Goal: Task Accomplishment & Management: Use online tool/utility

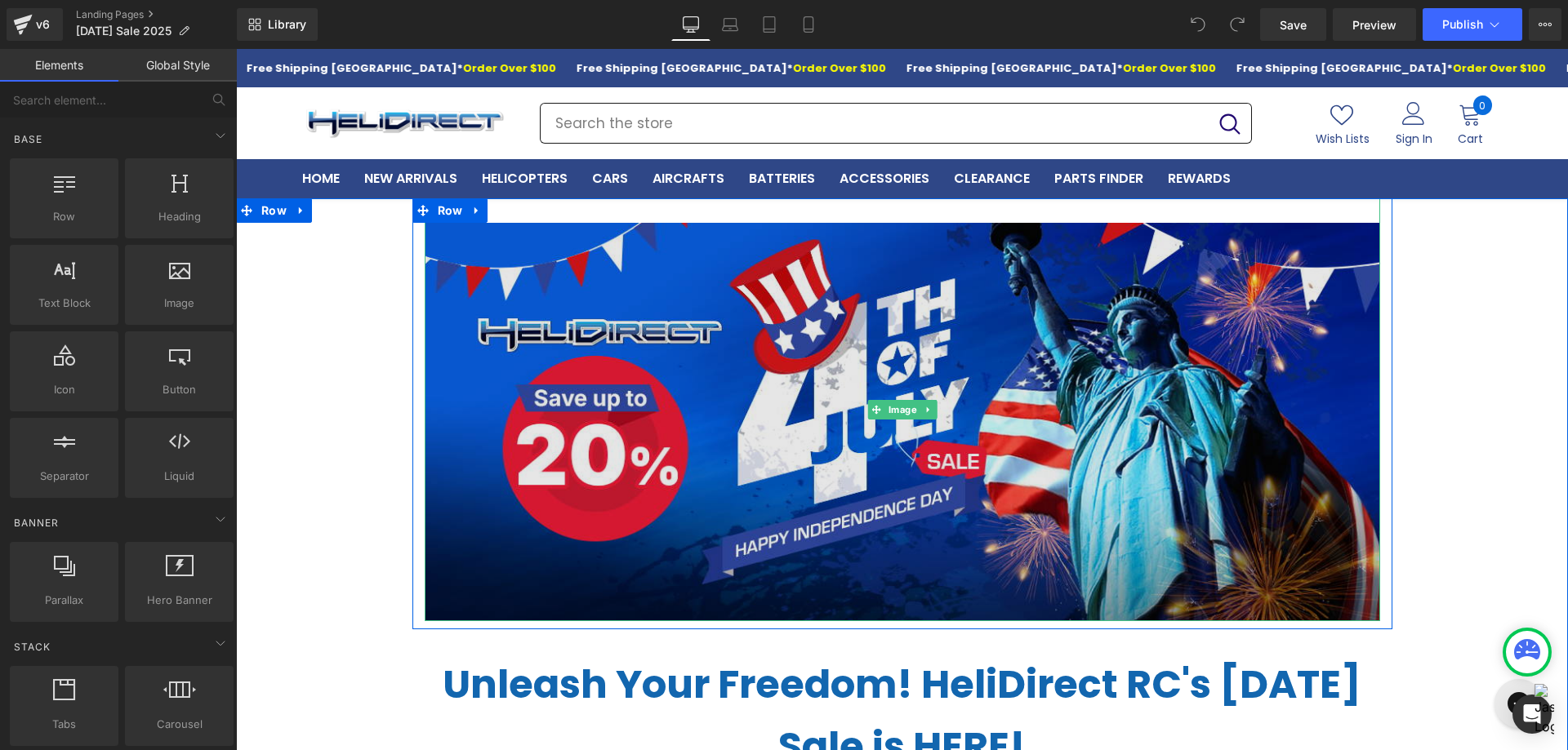
click at [611, 572] on img at bounding box center [903, 410] width 956 height 423
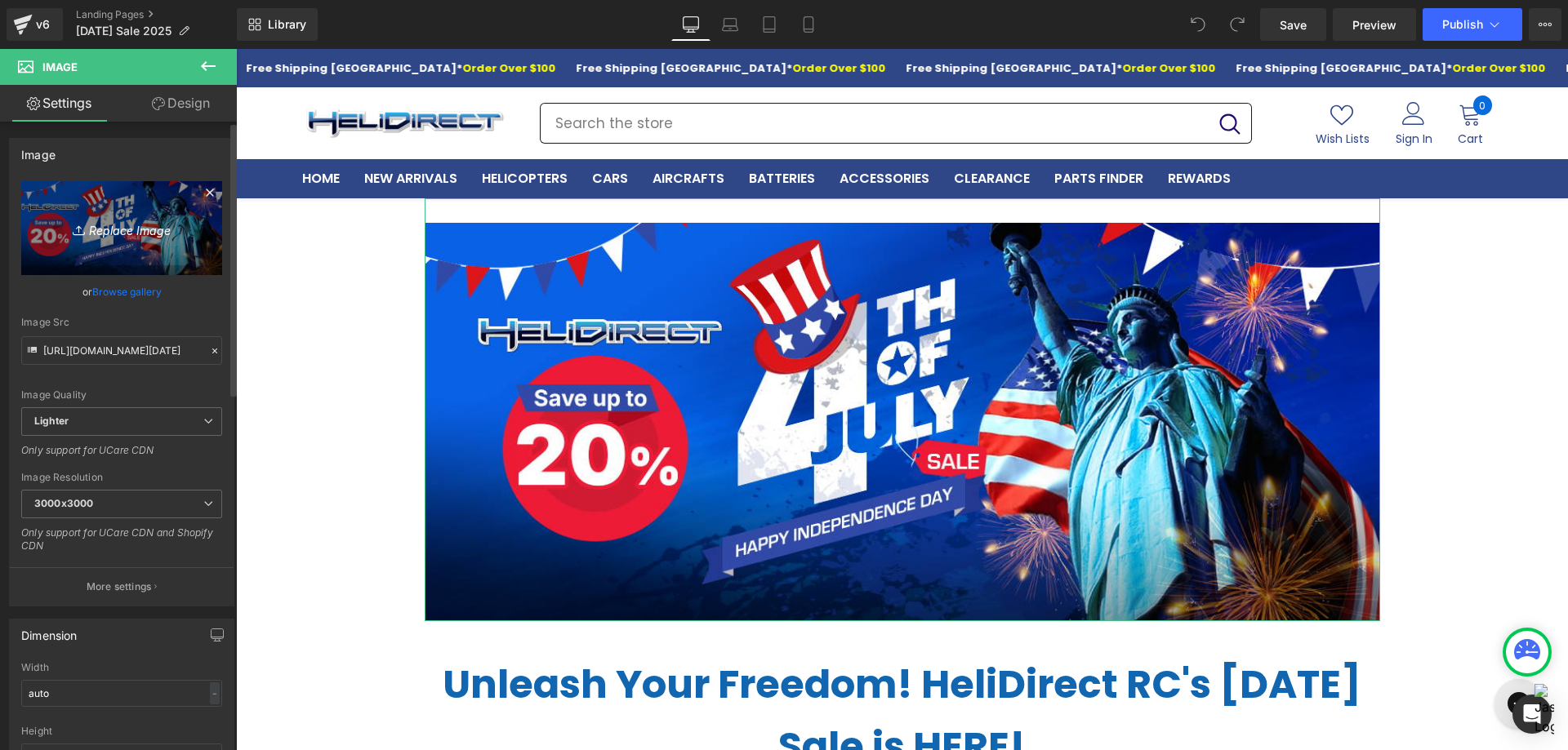
click at [107, 236] on icon "Replace Image" at bounding box center [122, 228] width 131 height 21
type input "C:\fakepath\Banner-[DATE] Deals-(1) 1200x500.jpg"
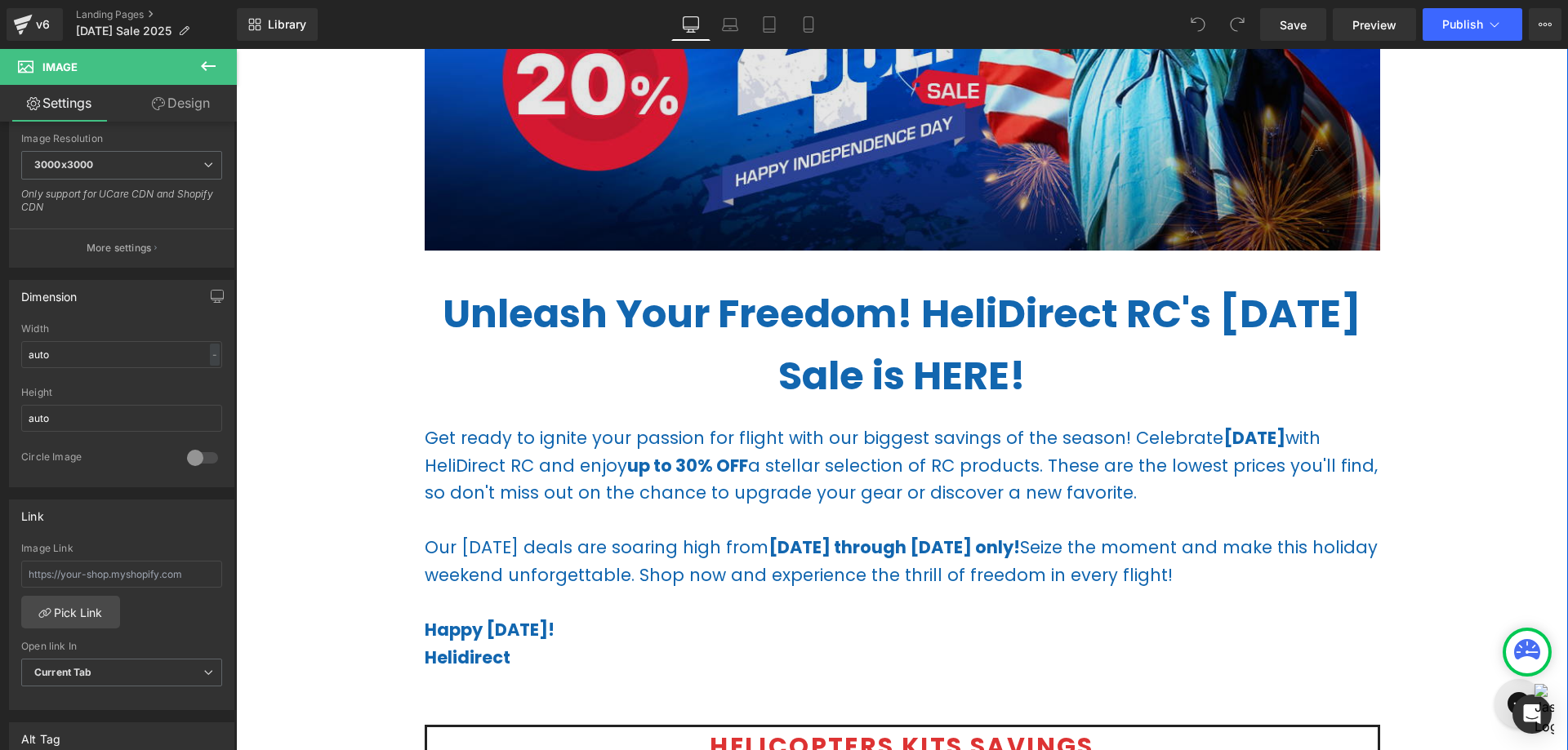
scroll to position [408, 0]
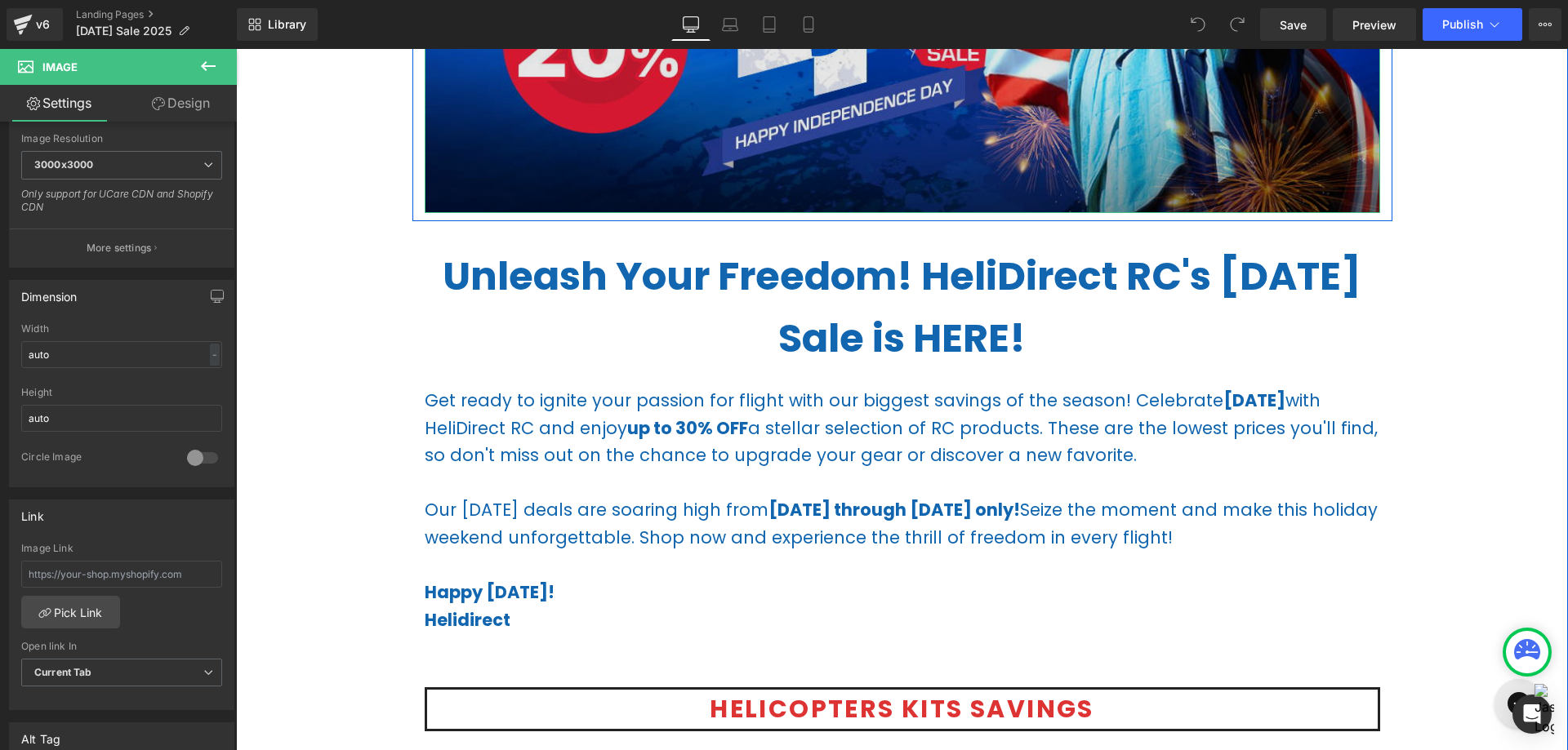
type input "[URL][DOMAIN_NAME]"
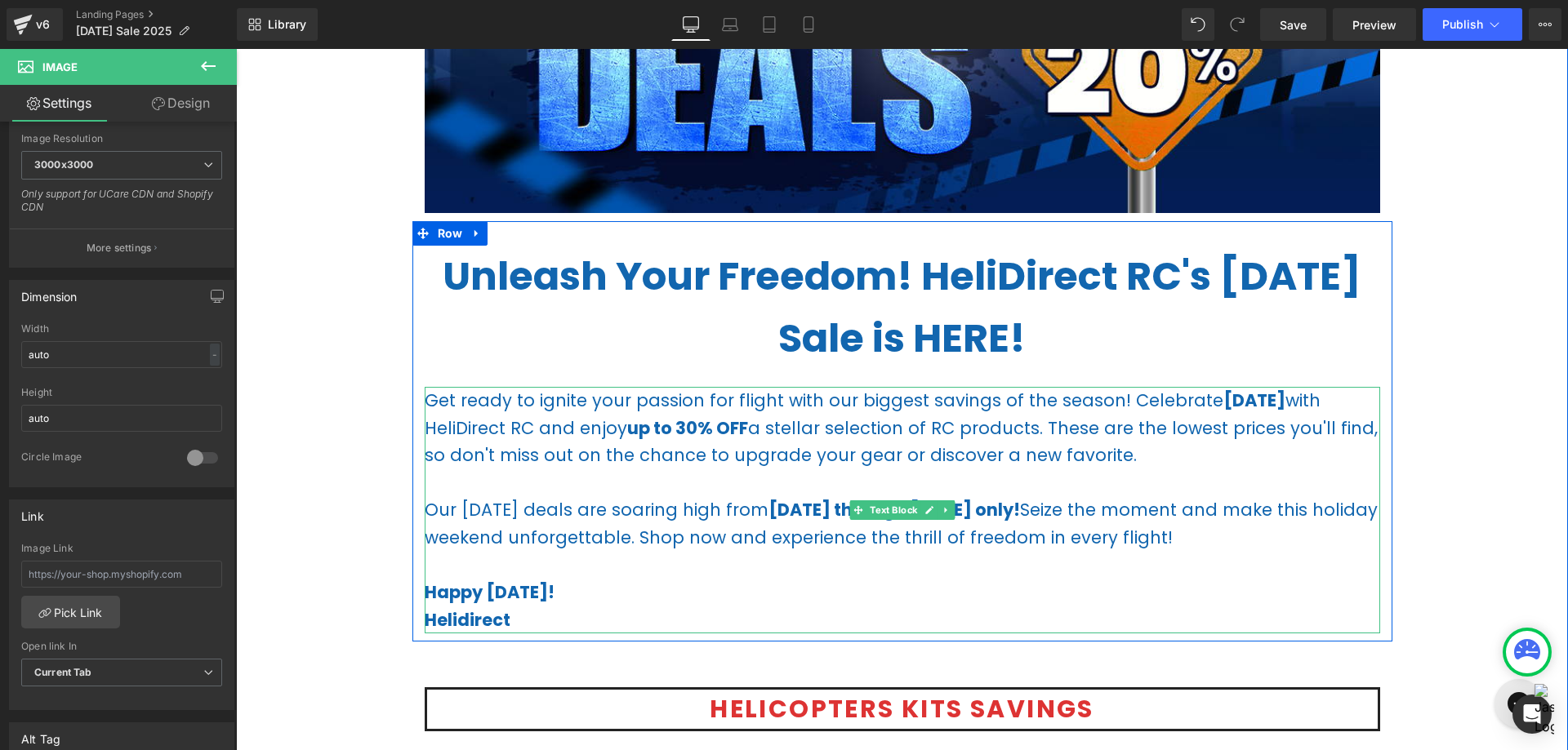
click at [910, 458] on p "Get ready to ignite your passion for flight with our biggest savings of the sea…" at bounding box center [903, 429] width 956 height 83
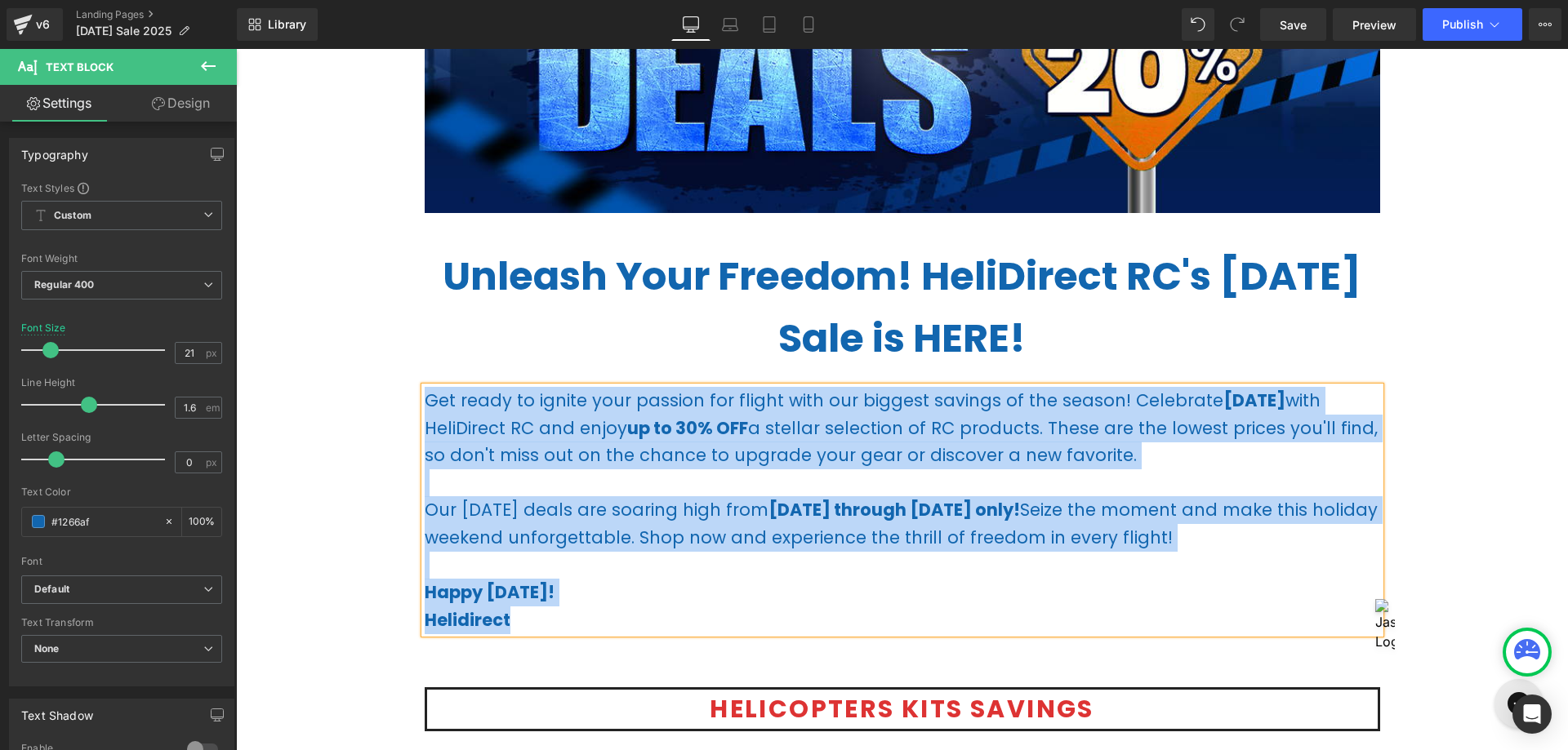
drag, startPoint x: 660, startPoint y: 618, endPoint x: 413, endPoint y: 399, distance: 330.1
click at [413, 399] on div "Unleash Your Freedom! HeliDirect RC's [DATE] Sale is HERE! Text Block Get ready…" at bounding box center [903, 440] width 980 height 388
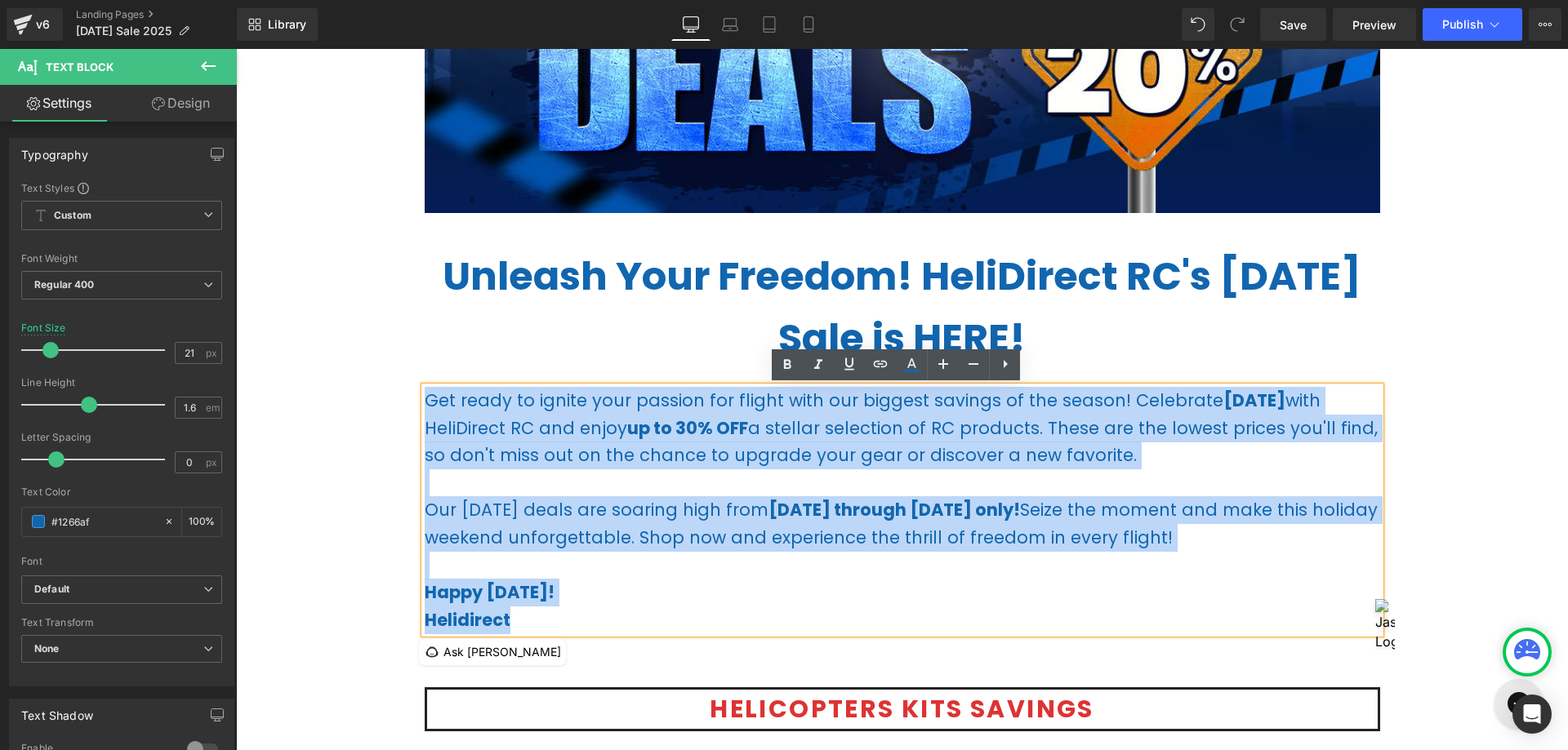
paste div
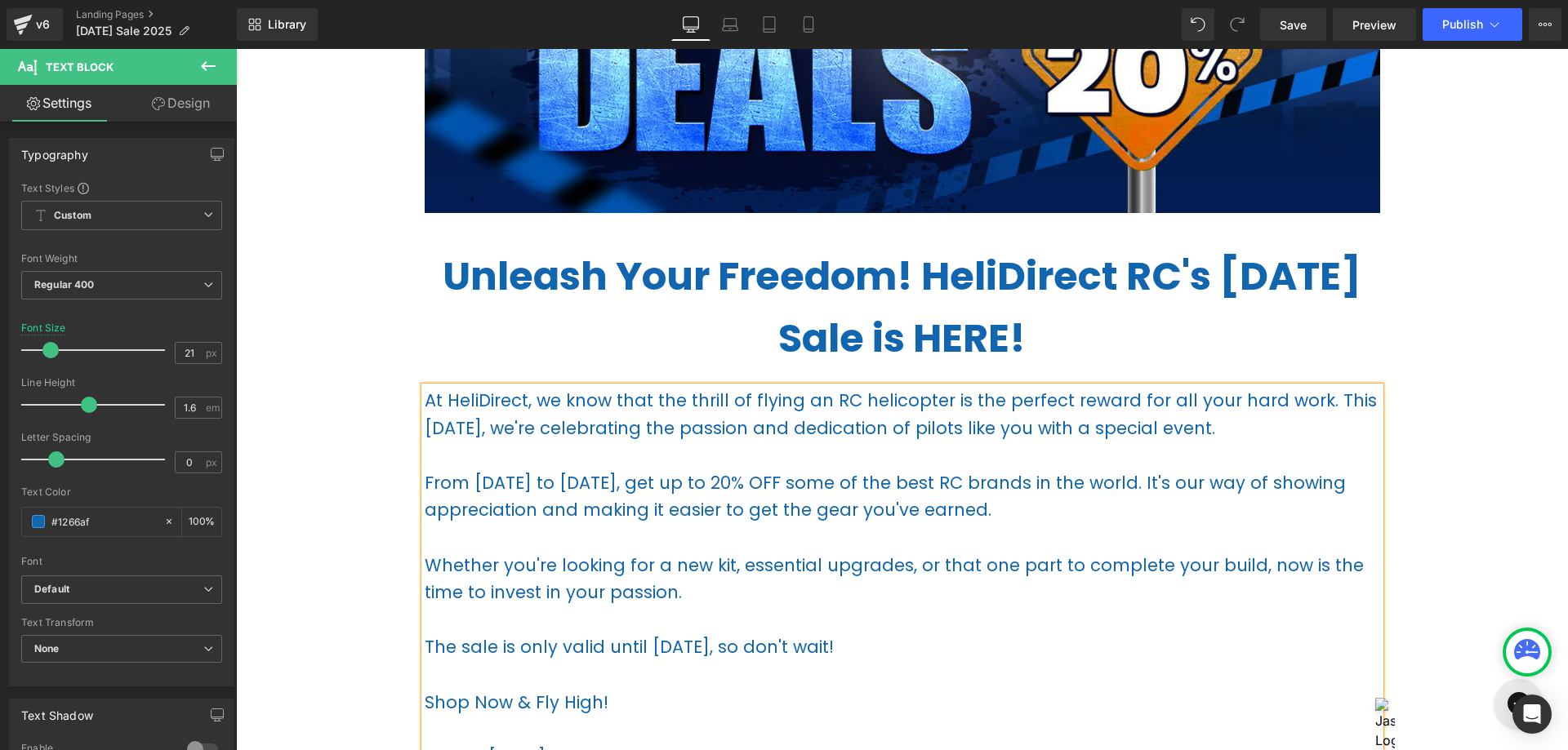
click at [710, 269] on b "Unleash Your Freedom! HeliDirect RC's [DATE] Sale is HERE!" at bounding box center [902, 307] width 919 height 118
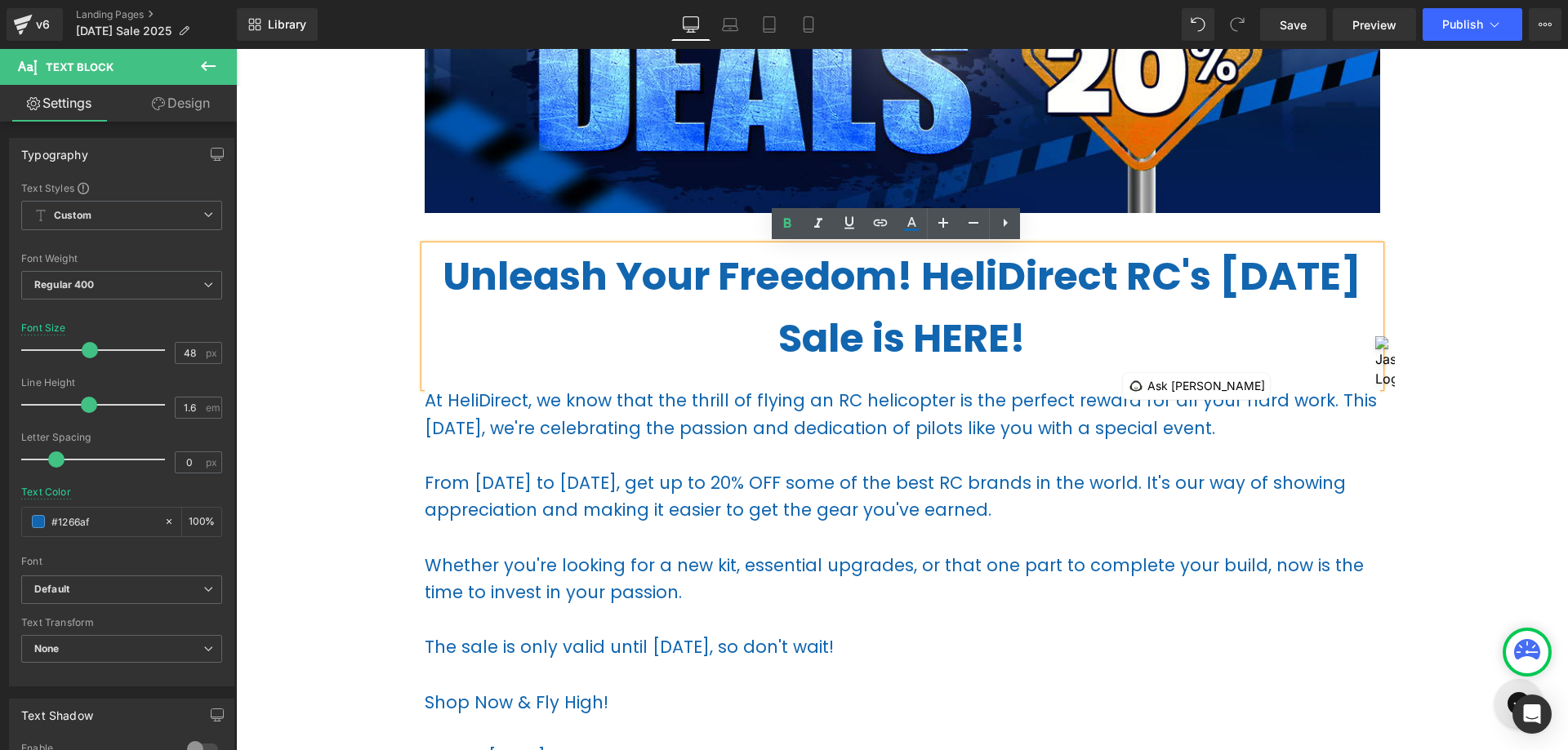
drag, startPoint x: 1224, startPoint y: 331, endPoint x: 521, endPoint y: 274, distance: 705.3
click at [521, 274] on p "Unleash Your Freedom! HeliDirect RC's [DATE] Sale is HERE!" at bounding box center [903, 308] width 956 height 125
paste div
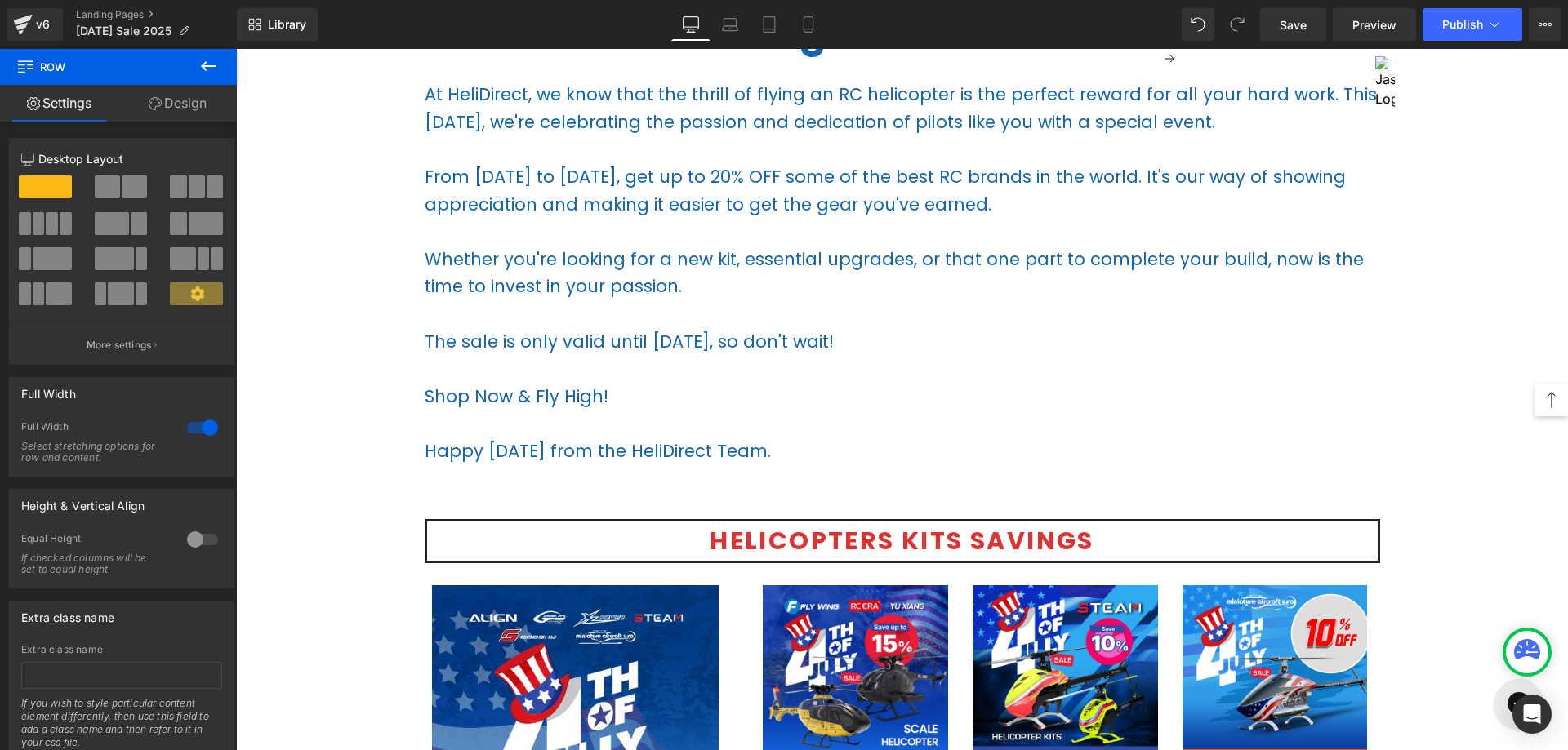
scroll to position [653, 0]
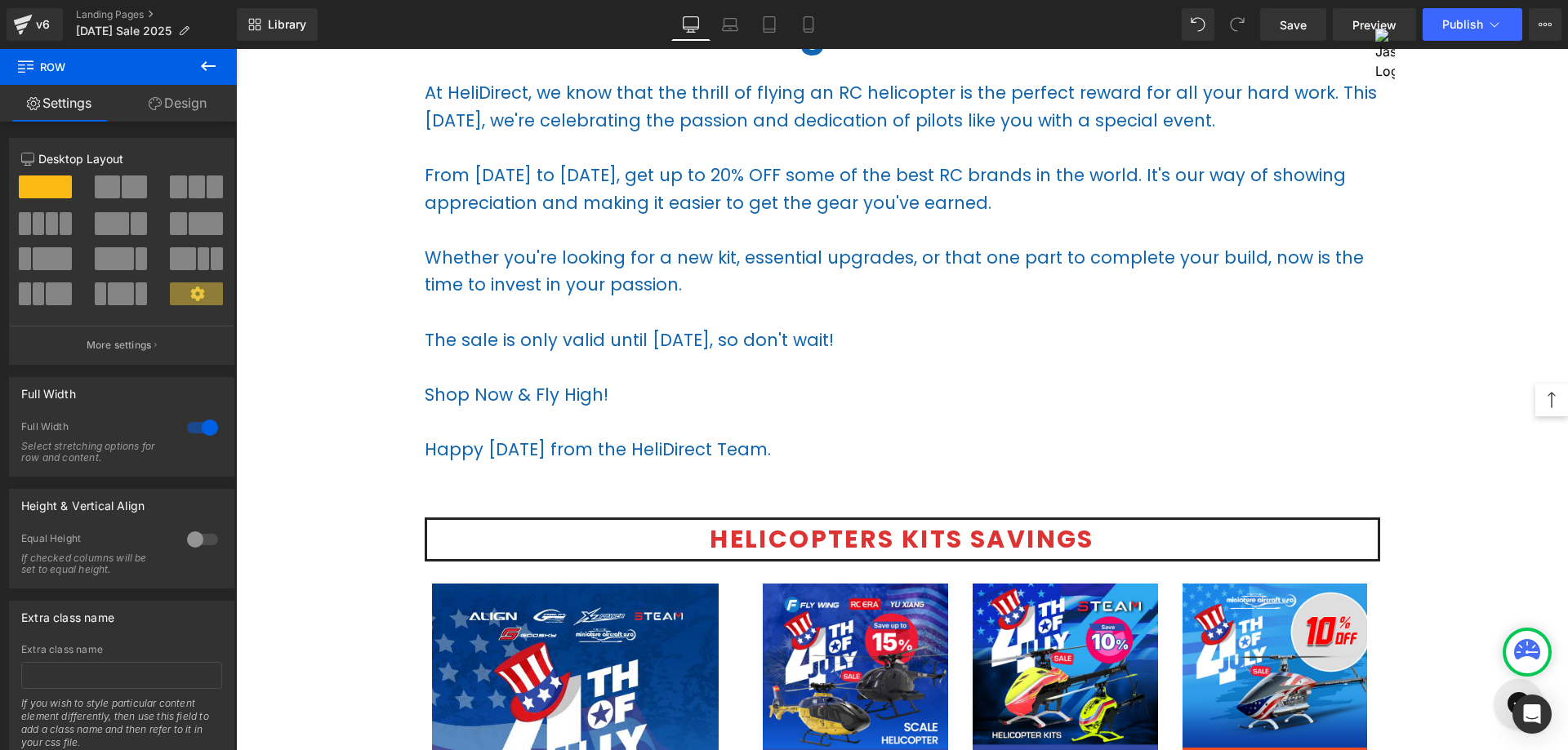
click at [695, 196] on p "From [DATE] to [DATE], get up to 20% OFF some of the best RC brands in the worl…" at bounding box center [903, 189] width 956 height 55
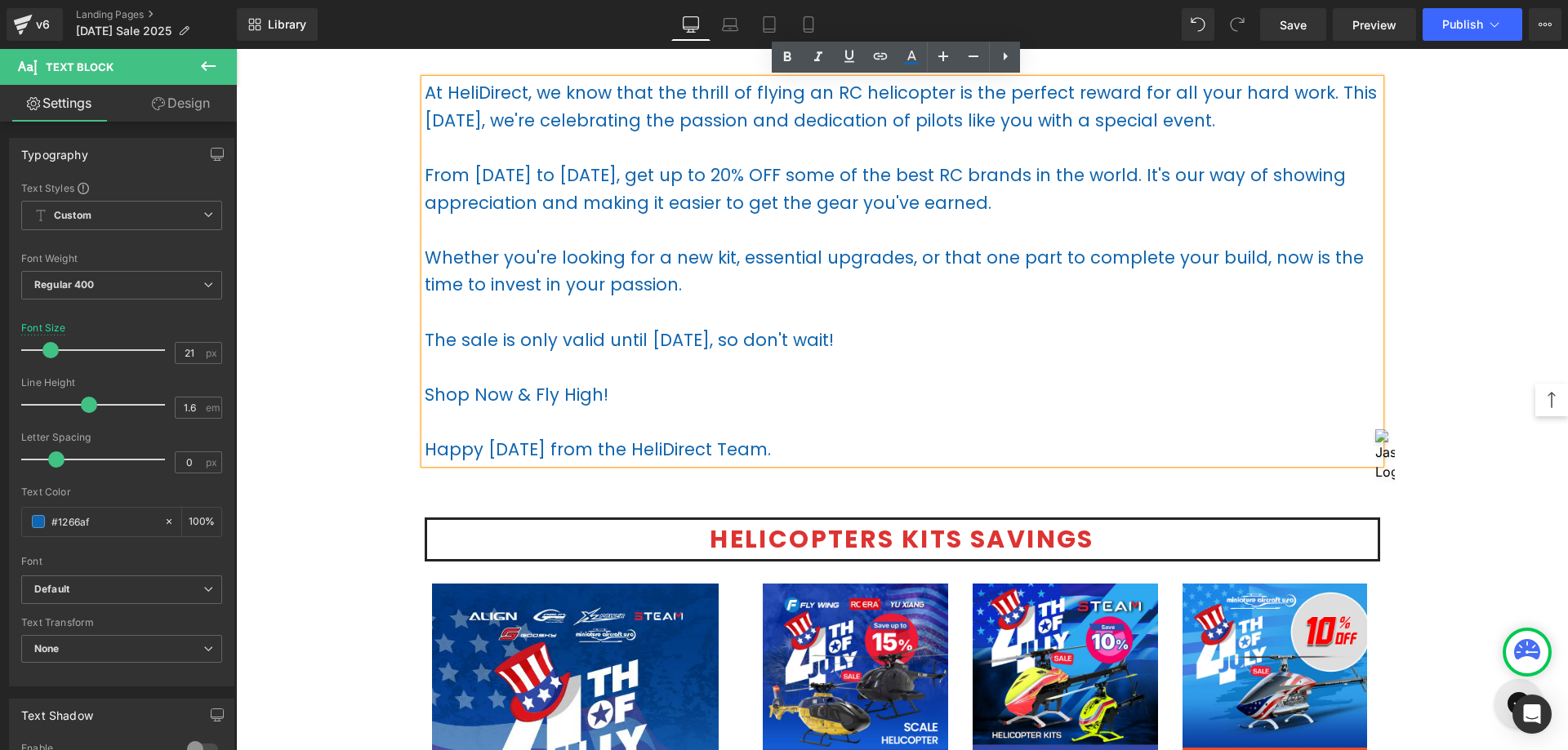
click at [562, 418] on p at bounding box center [903, 421] width 956 height 27
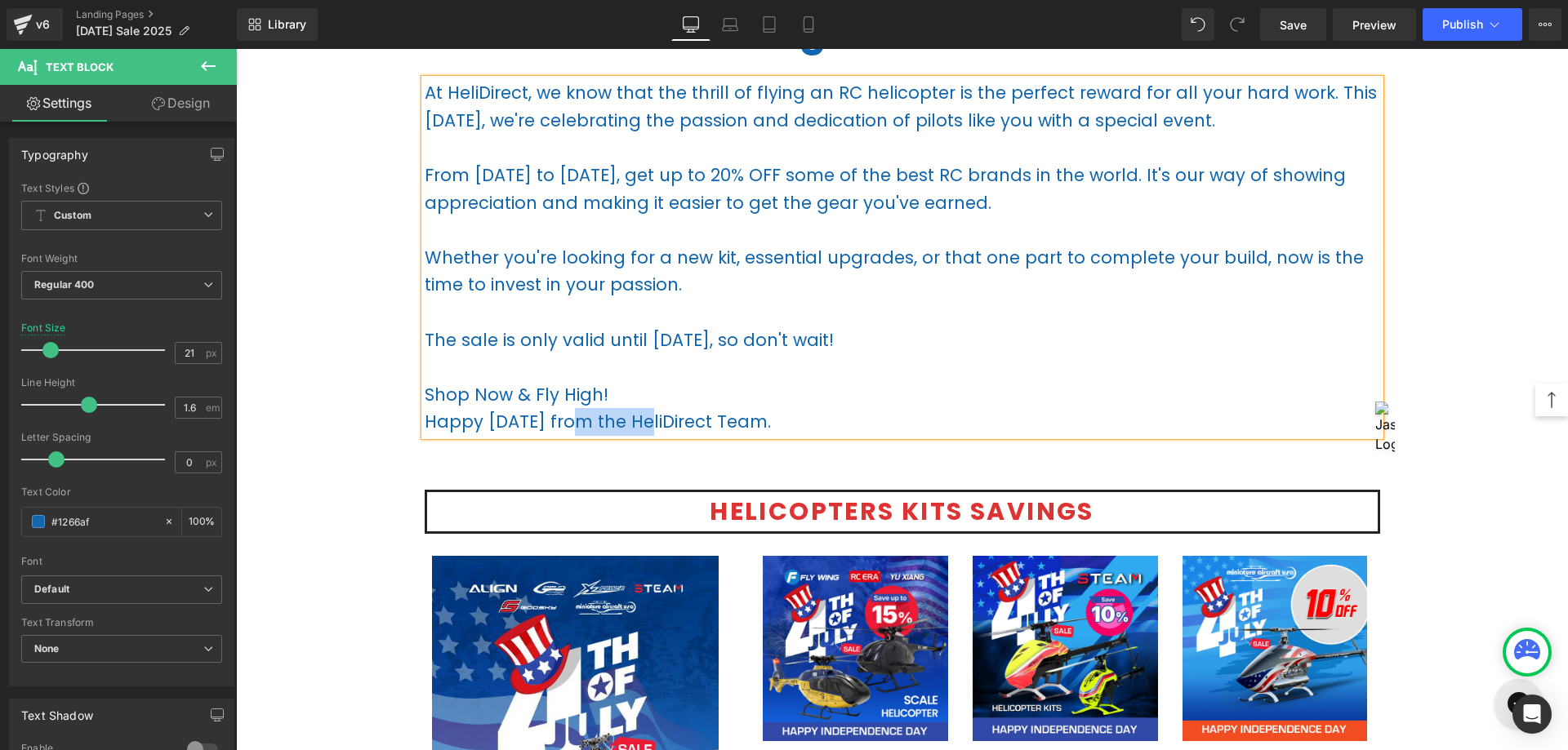
drag, startPoint x: 570, startPoint y: 419, endPoint x: 644, endPoint y: 418, distance: 74.0
click at [644, 418] on p "Happy [DATE] from the HeliDirect Team." at bounding box center [903, 421] width 956 height 27
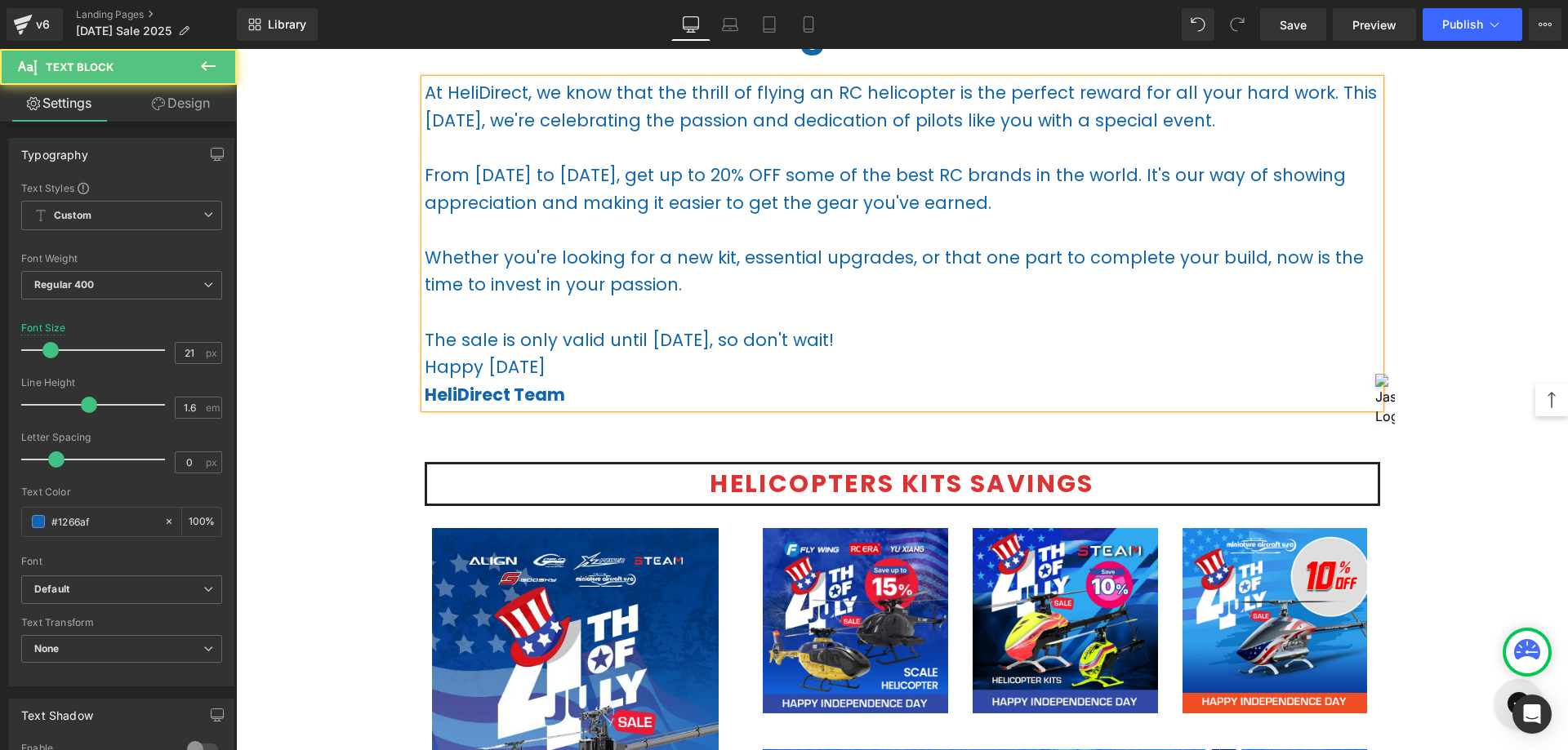
click at [696, 354] on p "Happy [DATE] HeliDirect Team" at bounding box center [903, 381] width 956 height 55
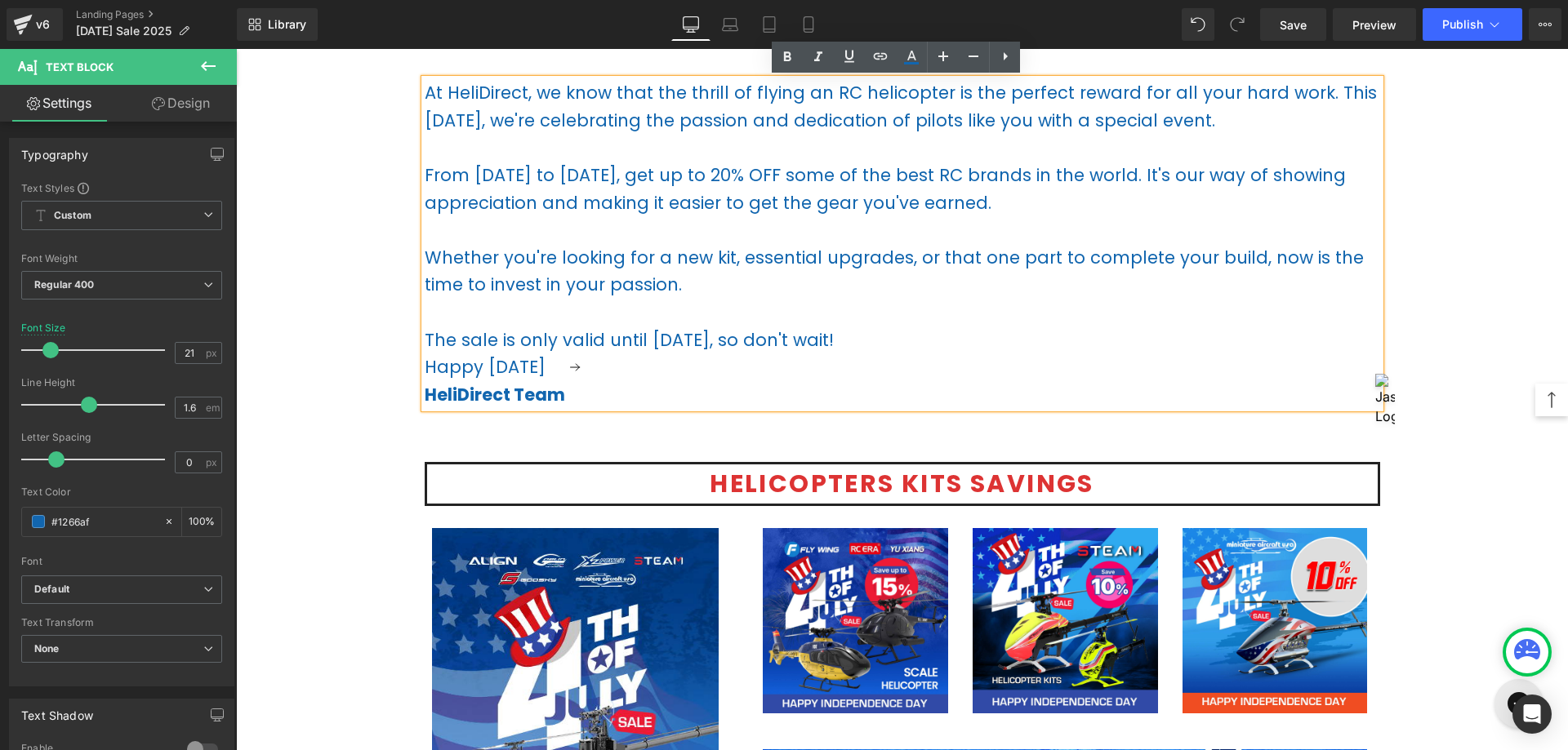
click at [425, 367] on p "Happy [DATE] HeliDirect Team" at bounding box center [903, 381] width 956 height 55
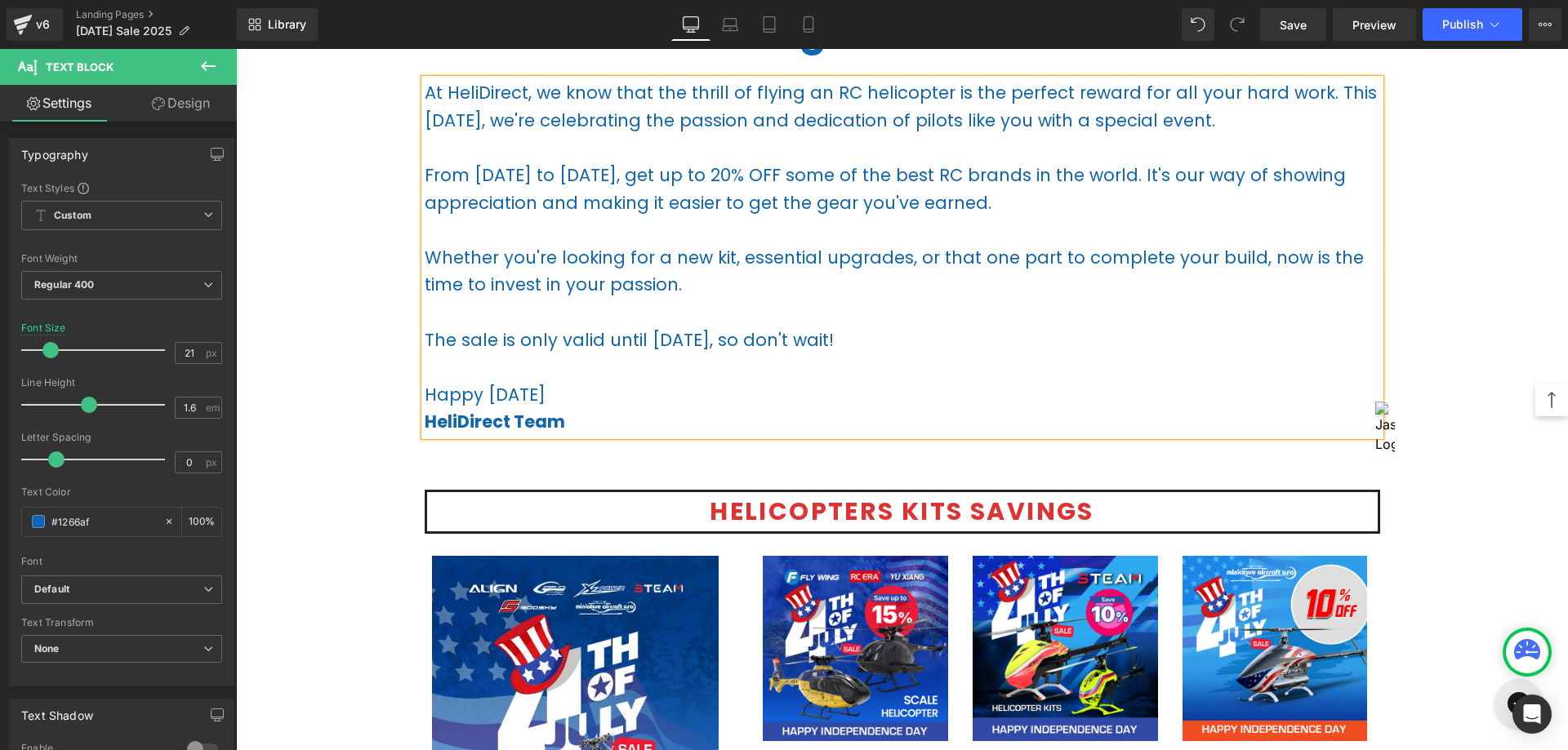
click at [622, 334] on p "The sale is only valid until [DATE], so don't wait!" at bounding box center [903, 340] width 956 height 27
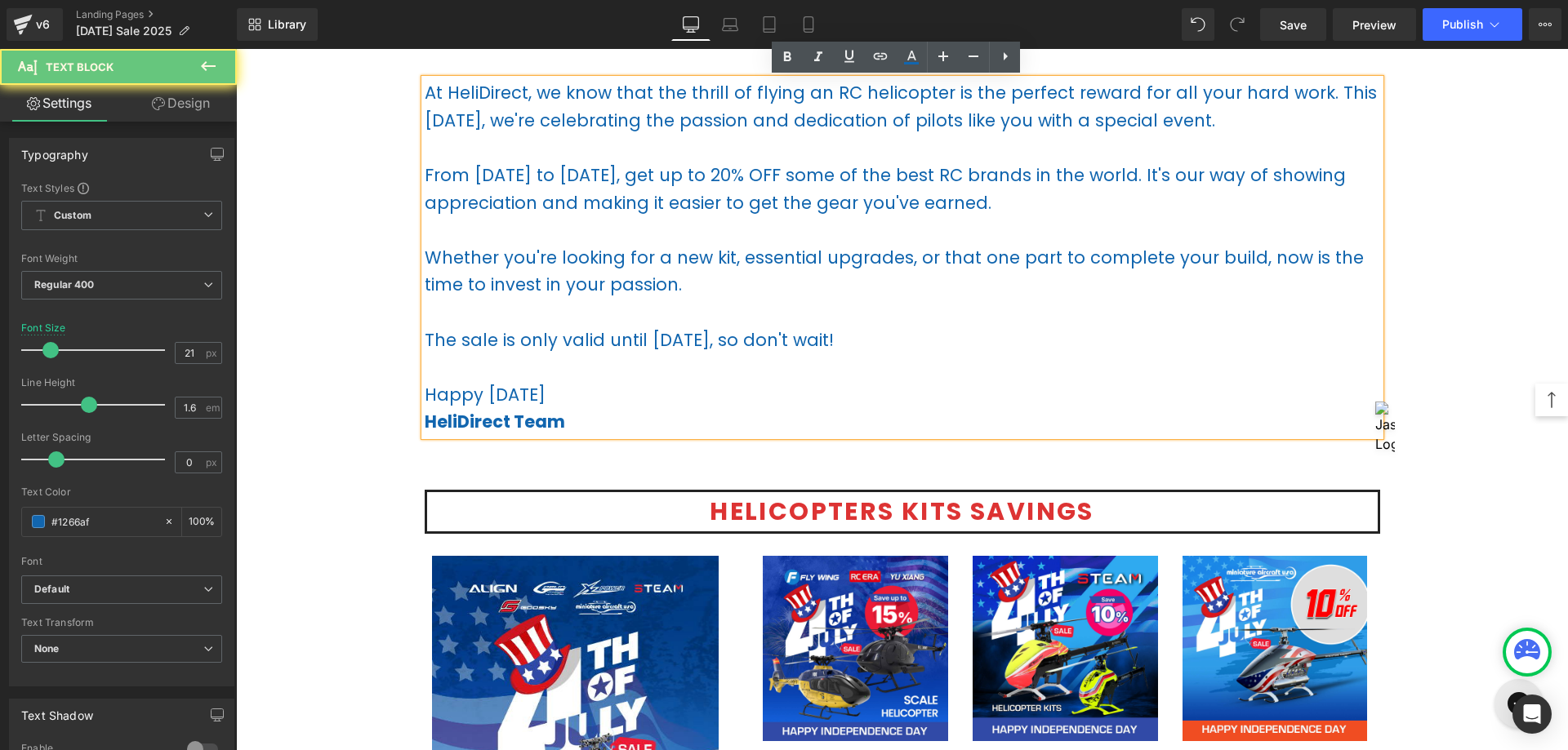
click at [925, 327] on p "The sale is only valid until [DATE], so don't wait!" at bounding box center [903, 340] width 956 height 27
drag, startPoint x: 639, startPoint y: 340, endPoint x: 758, endPoint y: 336, distance: 119.1
click at [758, 336] on p "The sale is only valid until [DATE], so don't wait!" at bounding box center [903, 340] width 956 height 27
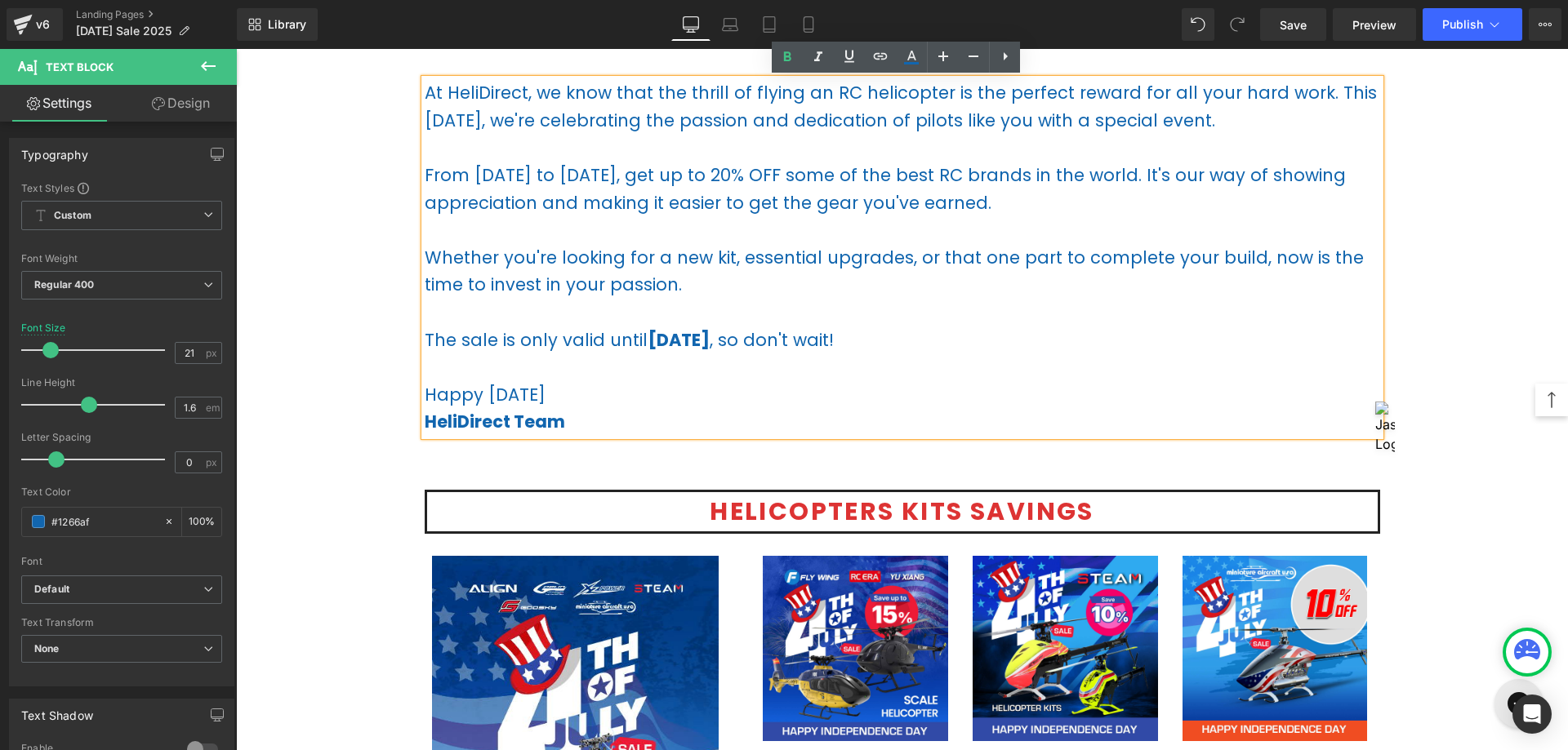
click at [960, 339] on p "The sale is only valid until [DATE] , so don't wait!" at bounding box center [903, 340] width 956 height 27
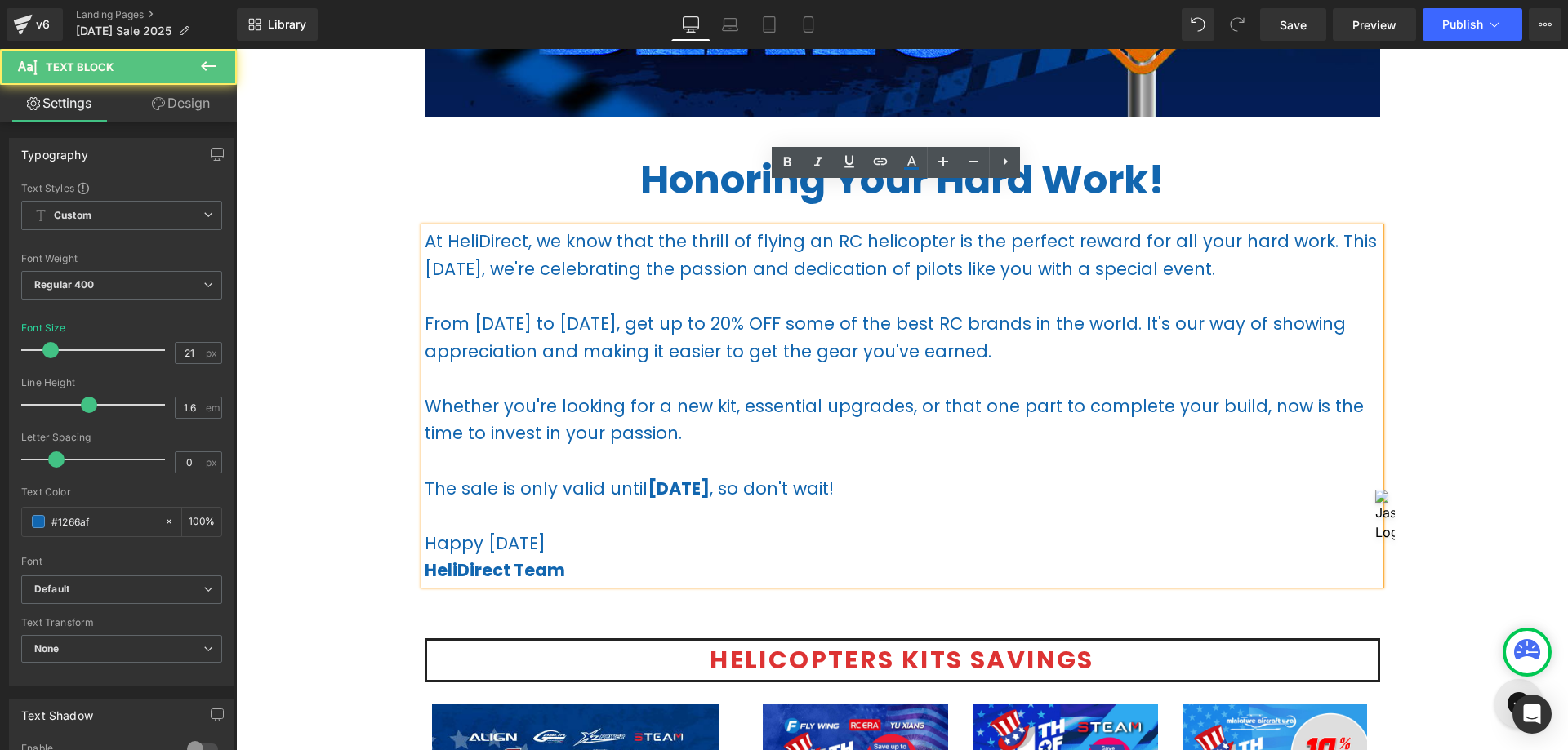
scroll to position [490, 0]
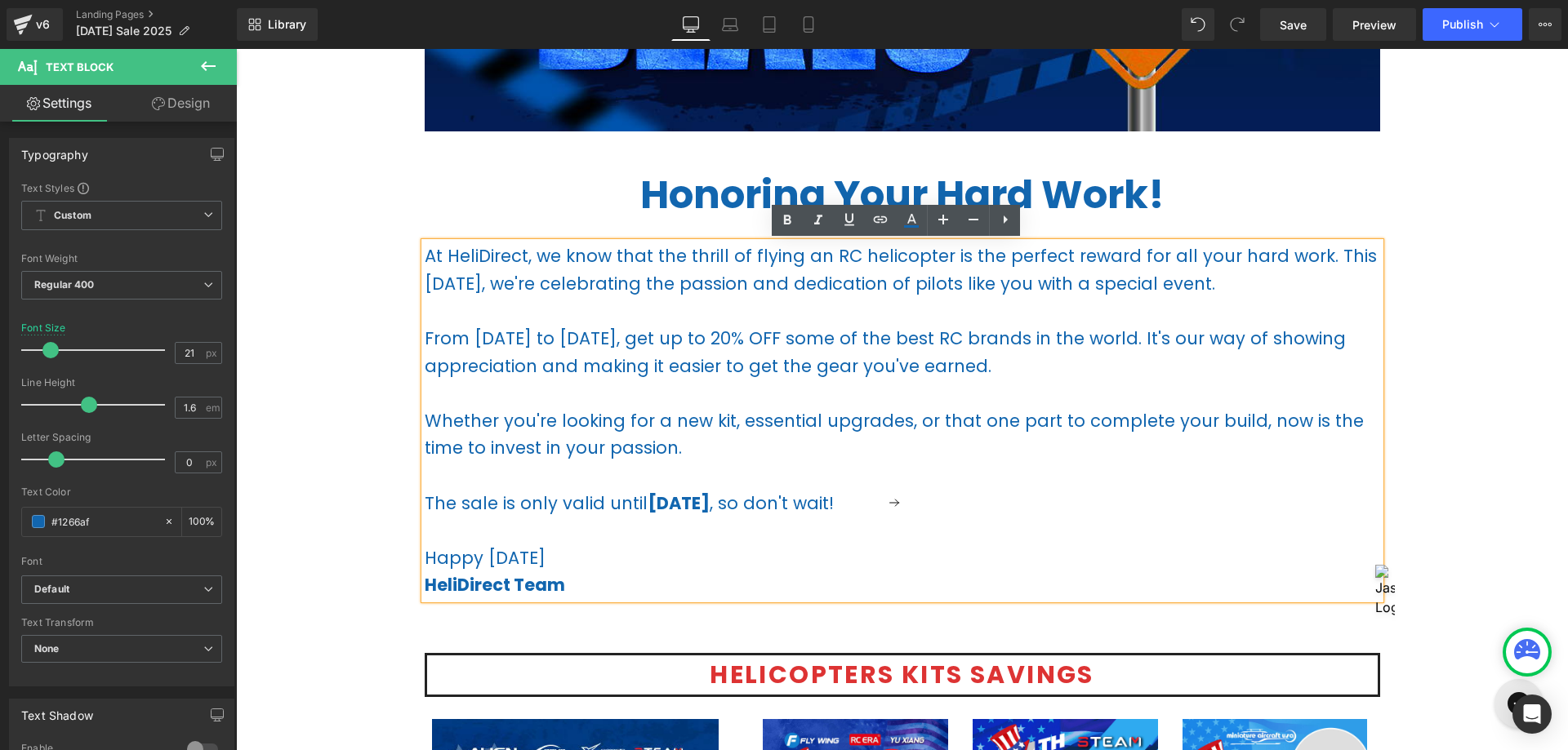
click at [466, 266] on p "At HeliDirect, we know that the thrill of flying an RC helicopter is the perfec…" at bounding box center [903, 269] width 956 height 55
click at [675, 259] on p "At HeliDirect, we know that the thrill of flying an RC helicopter is the perfec…" at bounding box center [903, 269] width 956 height 55
click at [1311, 284] on p "At HeliDirect, we know that the thrill of flying an RC helicopter is the perfec…" at bounding box center [903, 269] width 956 height 55
click at [967, 325] on p "From [DATE] to [DATE], get up to 20% OFF some of the best RC brands in the worl…" at bounding box center [903, 352] width 956 height 55
click at [1113, 366] on p "From [DATE] to [DATE], get up to 20% OFF some of the best RC brands in the worl…" at bounding box center [903, 352] width 956 height 55
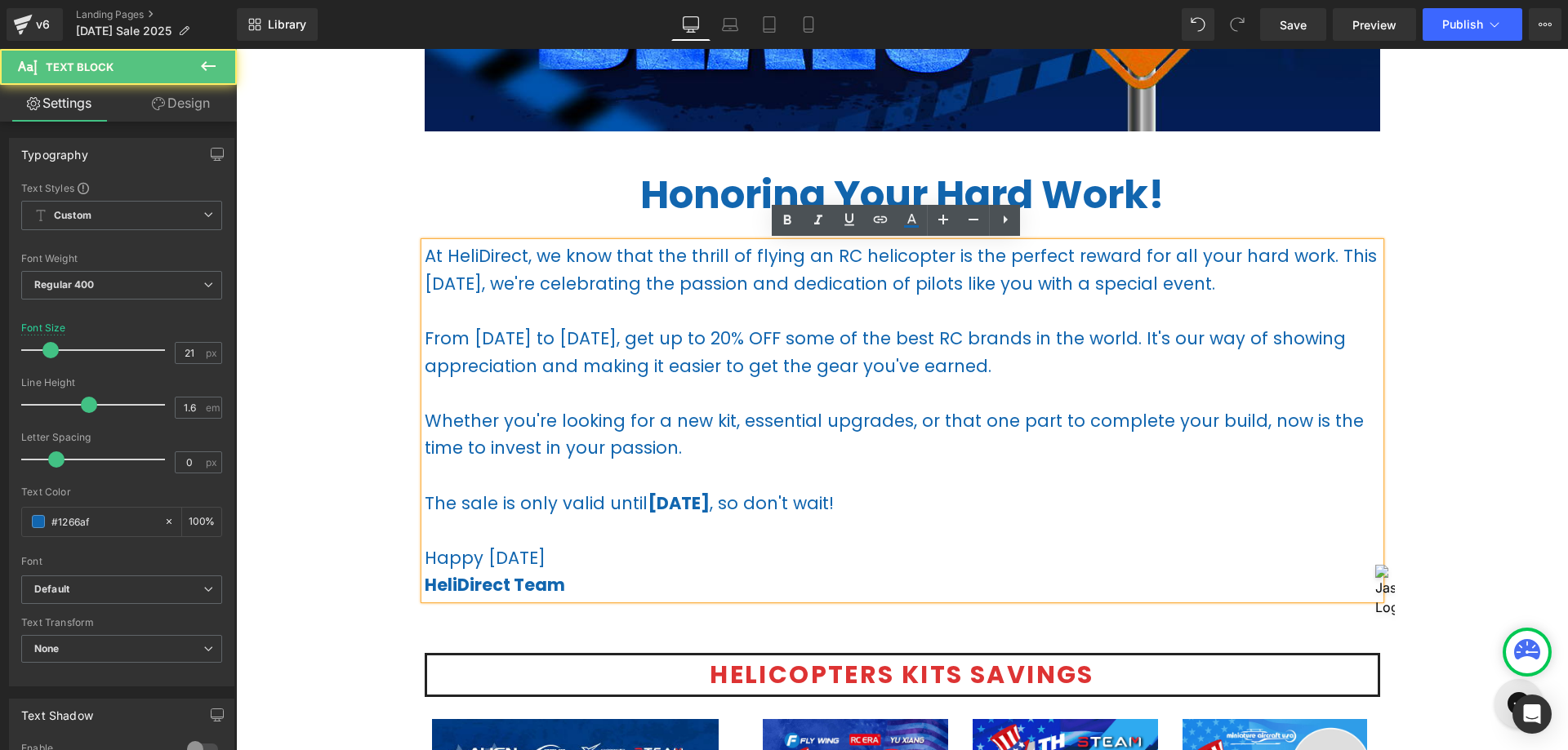
click at [450, 348] on p "From [DATE] to [DATE], get up to 20% OFF some of the best RC brands in the worl…" at bounding box center [903, 352] width 956 height 55
click at [486, 339] on p "From [DATE] to [DATE], get up to 20% OFF some of the best RC brands in the worl…" at bounding box center [903, 352] width 956 height 55
click at [582, 339] on p "From [DATE] to [DATE], get up to 20% OFF some of the best RC brands in the worl…" at bounding box center [903, 352] width 956 height 55
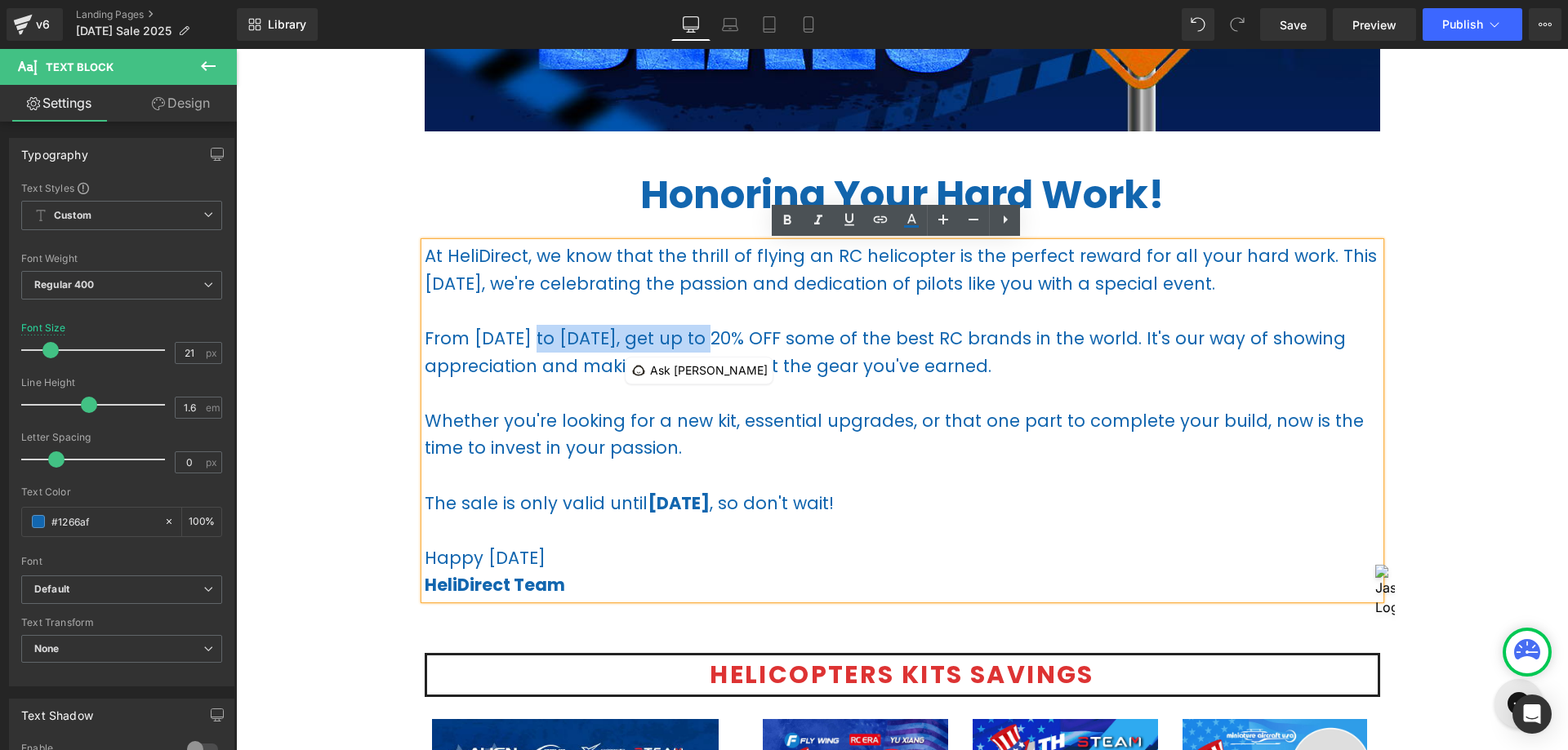
drag, startPoint x: 531, startPoint y: 328, endPoint x: 717, endPoint y: 339, distance: 186.3
click at [717, 339] on p "From [DATE] to [DATE], get up to 20% OFF some of the best RC brands in the worl…" at bounding box center [903, 352] width 956 height 55
click at [575, 336] on p "From [DATE] to [DATE], get up to 20% OFF some of the best RC brands in the worl…" at bounding box center [903, 352] width 956 height 55
drag, startPoint x: 467, startPoint y: 341, endPoint x: 570, endPoint y: 336, distance: 103.1
click at [570, 336] on p "From [DATE] to [DATE], get up to 20% OFF some of the best RC brands in the worl…" at bounding box center [903, 352] width 956 height 55
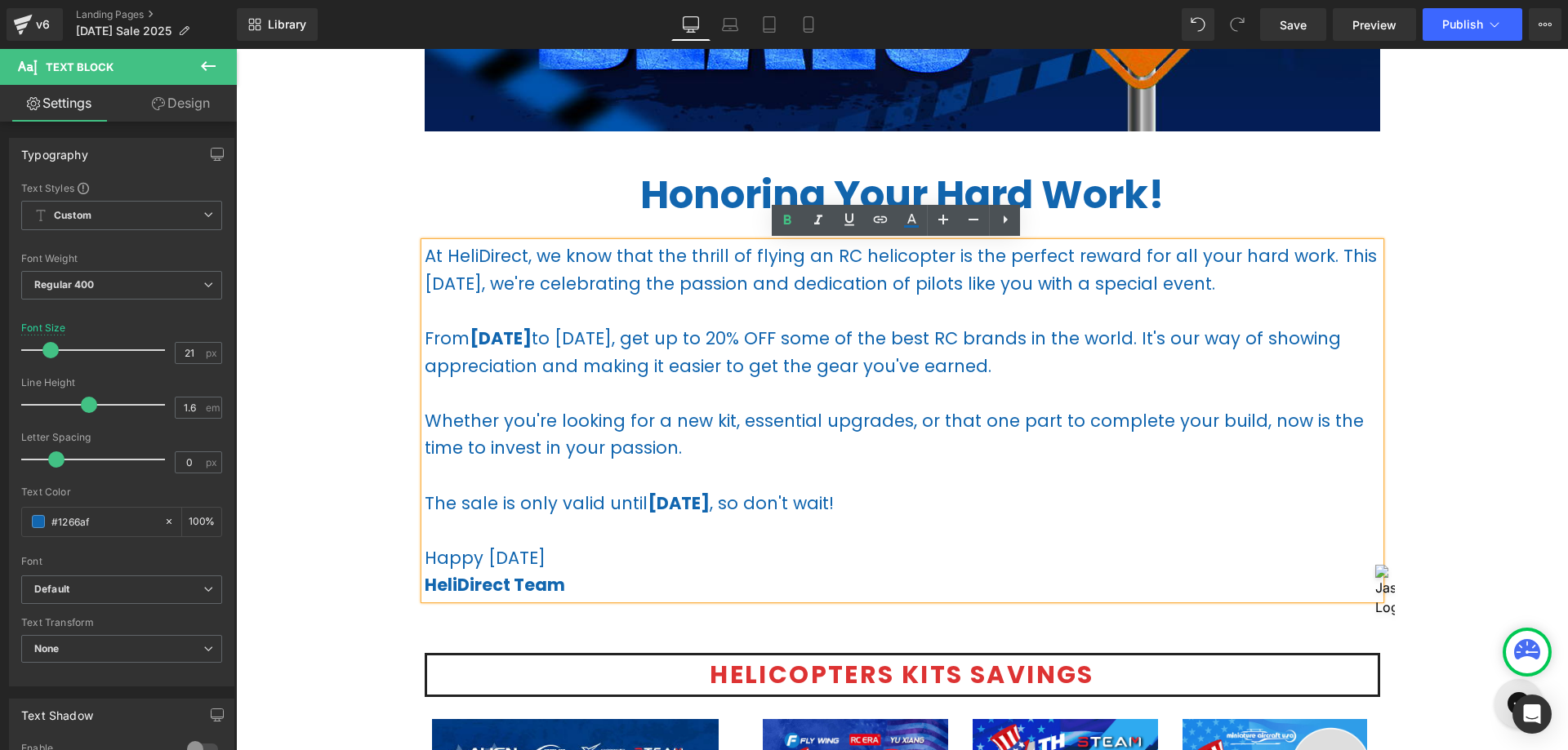
click at [596, 334] on p "From [DATE] to [DATE], get up to 20% OFF some of the best RC brands in the worl…" at bounding box center [903, 352] width 956 height 55
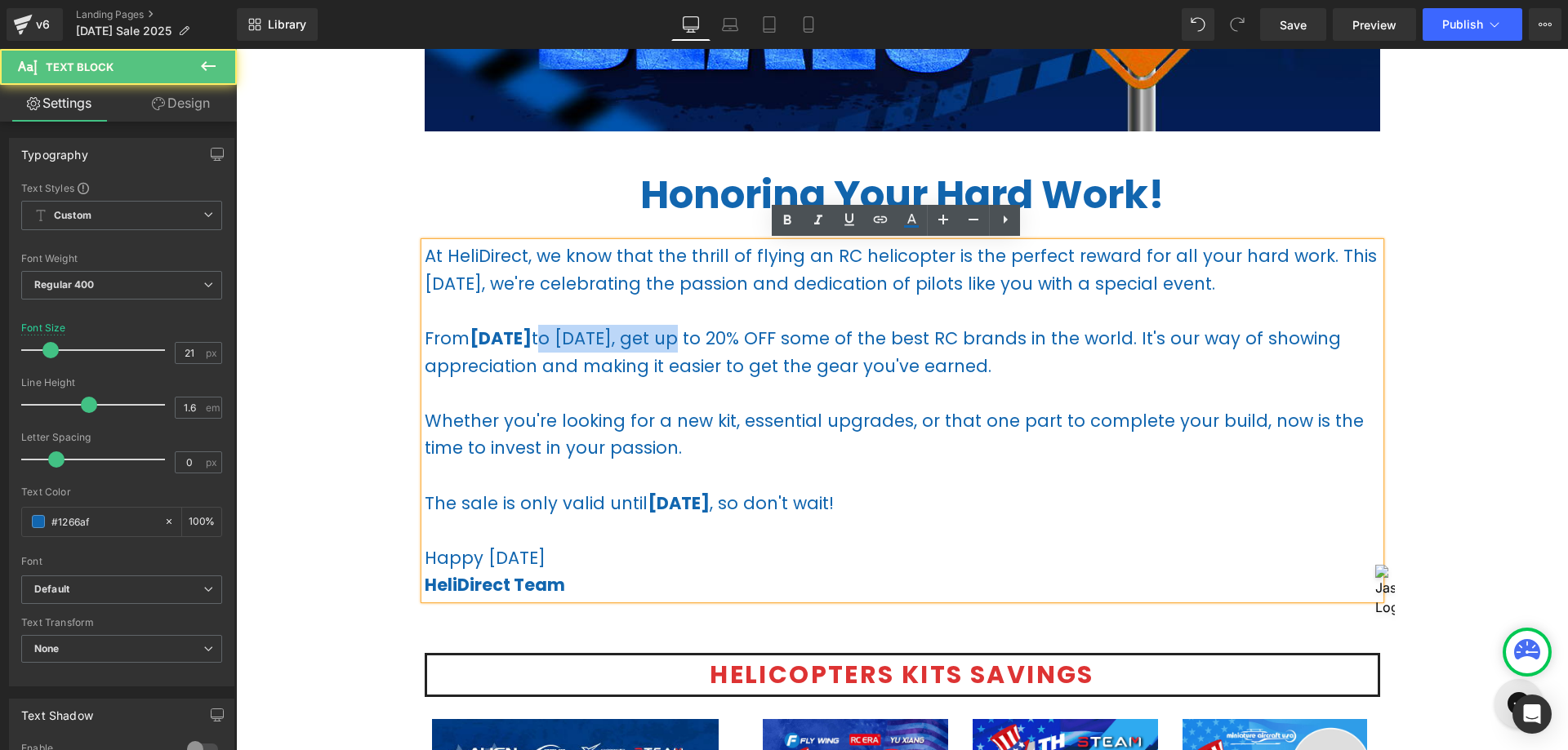
drag, startPoint x: 576, startPoint y: 338, endPoint x: 717, endPoint y: 337, distance: 141.0
click at [717, 337] on p "From [DATE] to [DATE], get up to 20% OFF some of the best RC brands in the worl…" at bounding box center [903, 352] width 956 height 55
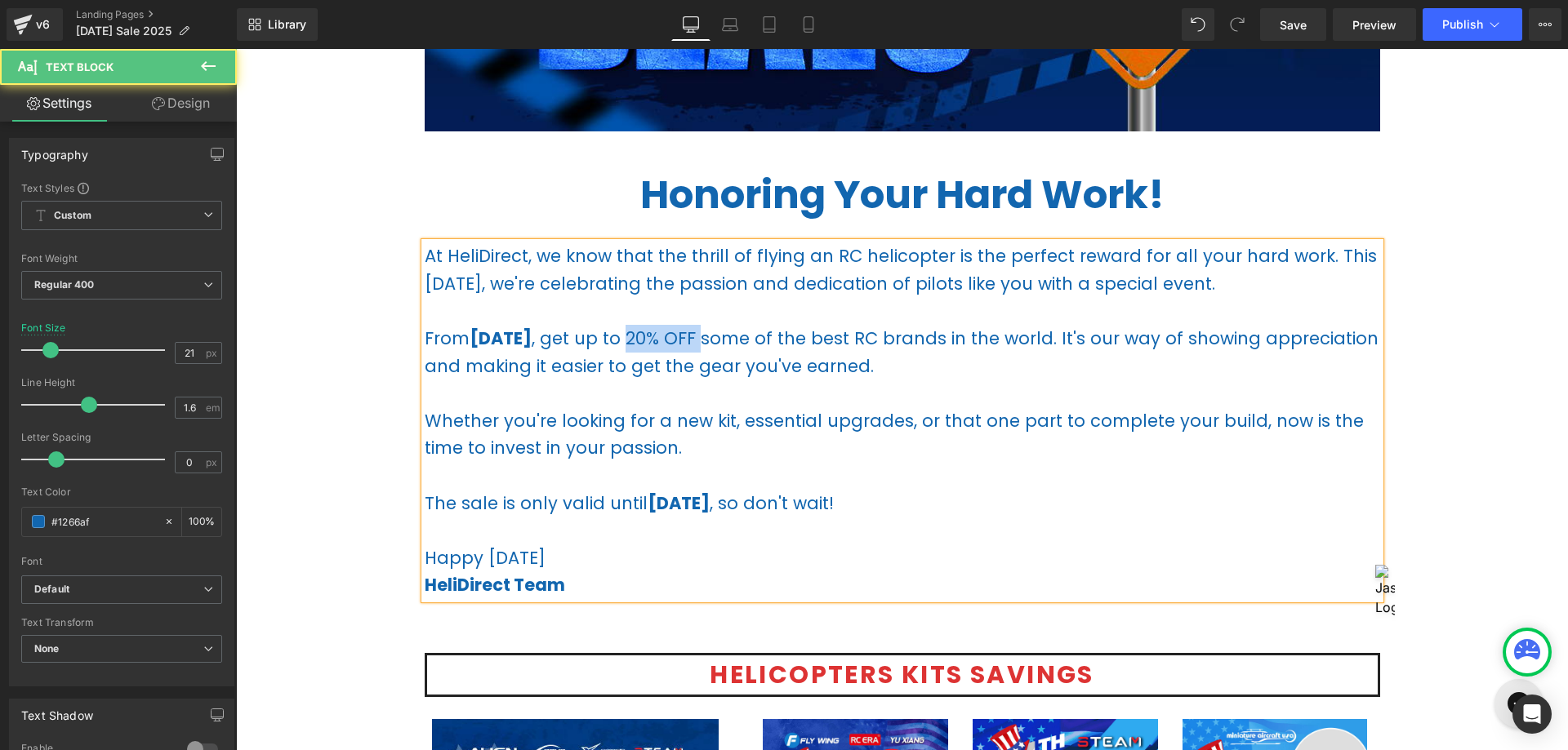
drag, startPoint x: 662, startPoint y: 338, endPoint x: 741, endPoint y: 329, distance: 79.5
click at [741, 329] on p "From [DATE] , get up to 20% OFF some of the best RC brands in the world. It's o…" at bounding box center [903, 352] width 956 height 55
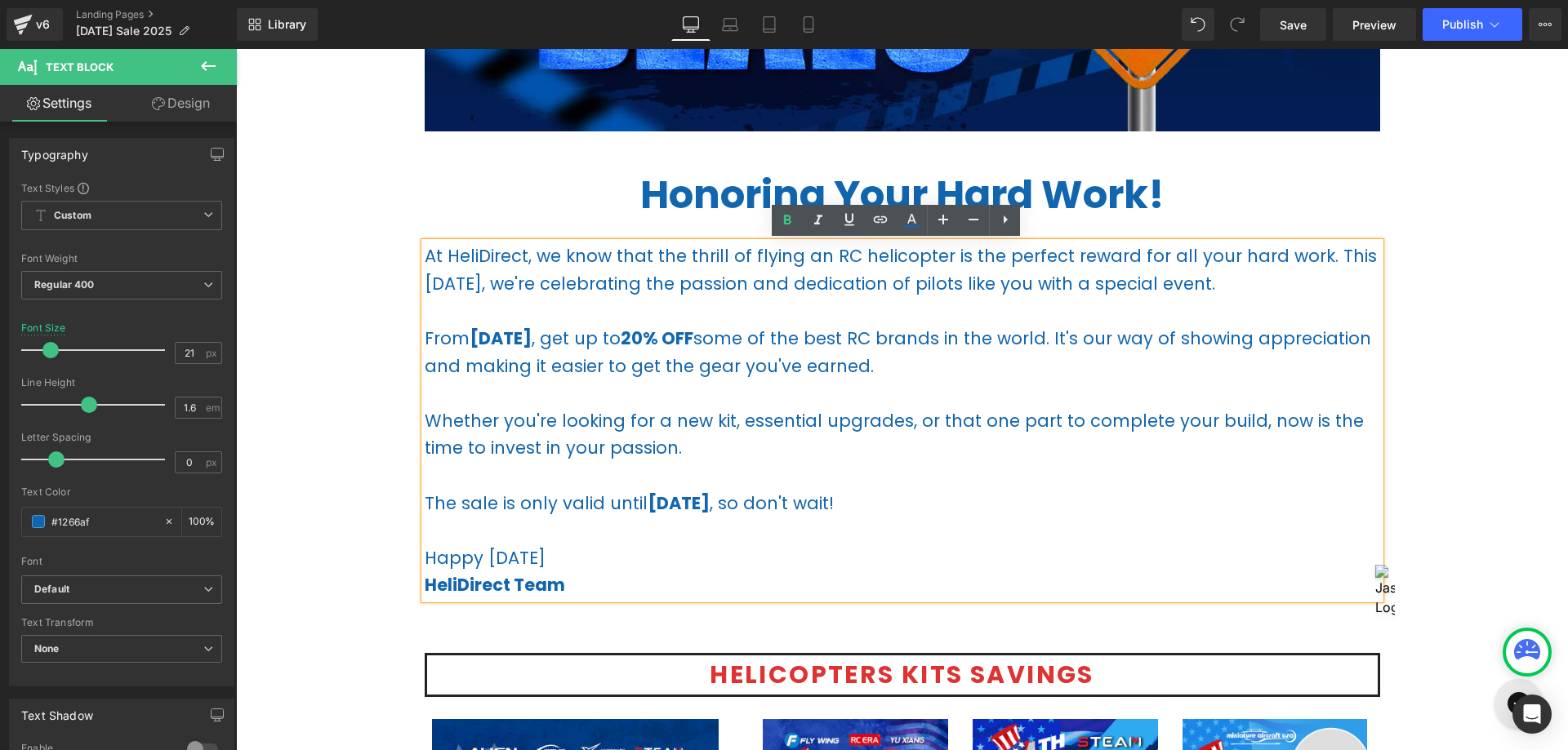
click at [859, 350] on p "From [DATE] , get up to 20% OFF some of the best RC brands in the world. It's o…" at bounding box center [903, 352] width 956 height 55
click at [1010, 354] on p "From [DATE] , get up to 20% OFF some of the best RC brands in the world. It's o…" at bounding box center [903, 352] width 956 height 55
click at [1160, 342] on p "From [DATE] , get up to 20% OFF some of the best RC brands in the world. It's o…" at bounding box center [903, 352] width 956 height 55
click at [1106, 334] on p "From [DATE] , get up to 20% OFF some of the best RC brands in the world. It's o…" at bounding box center [903, 352] width 956 height 55
click at [482, 368] on p "From [DATE] , get up to 20% OFF some of the best RC brands in the world. It's o…" at bounding box center [903, 352] width 956 height 55
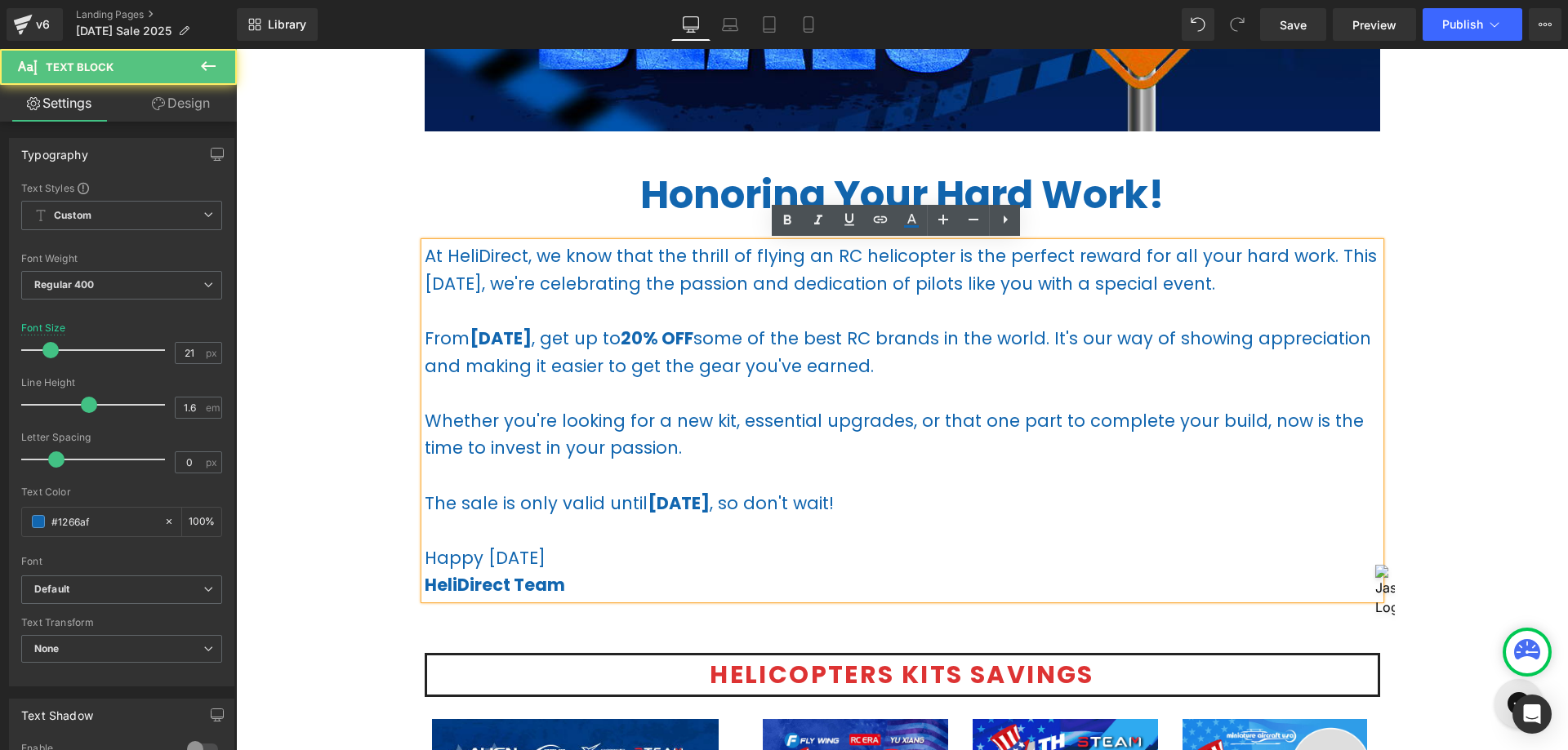
click at [593, 370] on p "From [DATE] , get up to 20% OFF some of the best RC brands in the world. It's o…" at bounding box center [903, 352] width 956 height 55
click at [703, 369] on p "From [DATE] , get up to 20% OFF some of the best RC brands in the world. It's o…" at bounding box center [903, 352] width 956 height 55
click at [804, 367] on p "From [DATE] , get up to 20% OFF some of the best RC brands in the world. It's o…" at bounding box center [903, 352] width 956 height 55
click at [920, 365] on p "From [DATE] , get up to 20% OFF some of the best RC brands in the world. It's o…" at bounding box center [903, 352] width 956 height 55
click at [991, 370] on p "From [DATE] , get up to 20% OFF some of the best RC brands in the world. It's o…" at bounding box center [903, 352] width 956 height 55
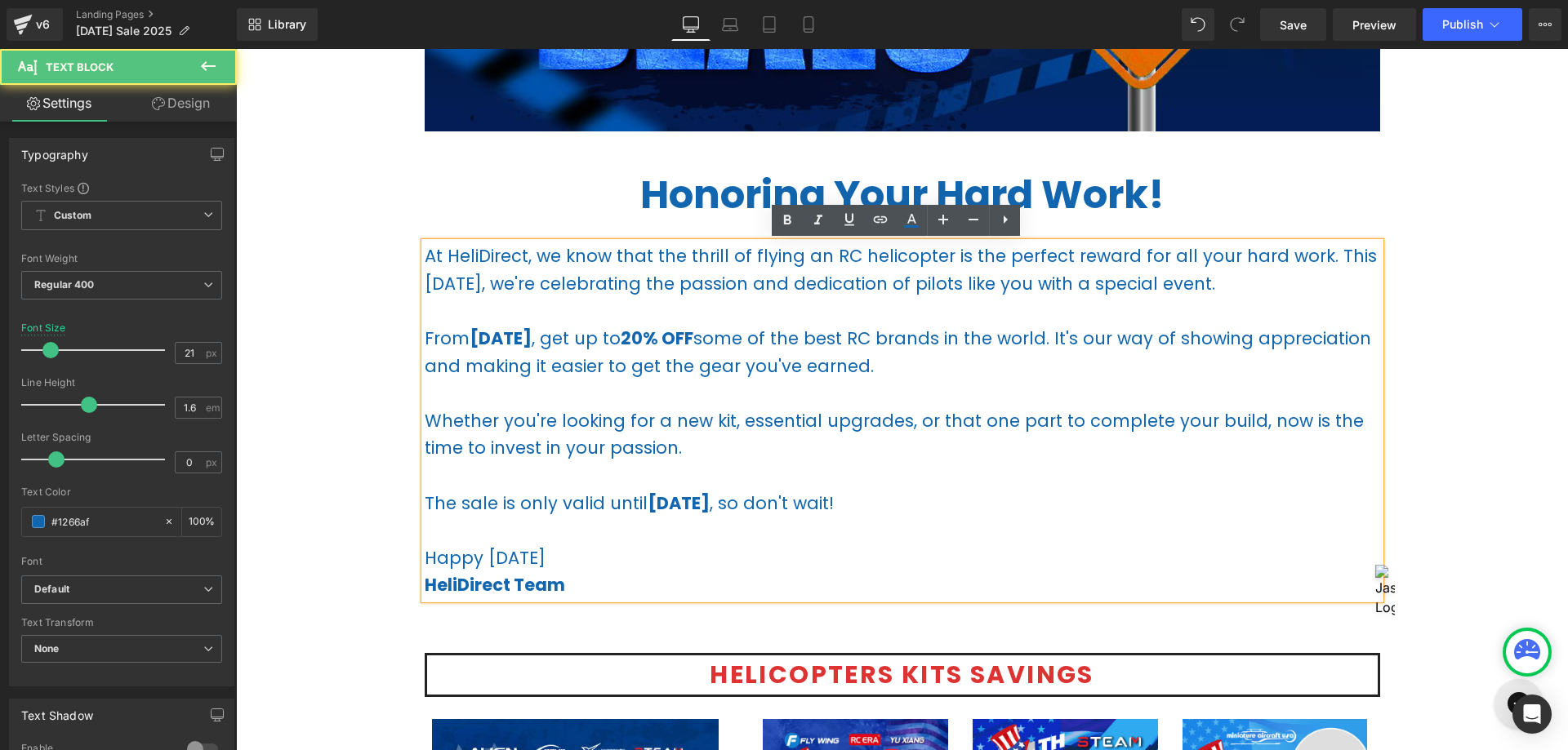
click at [726, 418] on p "Whether you're looking for a new kit, essential upgrades, or that one part to c…" at bounding box center [903, 434] width 956 height 55
click at [982, 433] on p "Whether you're looking for a new kit, essential upgrades, or that one part to c…" at bounding box center [903, 434] width 956 height 55
click at [1035, 448] on p "Whether you're looking for a new kit, essential upgrades, or that one part to c…" at bounding box center [903, 434] width 956 height 55
click at [425, 420] on div "At HeliDirect, we know that the thrill of flying an RC helicopter is the perfec…" at bounding box center [903, 420] width 956 height 357
click at [425, 421] on p "Whether you're looking for a new kit, essential upgrades, or that one part to c…" at bounding box center [903, 434] width 956 height 55
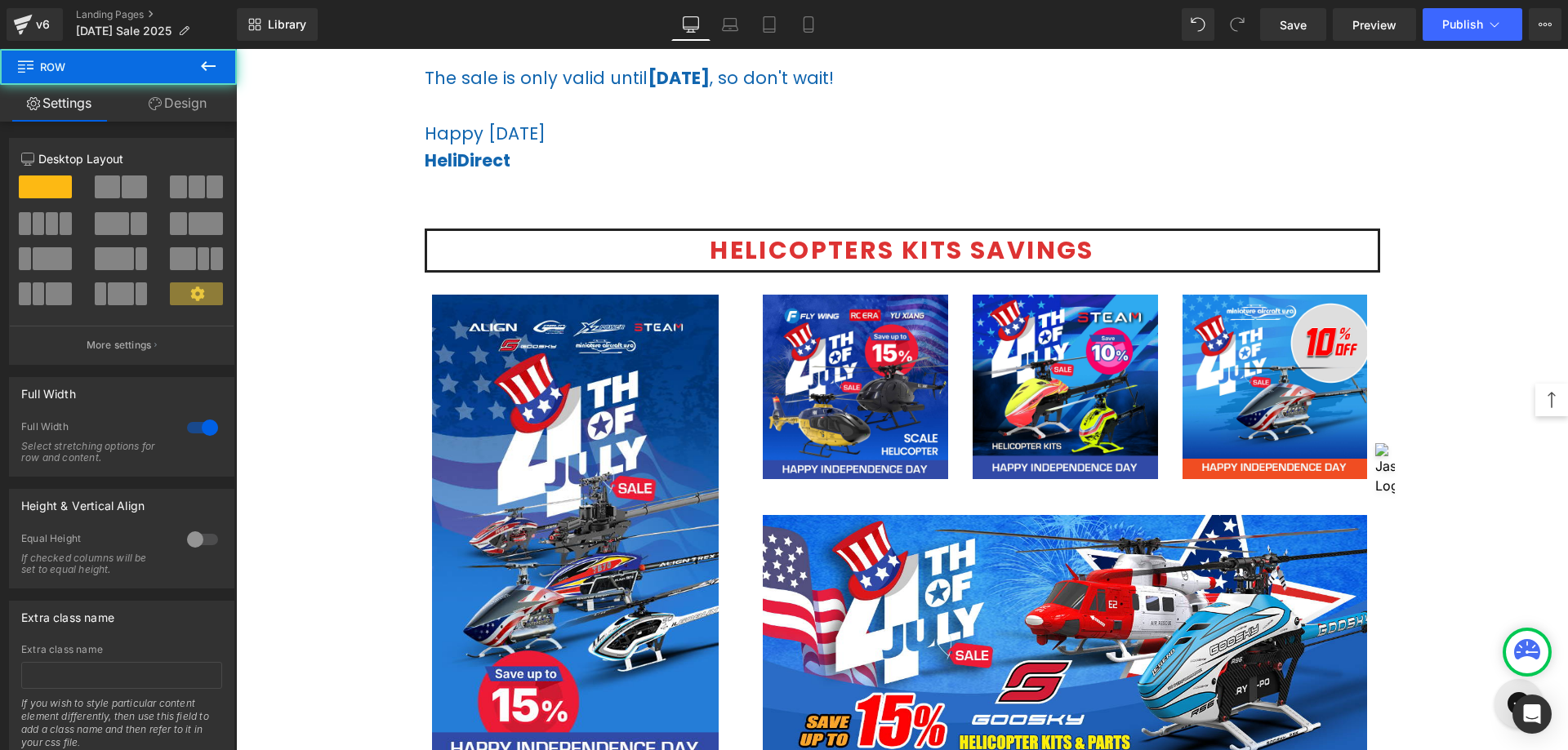
scroll to position [898, 0]
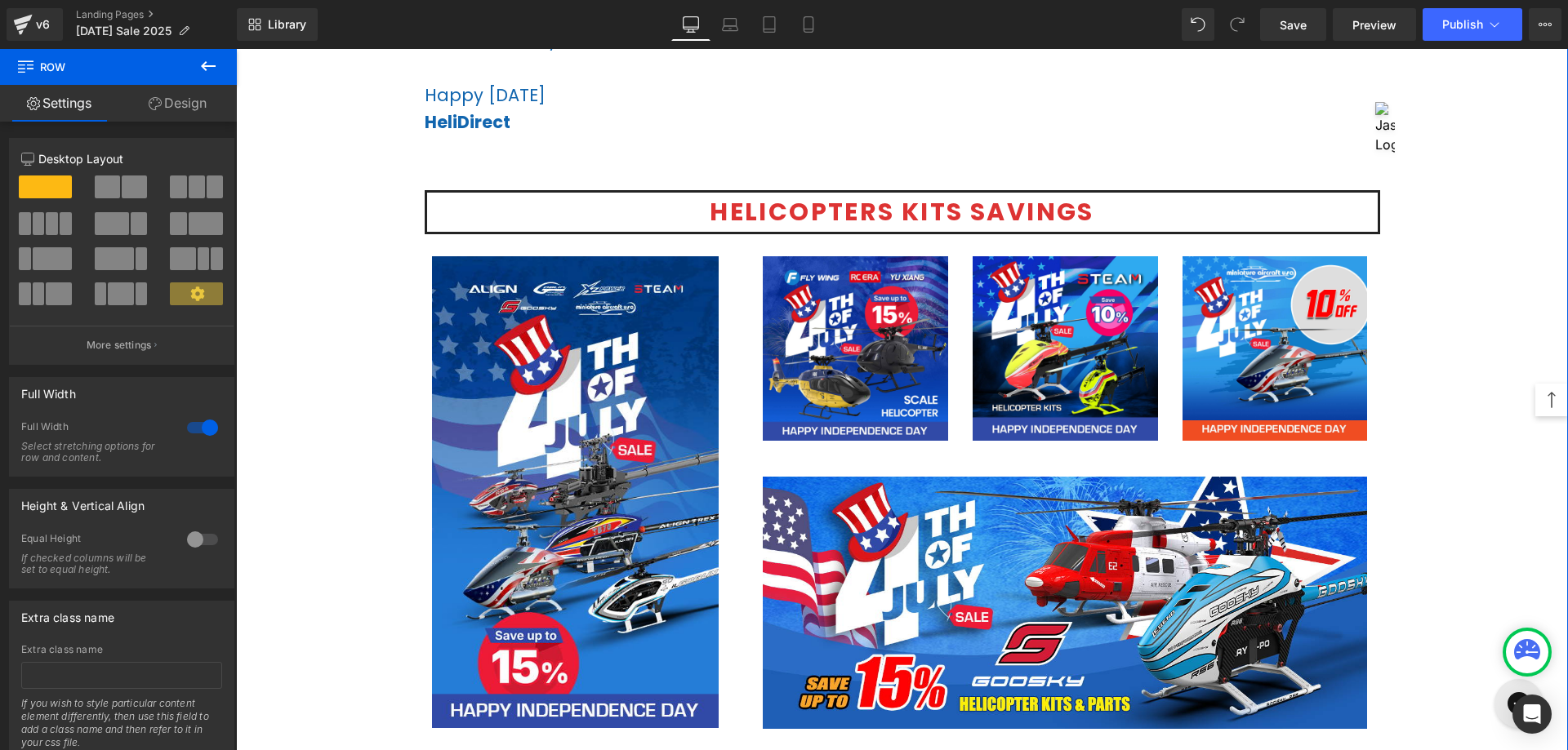
click at [985, 196] on h1 "helicopters Kits Savings" at bounding box center [902, 212] width 951 height 40
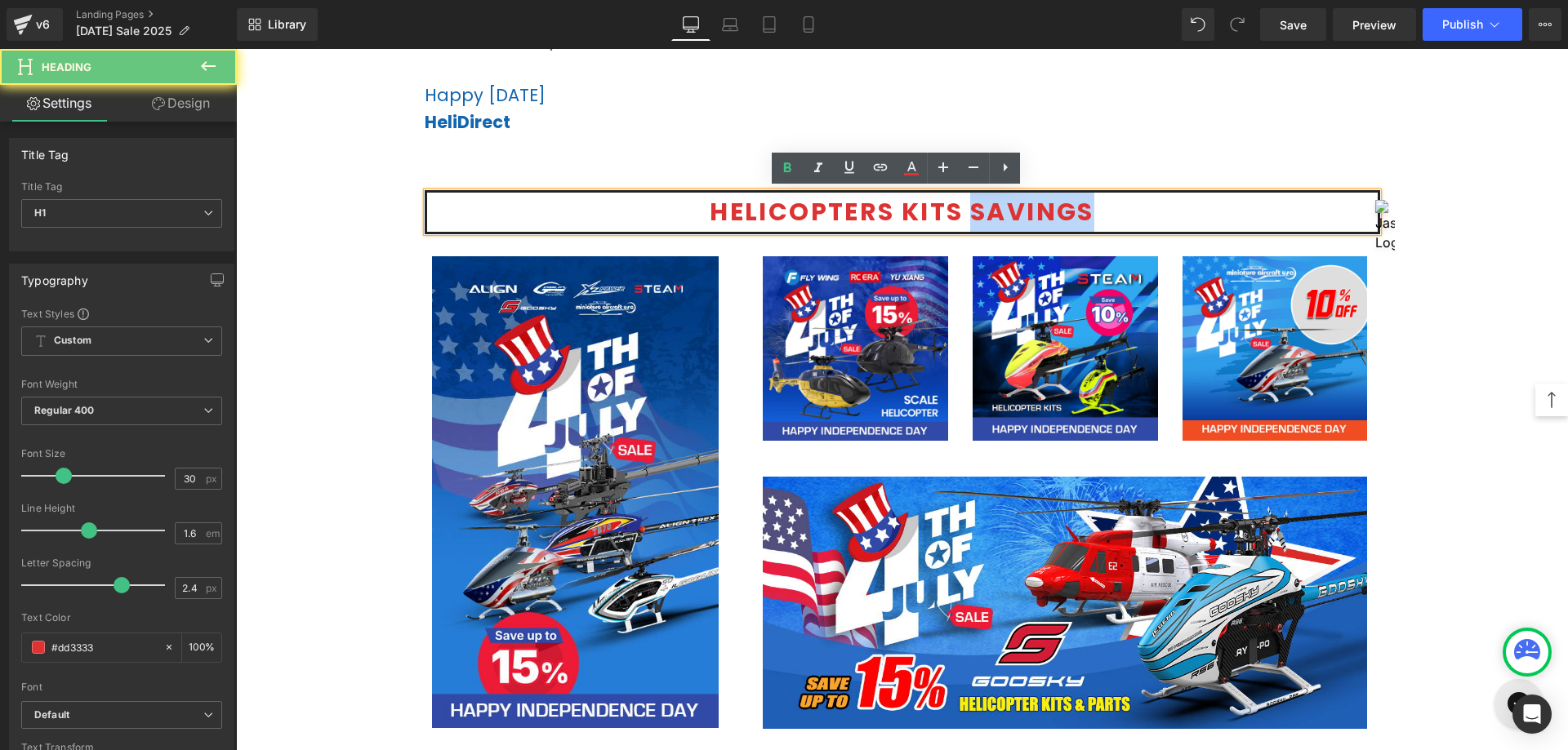
drag, startPoint x: 963, startPoint y: 211, endPoint x: 1175, endPoint y: 222, distance: 212.3
click at [1175, 222] on h1 "helicopters Kits Savings" at bounding box center [902, 212] width 951 height 40
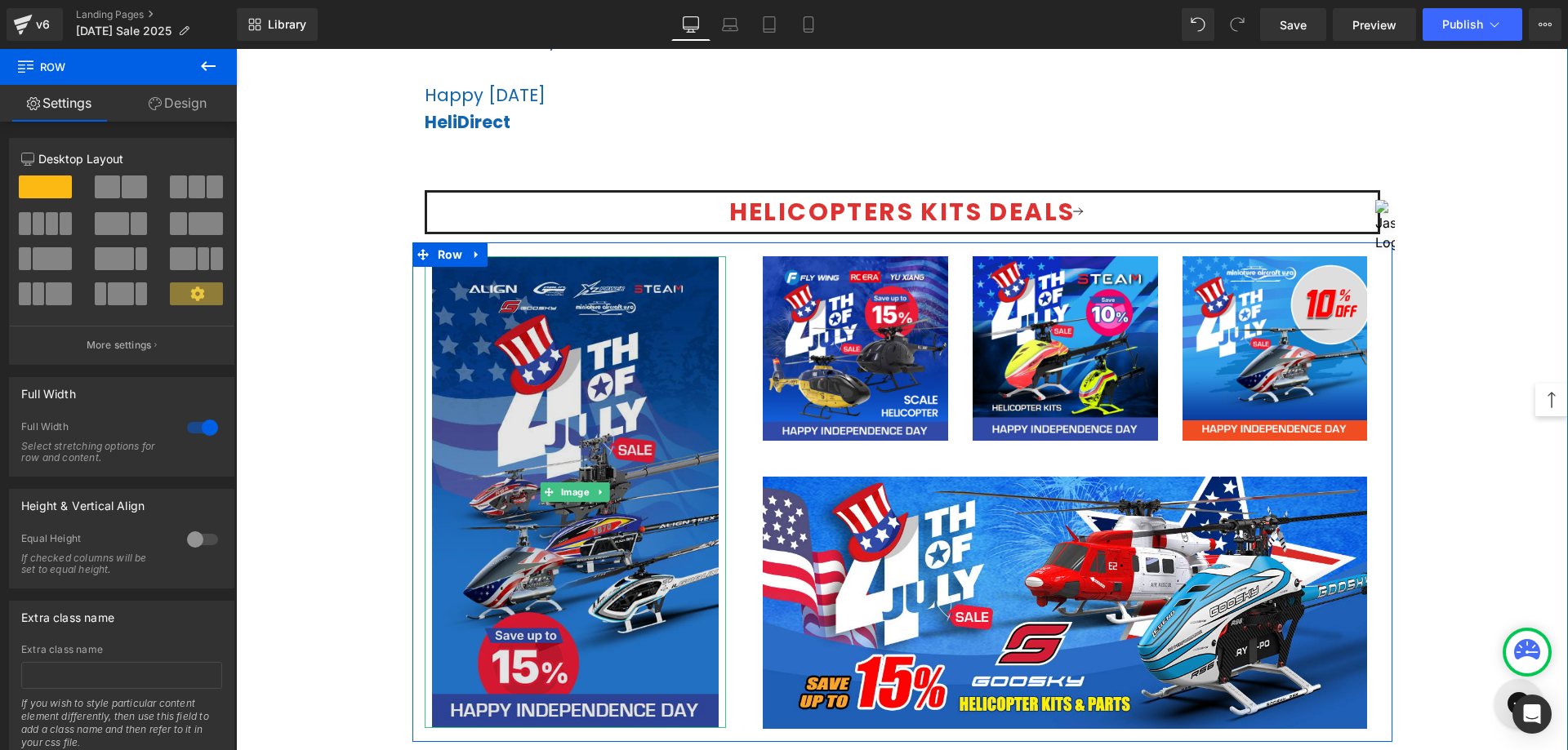
click at [547, 487] on icon at bounding box center [549, 492] width 9 height 9
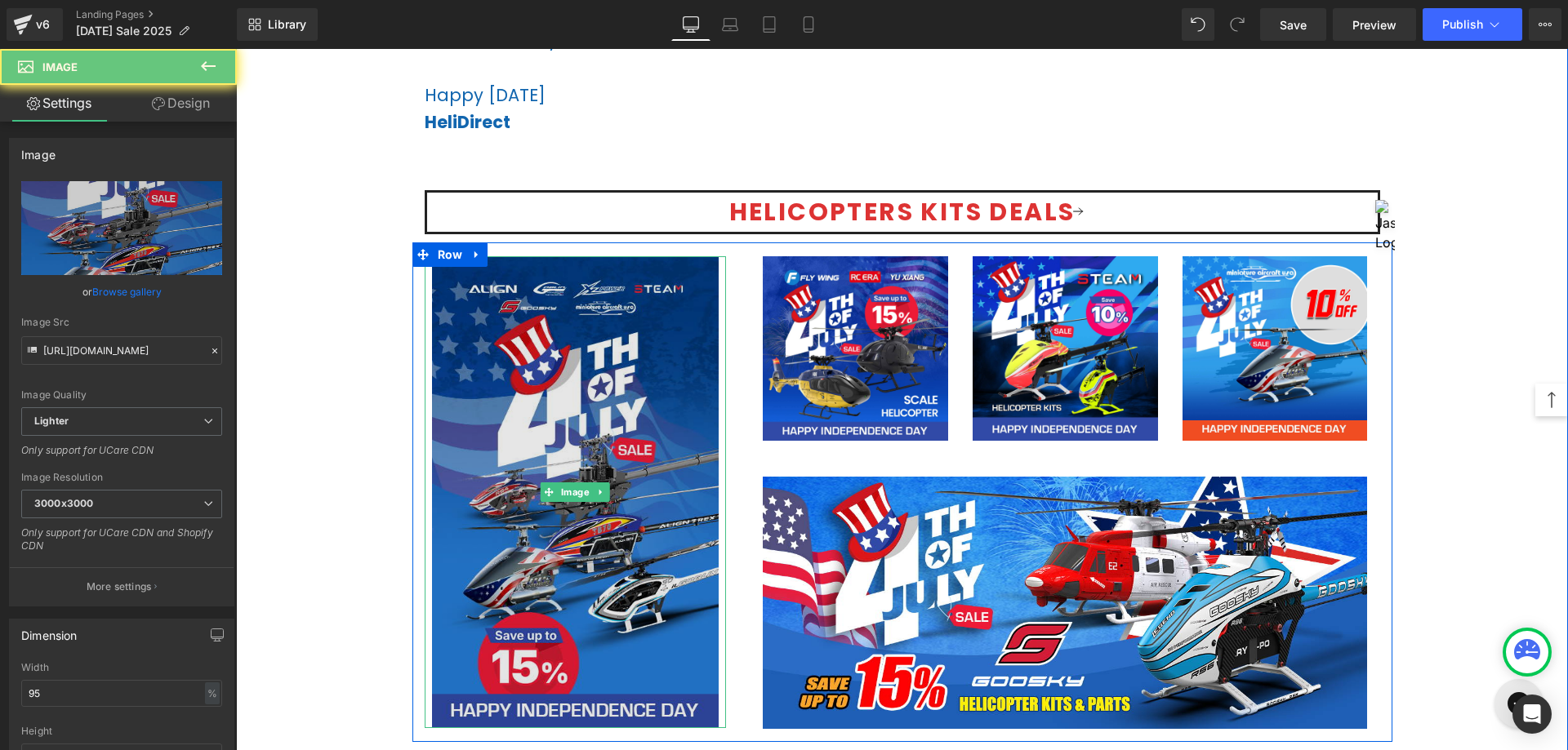
click at [568, 364] on img at bounding box center [575, 492] width 286 height 472
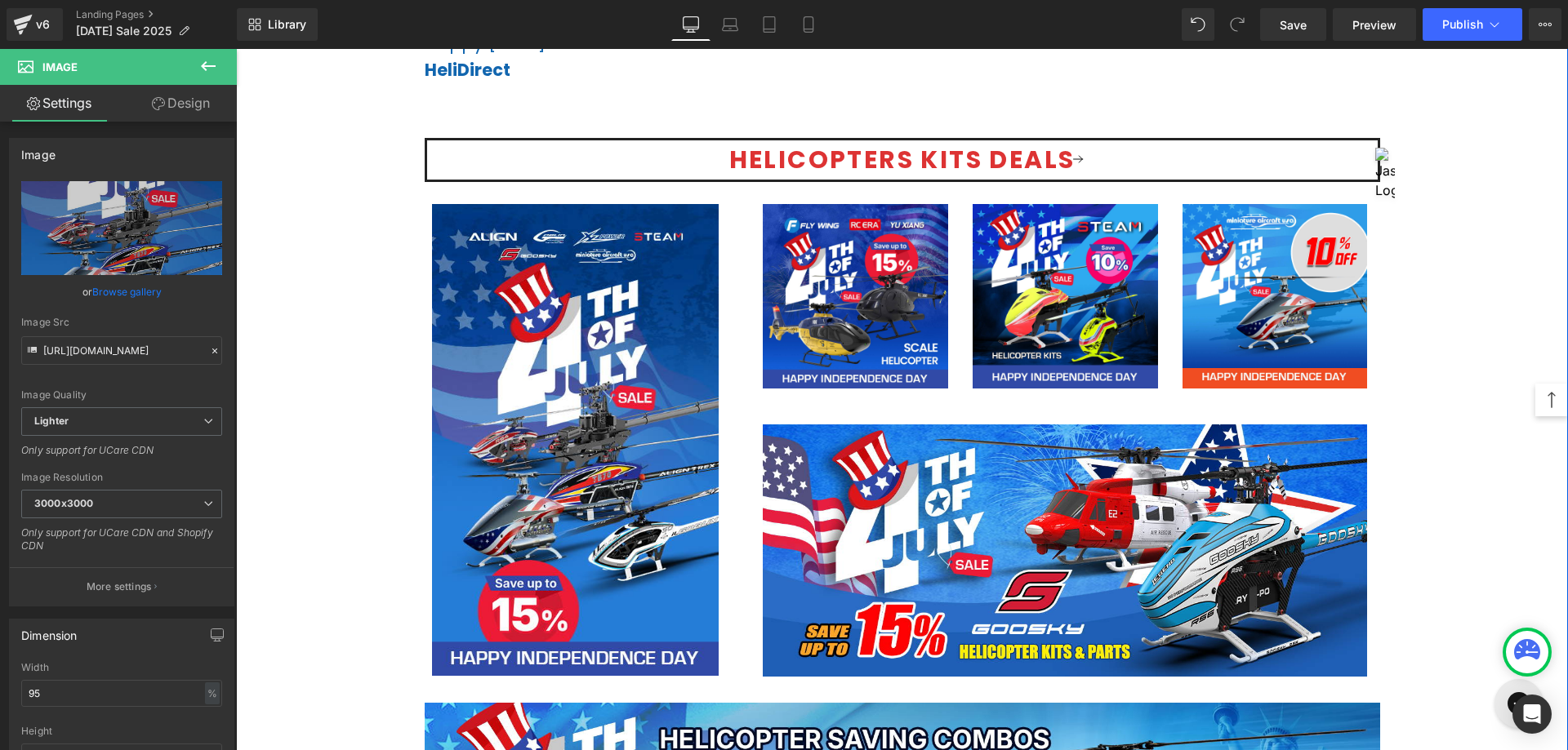
scroll to position [980, 0]
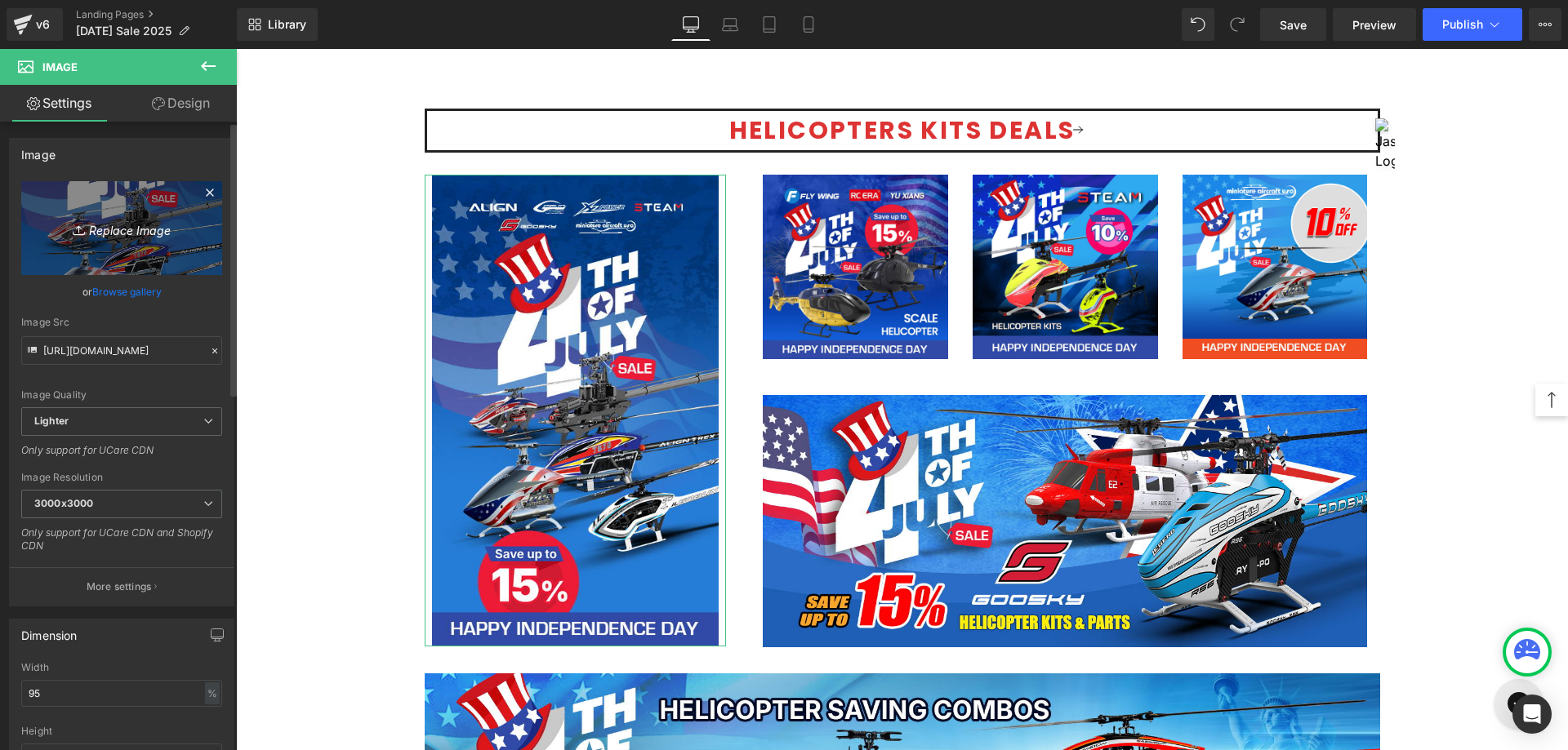
click at [120, 230] on icon "Replace Image" at bounding box center [122, 228] width 131 height 21
type input "C:\fakepath\Heli All Brands-456x750.jpg"
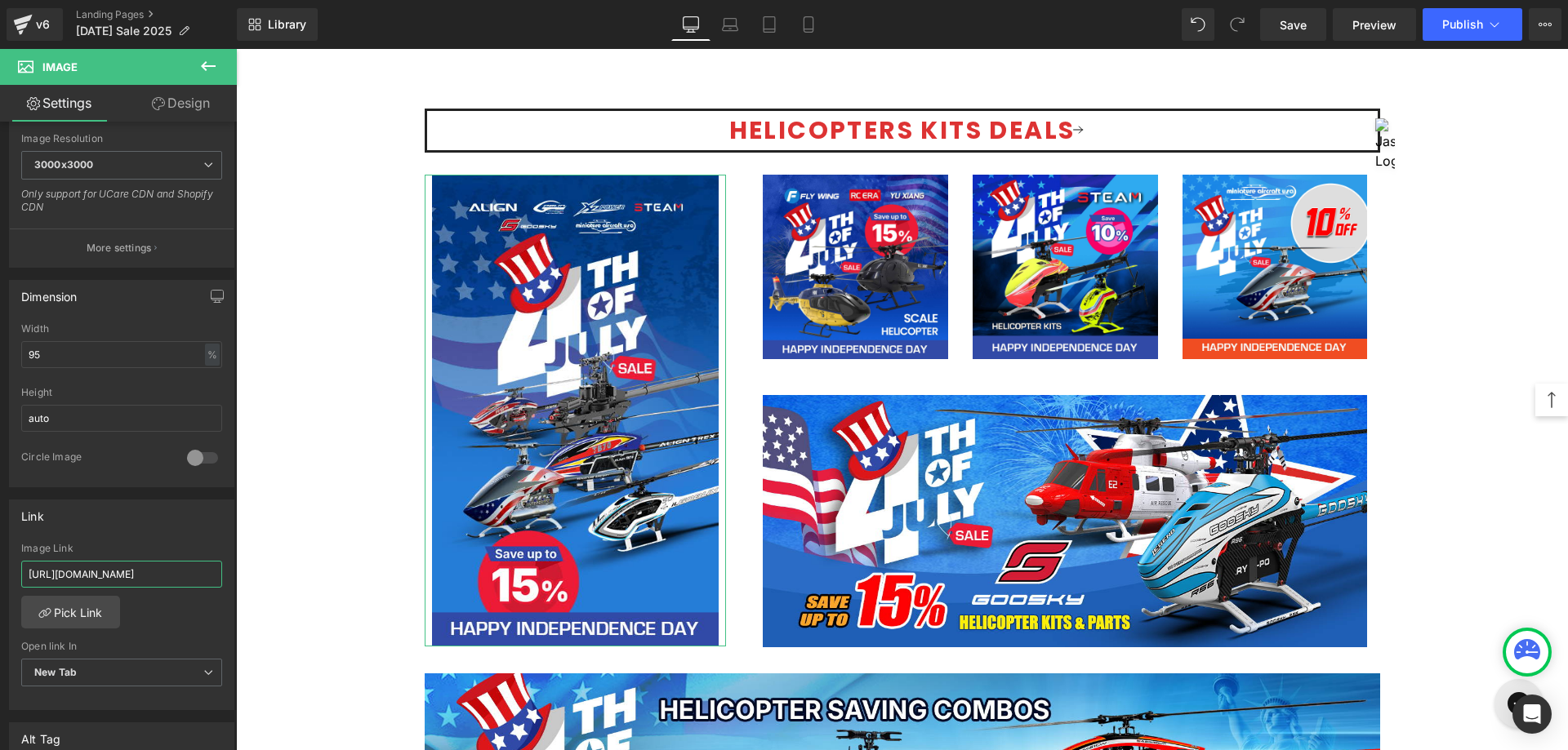
scroll to position [0, 117]
drag, startPoint x: 421, startPoint y: 628, endPoint x: 275, endPoint y: 576, distance: 155.0
click at [172, 578] on input "[URL][DOMAIN_NAME]" at bounding box center [122, 574] width 201 height 27
click at [206, 610] on div "[URL][DOMAIN_NAME] Image Link [URL][DOMAIN_NAME] Pick Link Current Tab New Tab …" at bounding box center [121, 627] width 223 height 168
type input "[URL][DOMAIN_NAME]"
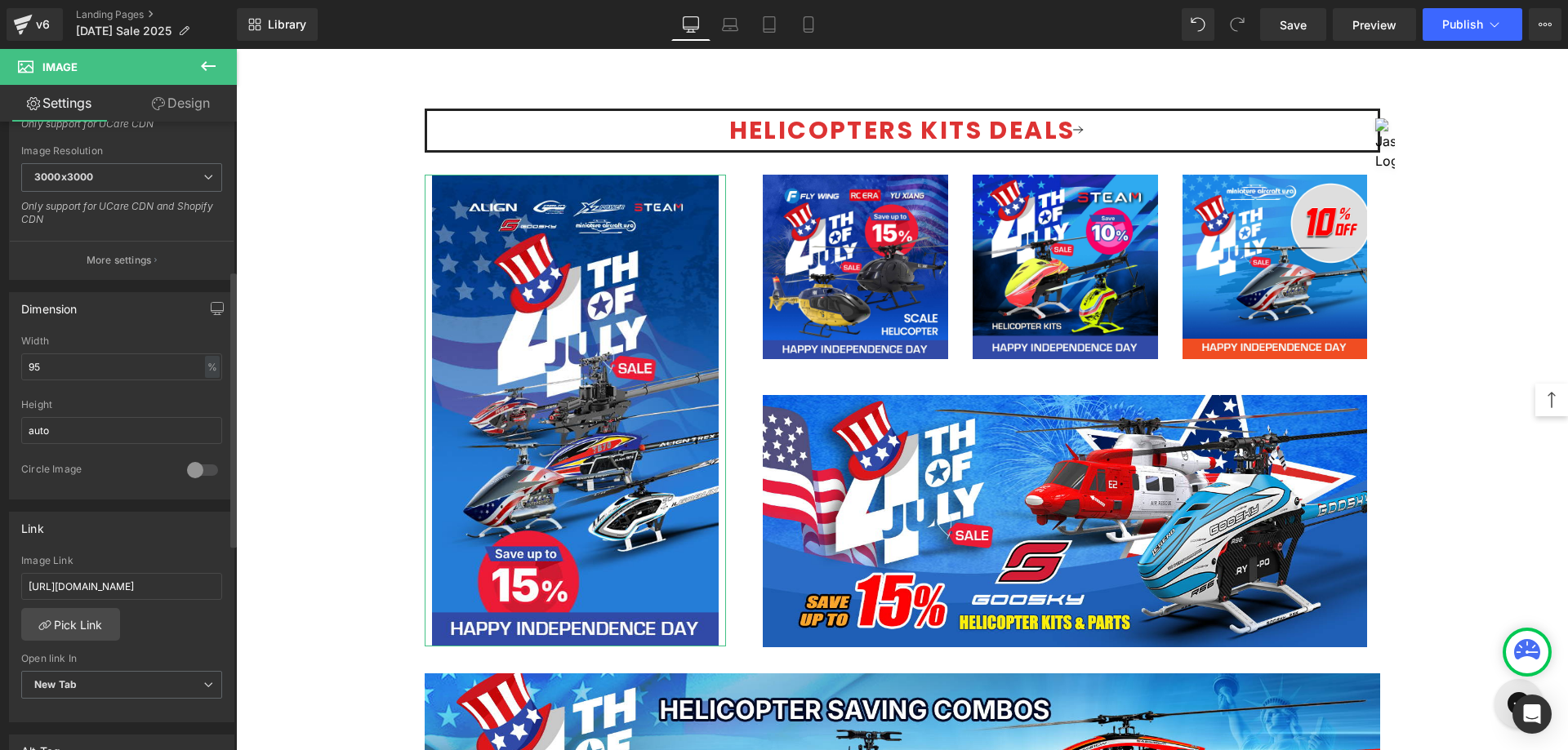
scroll to position [339, 0]
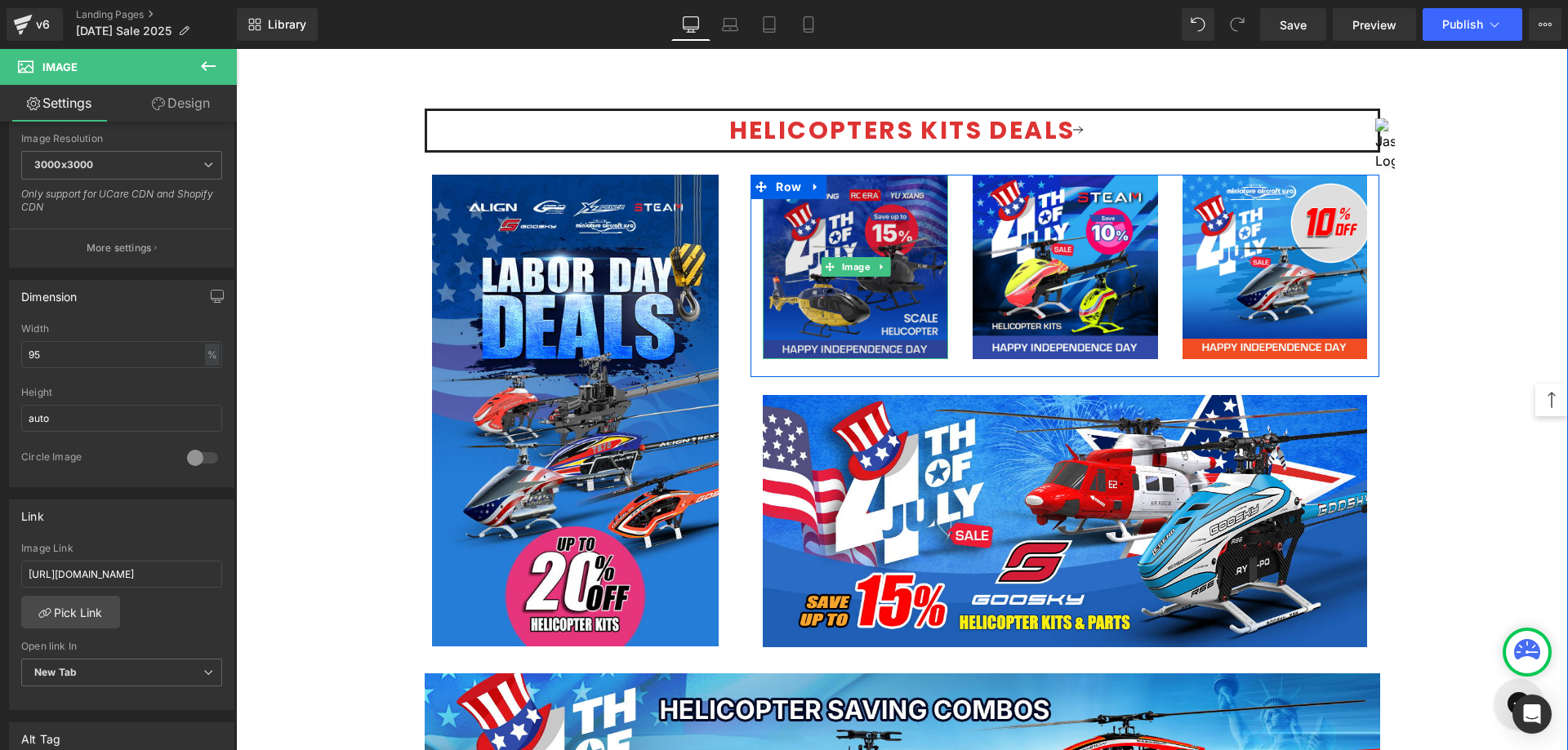
click at [855, 289] on img at bounding box center [855, 267] width 186 height 186
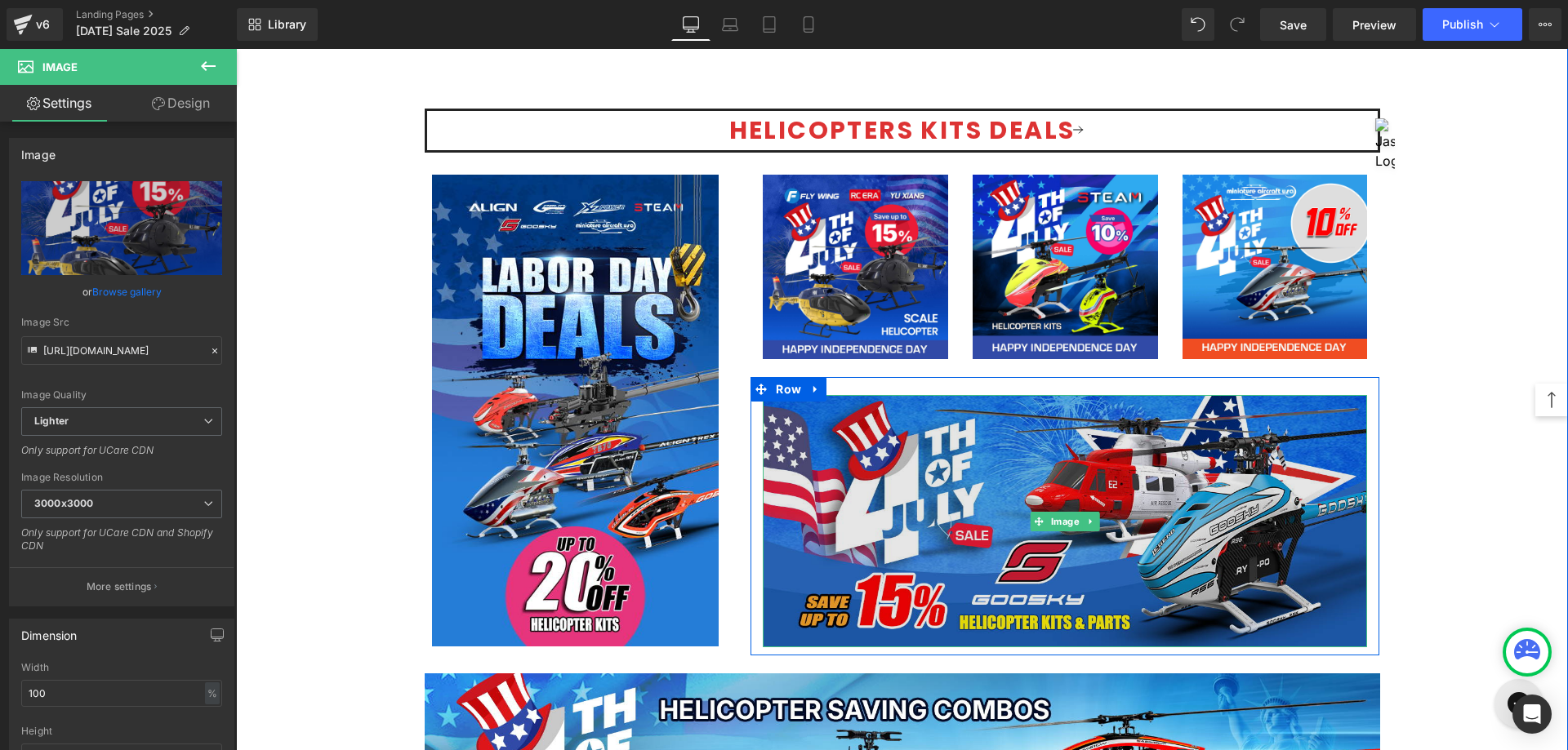
click at [1048, 546] on img at bounding box center [1064, 520] width 604 height 252
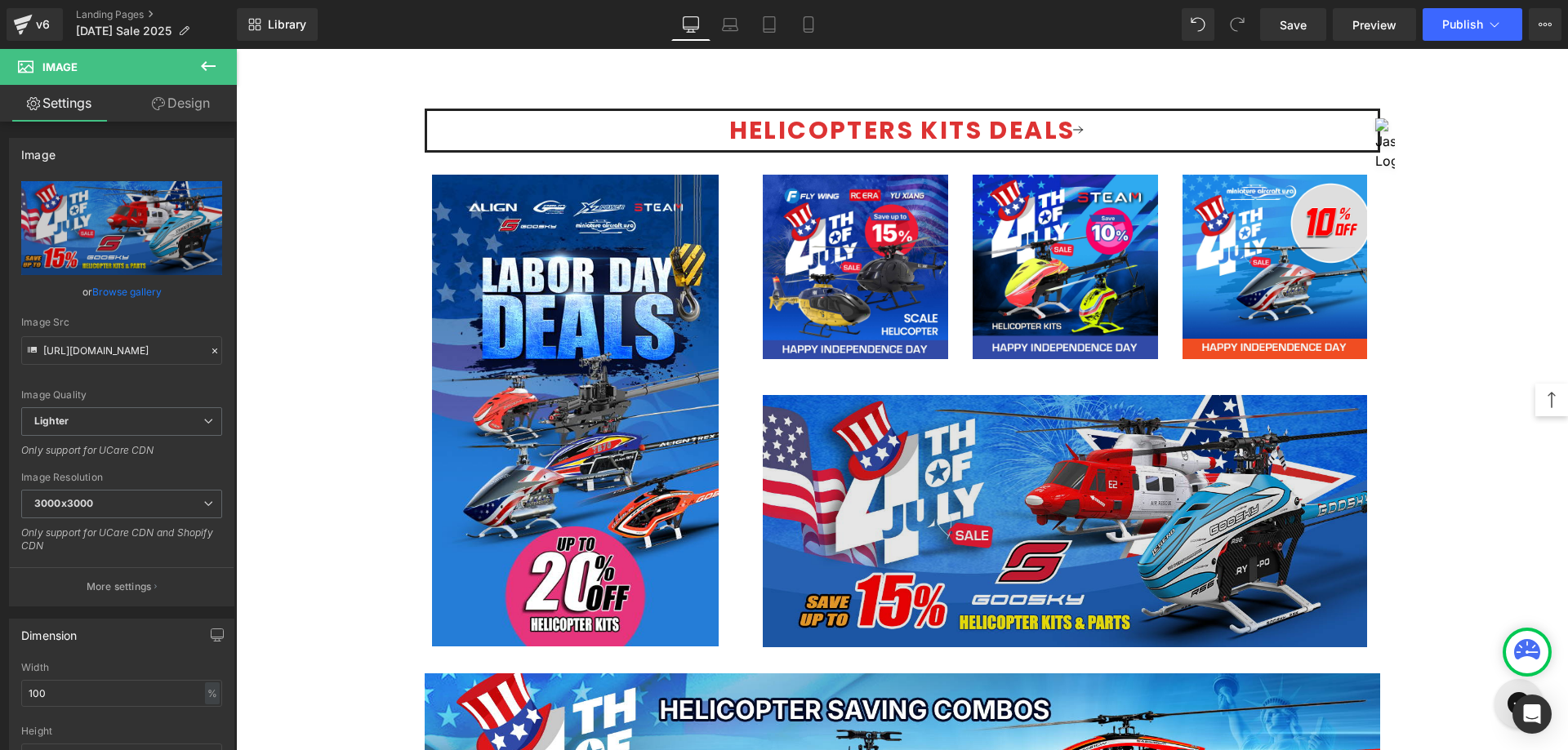
scroll to position [1388, 0]
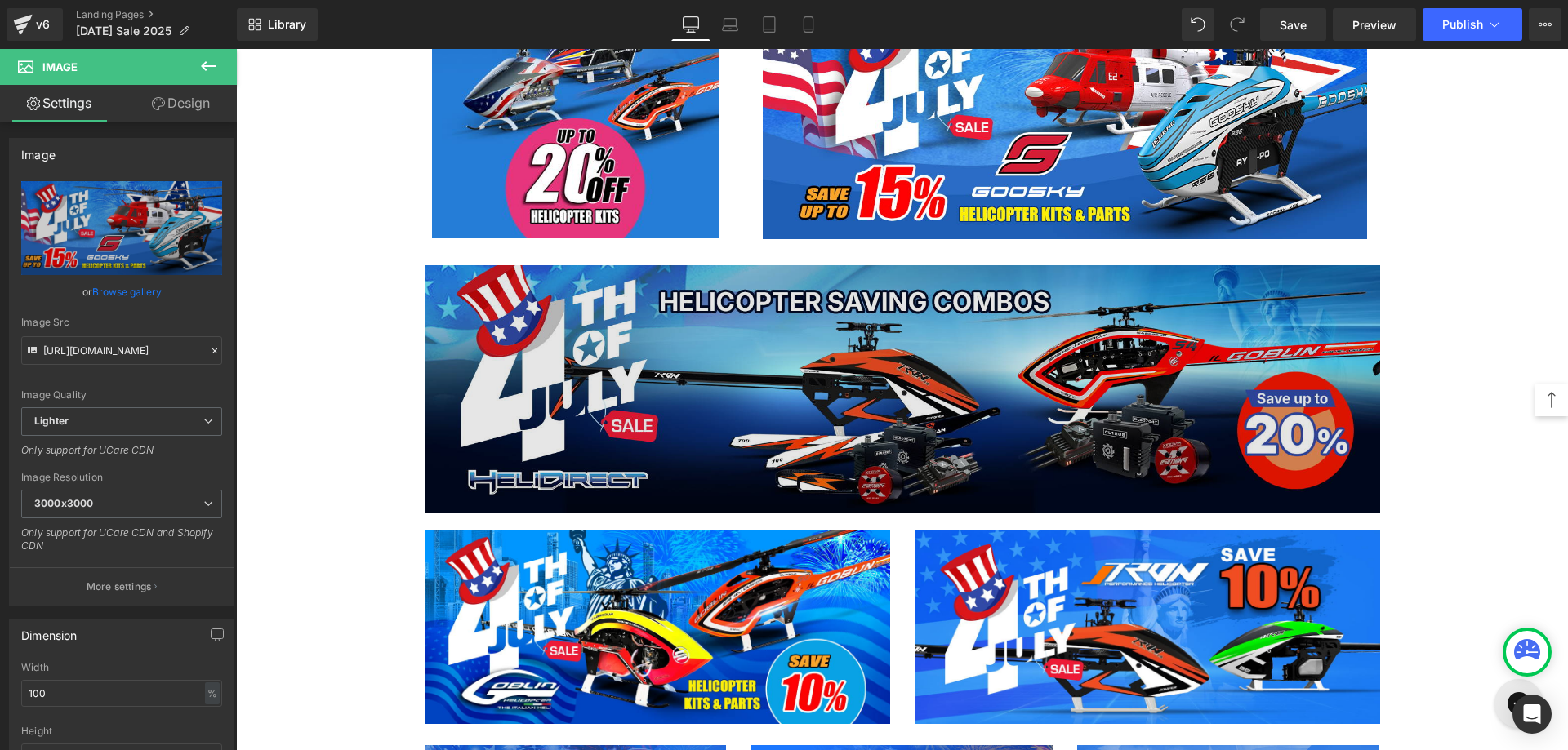
click at [807, 389] on img at bounding box center [903, 389] width 956 height 248
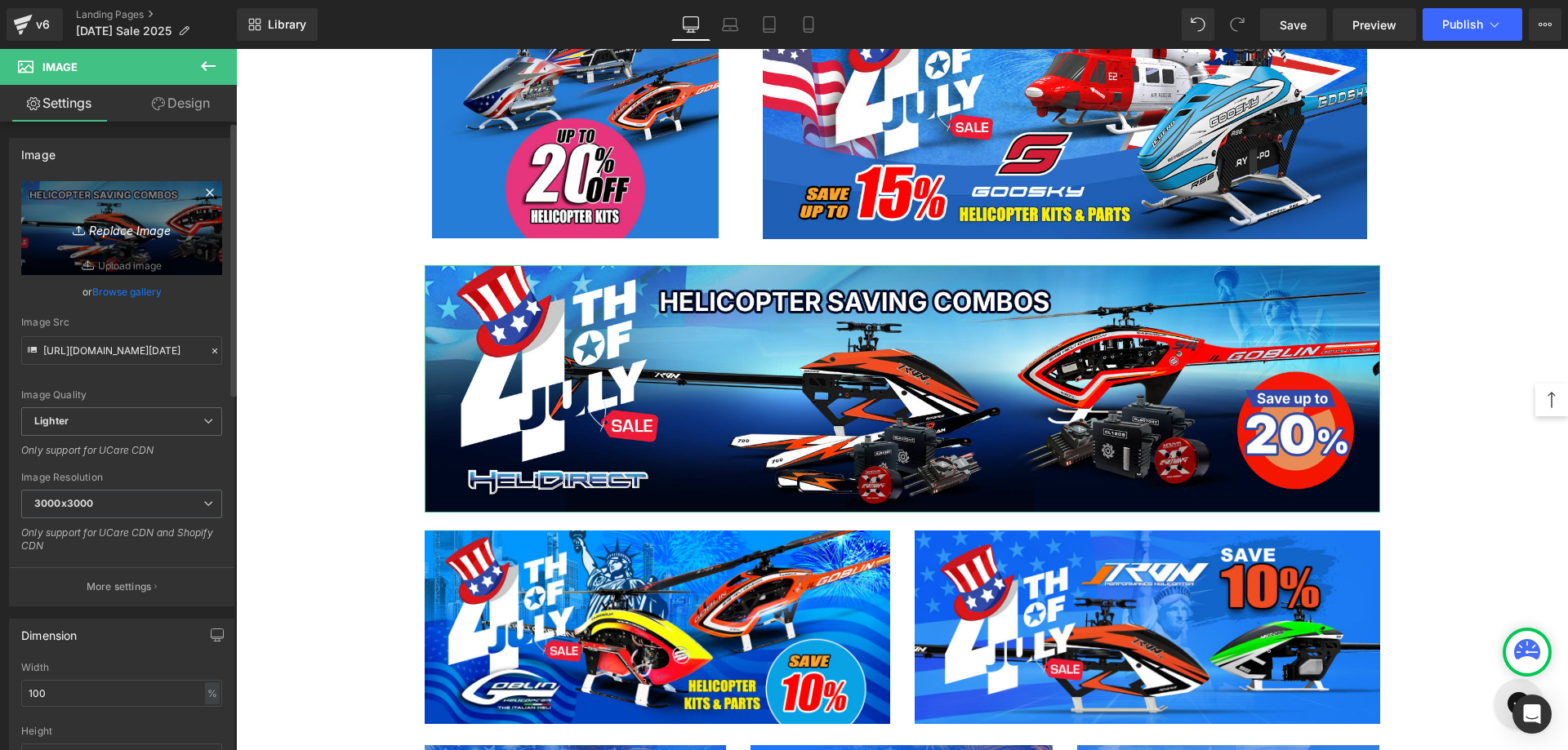
click at [109, 231] on icon "Replace Image" at bounding box center [122, 228] width 131 height 21
click at [152, 232] on icon "Replace Image" at bounding box center [122, 228] width 131 height 21
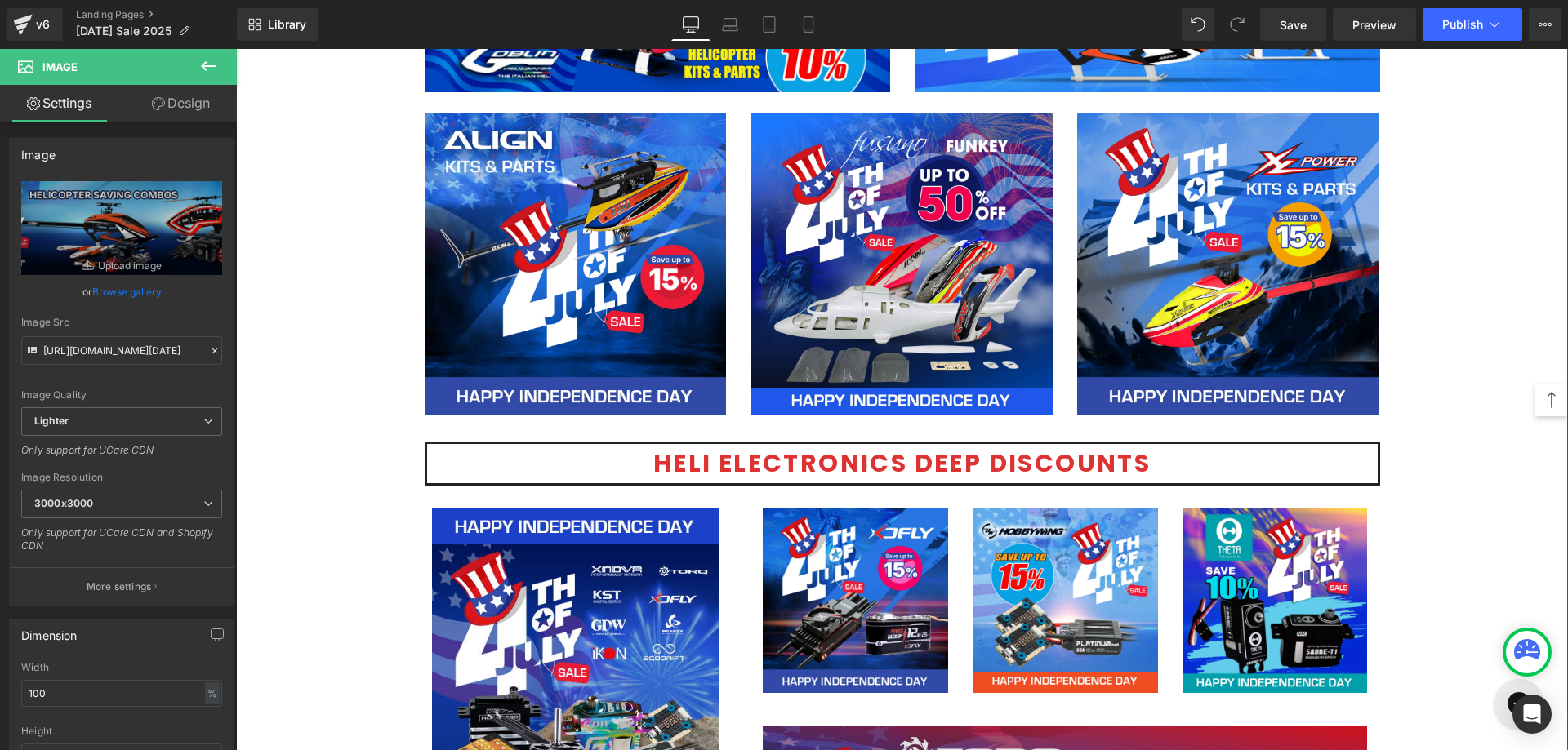
scroll to position [2286, 0]
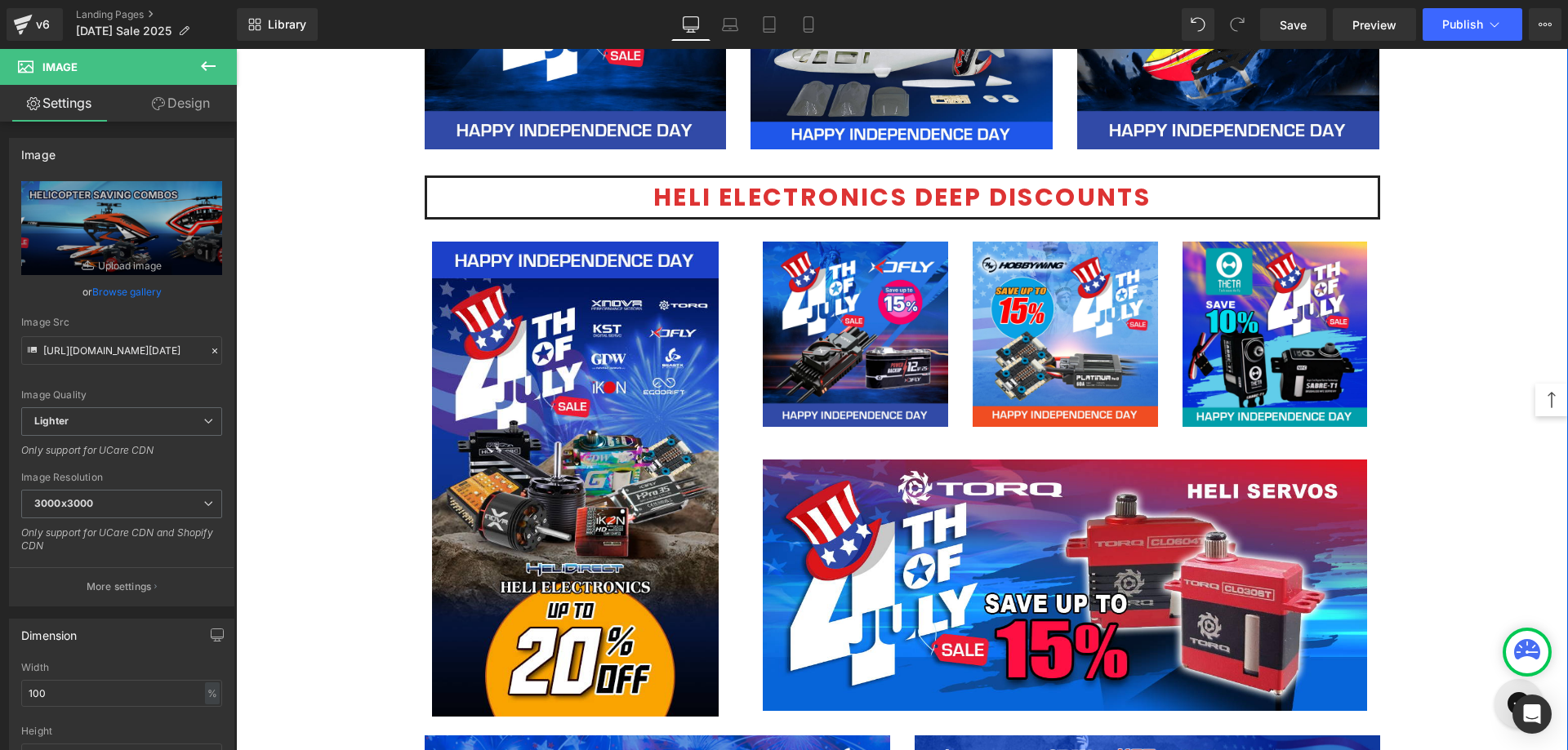
click at [593, 484] on div "Image" at bounding box center [576, 479] width 302 height 475
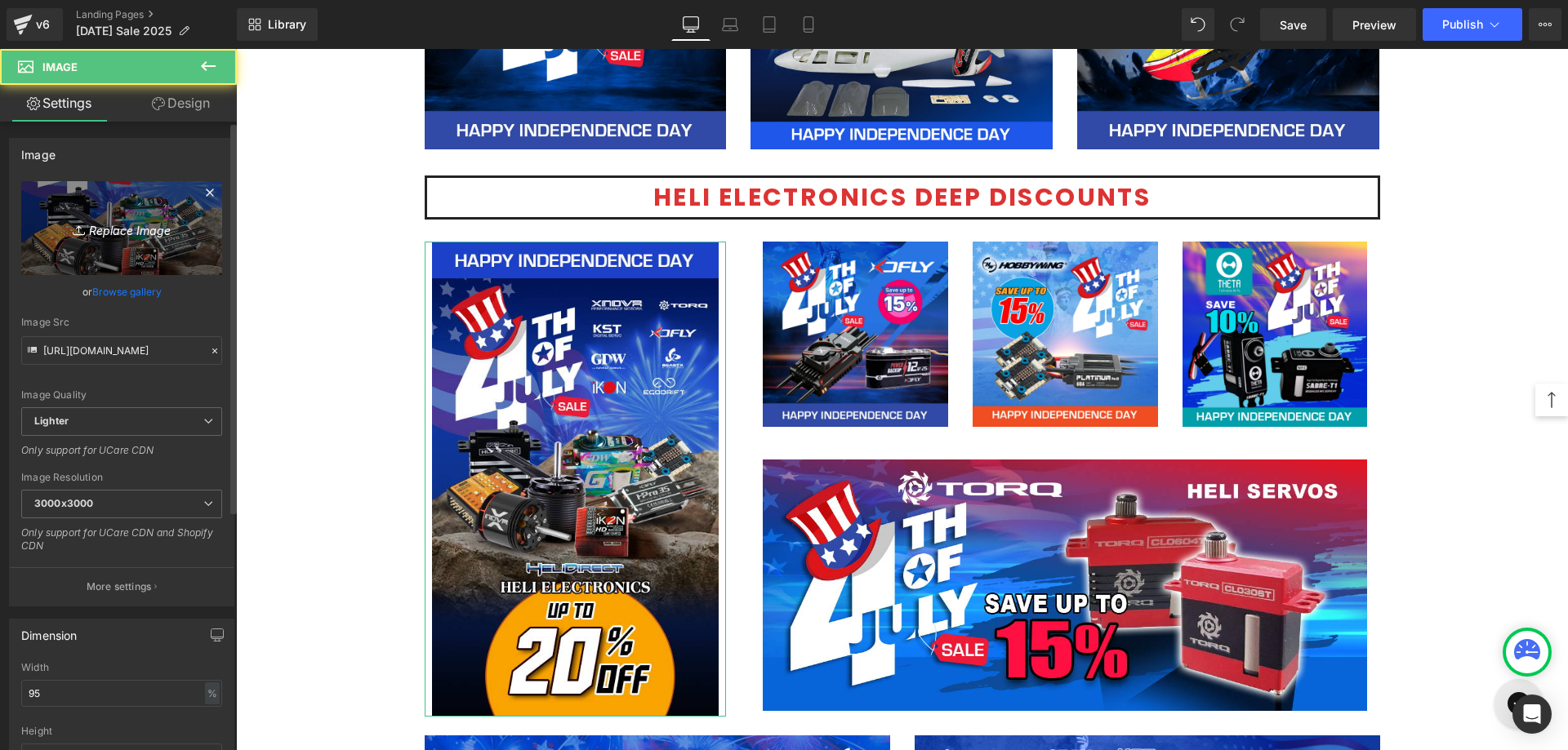
click at [138, 241] on link "Replace Image" at bounding box center [122, 228] width 201 height 94
type input "C:\fakepath\Electric Heli Sale 453x750.jpg"
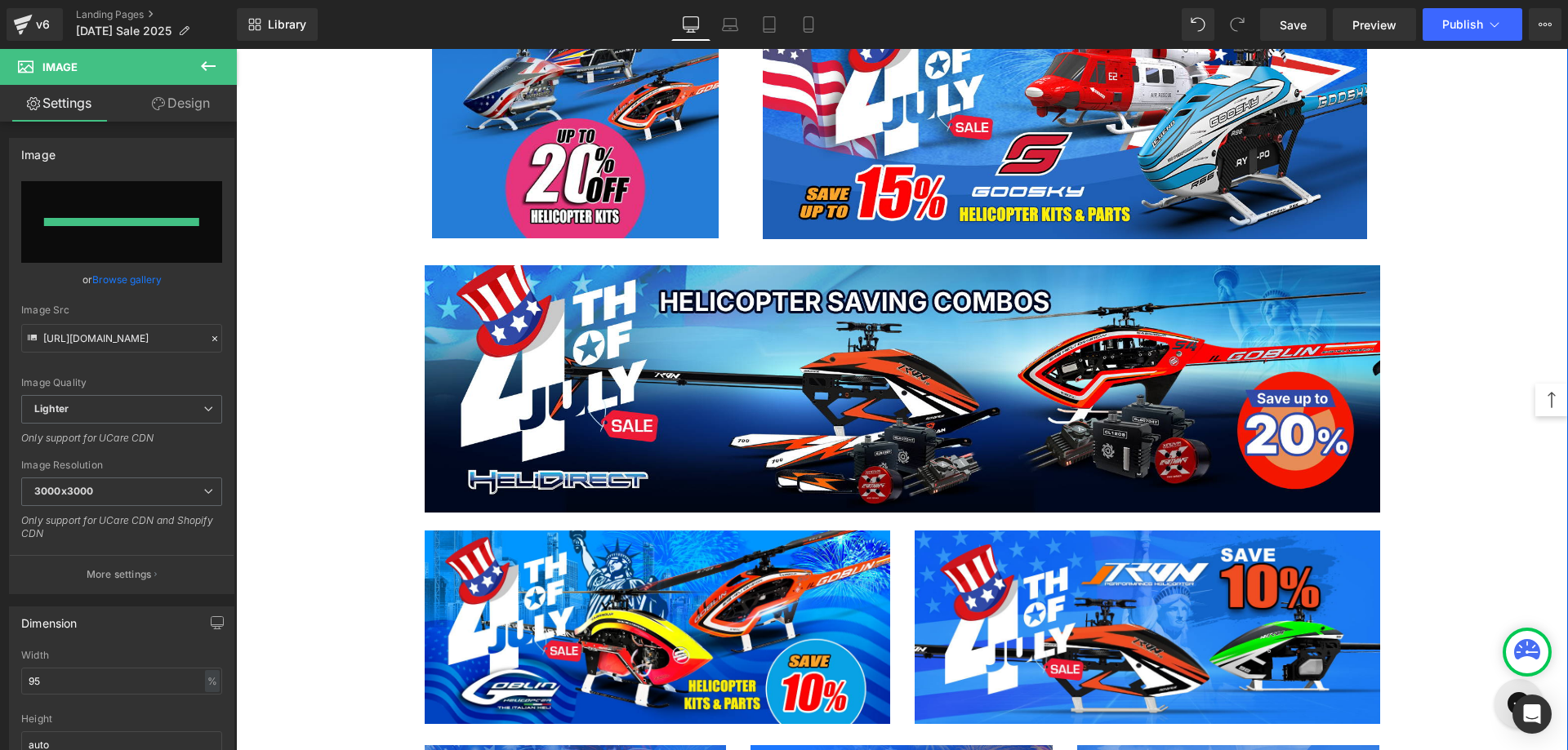
type input "[URL][DOMAIN_NAME]"
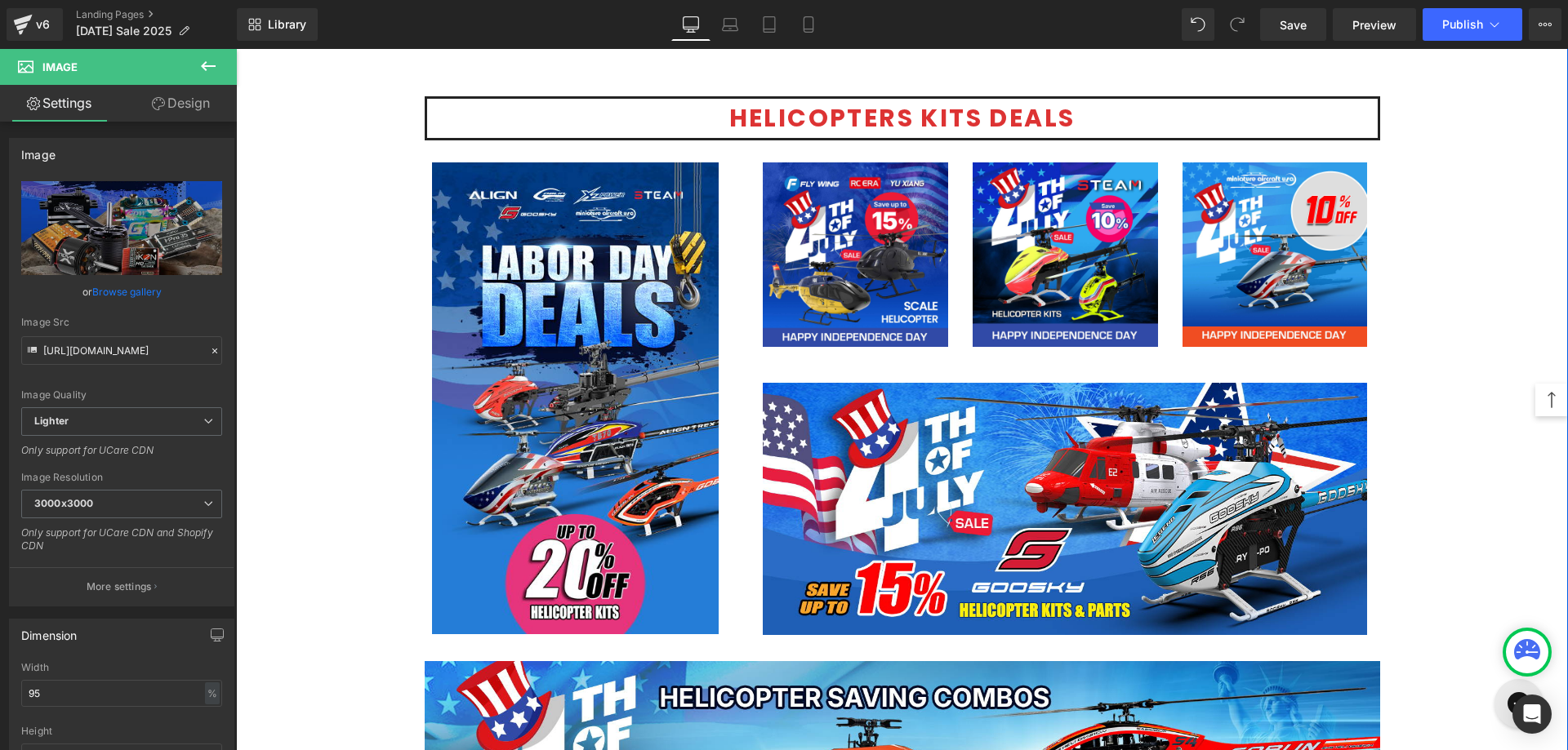
scroll to position [898, 0]
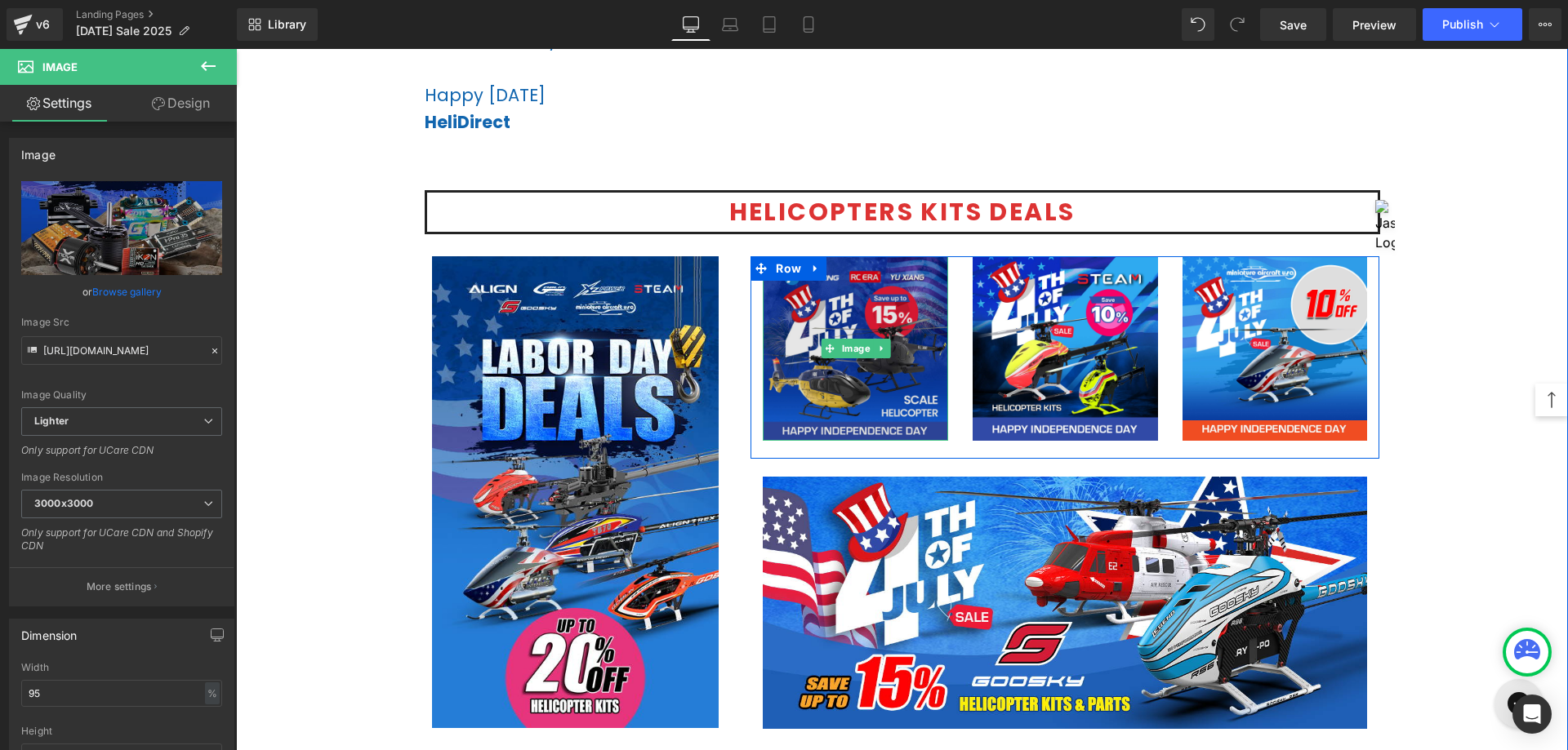
click at [870, 413] on img at bounding box center [855, 349] width 186 height 186
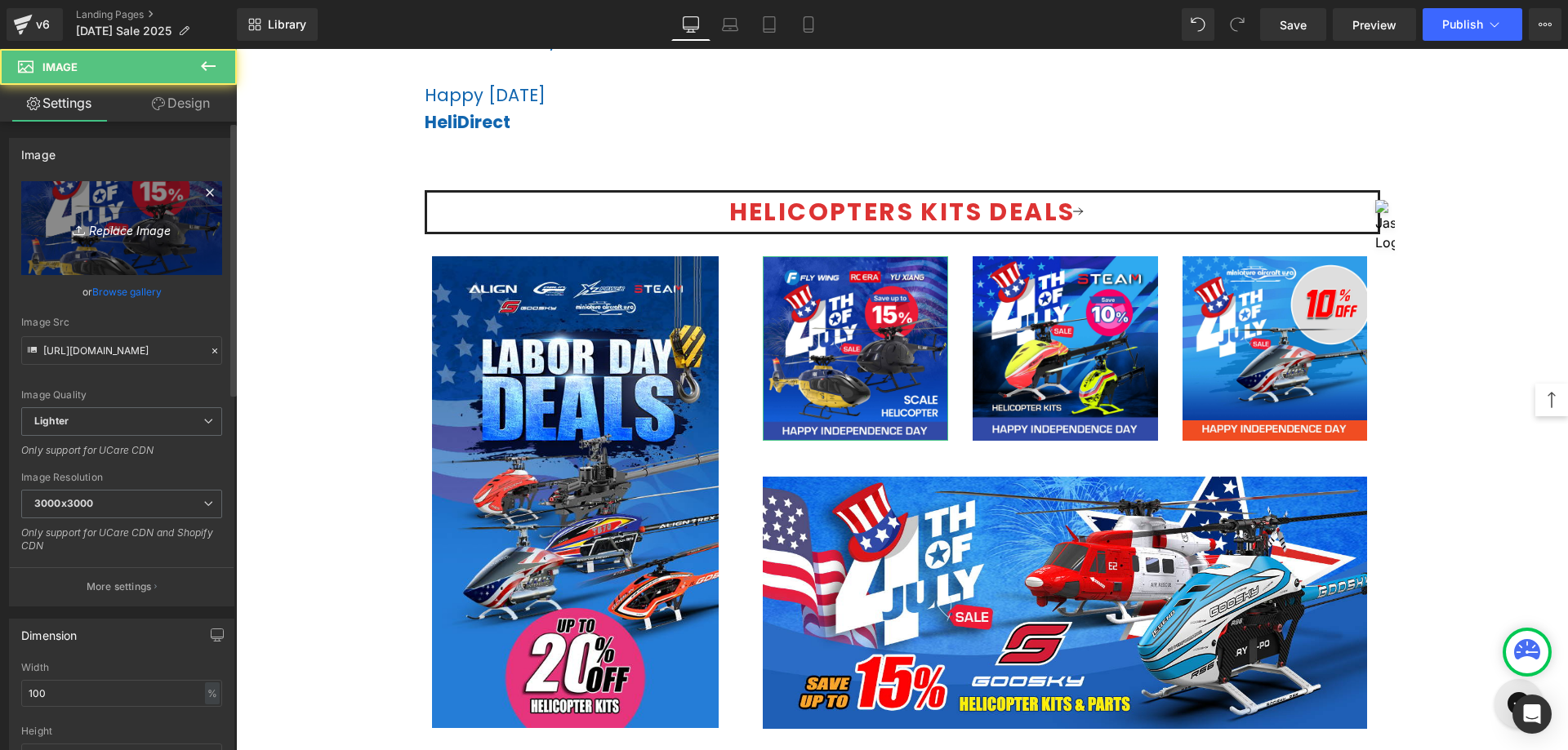
click at [145, 238] on link "Replace Image" at bounding box center [122, 228] width 201 height 94
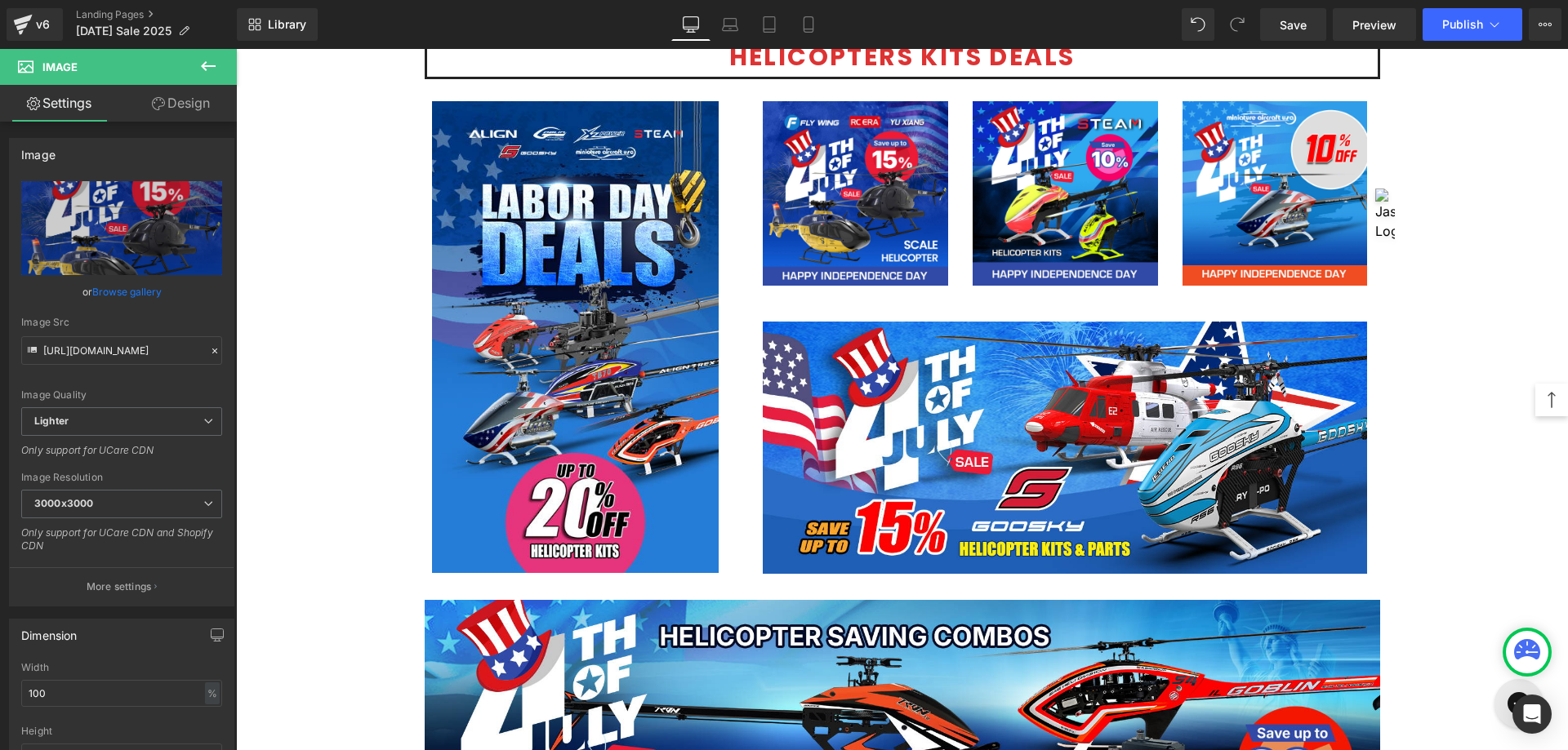
scroll to position [1306, 0]
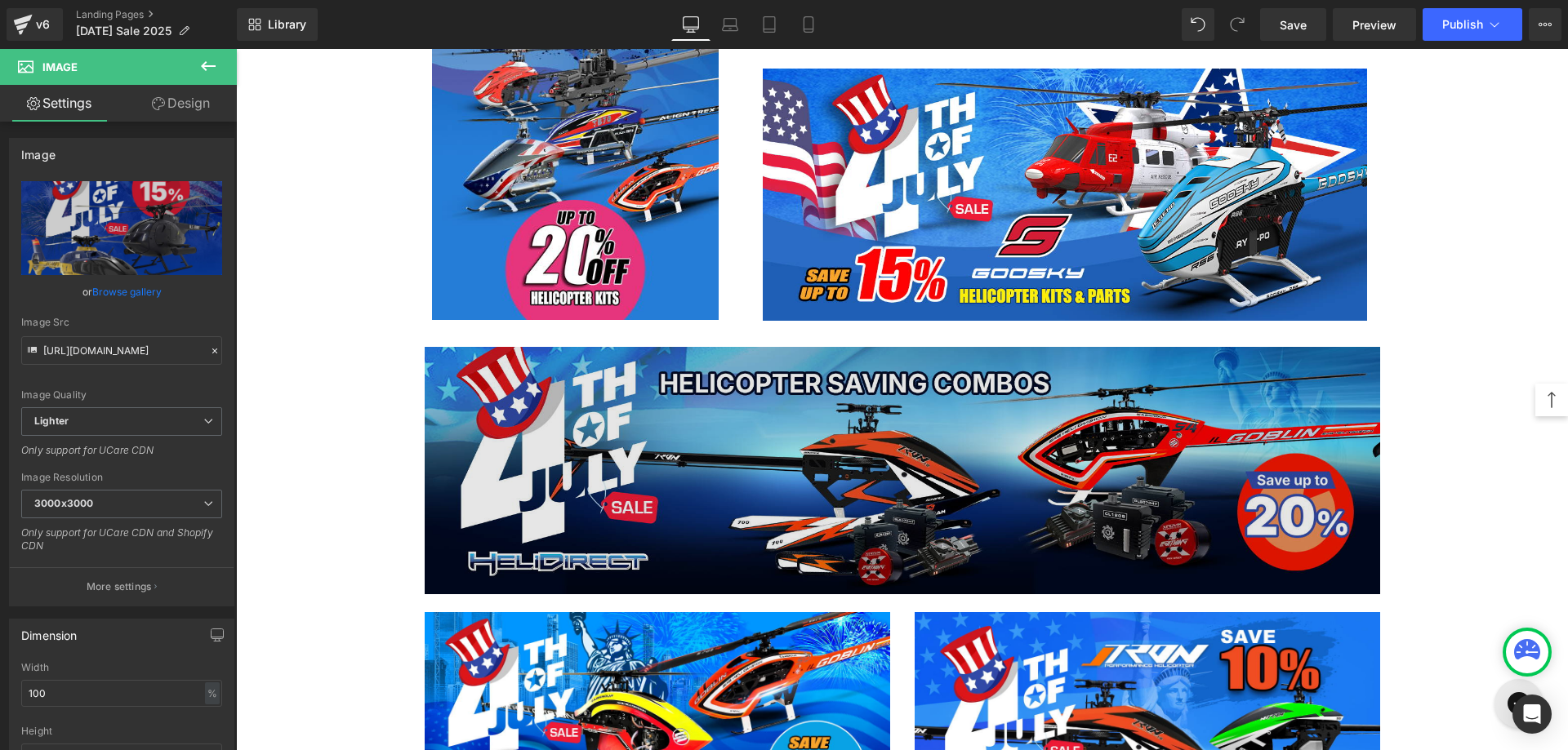
click at [932, 492] on img at bounding box center [903, 470] width 956 height 248
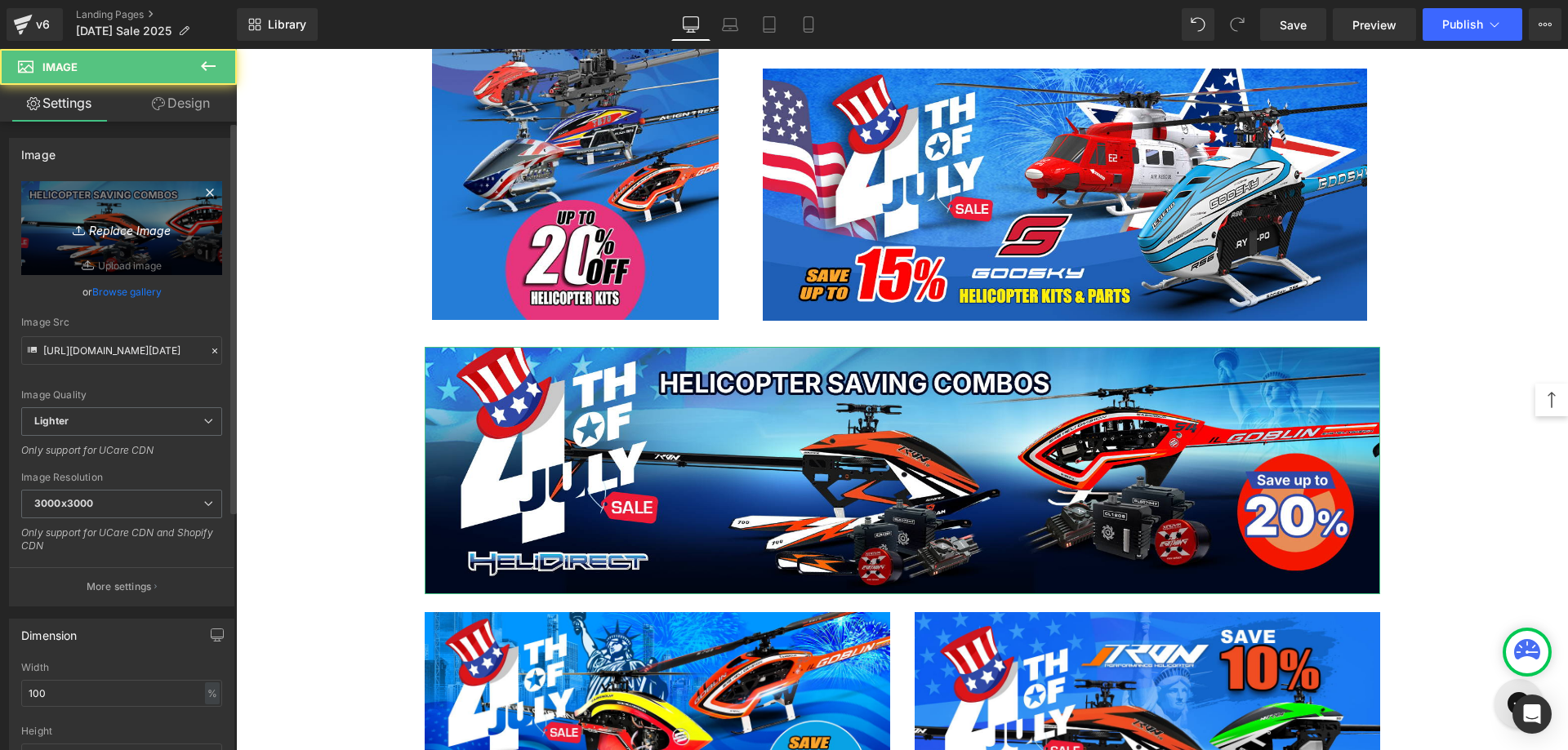
click at [163, 244] on link "Replace Image" at bounding box center [122, 228] width 201 height 94
type input "C:\fakepath\Combo-Heli [DATE]-1920x497.jpg"
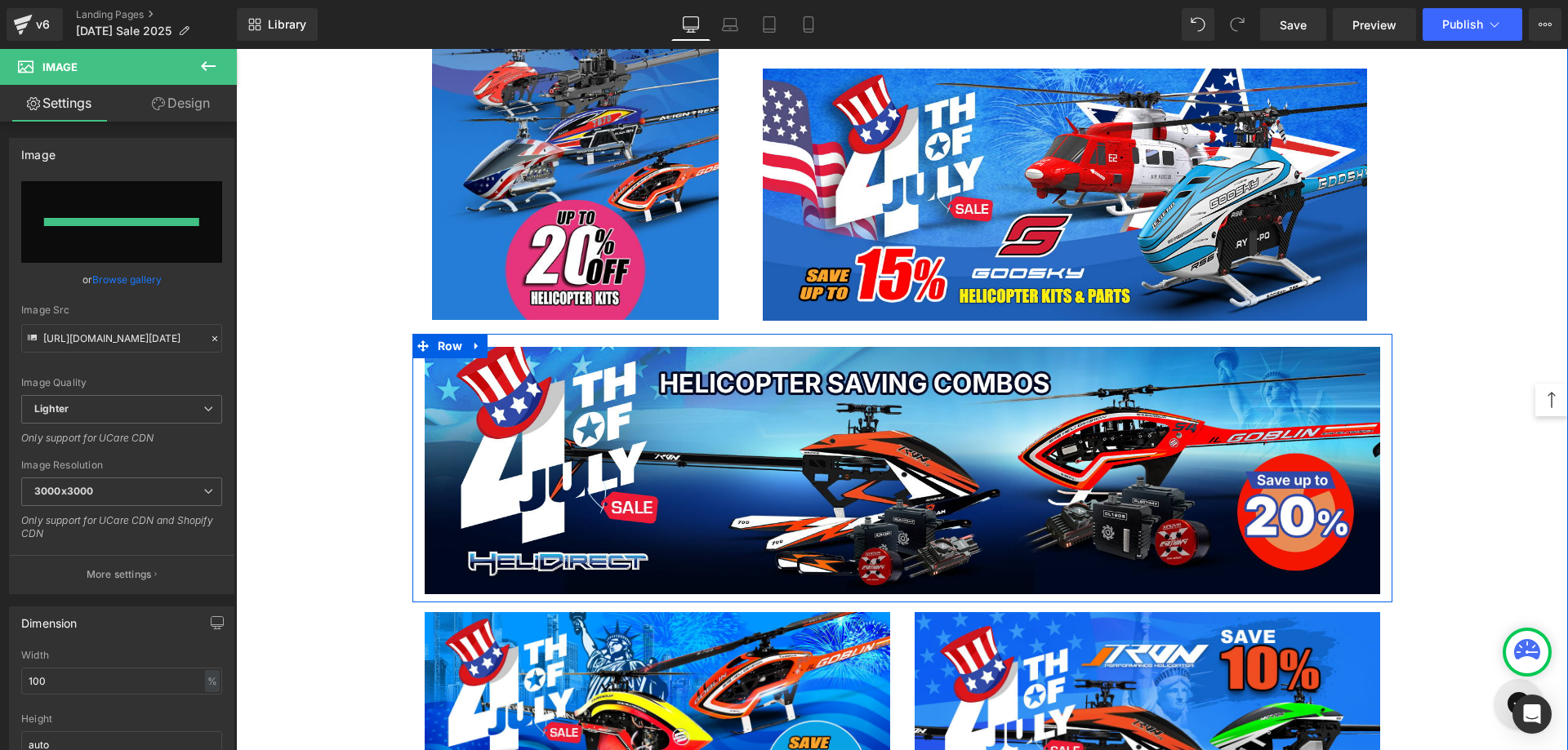
type input "[URL][DOMAIN_NAME][DATE]"
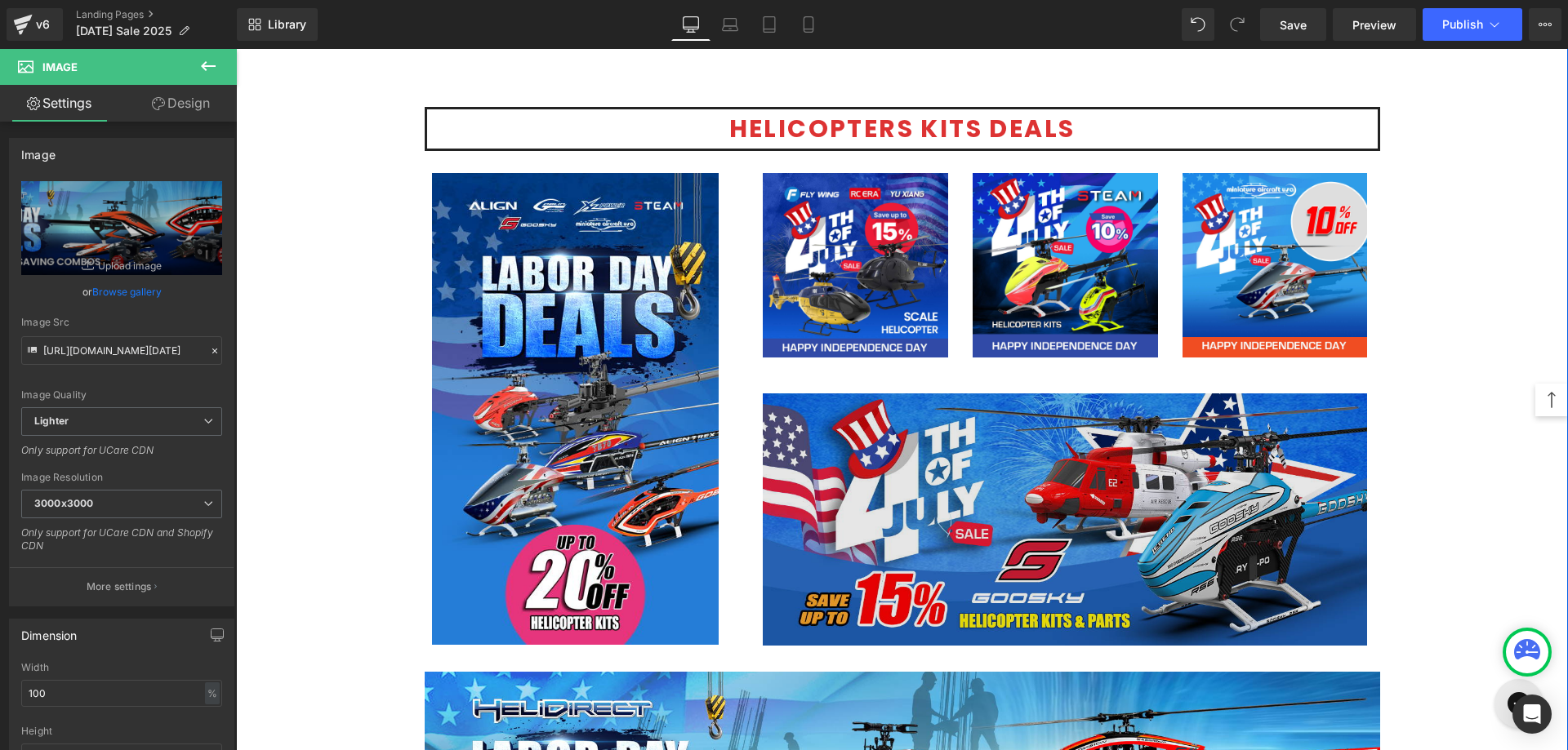
scroll to position [980, 0]
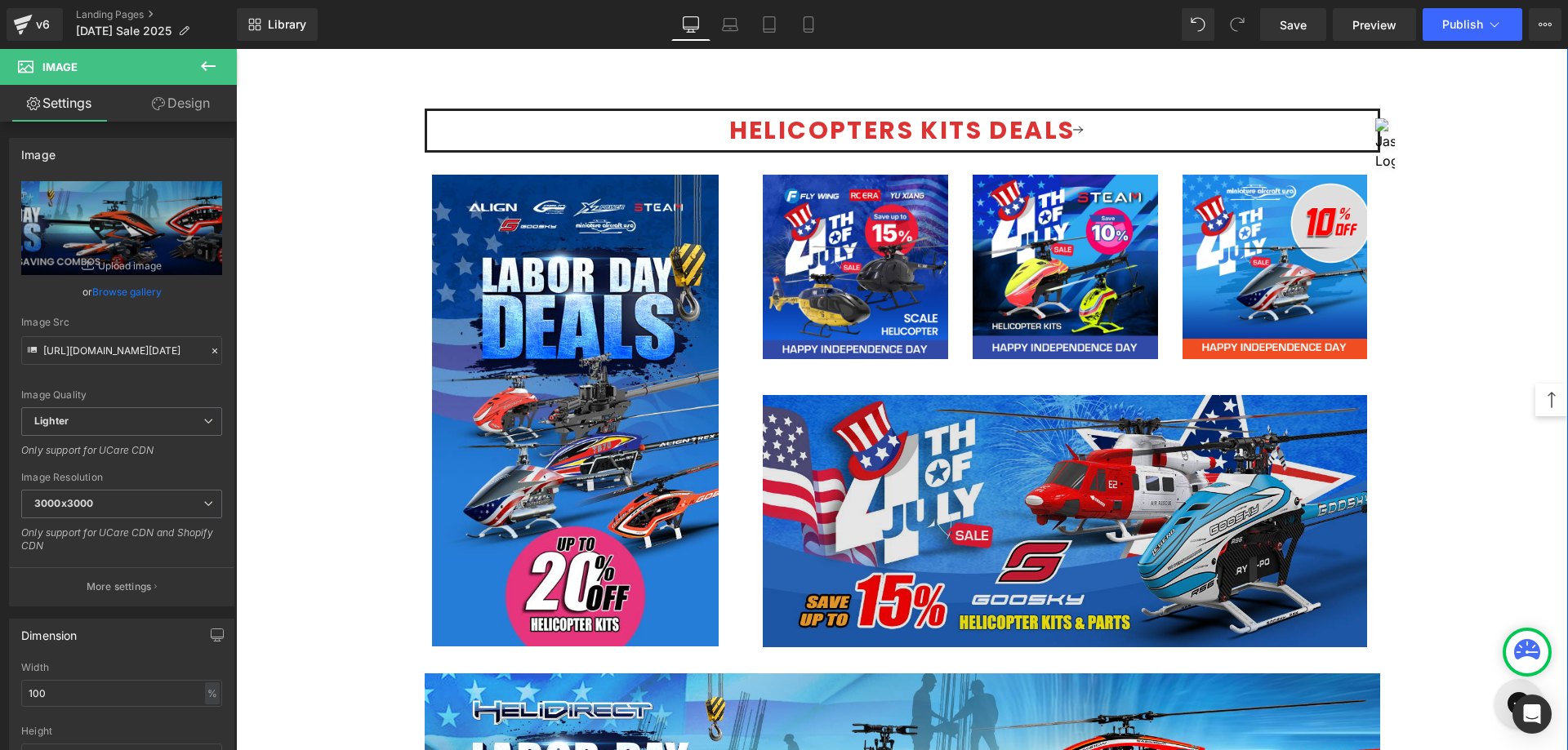
click at [1079, 504] on img at bounding box center [1064, 520] width 604 height 252
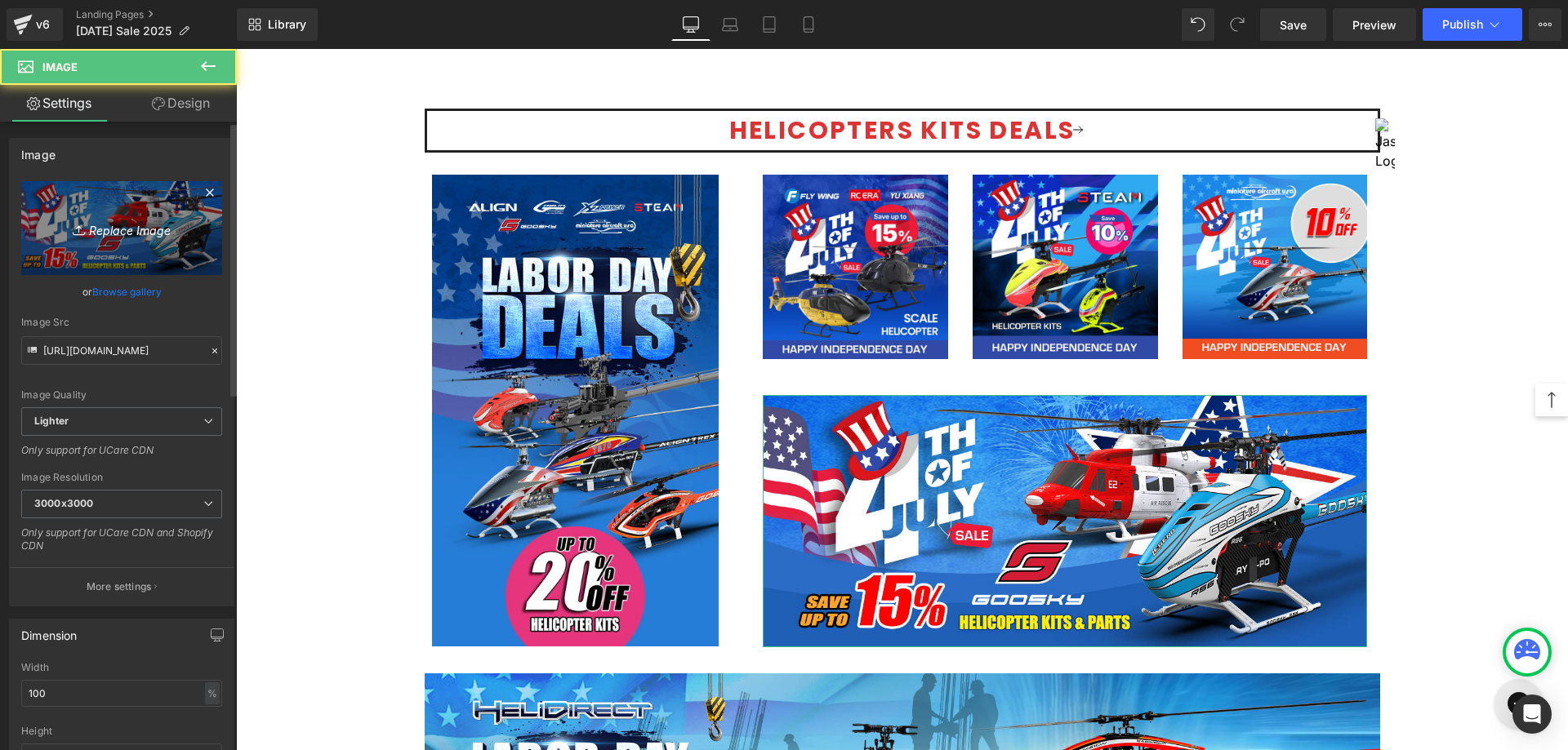
click at [118, 236] on icon "Replace Image" at bounding box center [122, 228] width 131 height 21
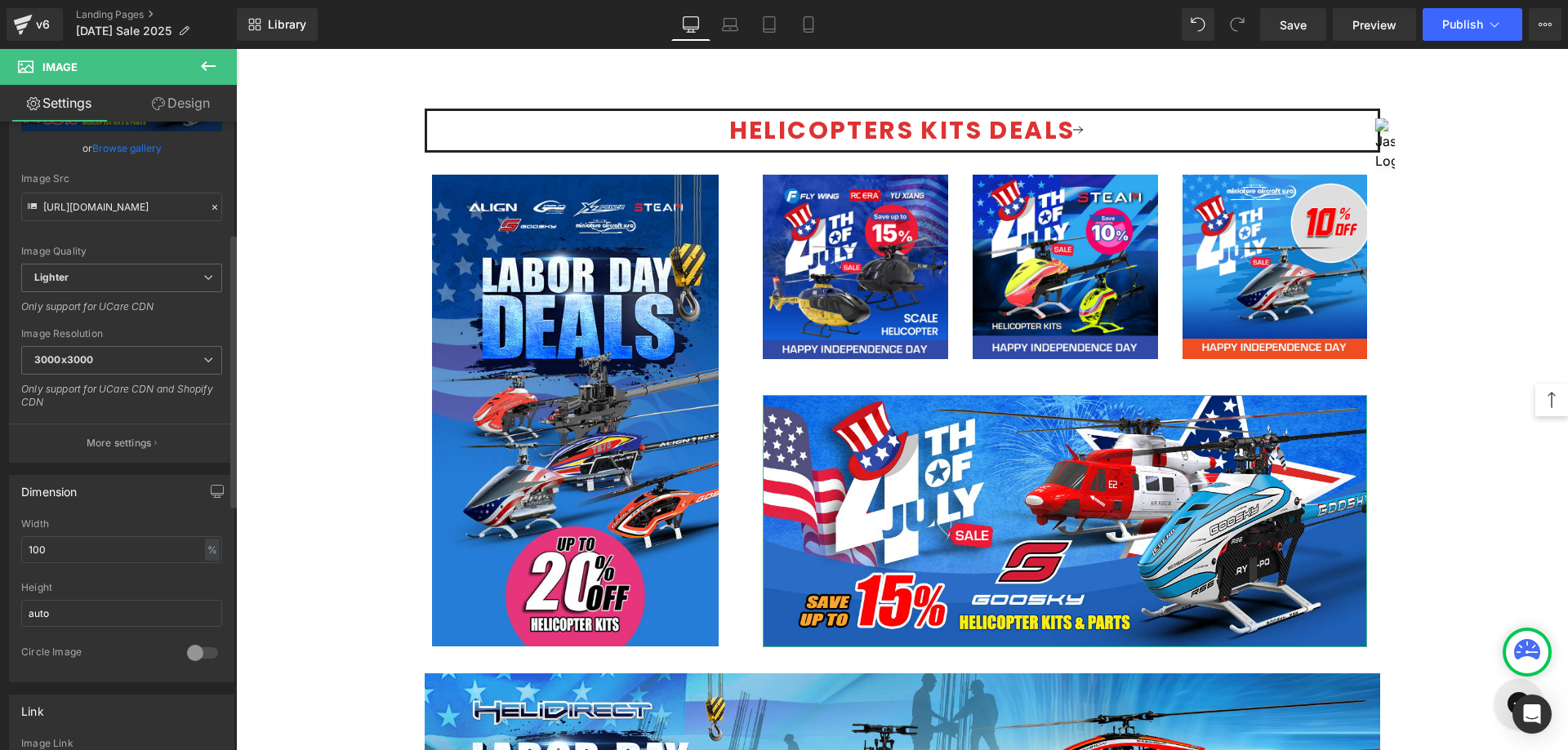
scroll to position [408, 0]
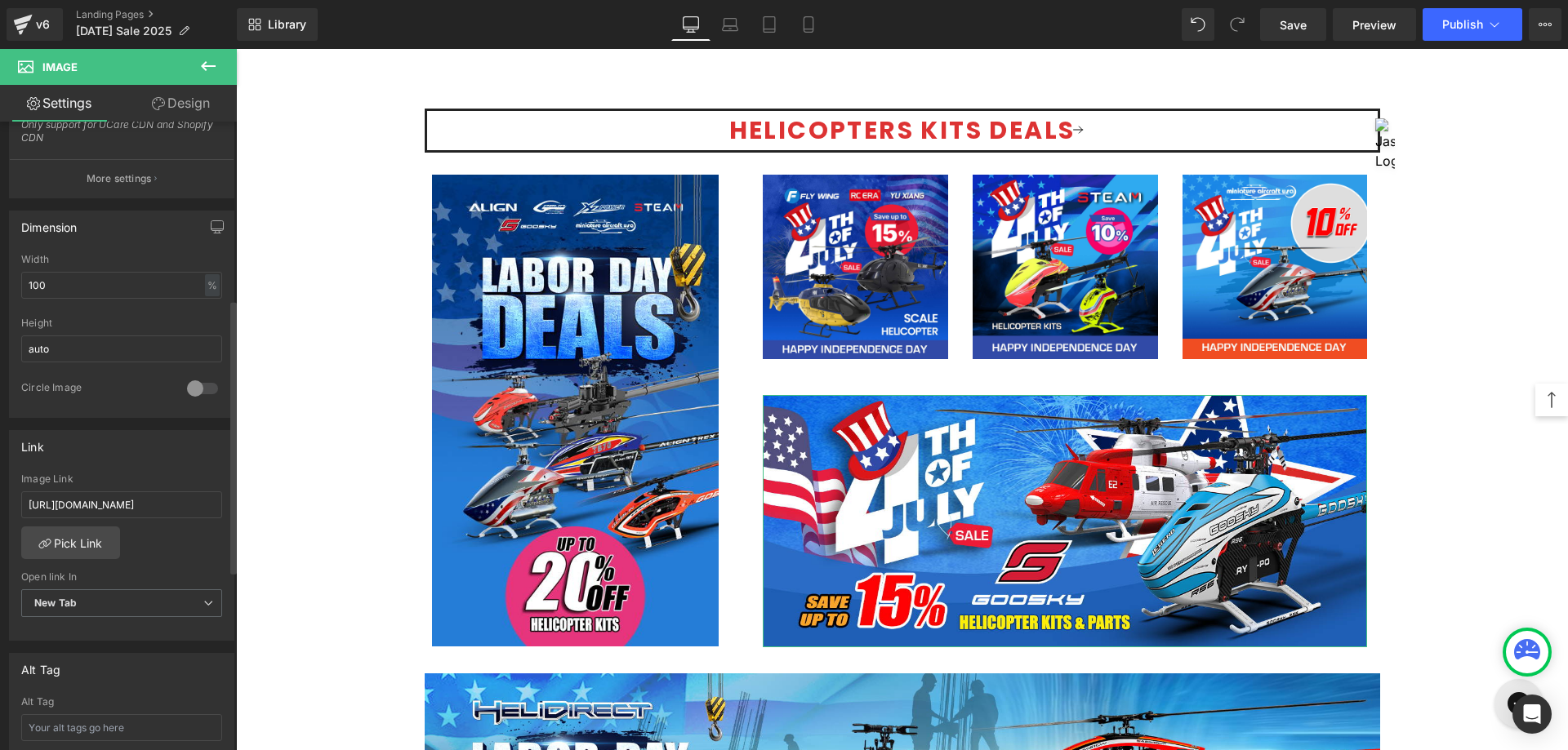
type input "C:\fakepath\Goosky -1200x500.jpg"
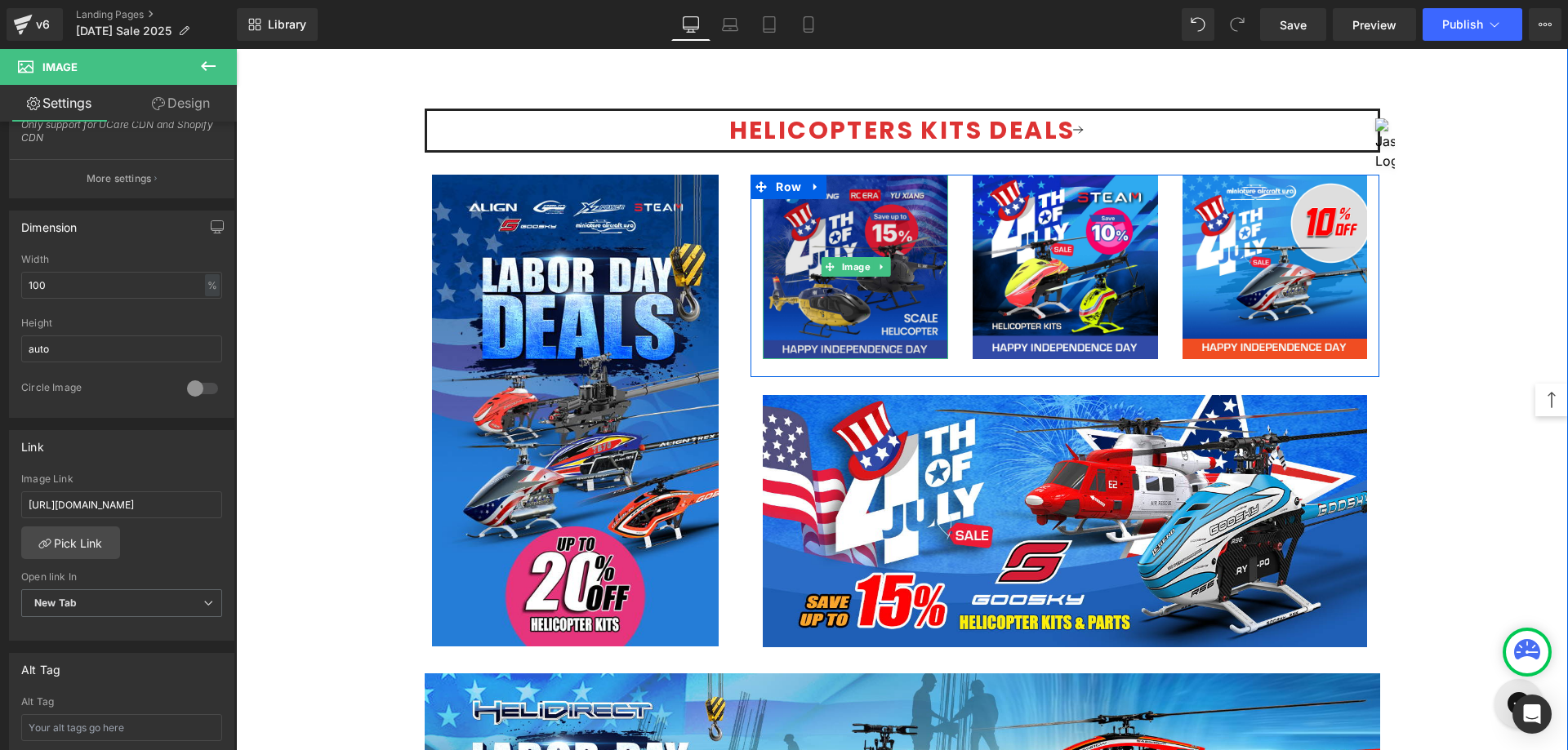
type input "[URL][DOMAIN_NAME]"
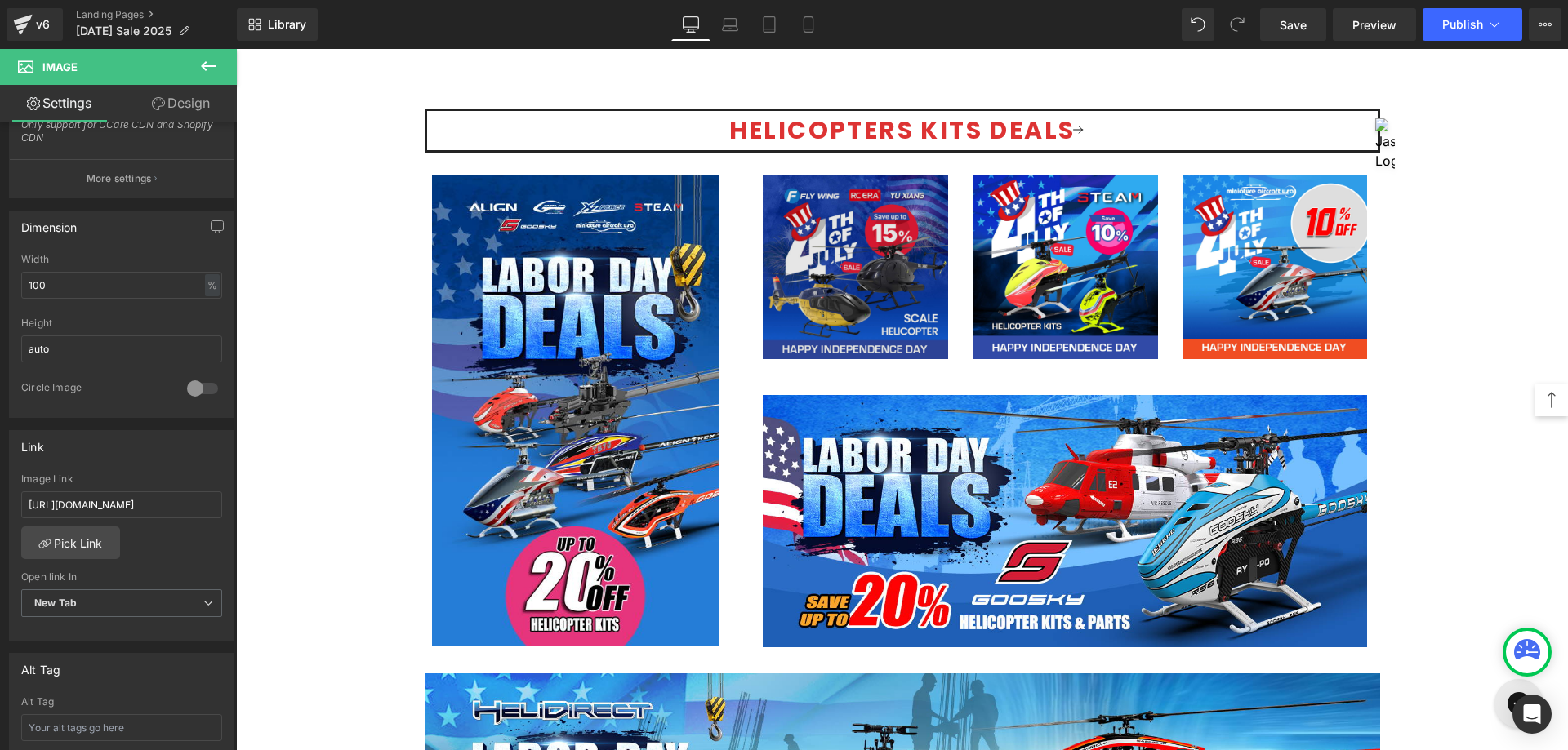
scroll to position [408, 0]
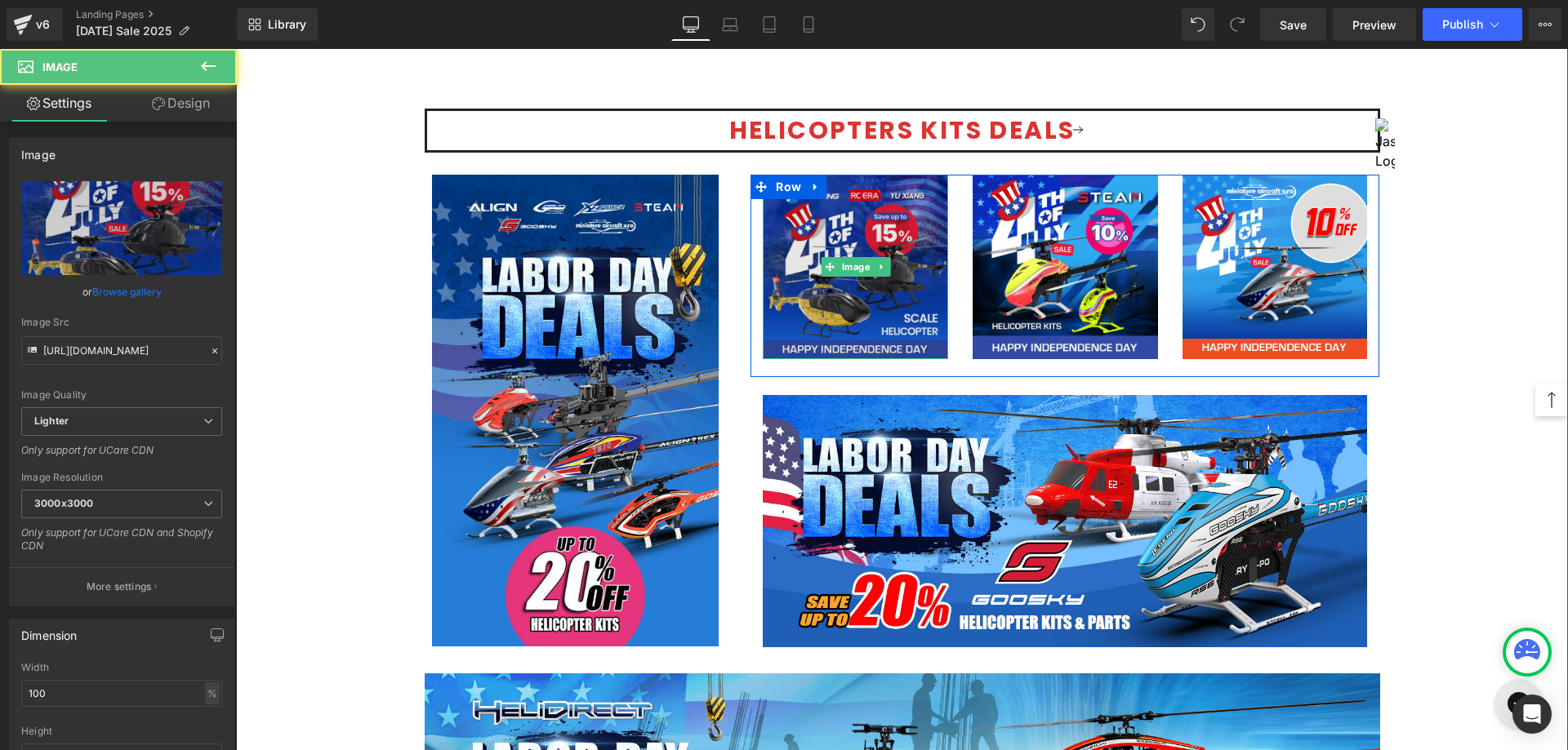
click at [857, 218] on img at bounding box center [855, 267] width 186 height 186
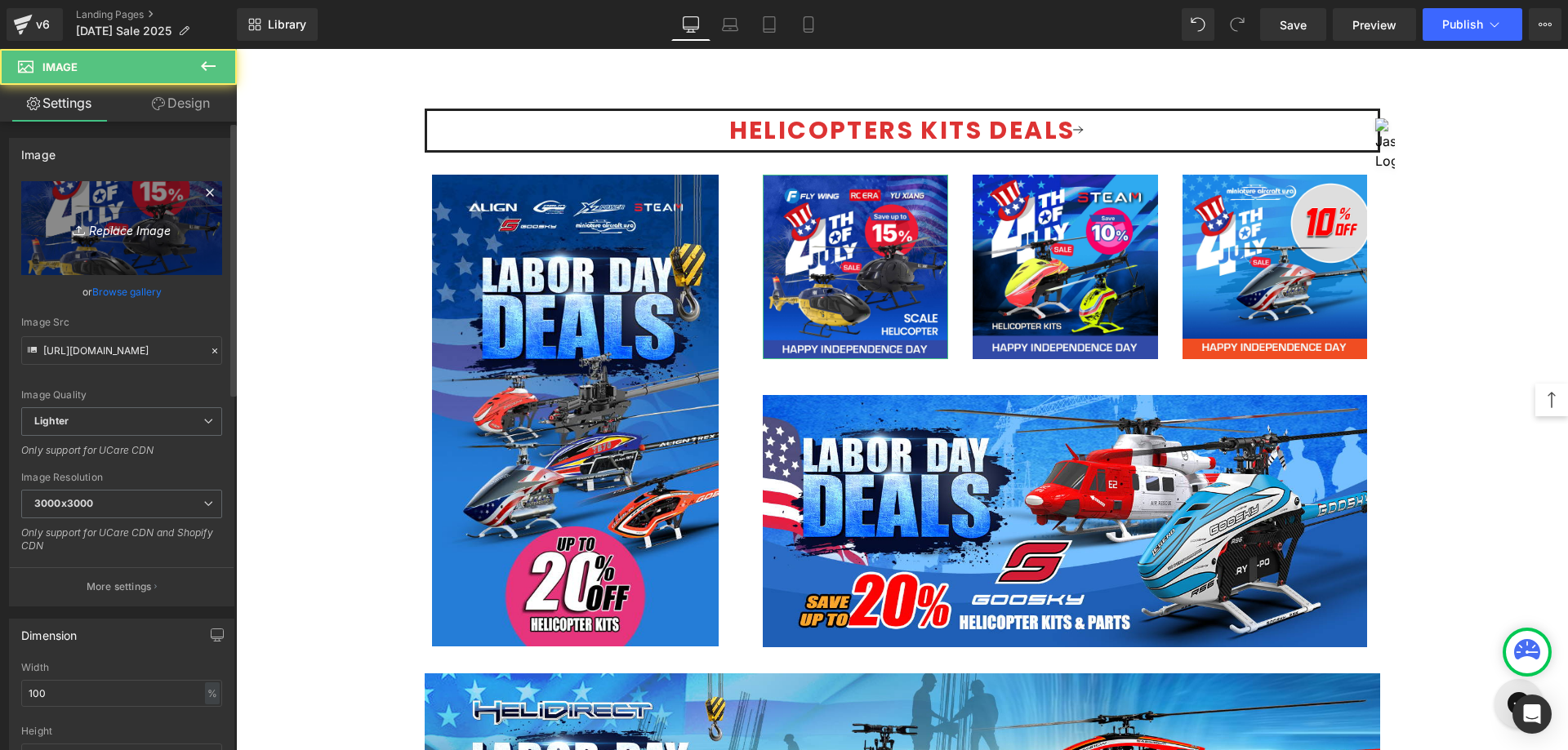
click at [93, 223] on icon "Replace Image" at bounding box center [122, 228] width 131 height 21
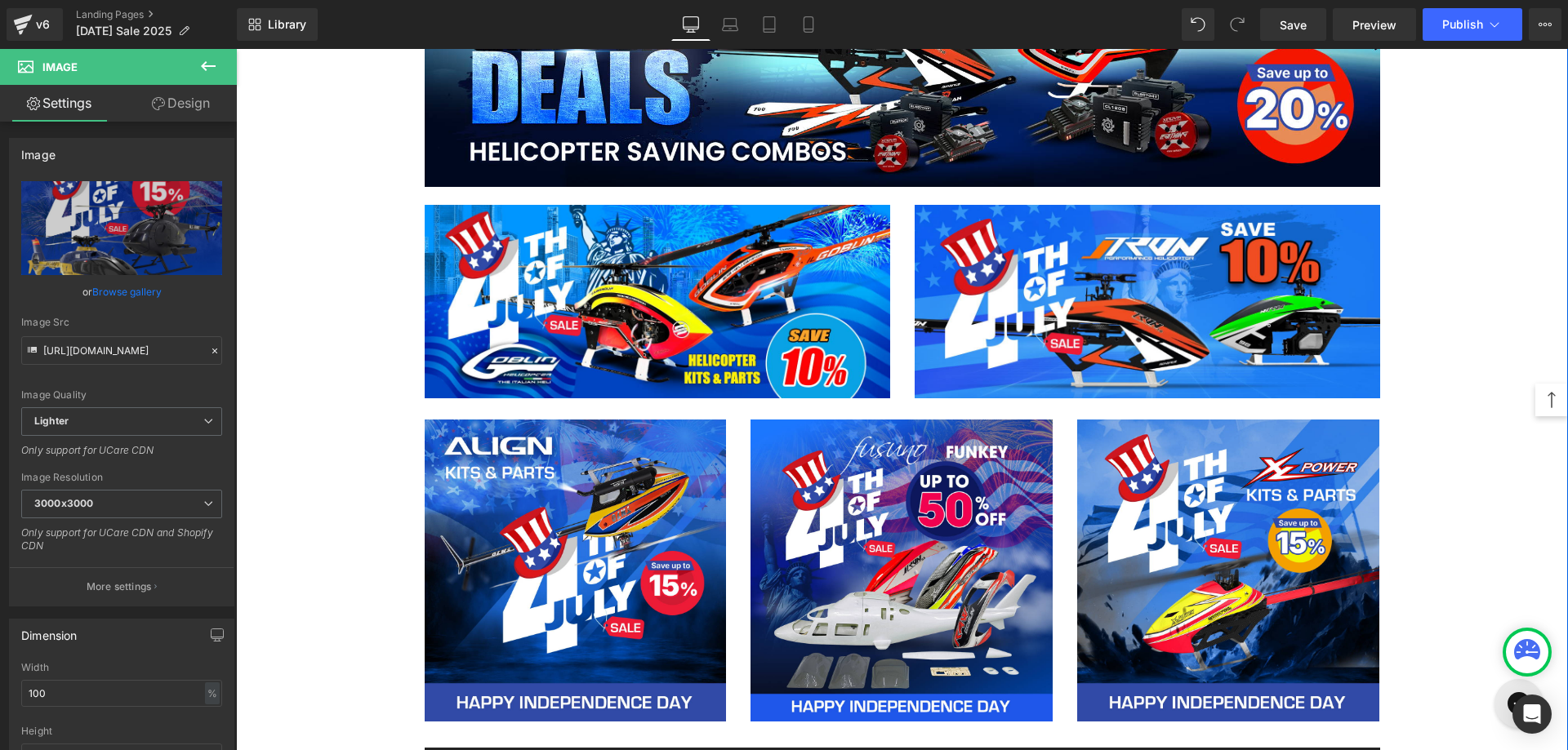
scroll to position [1714, 0]
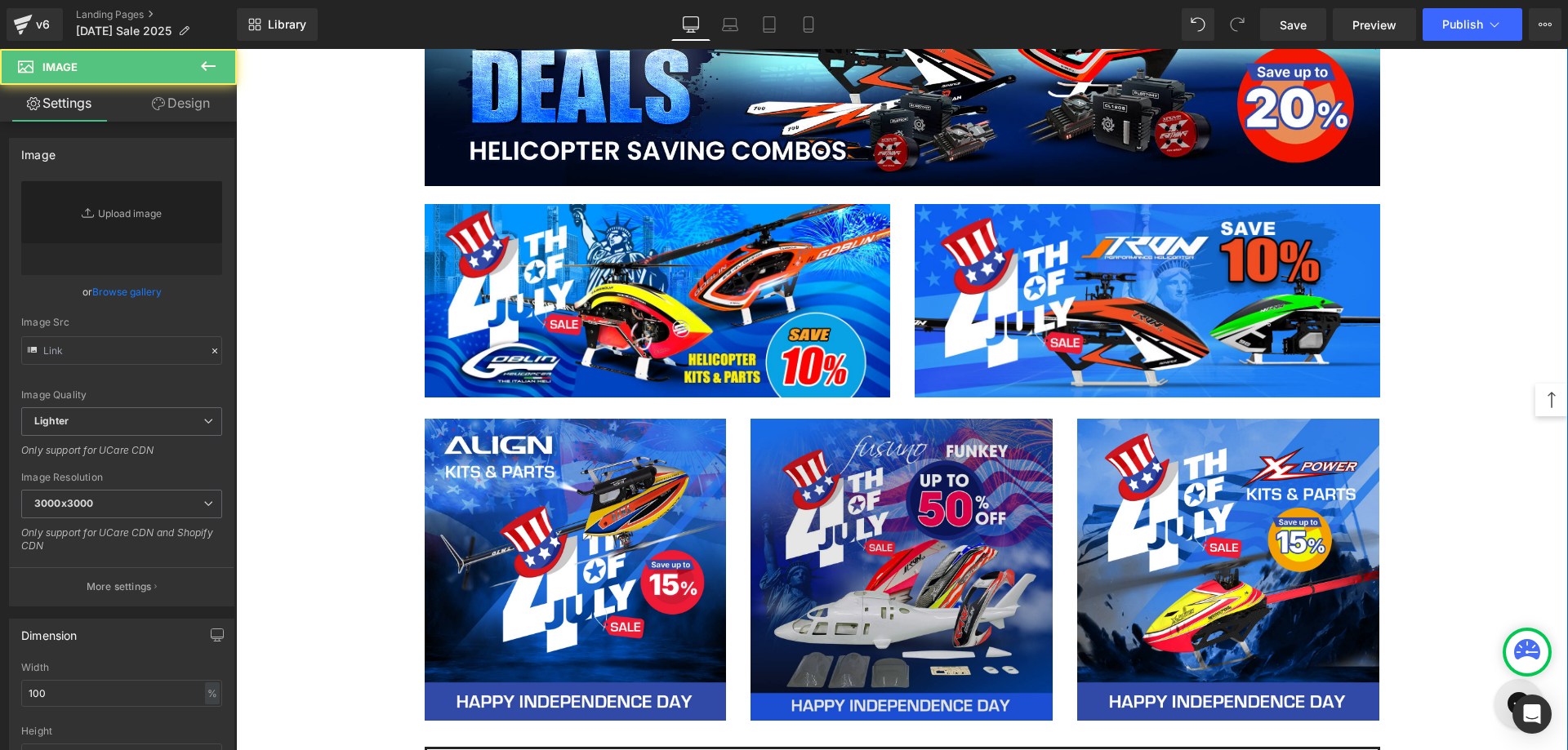
click at [924, 517] on img at bounding box center [901, 569] width 302 height 302
type input "[URL][DOMAIN_NAME]"
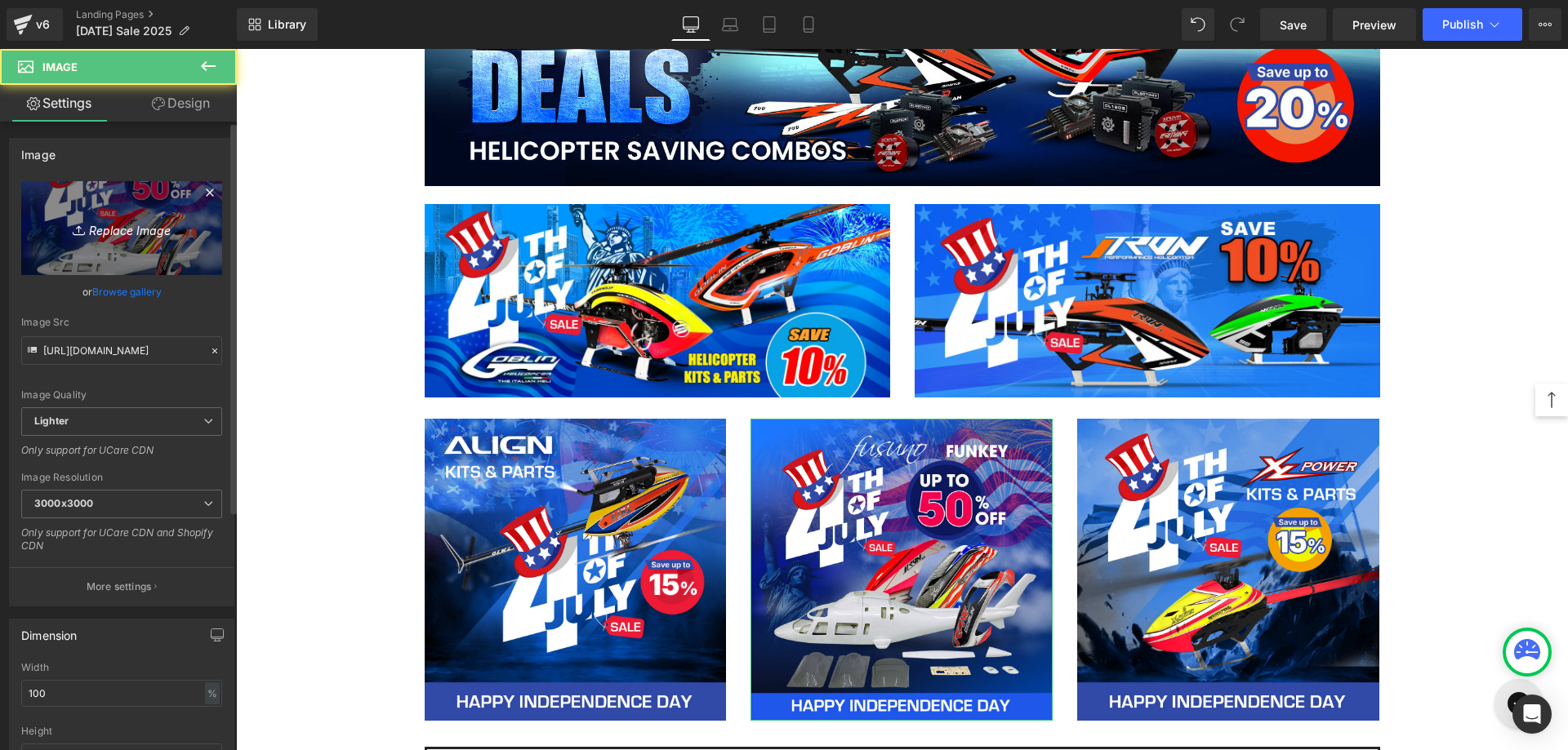
click at [113, 227] on icon "Replace Image" at bounding box center [122, 228] width 131 height 21
type input "C:\fakepath\Canopy-Memorial-1080.jpg"
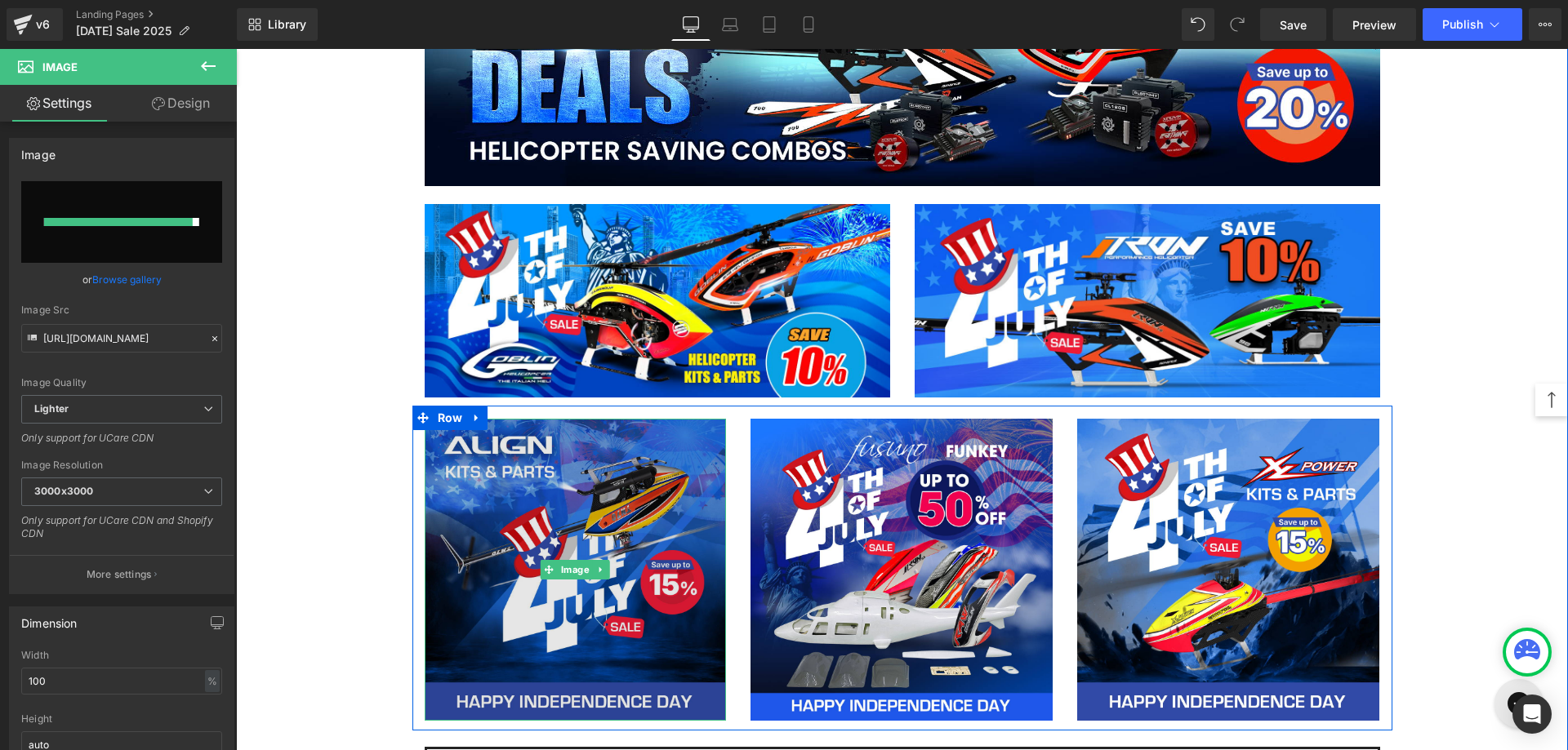
type input "[URL][DOMAIN_NAME]"
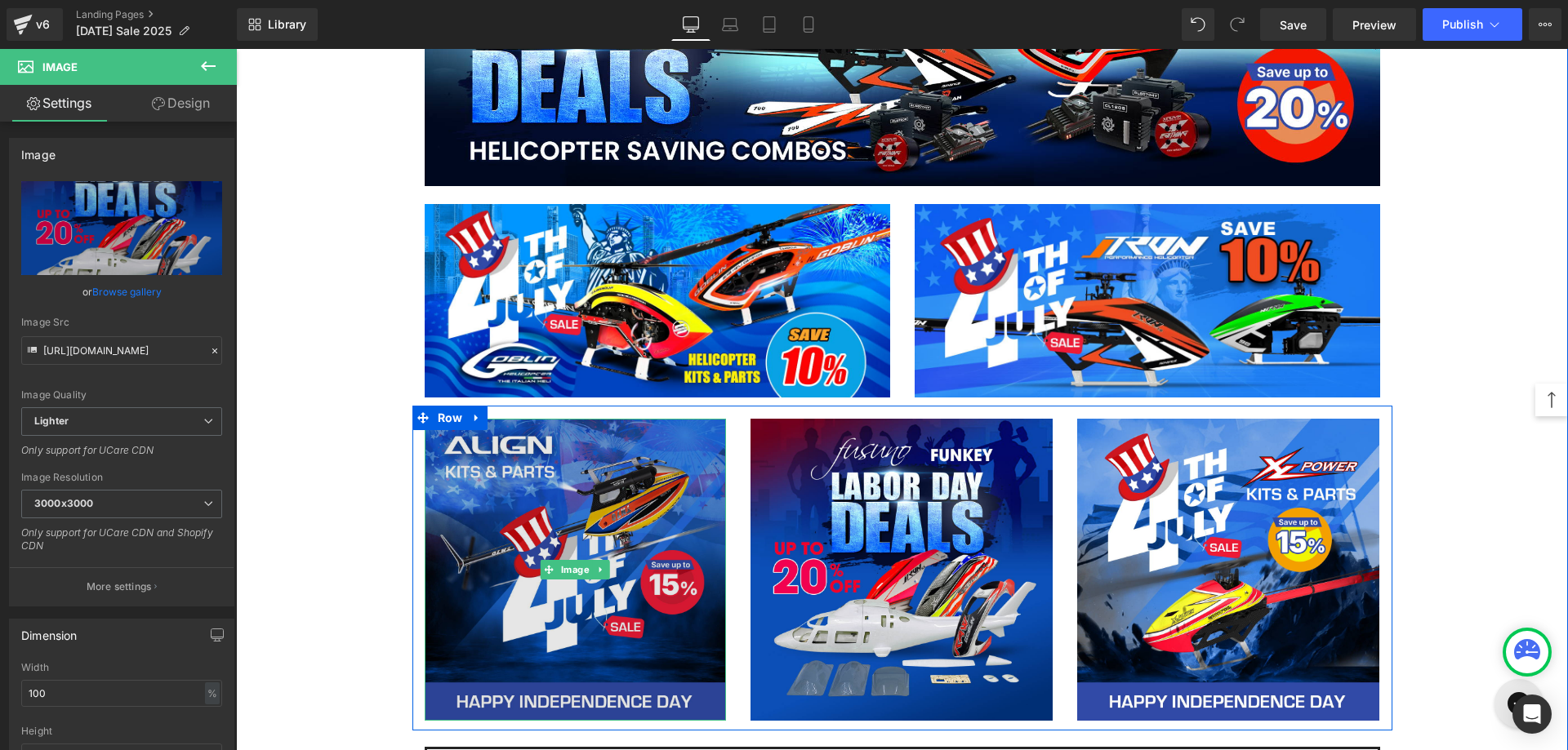
click at [589, 494] on img at bounding box center [576, 569] width 302 height 302
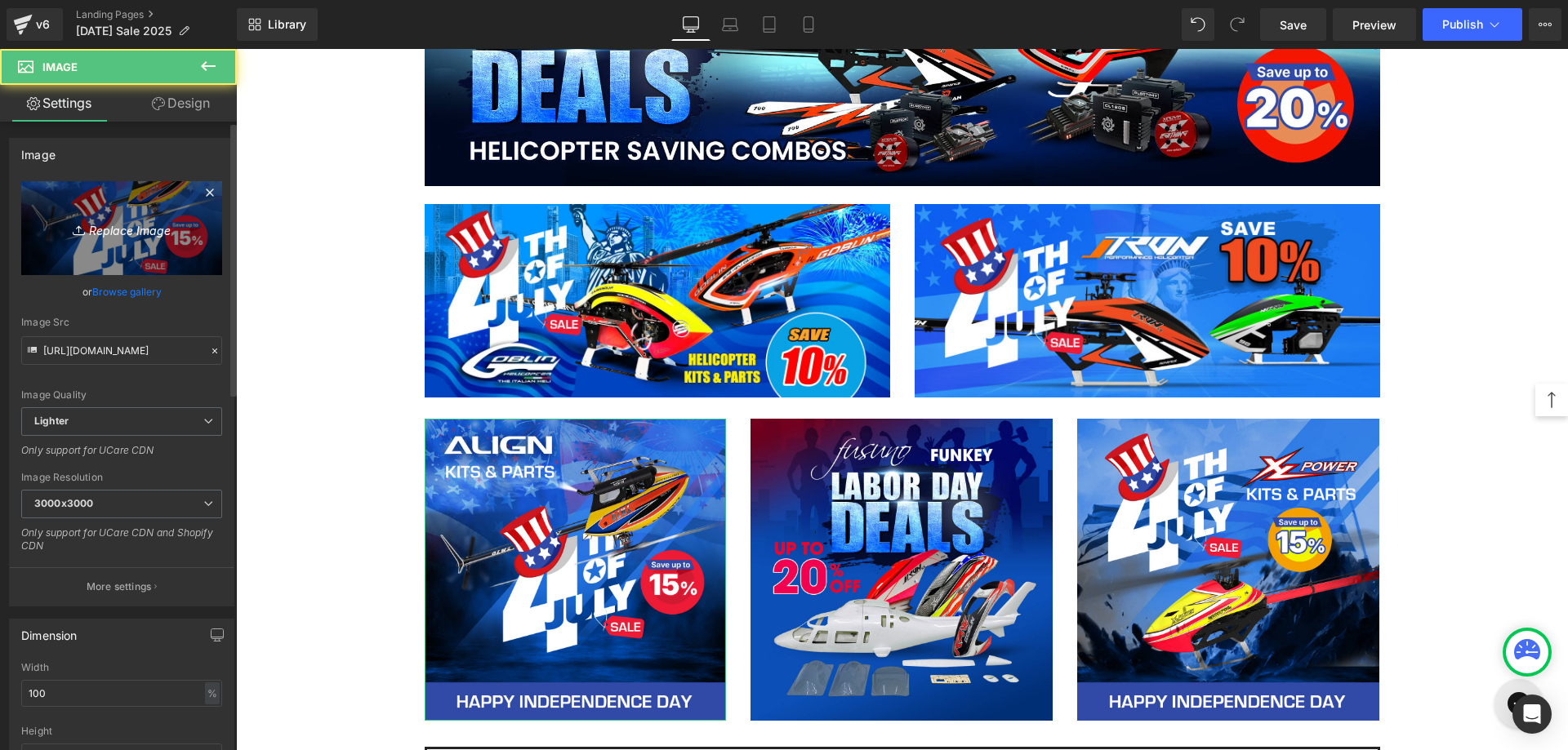
click at [150, 239] on link "Replace Image" at bounding box center [122, 228] width 201 height 94
type input "C:\fakepath\Align Sale banner-1080.jpg"
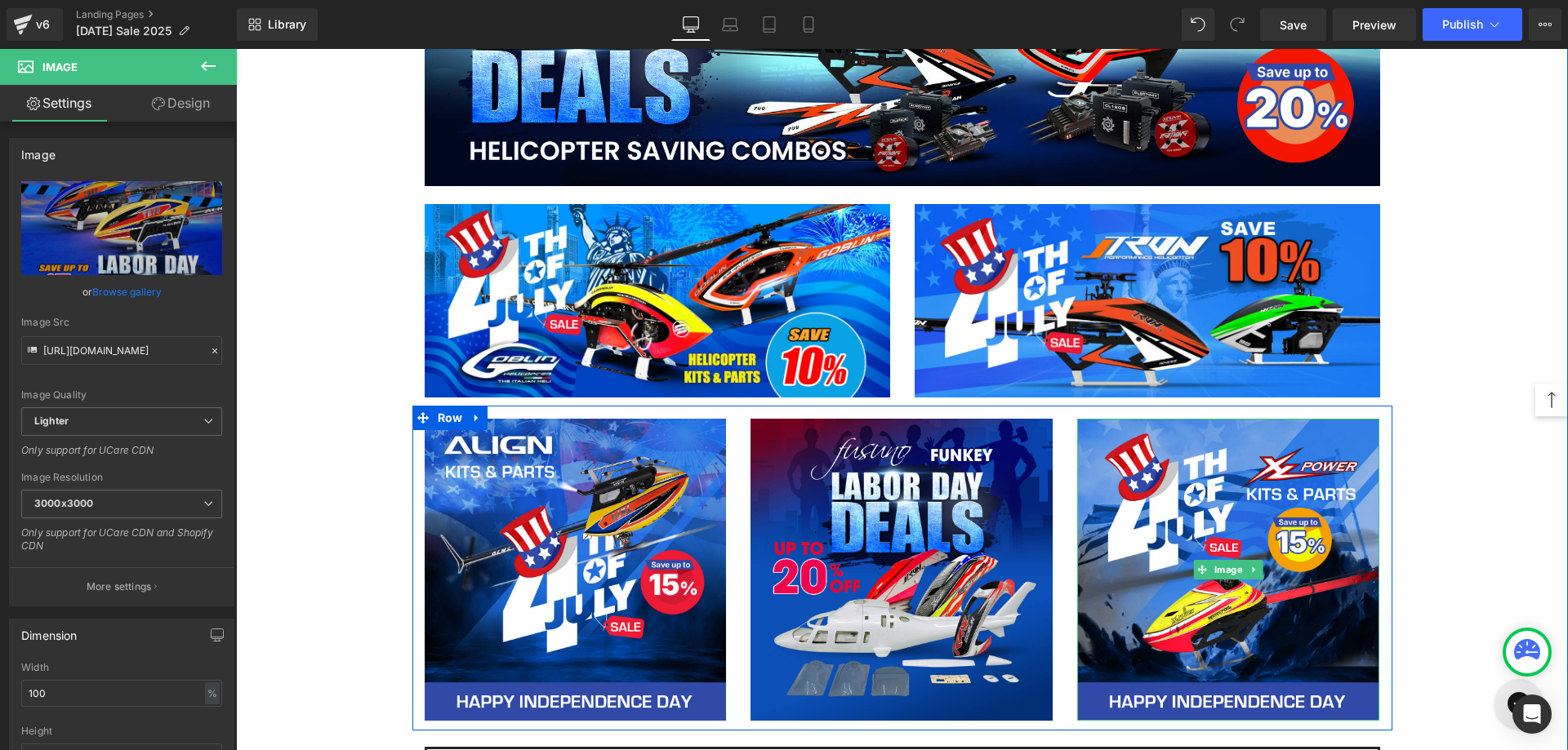
type input "[URL][DOMAIN_NAME]"
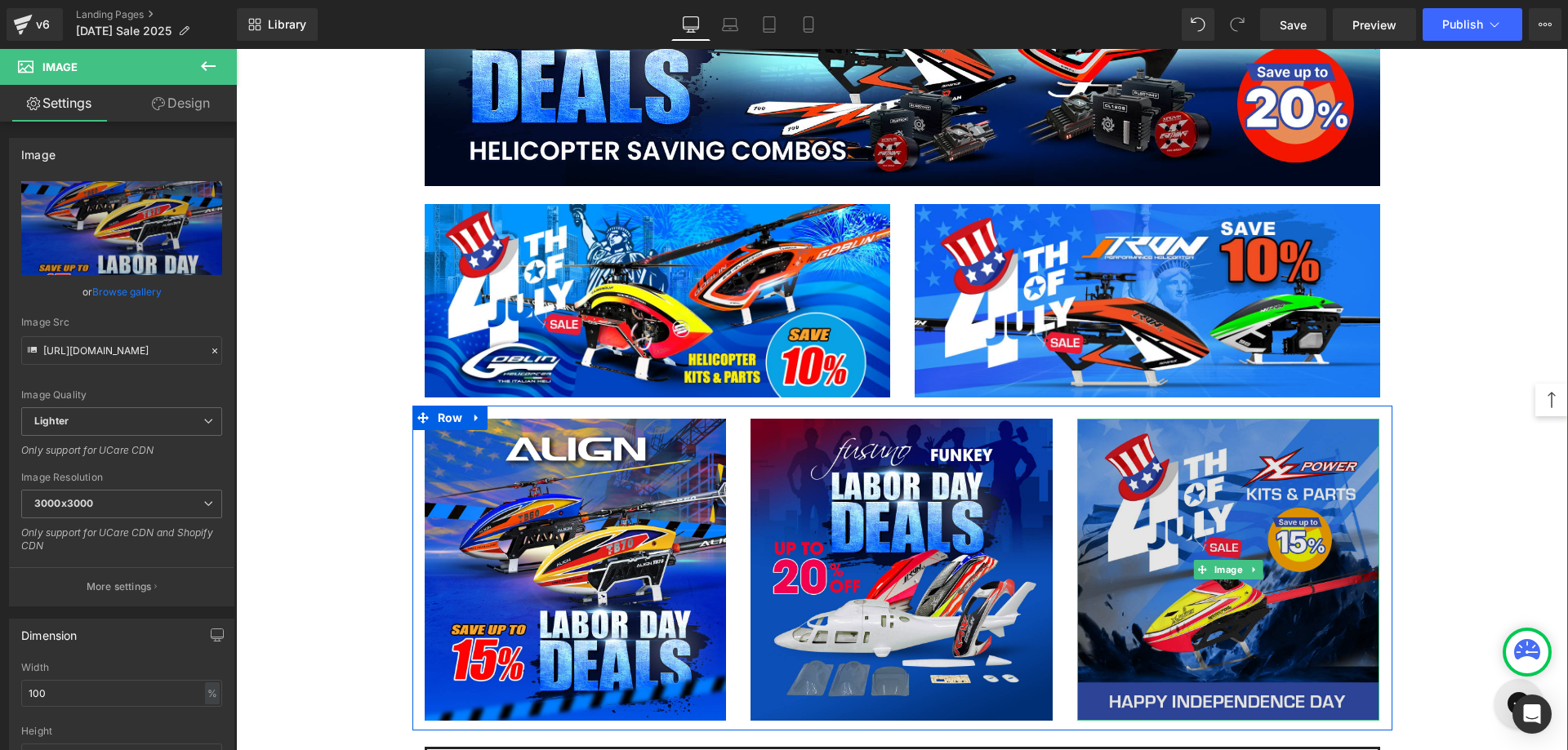
click at [1232, 507] on img at bounding box center [1228, 569] width 302 height 302
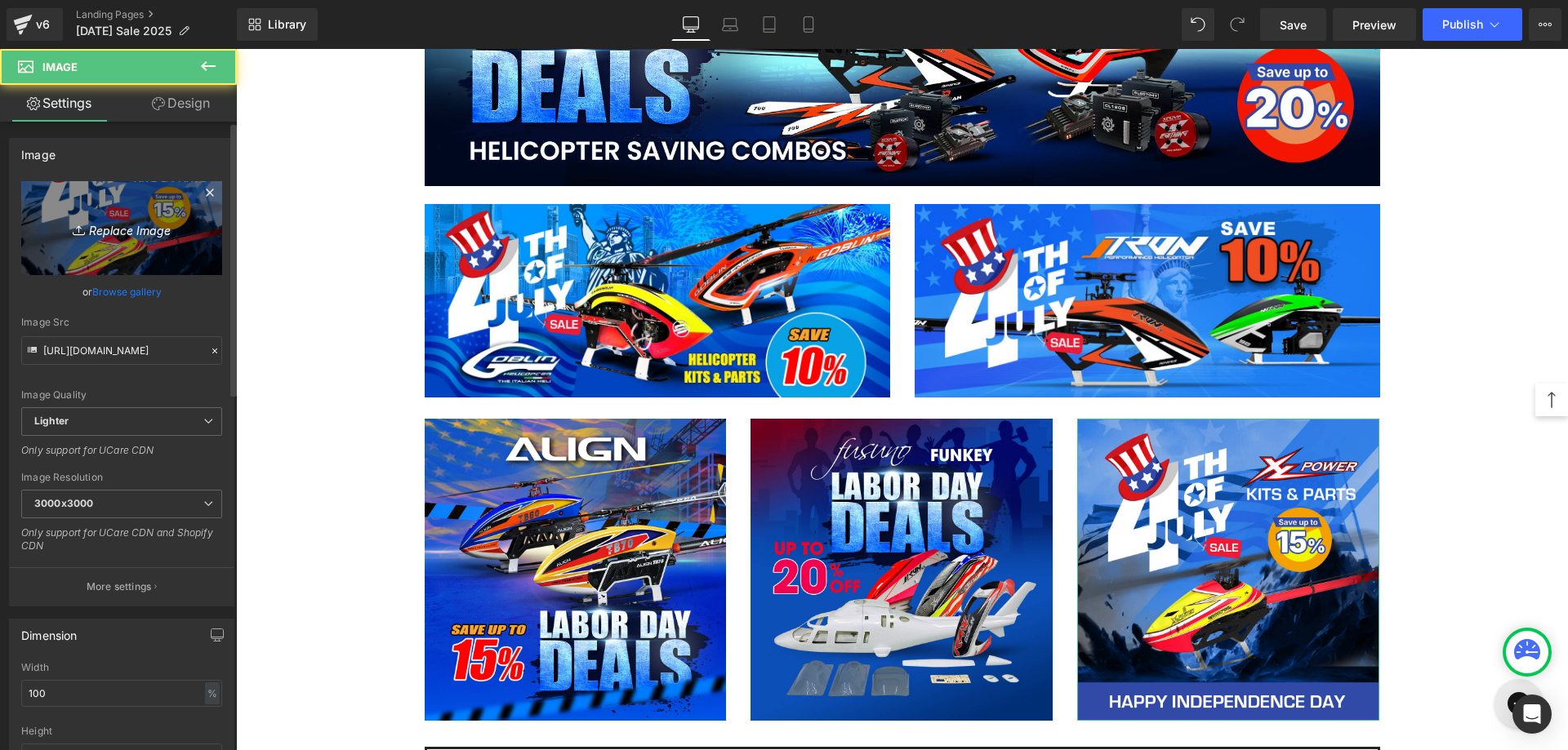
click at [90, 232] on icon "Replace Image" at bounding box center [122, 228] width 131 height 21
type input "C:\fakepath\XL Power-1080.jpg"
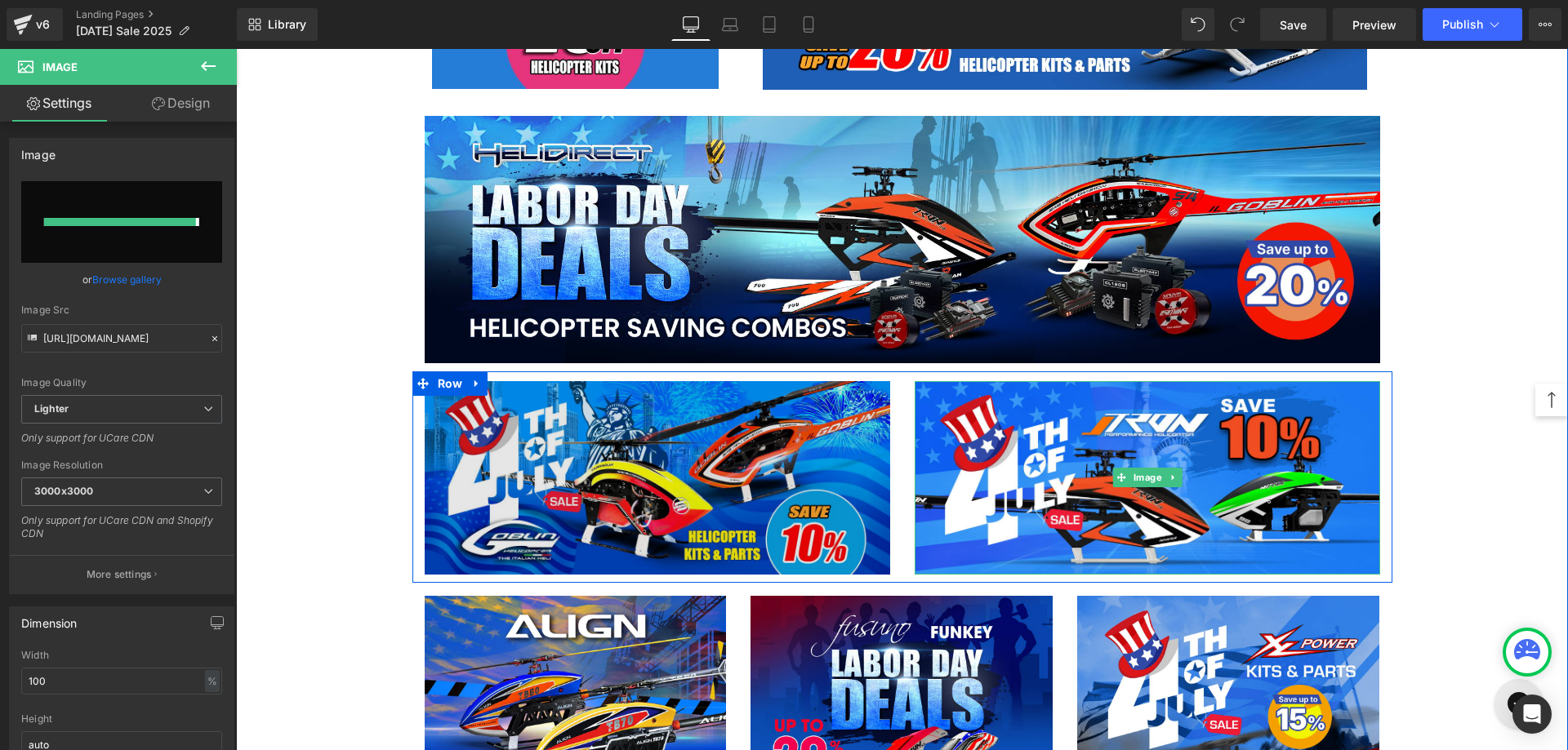
scroll to position [1551, 0]
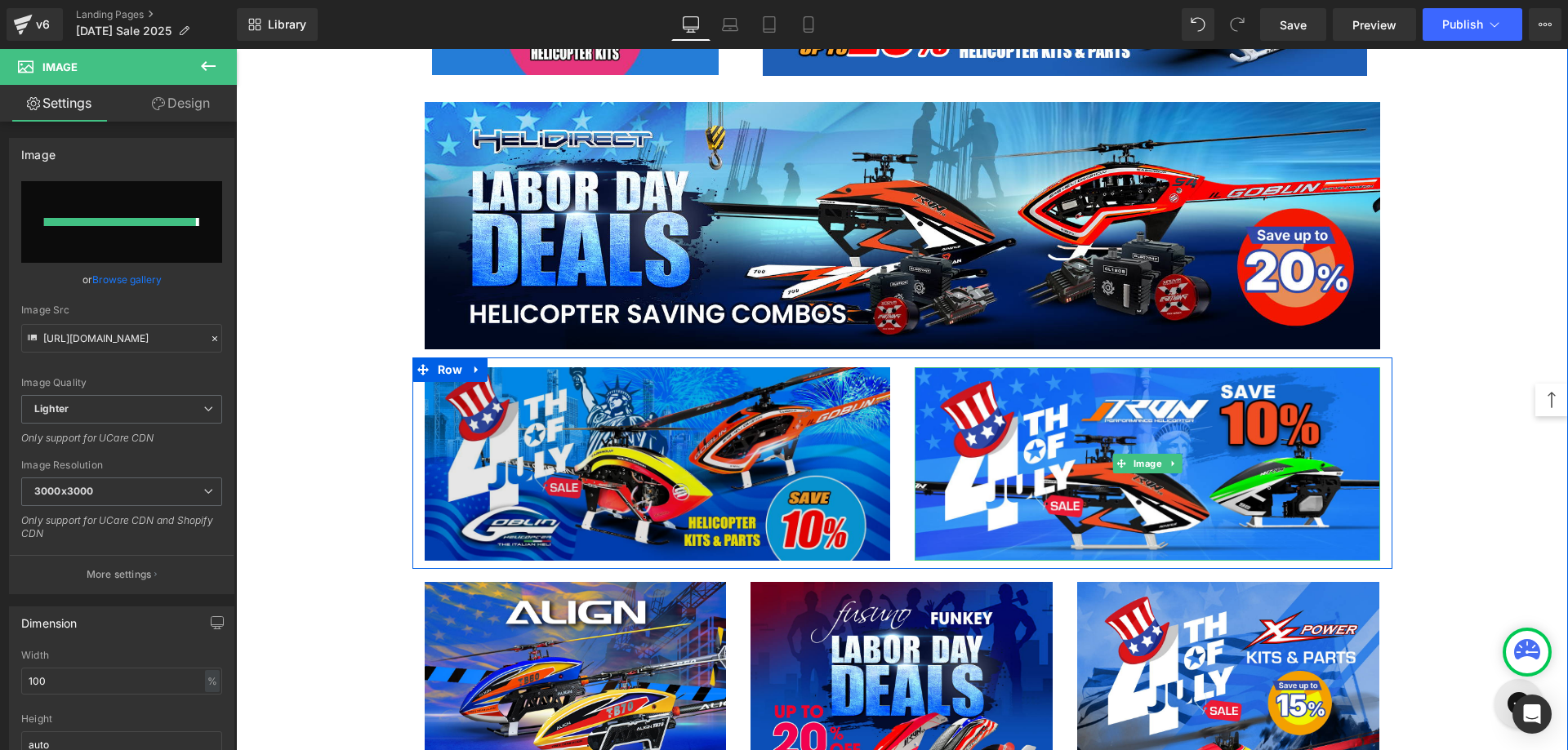
type input "[URL][DOMAIN_NAME]"
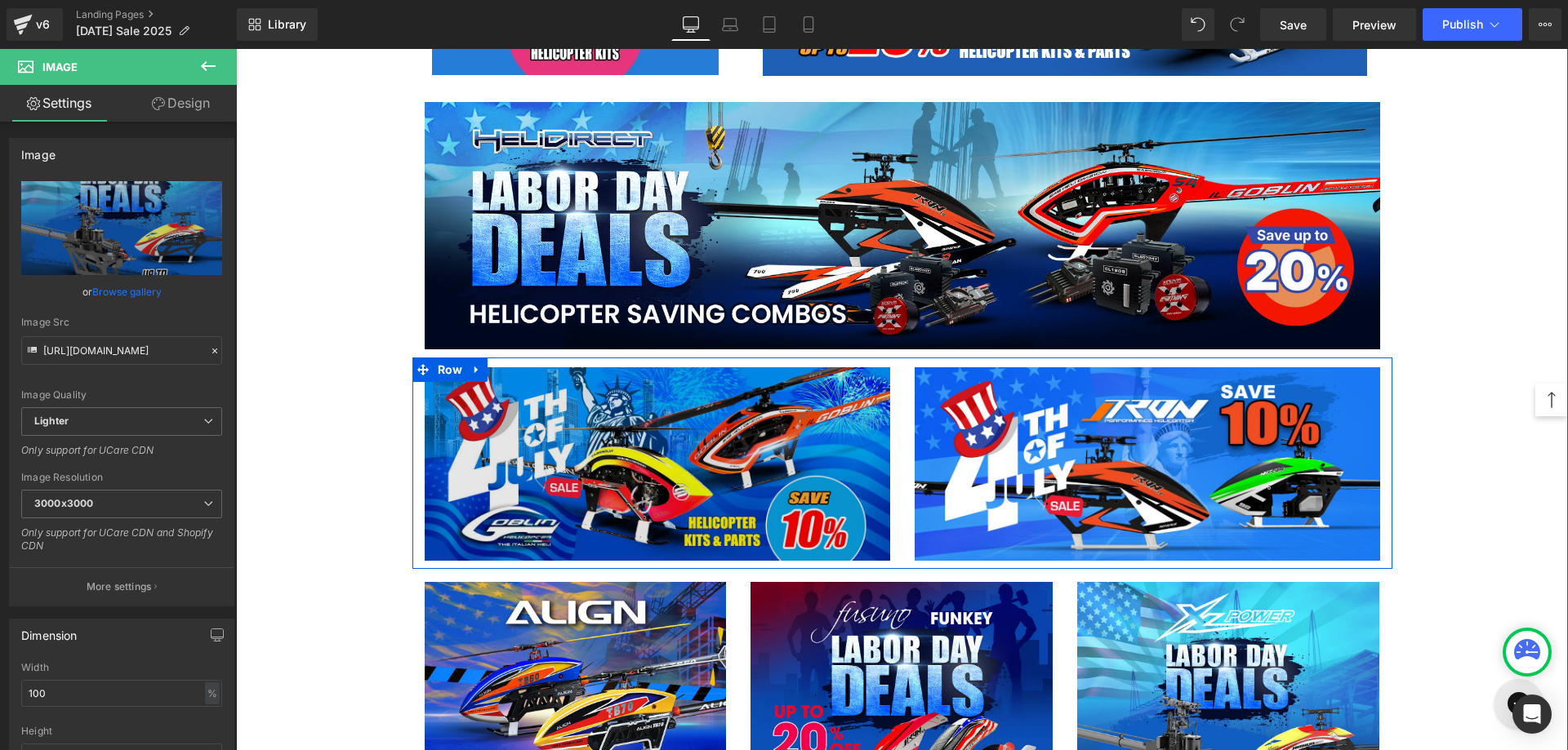
click at [591, 443] on img at bounding box center [658, 465] width 466 height 194
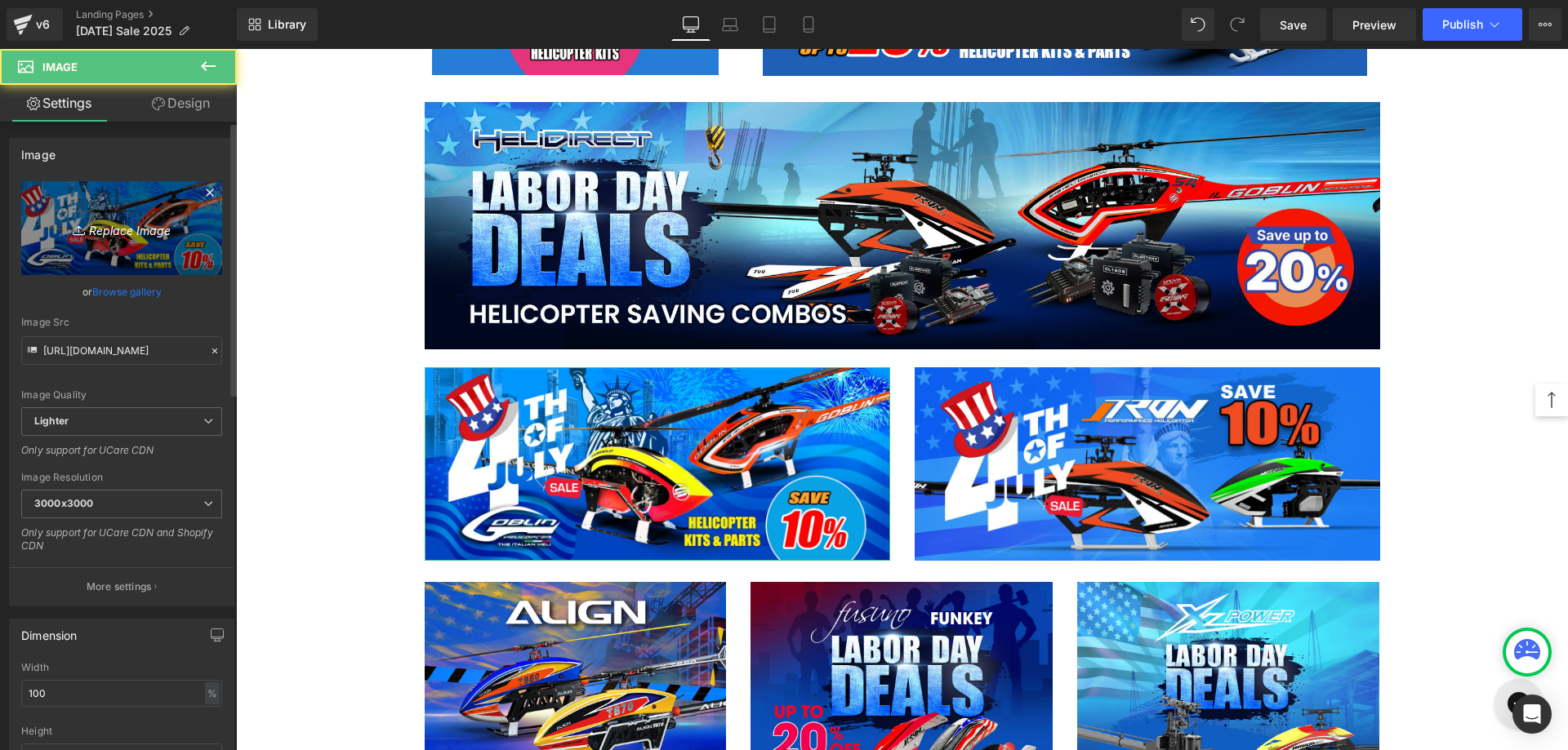
click at [81, 215] on link "Replace Image" at bounding box center [122, 228] width 201 height 94
type input "C:\fakepath\SAB heli-1080.jpg"
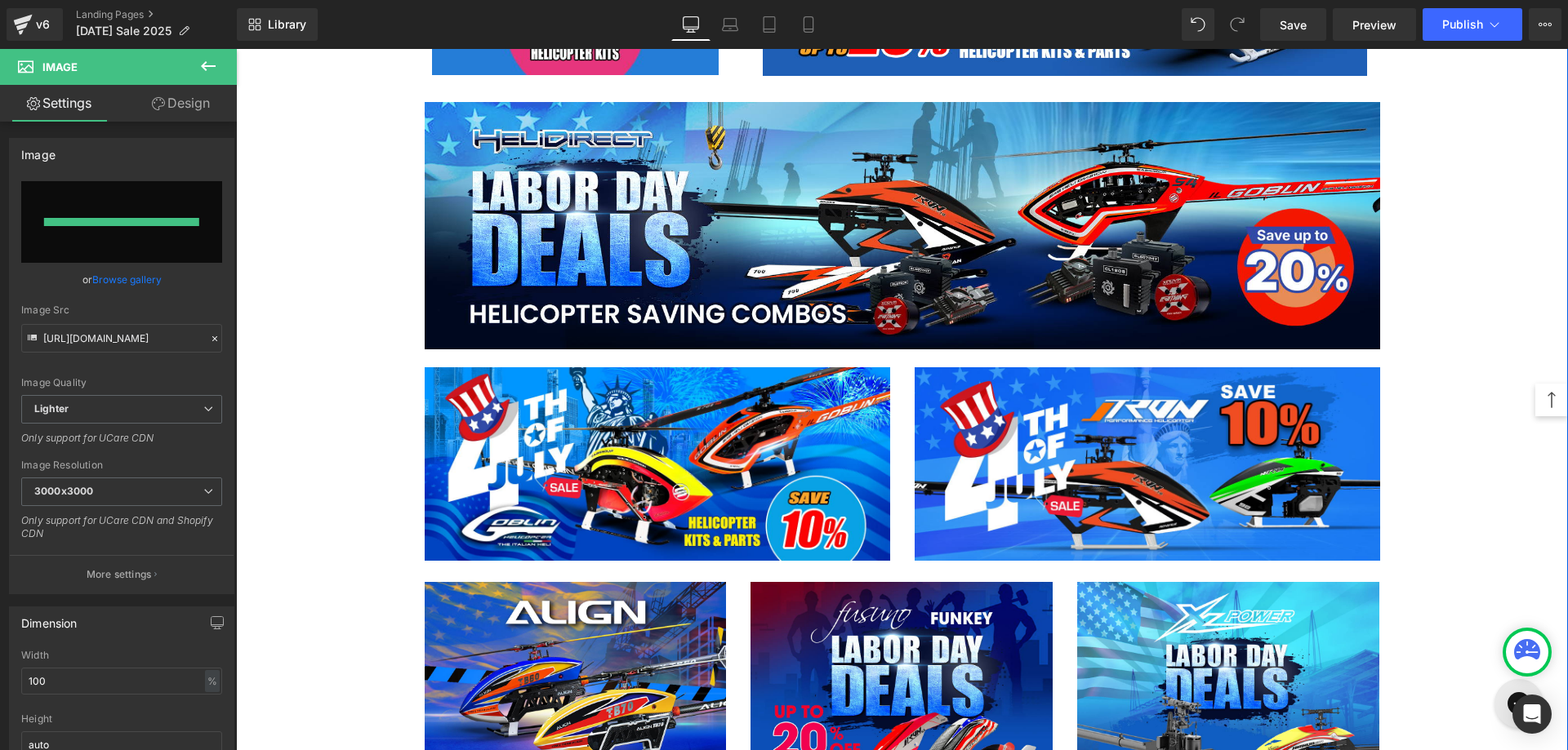
type input "[URL][DOMAIN_NAME]"
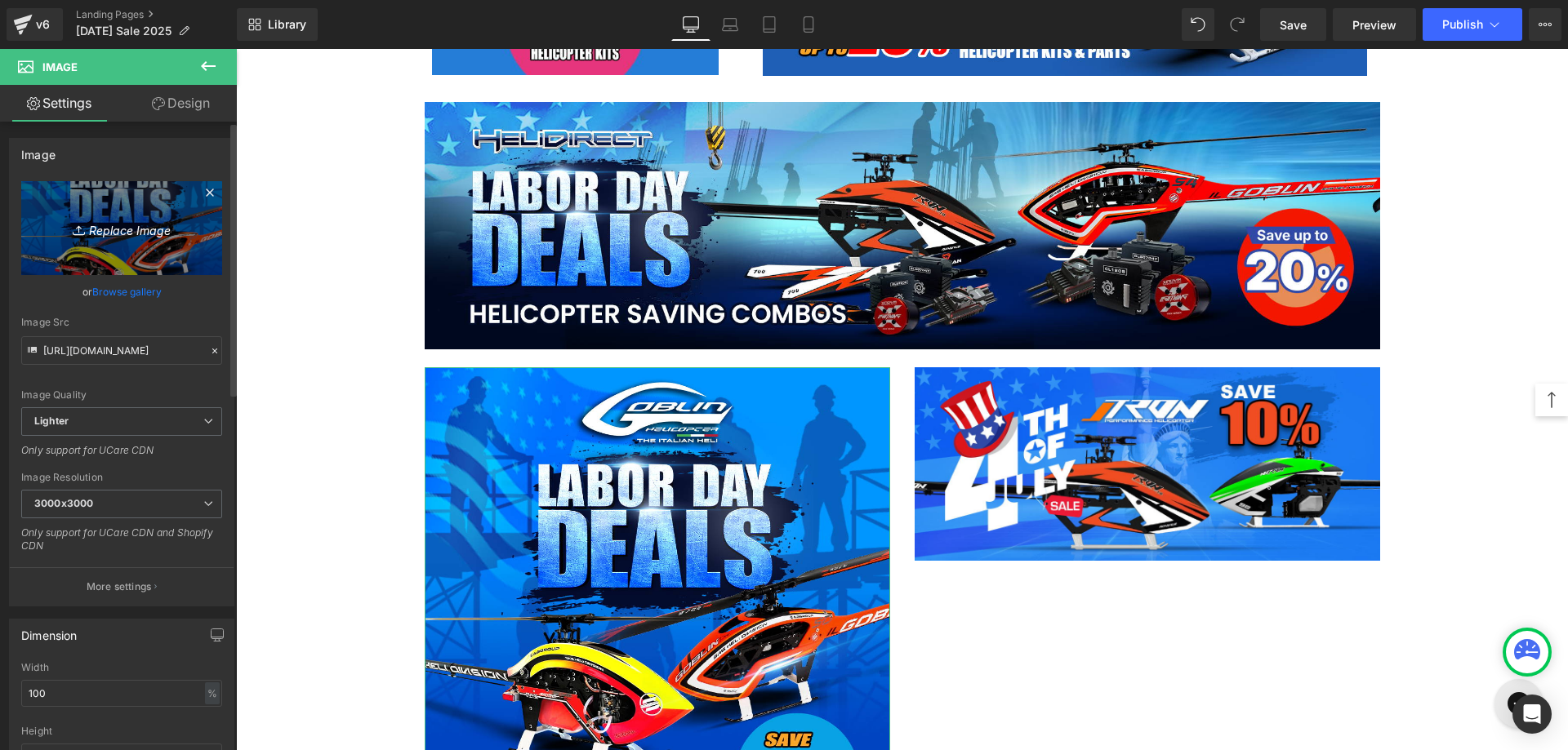
click at [142, 217] on link "Replace Image" at bounding box center [122, 228] width 201 height 94
type input "C:\fakepath\SAB heli-1200x500.jpg"
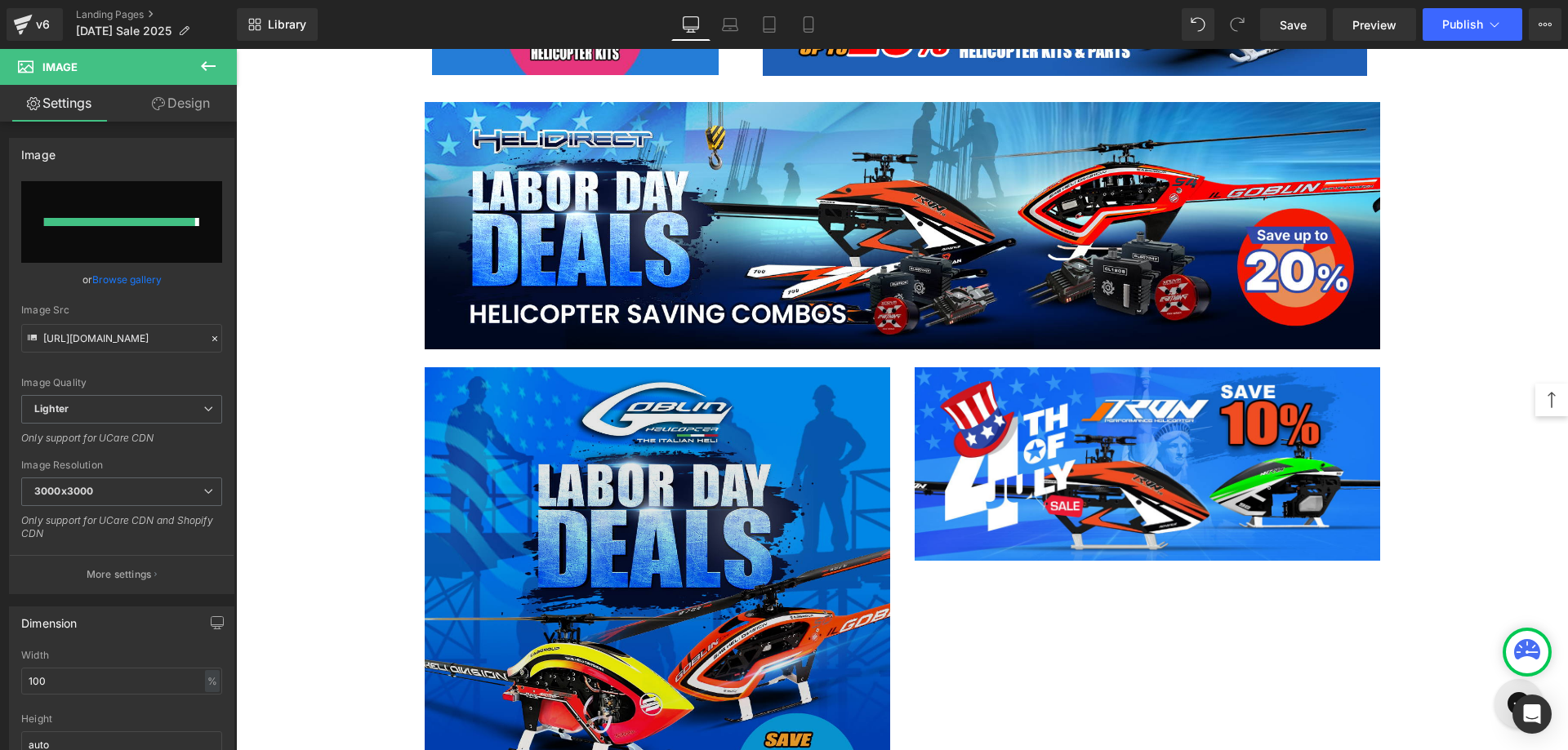
type input "[URL][DOMAIN_NAME]"
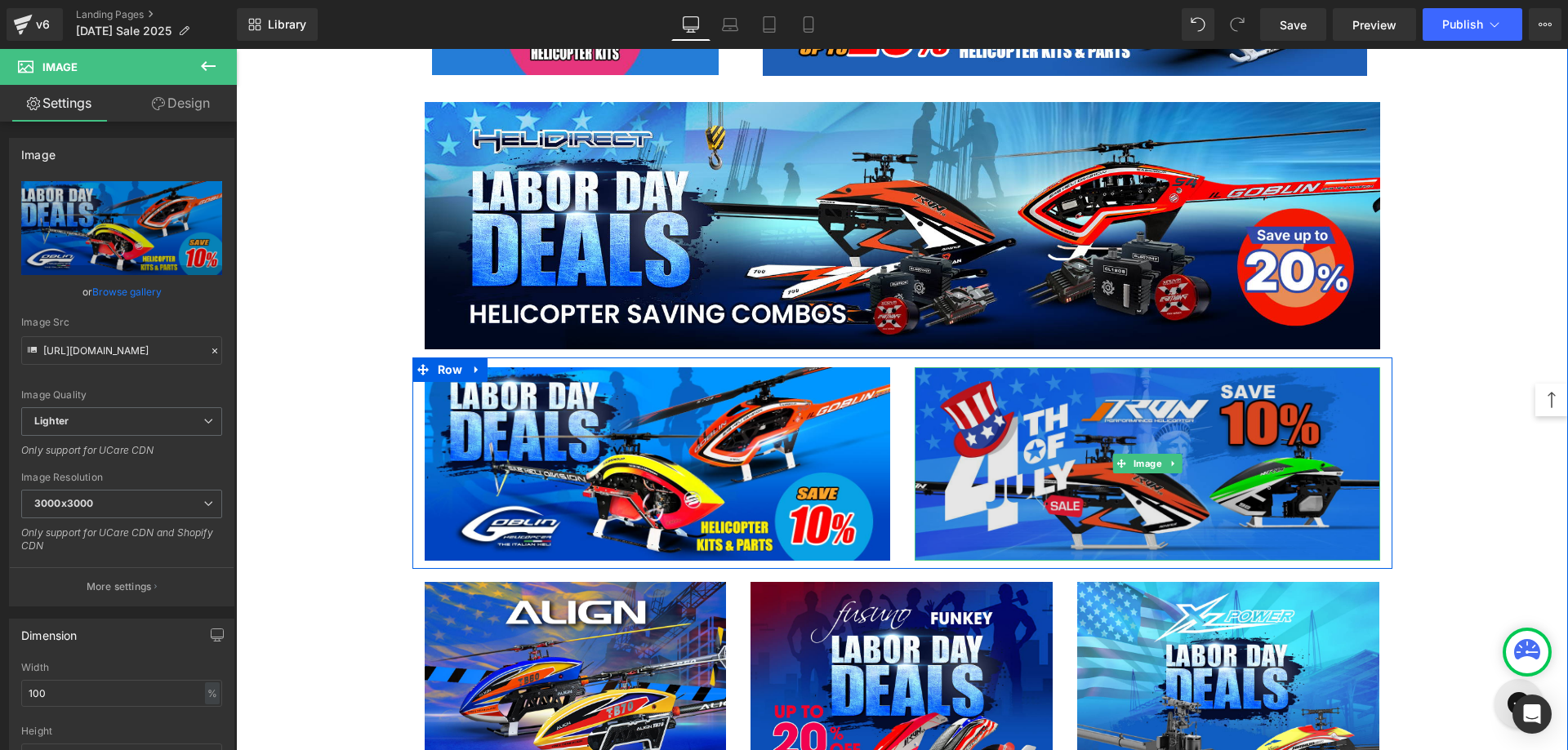
click at [1010, 501] on img at bounding box center [1147, 465] width 466 height 194
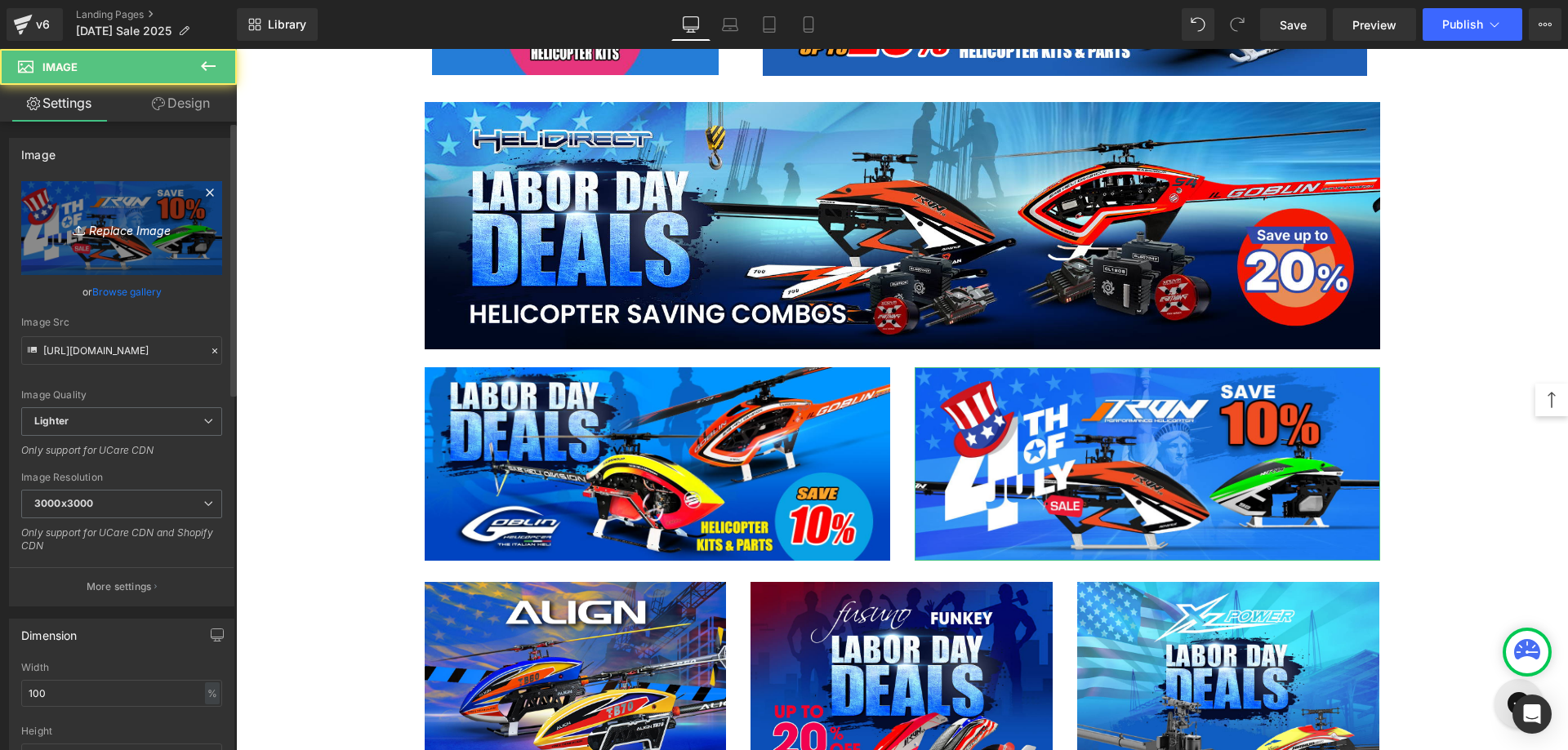
click at [127, 222] on icon "Replace Image" at bounding box center [122, 228] width 131 height 21
type input "C:\fakepath\Tron Heli-1200x500.jpg"
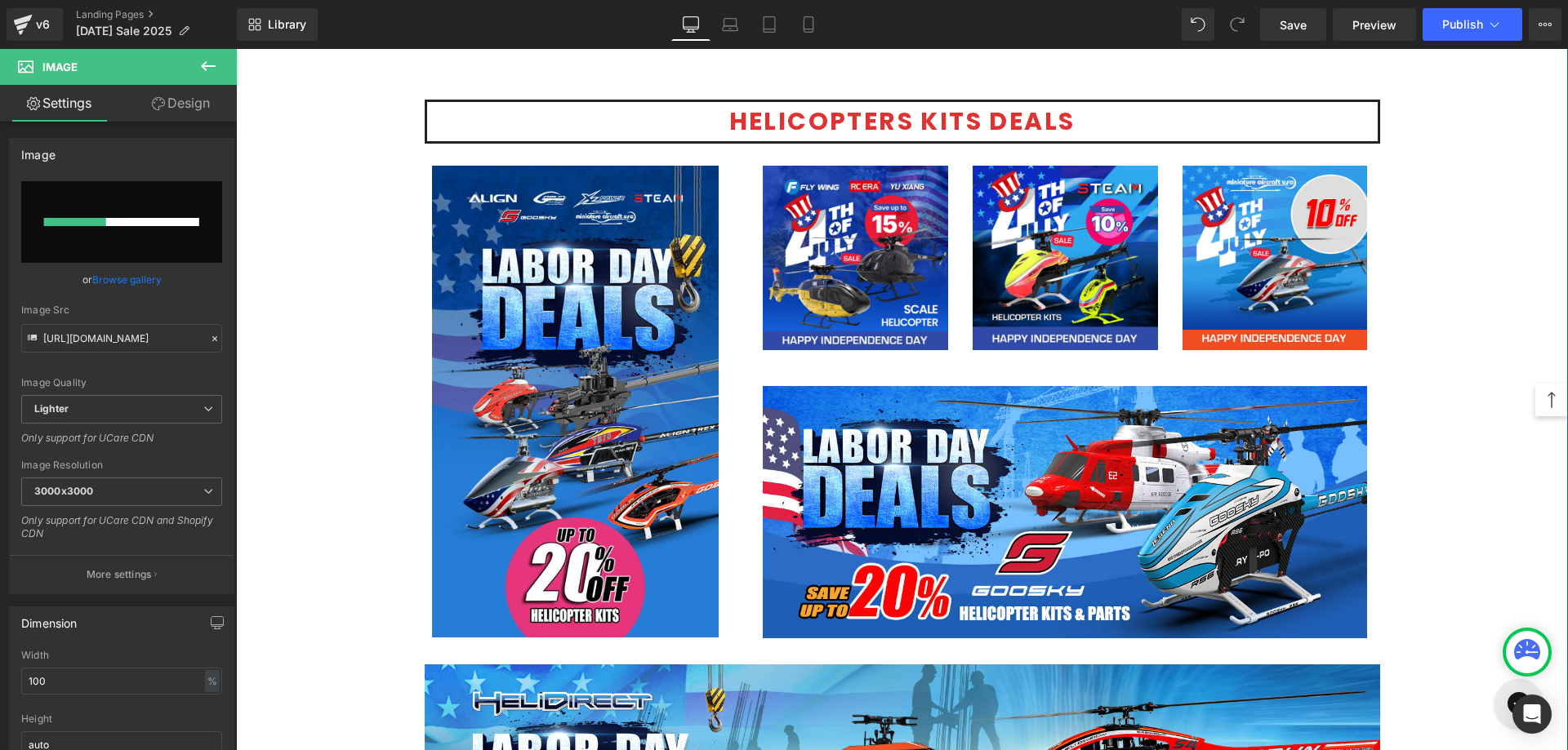
scroll to position [980, 0]
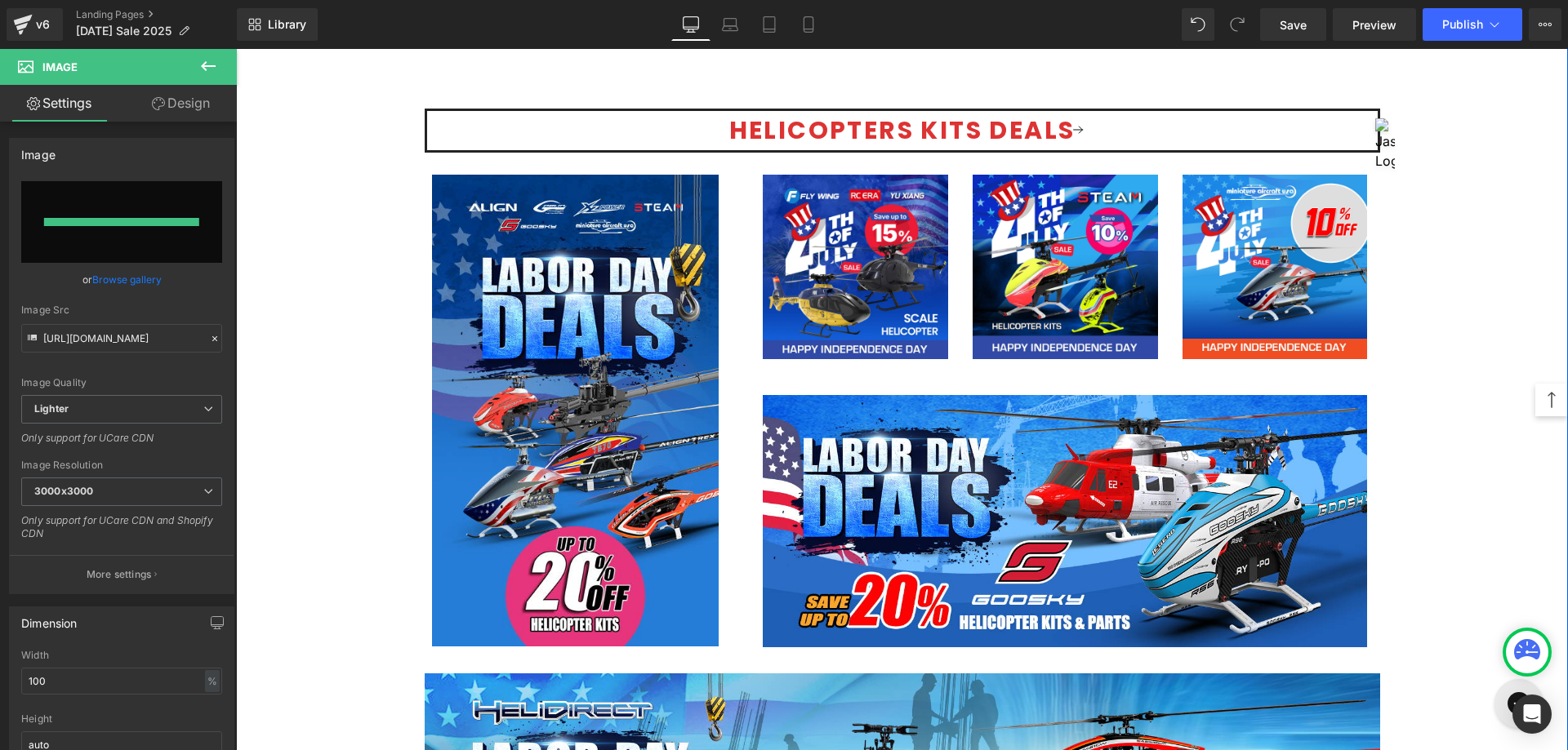
type input "[URL][DOMAIN_NAME]"
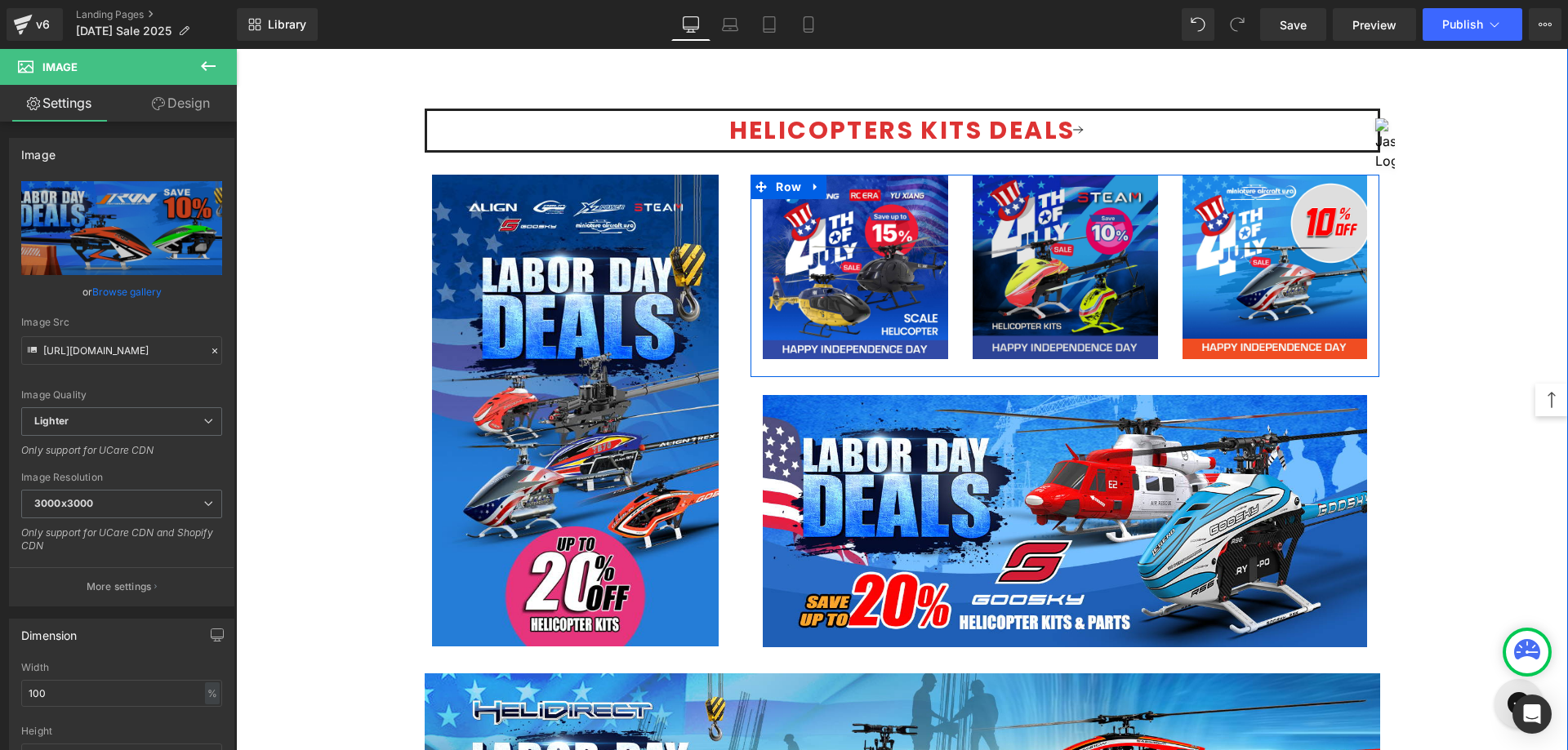
click at [1060, 274] on span "Image" at bounding box center [1065, 267] width 35 height 20
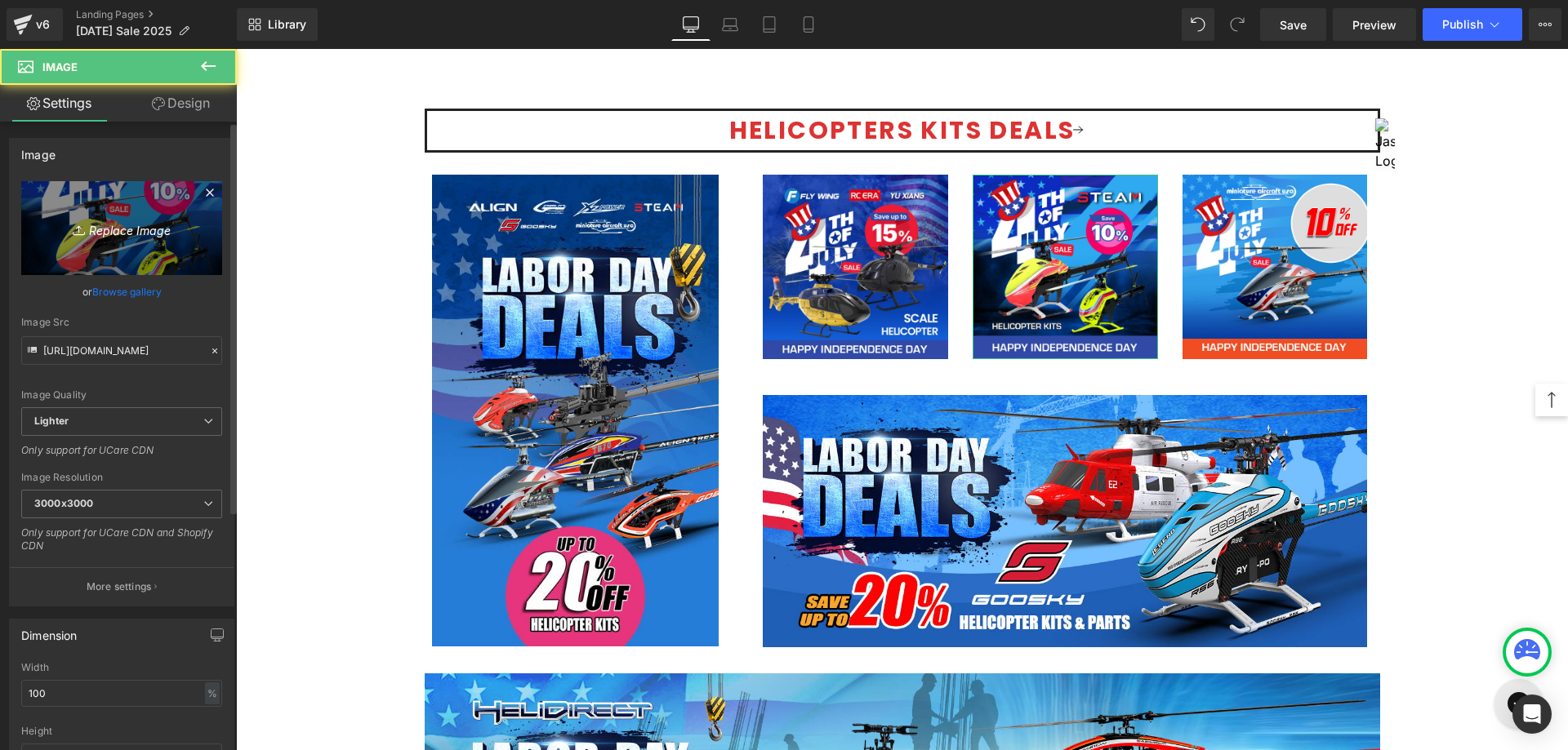
click at [146, 235] on icon "Replace Image" at bounding box center [122, 228] width 131 height 21
type input "C:\fakepath\Steam Heli-1080.jpg"
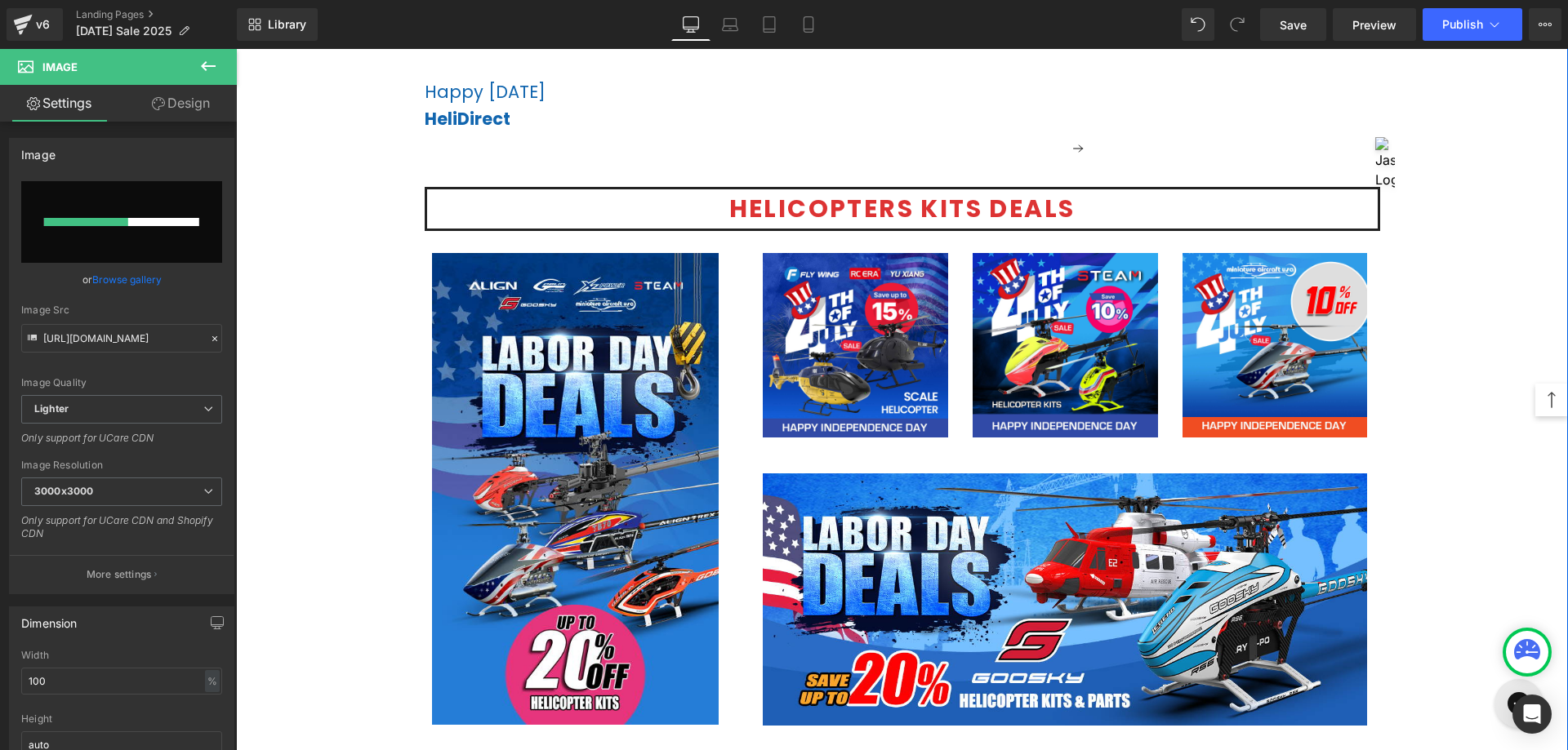
scroll to position [898, 0]
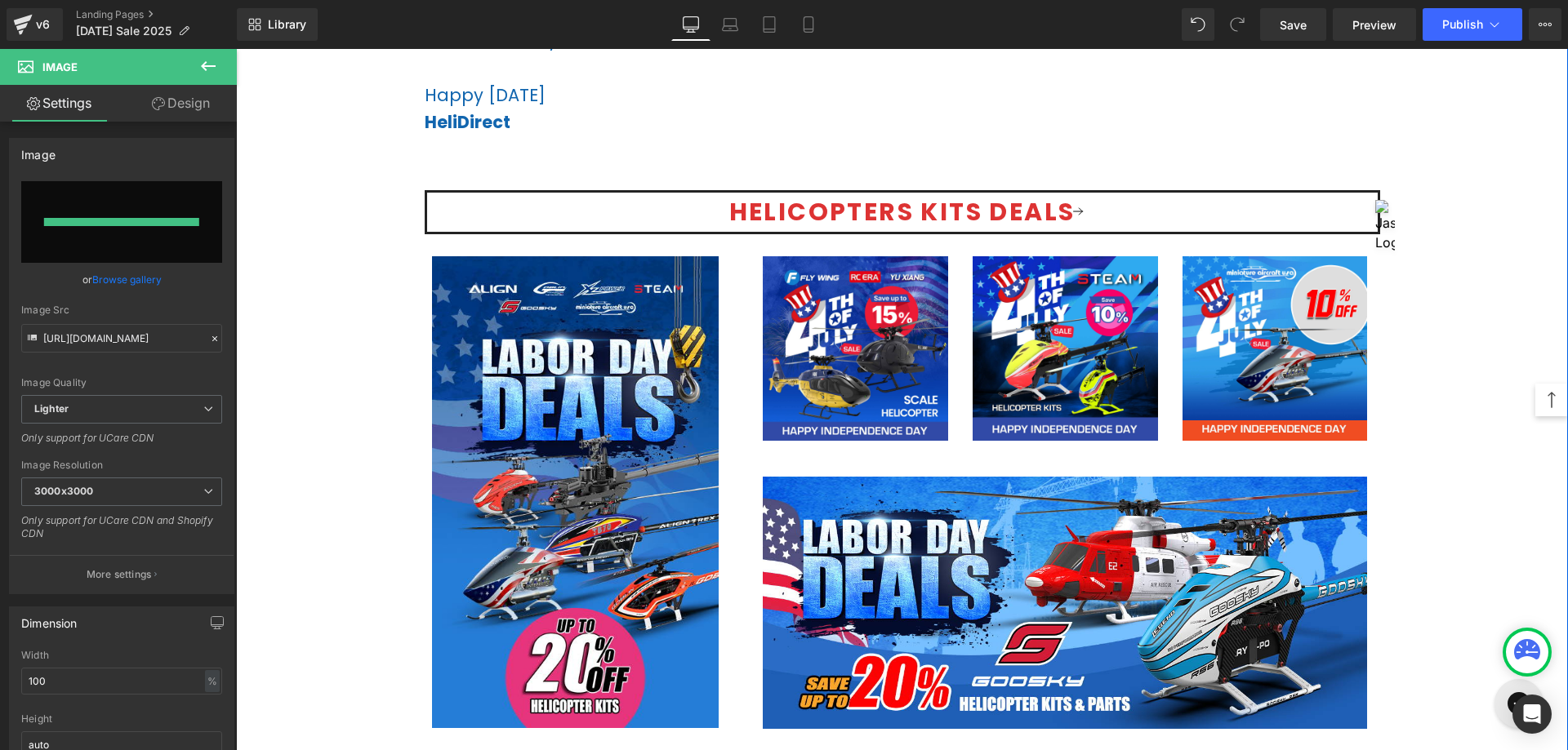
type input "[URL][DOMAIN_NAME]"
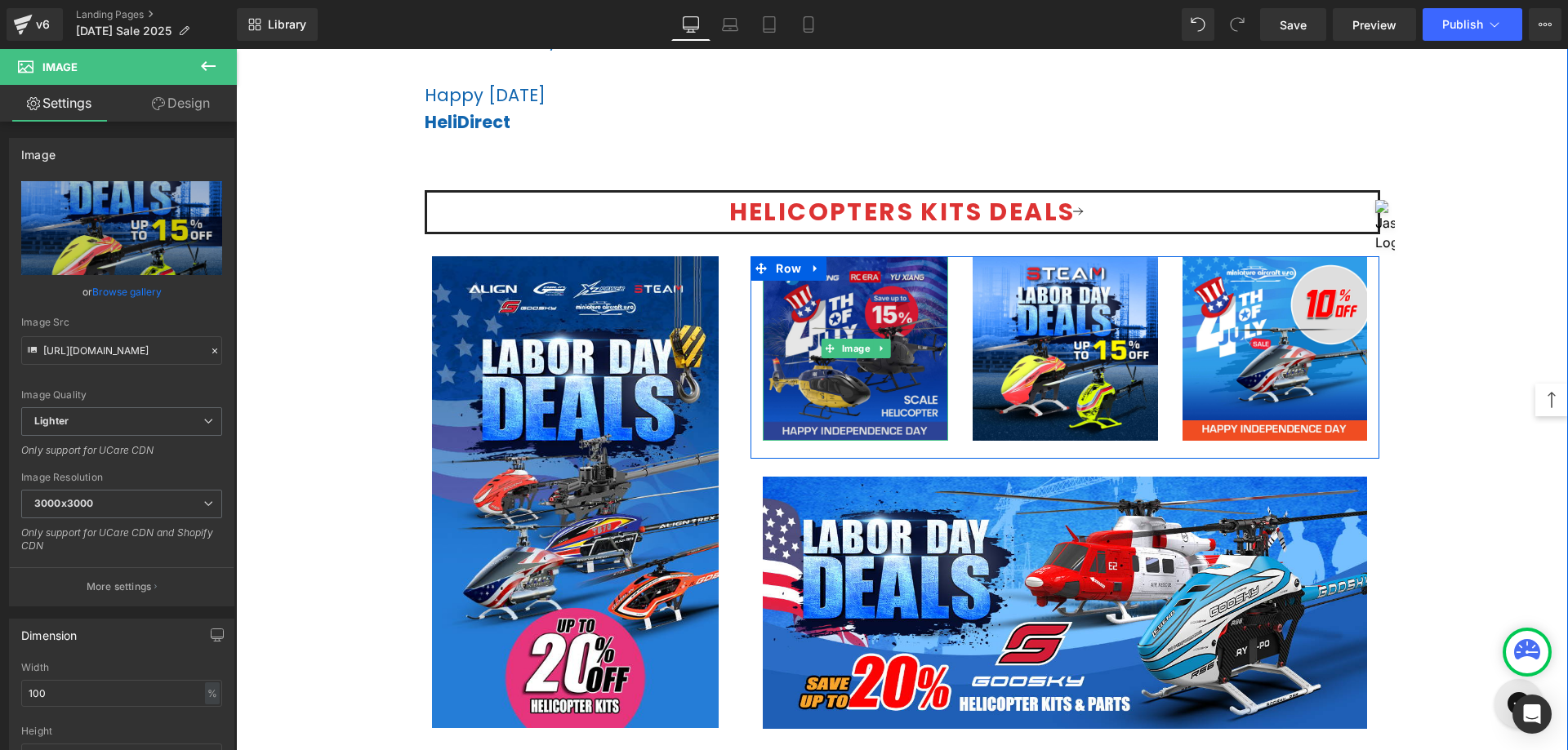
click at [897, 336] on img at bounding box center [855, 349] width 186 height 186
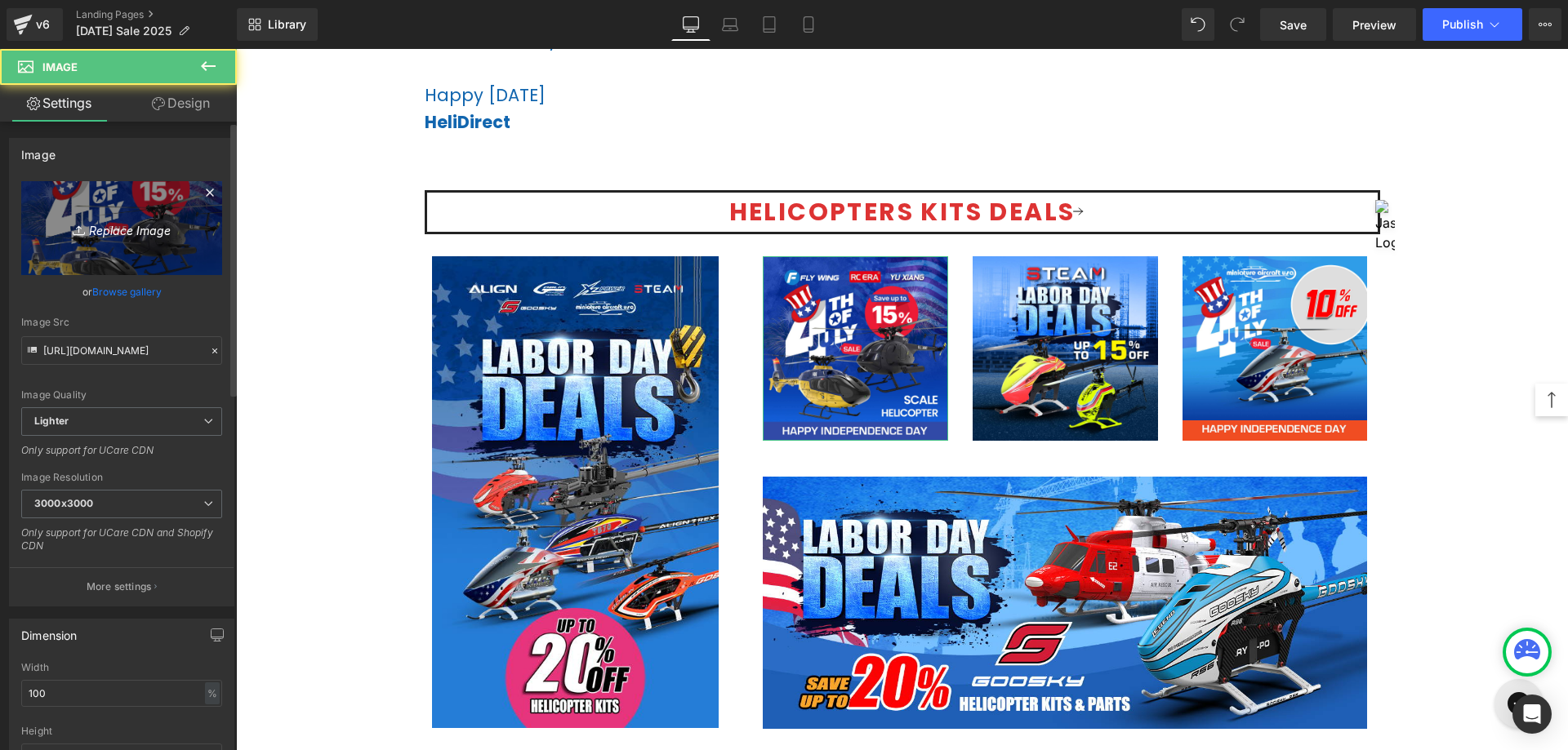
click at [151, 216] on link "Replace Image" at bounding box center [122, 228] width 201 height 94
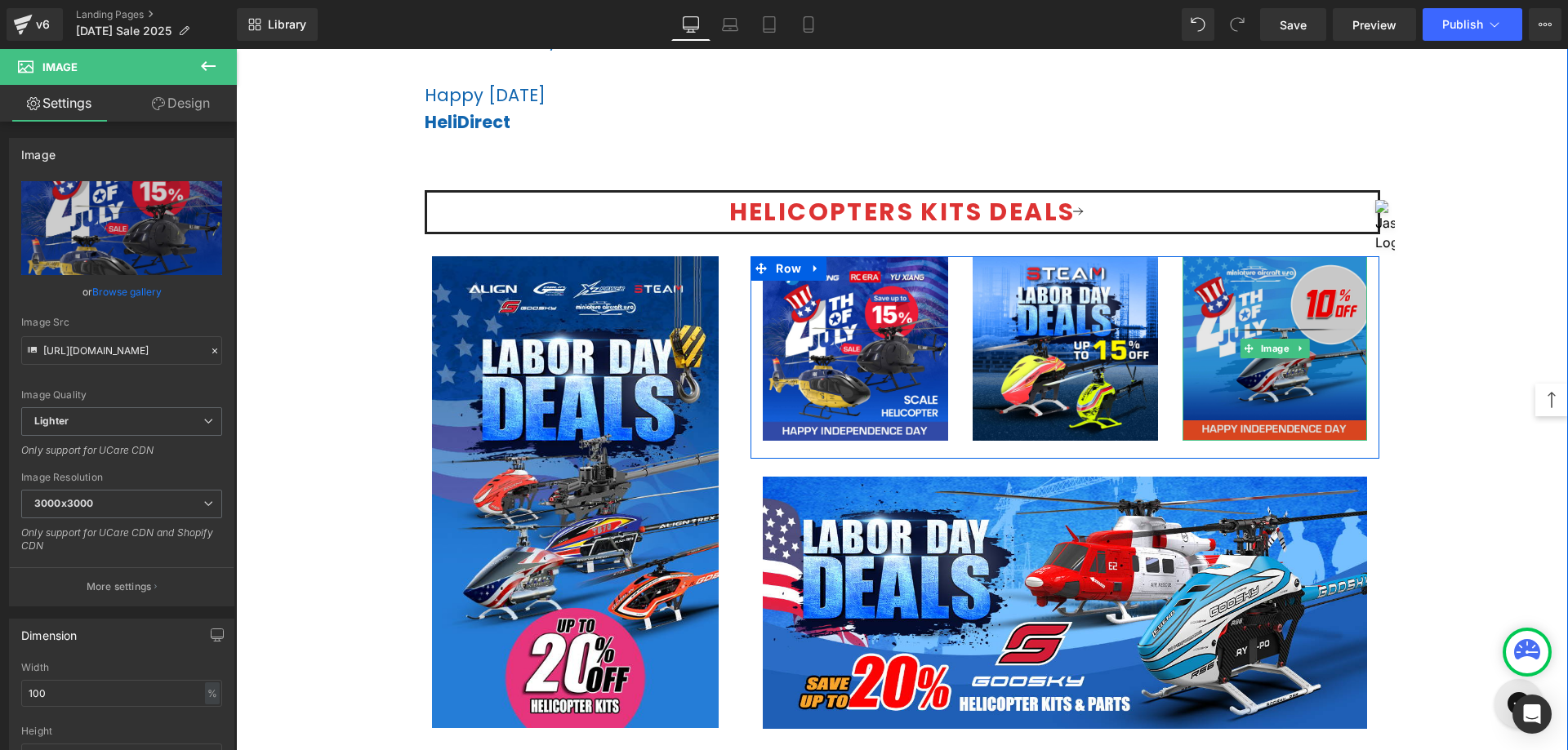
click at [1246, 399] on img at bounding box center [1275, 349] width 186 height 186
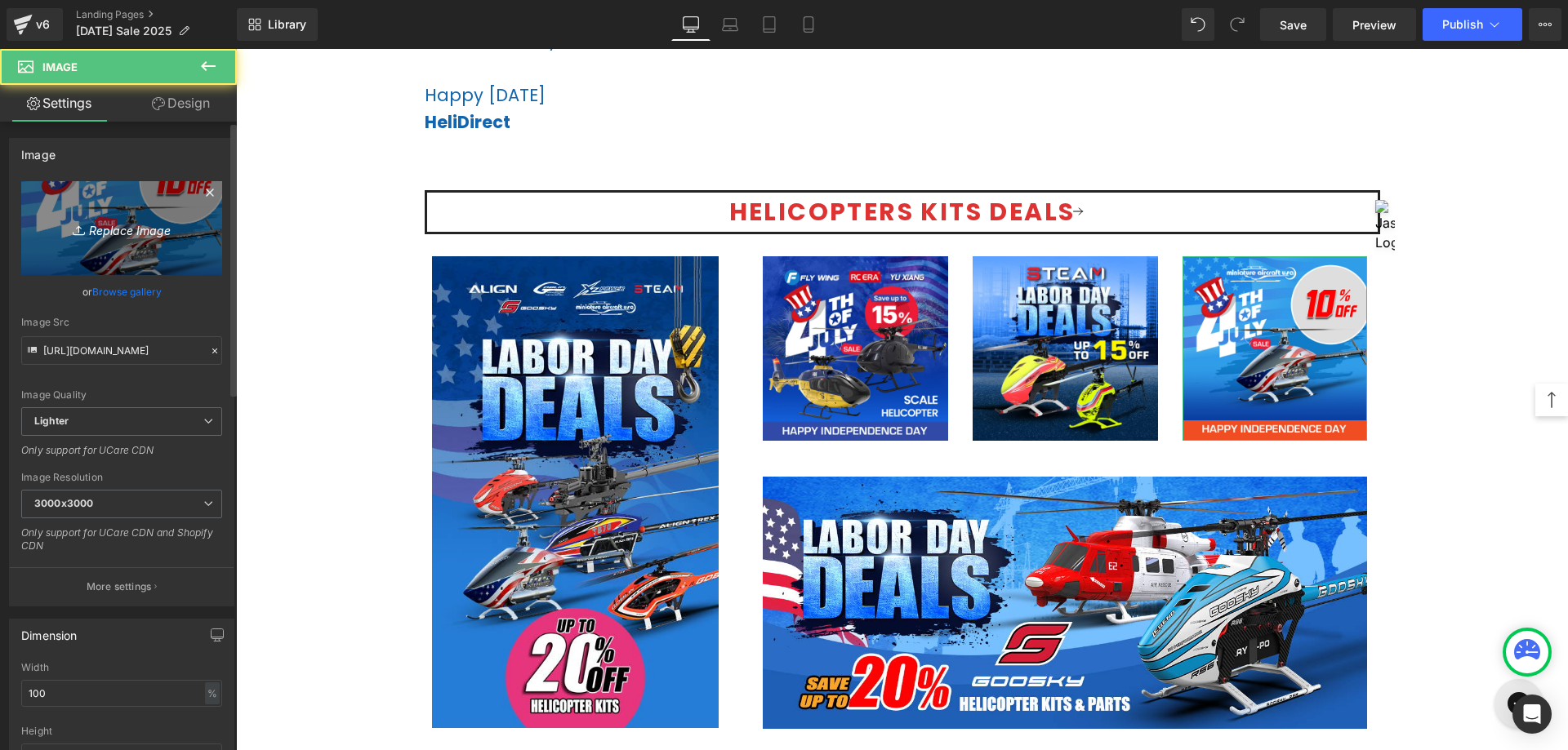
click at [90, 218] on icon "Replace Image" at bounding box center [122, 228] width 131 height 21
type input "C:\fakepath\Miniature Aircraft-1080.jpg"
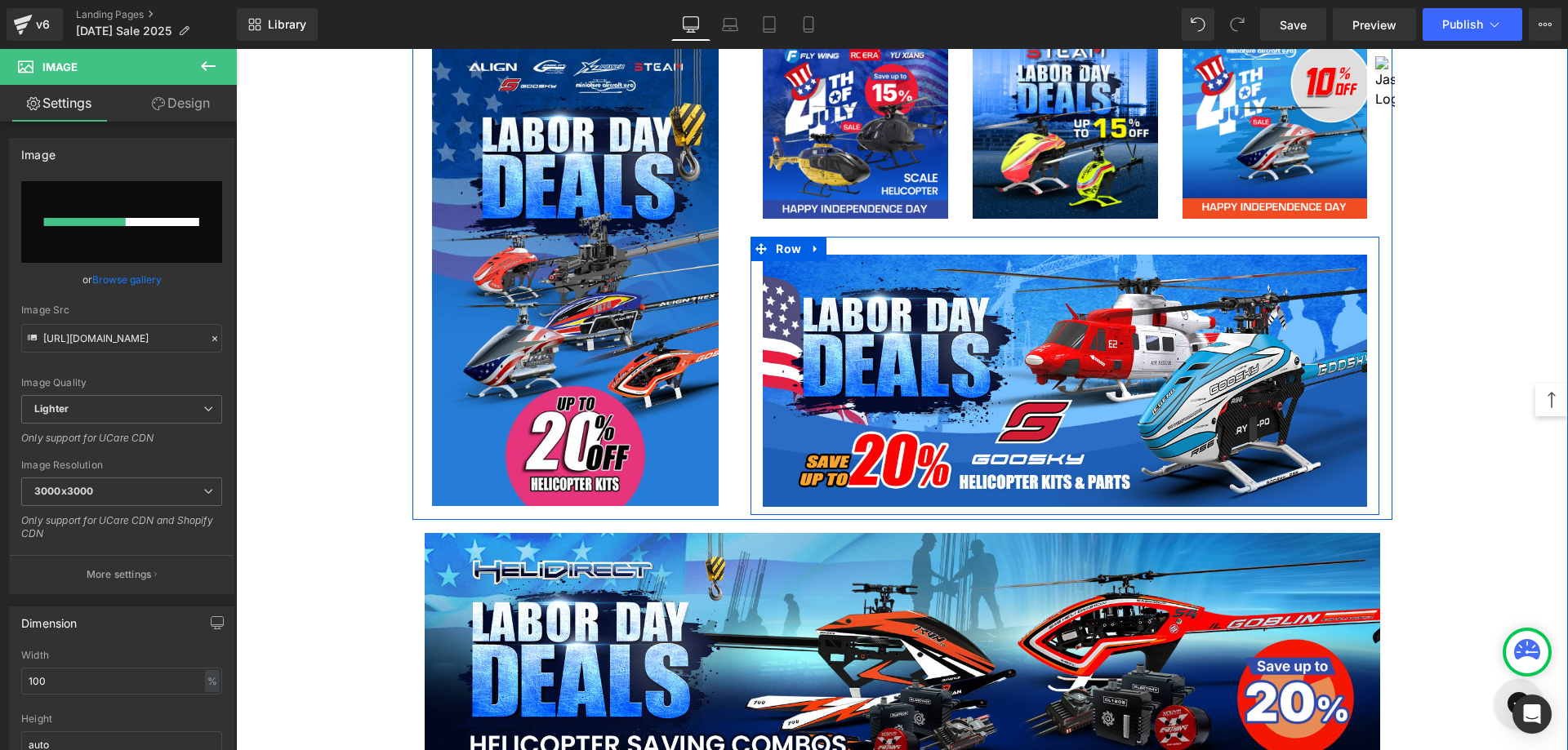
scroll to position [1143, 0]
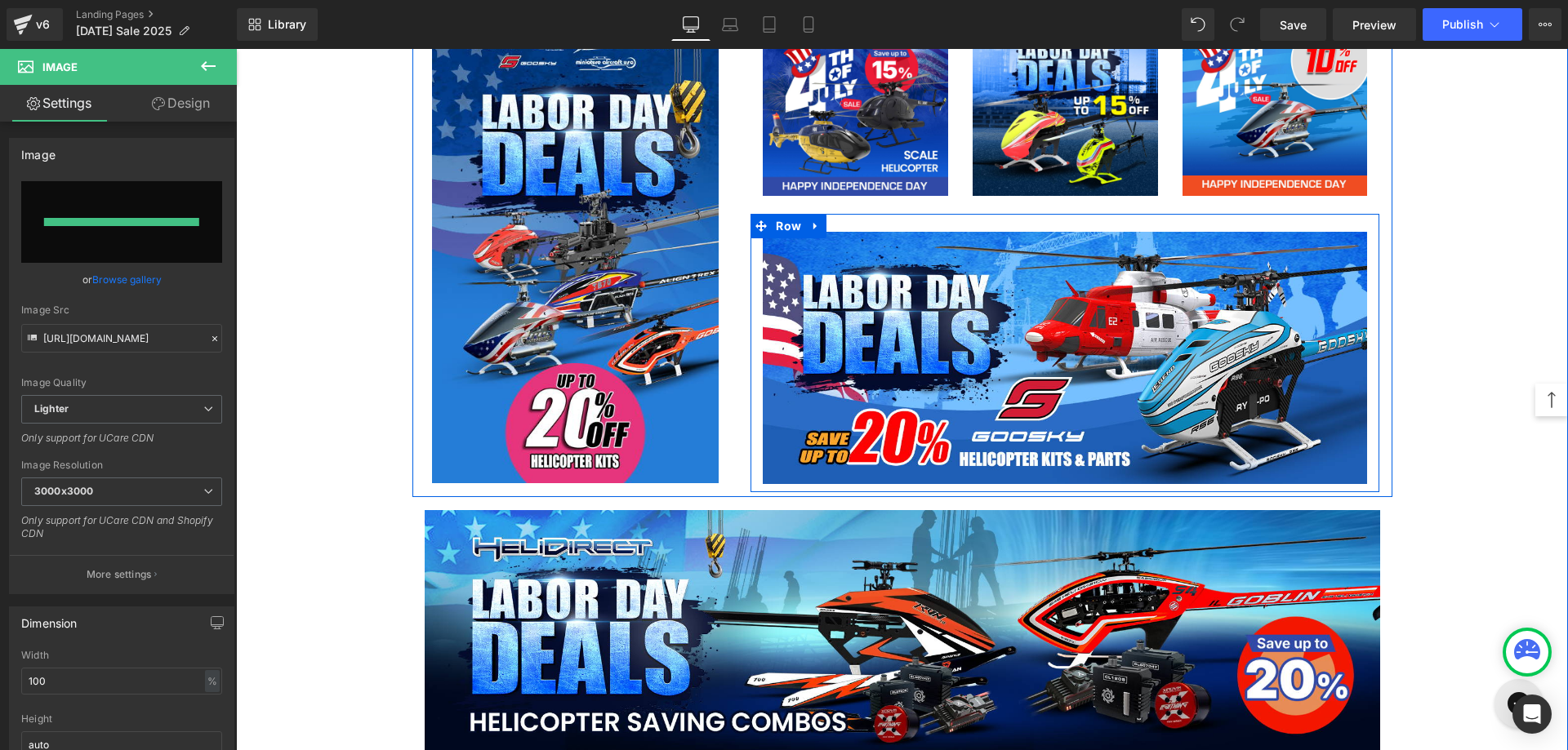
type input "[URL][DOMAIN_NAME]"
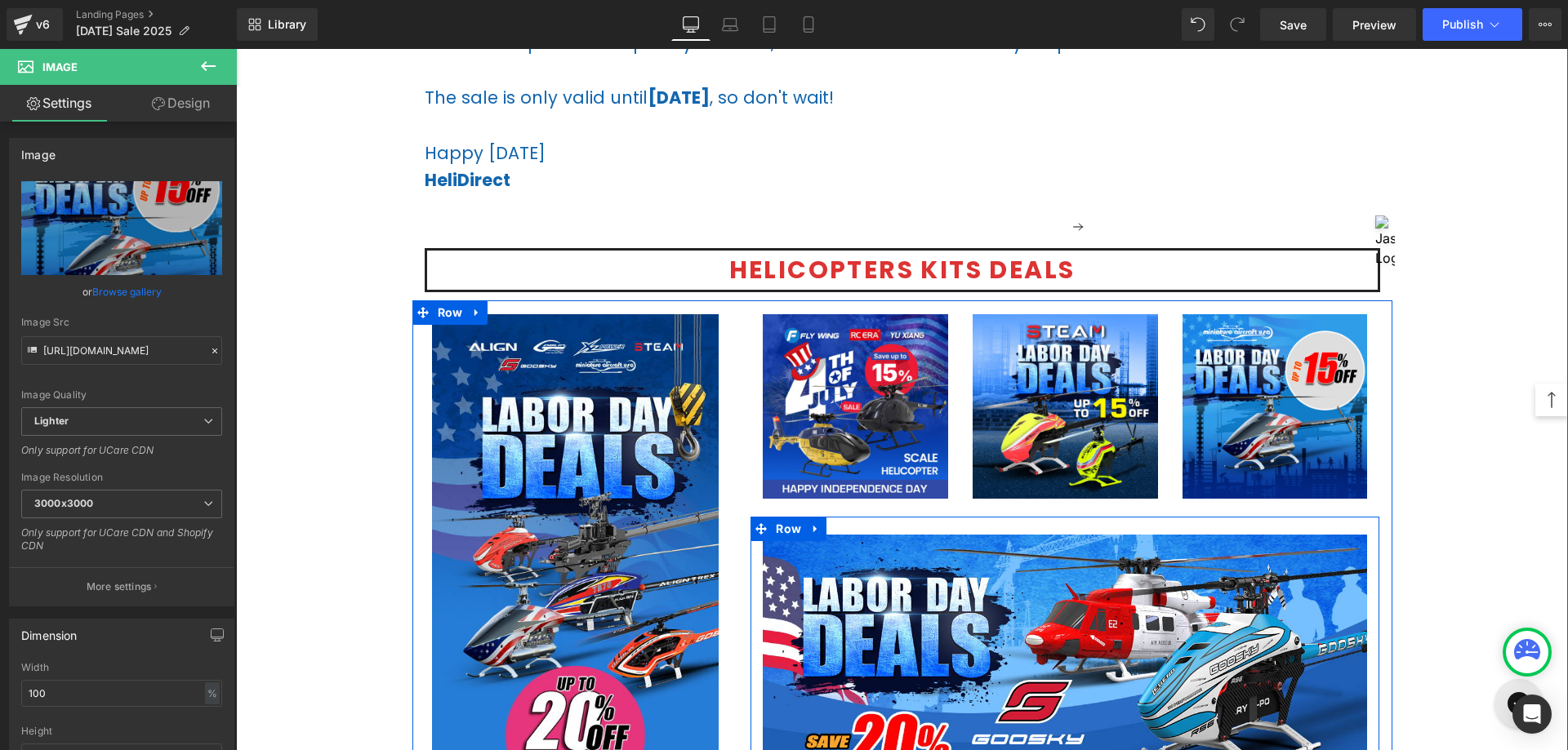
scroll to position [816, 0]
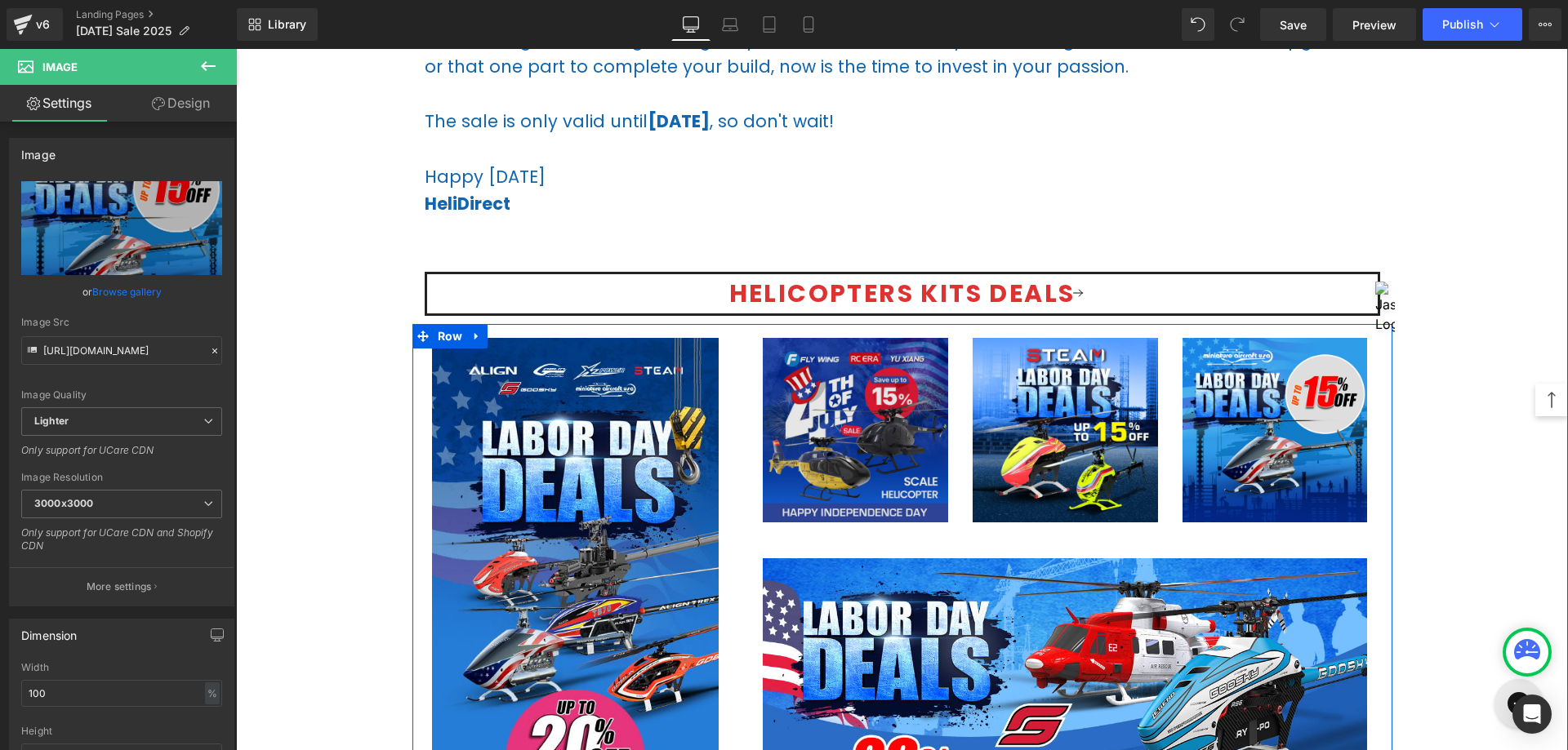
click at [837, 417] on img at bounding box center [855, 431] width 186 height 186
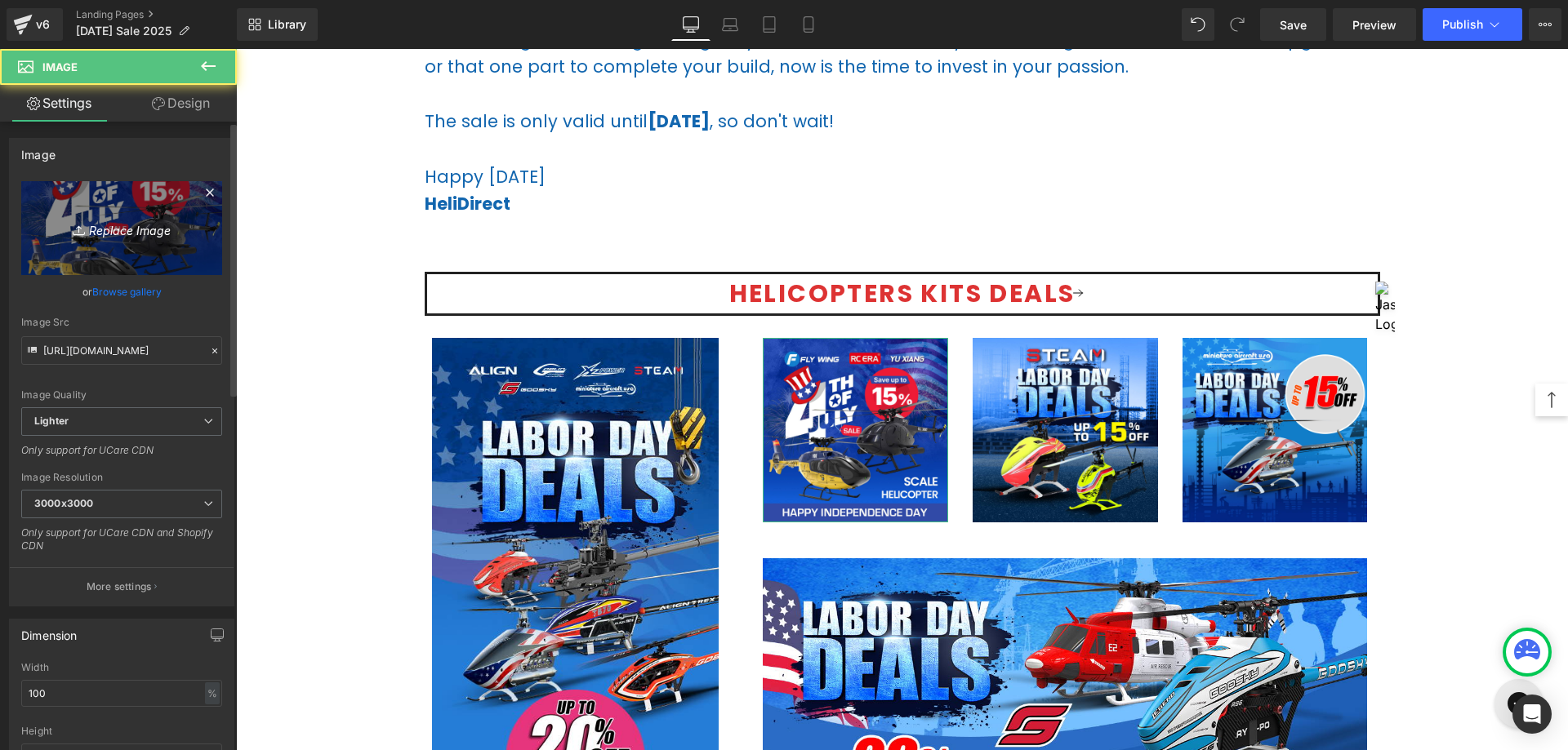
click at [155, 250] on link "Replace Image" at bounding box center [122, 228] width 201 height 94
type input "C:\fakepath\Heli Banner-Nitro-1080.jpg"
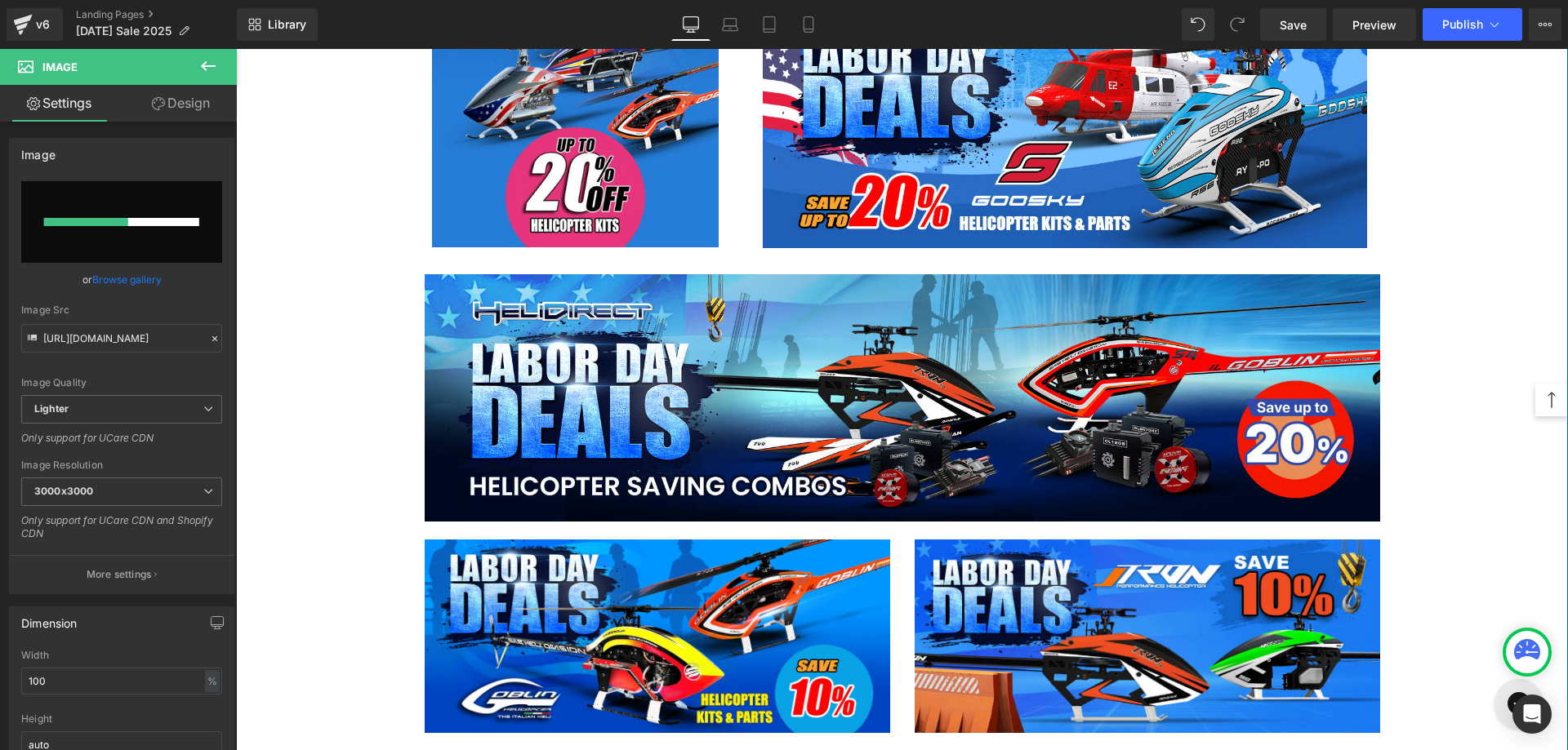
scroll to position [1388, 0]
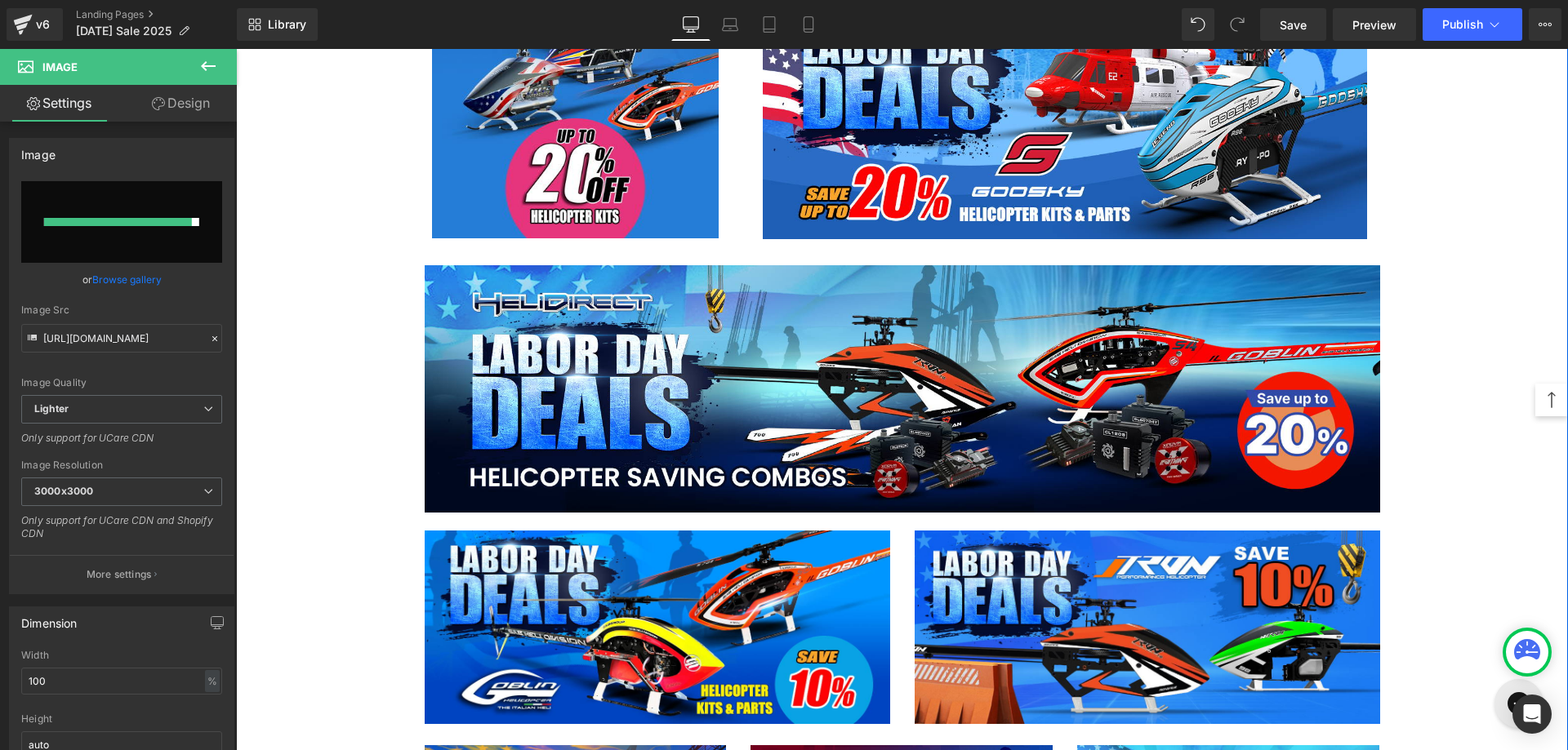
type input "[URL][DOMAIN_NAME]"
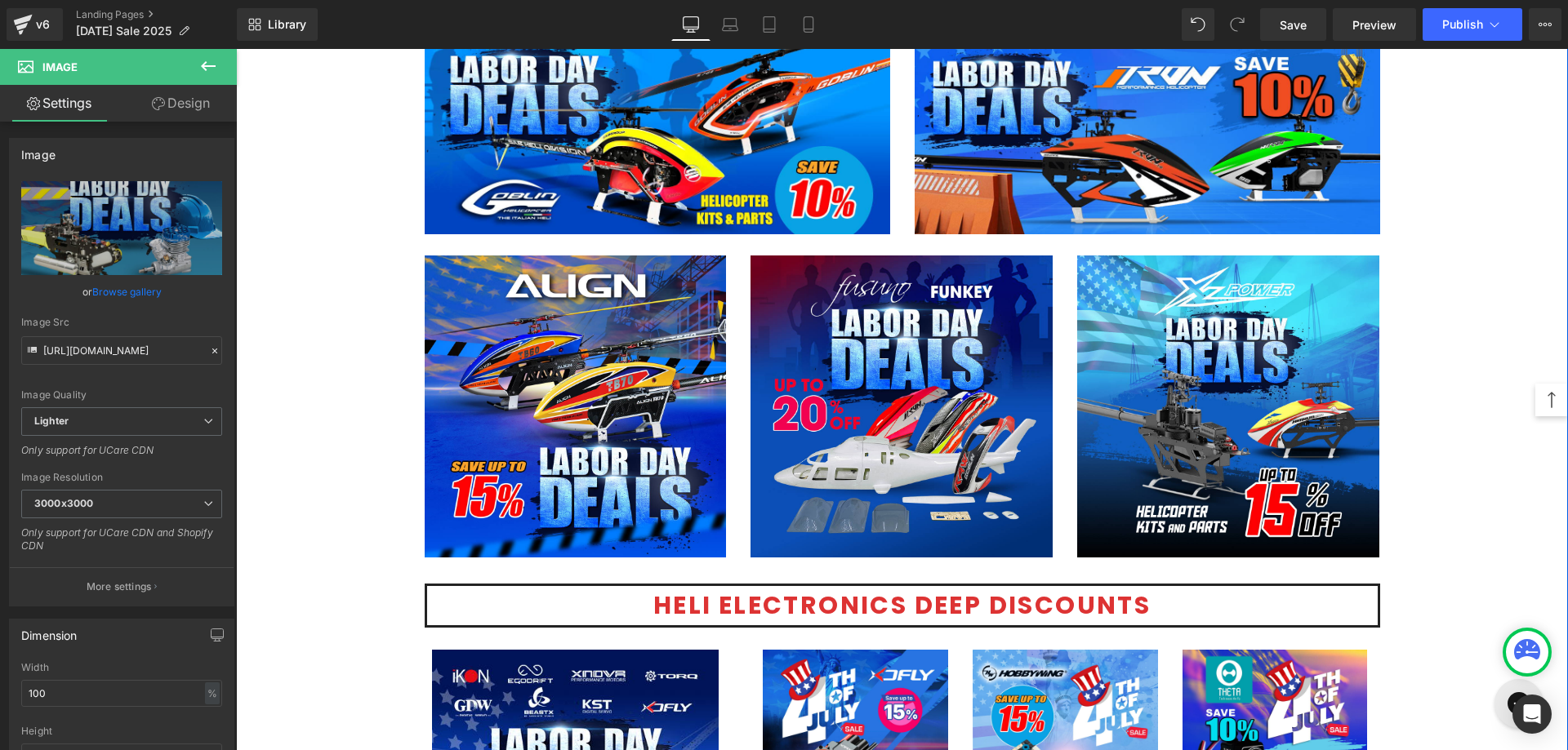
scroll to position [2286, 0]
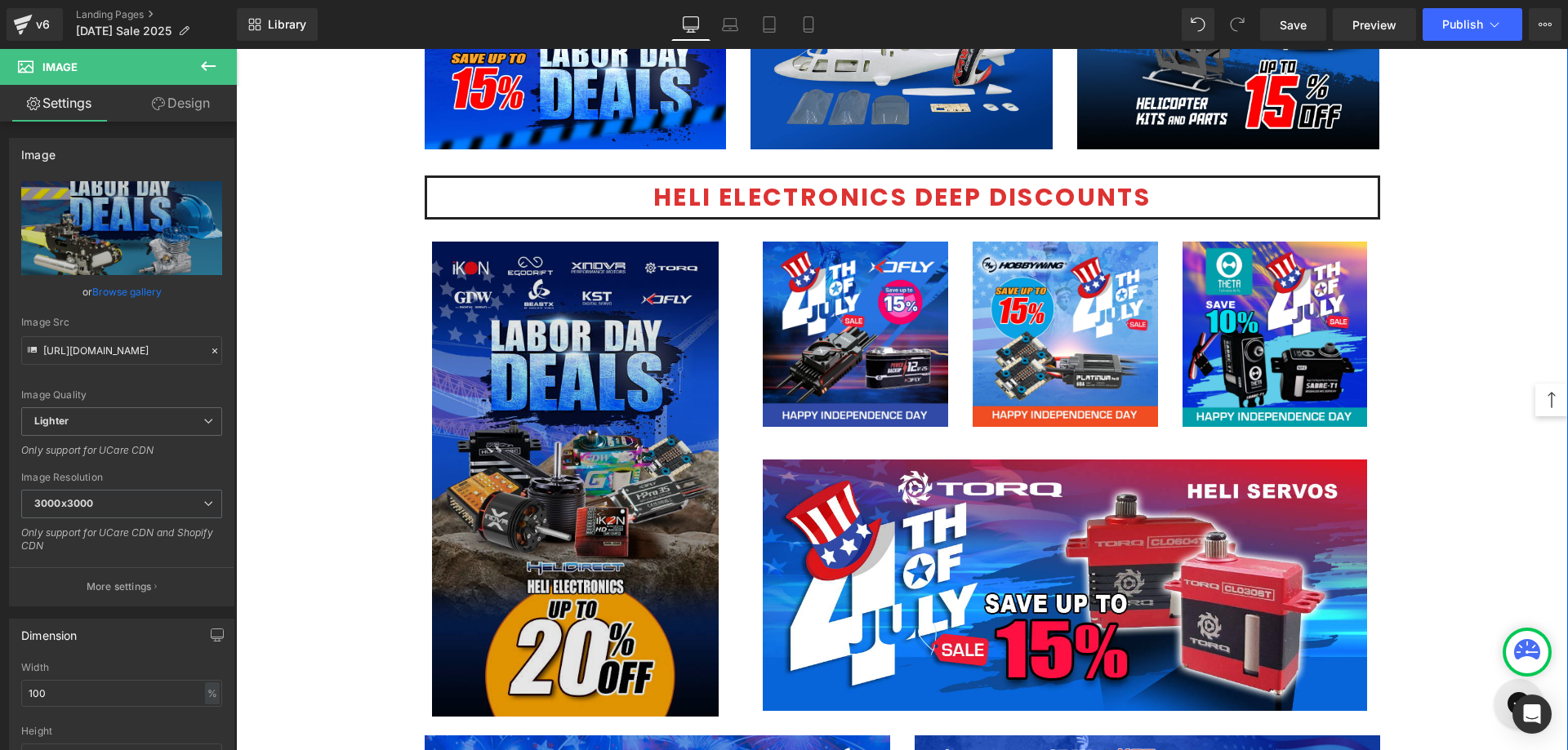
click at [638, 443] on img at bounding box center [575, 479] width 286 height 475
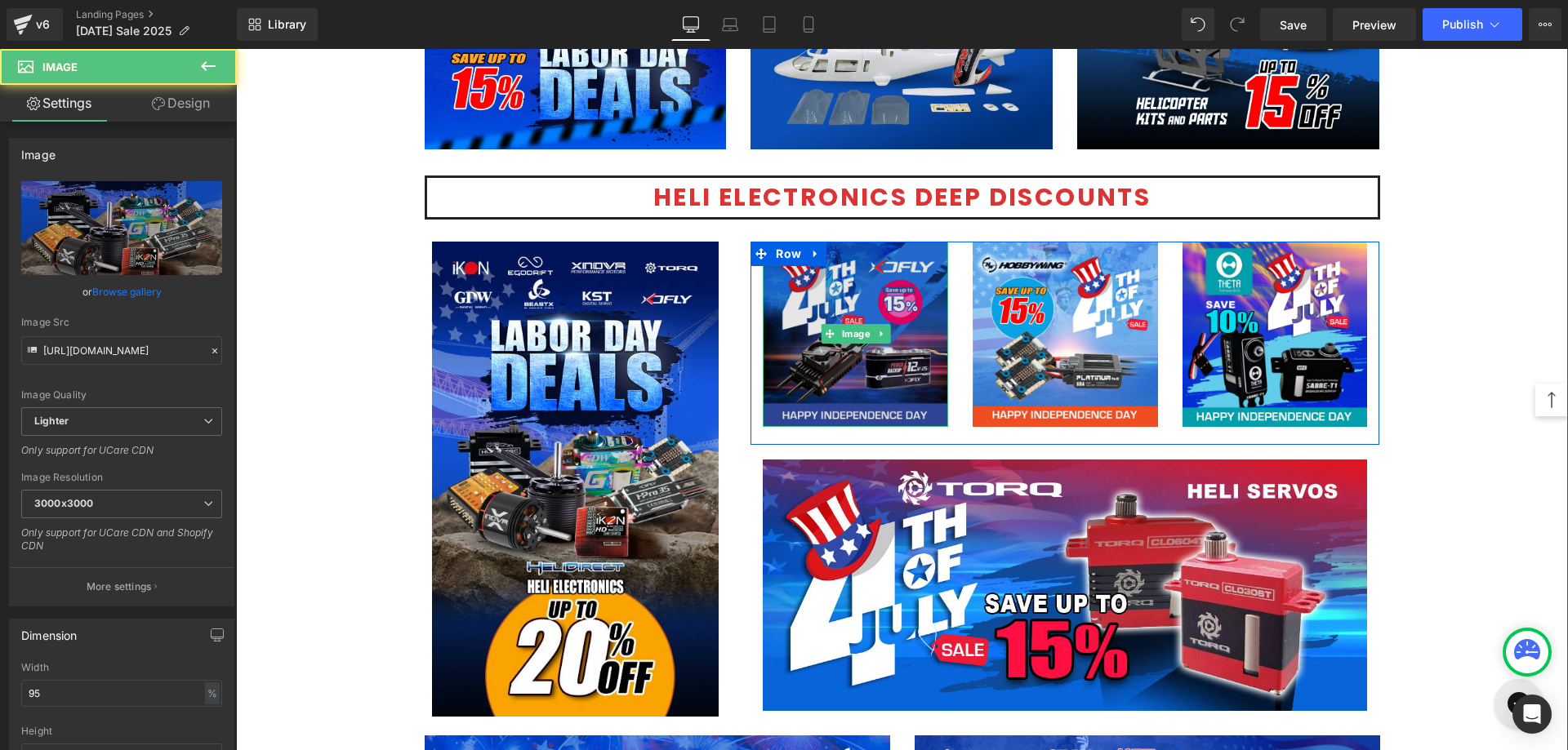
click at [831, 376] on img at bounding box center [855, 334] width 186 height 186
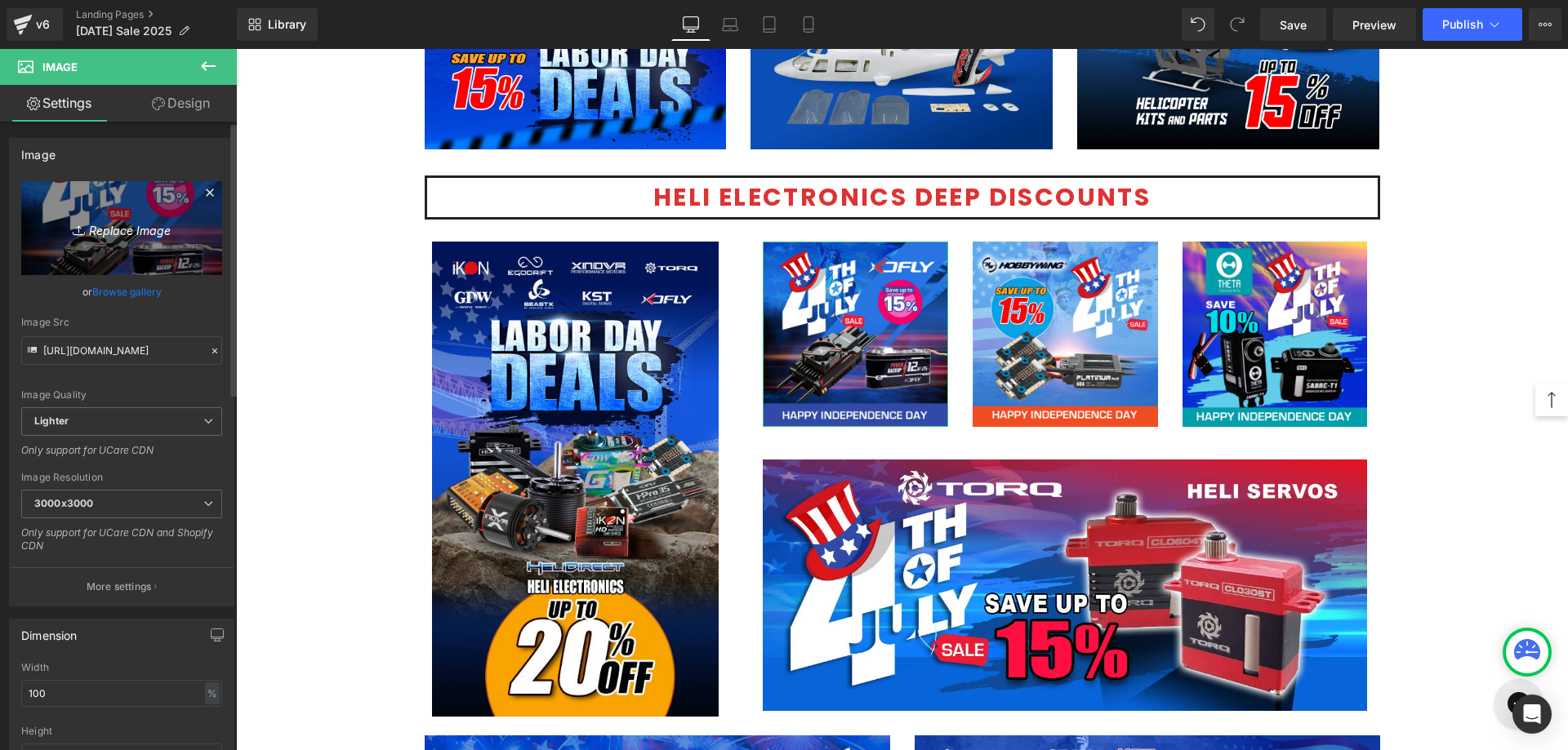
click at [100, 192] on link "Replace Image" at bounding box center [122, 228] width 201 height 94
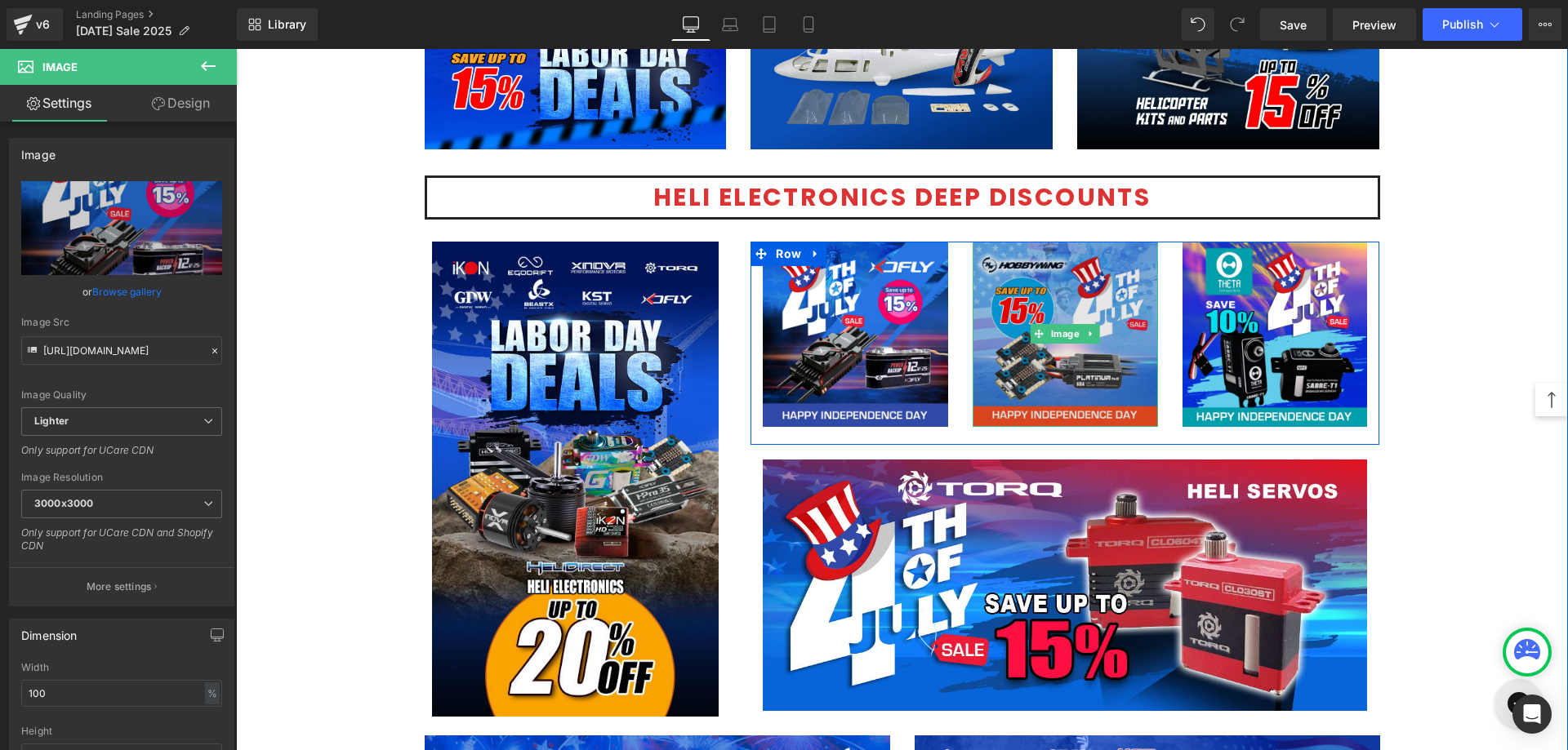
click at [1056, 345] on img at bounding box center [1065, 334] width 186 height 186
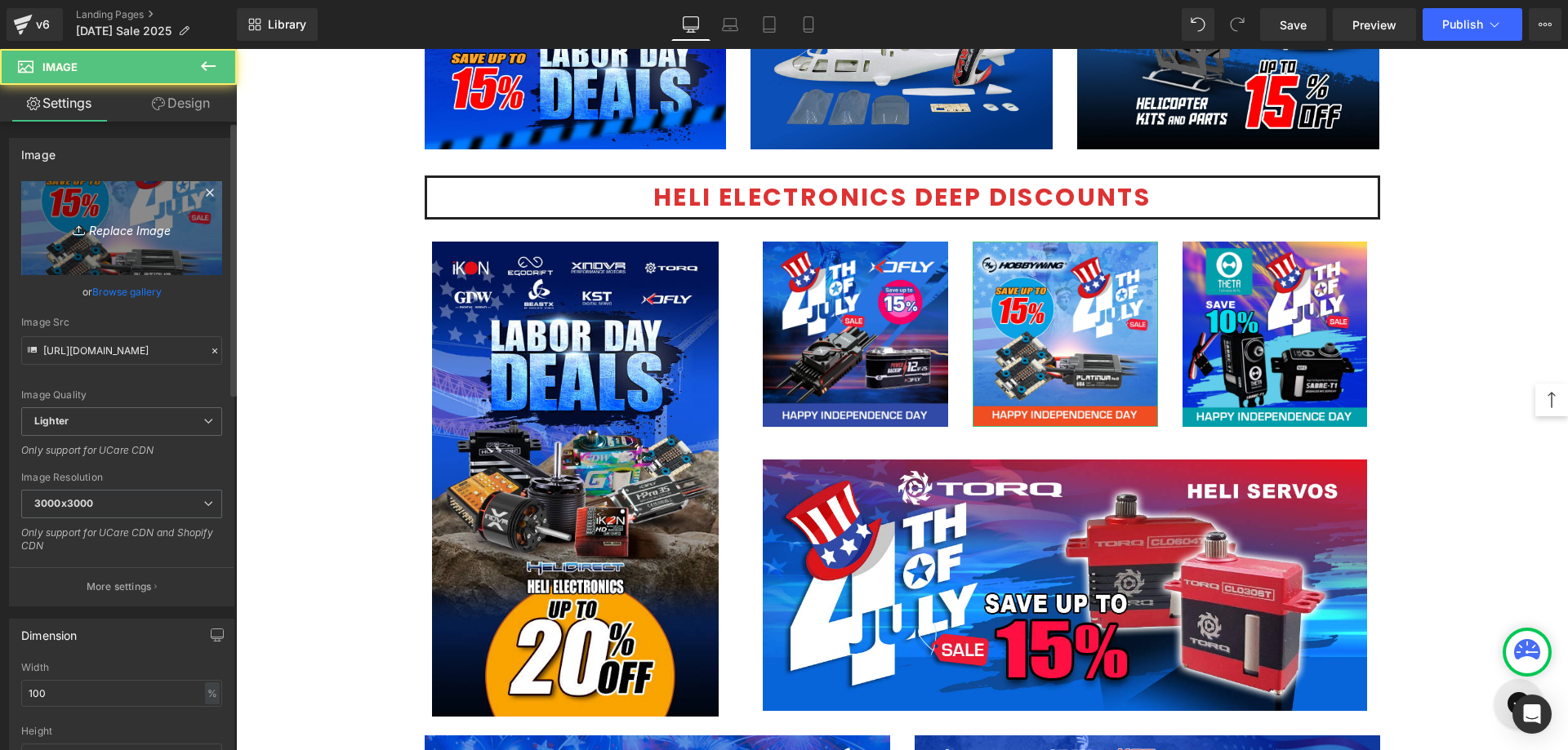
click at [145, 229] on icon "Replace Image" at bounding box center [122, 228] width 131 height 21
type input "C:\fakepath\Hobbywing banner-1080.jpg"
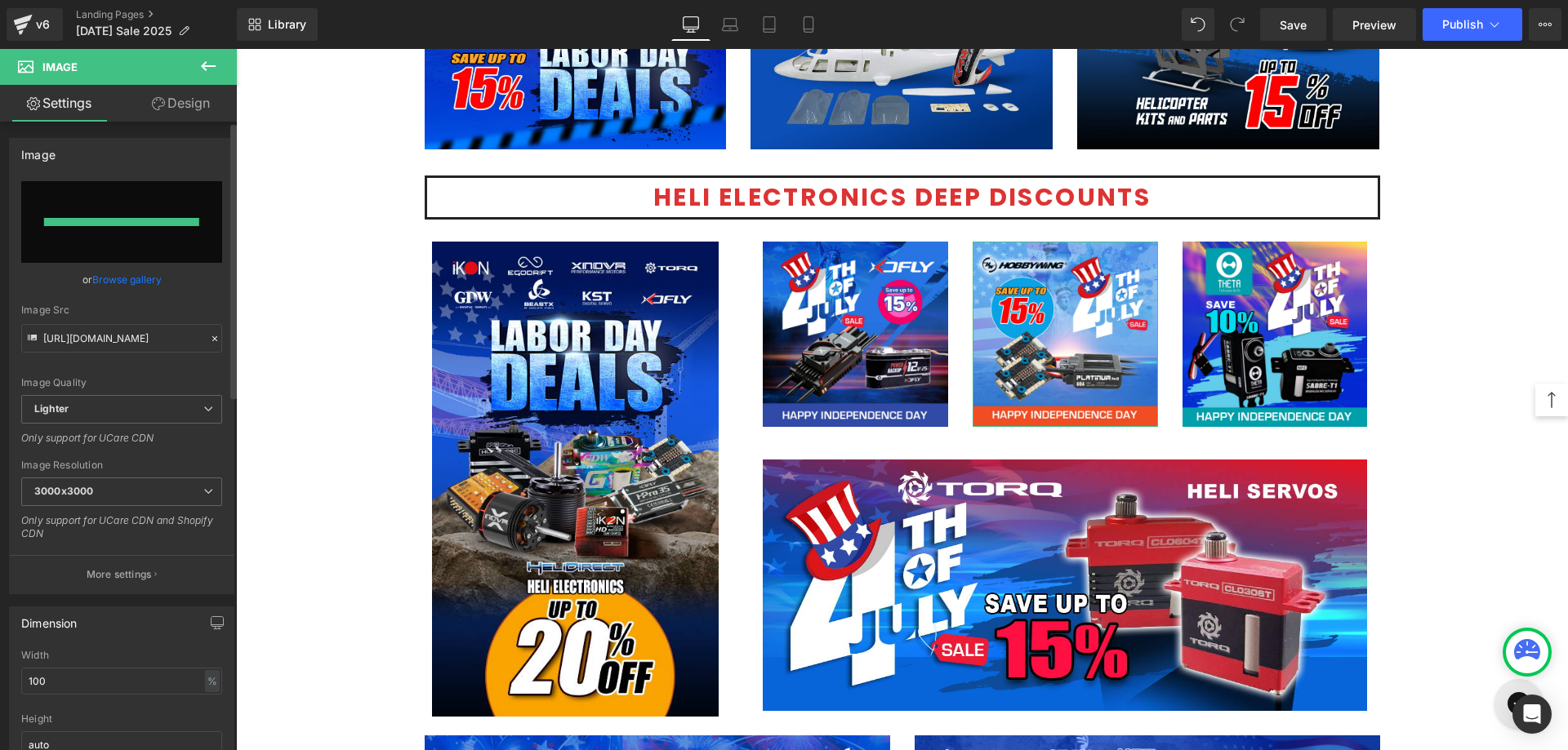
type input "[URL][DOMAIN_NAME]"
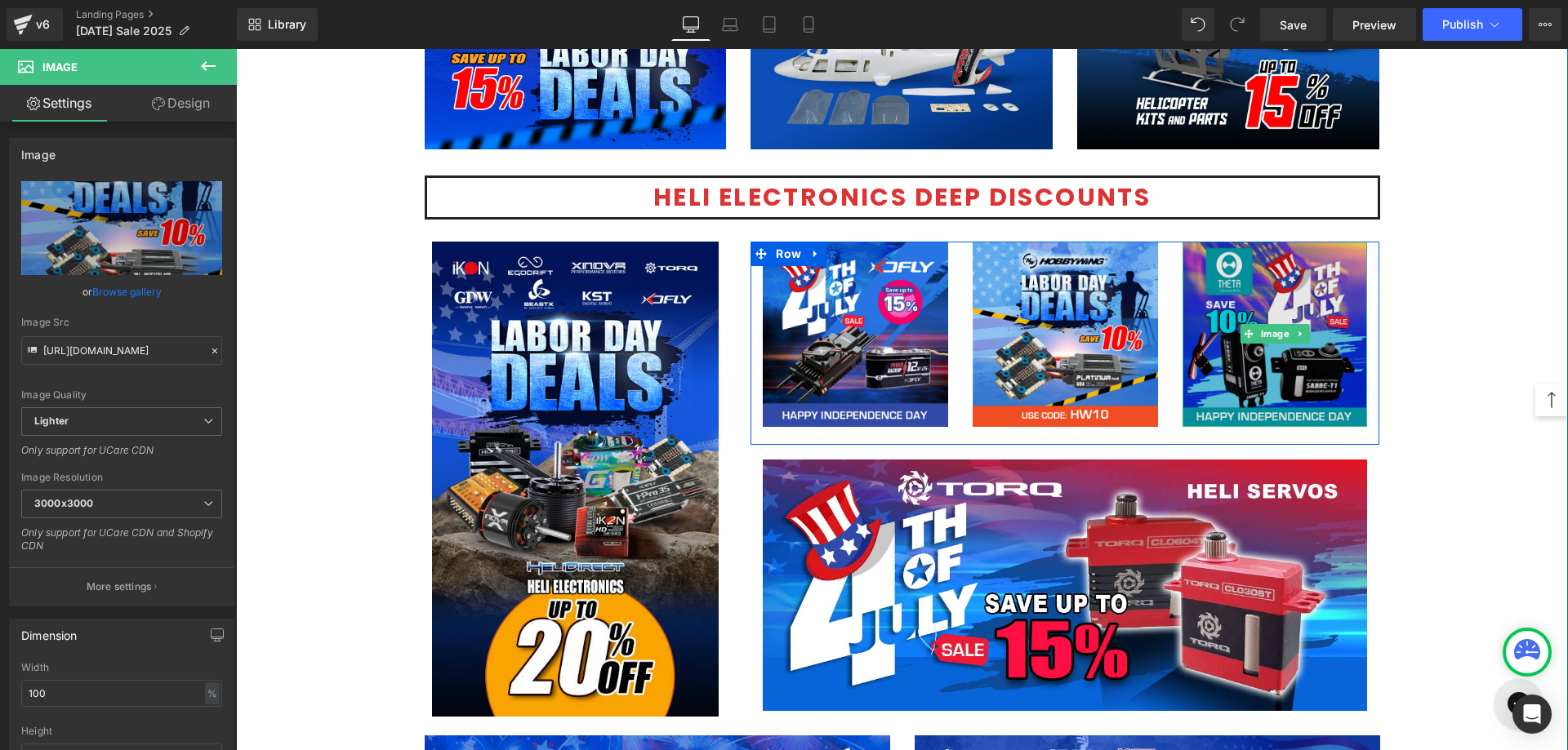
click at [1237, 364] on img at bounding box center [1275, 334] width 186 height 186
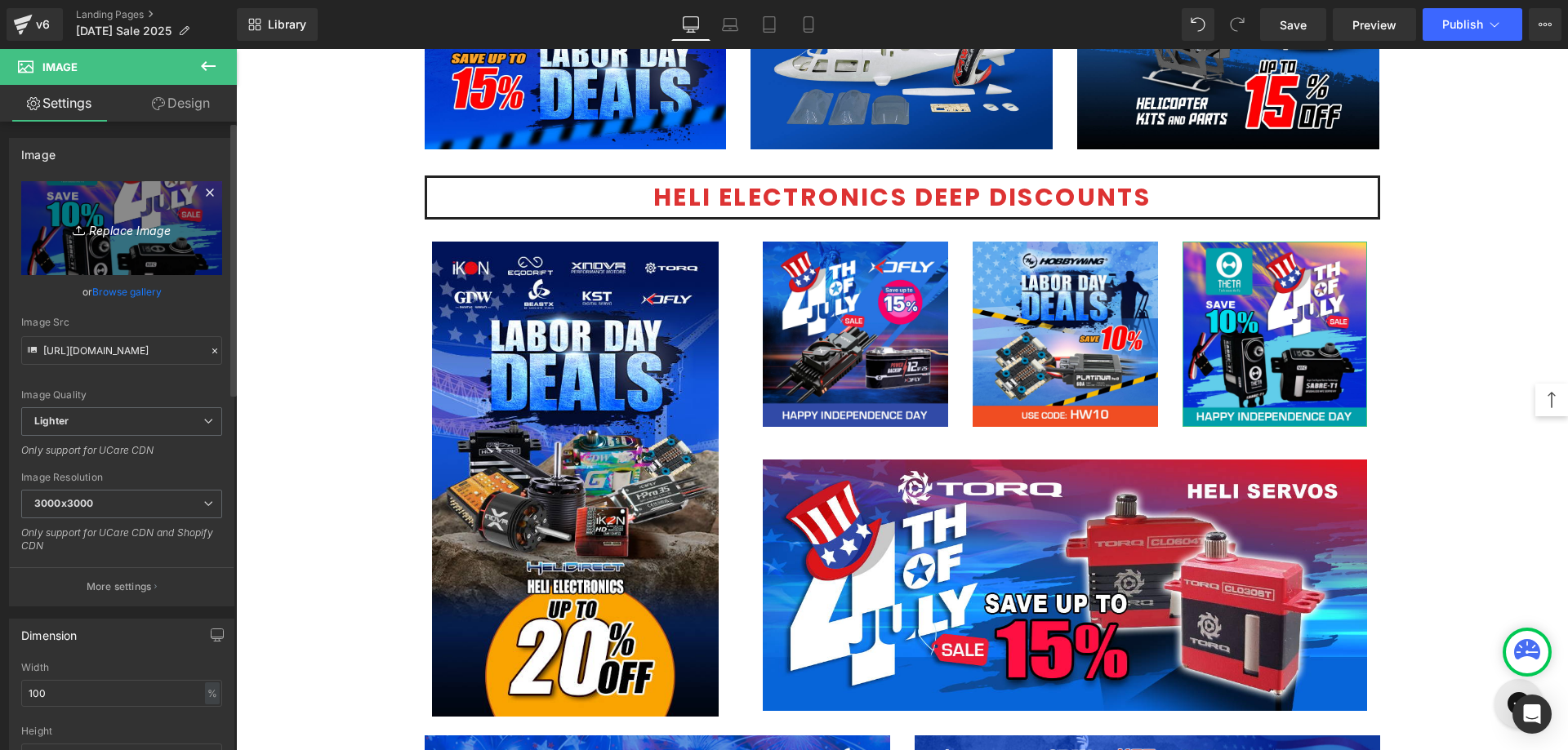
click at [131, 226] on icon "Replace Image" at bounding box center [122, 228] width 131 height 21
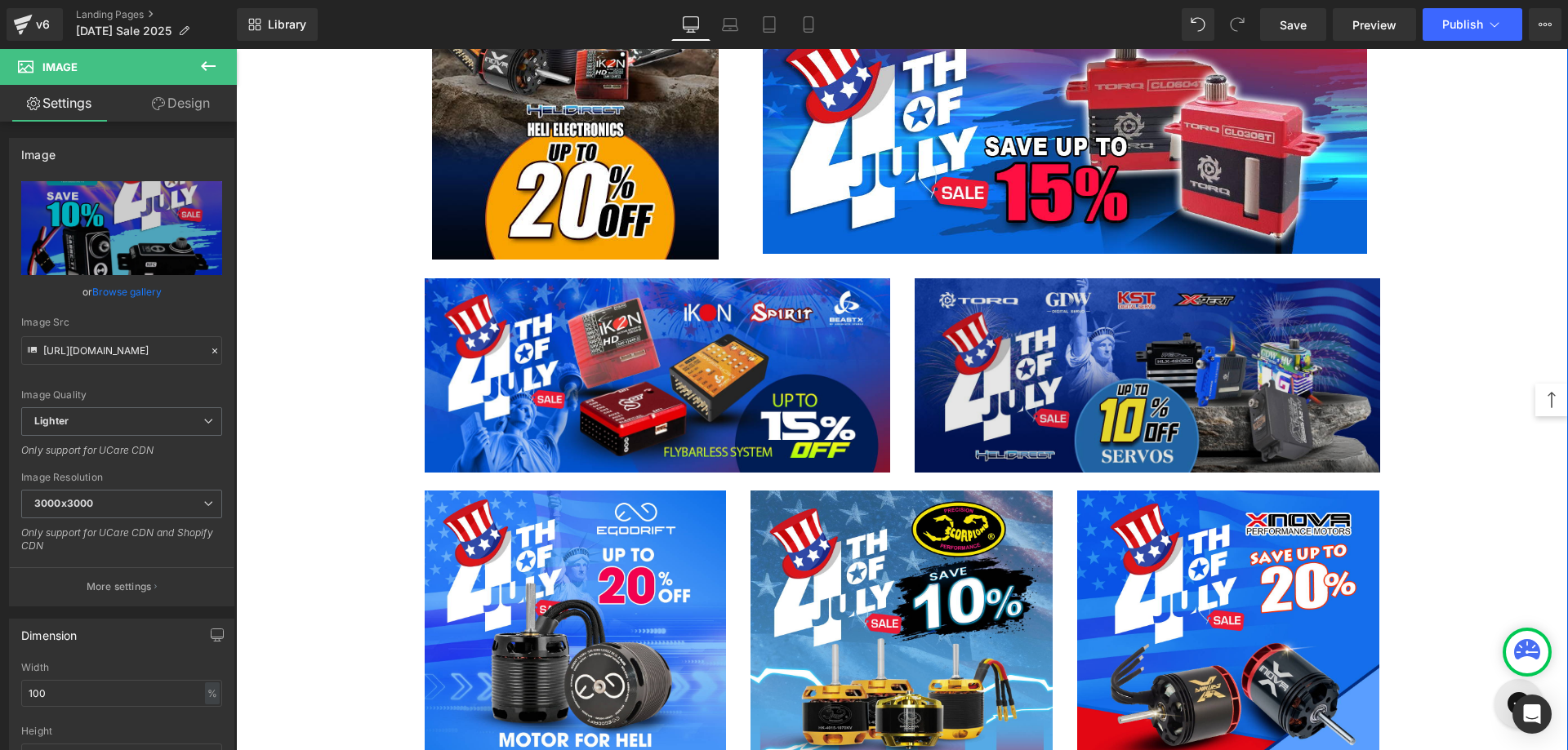
scroll to position [2939, 0]
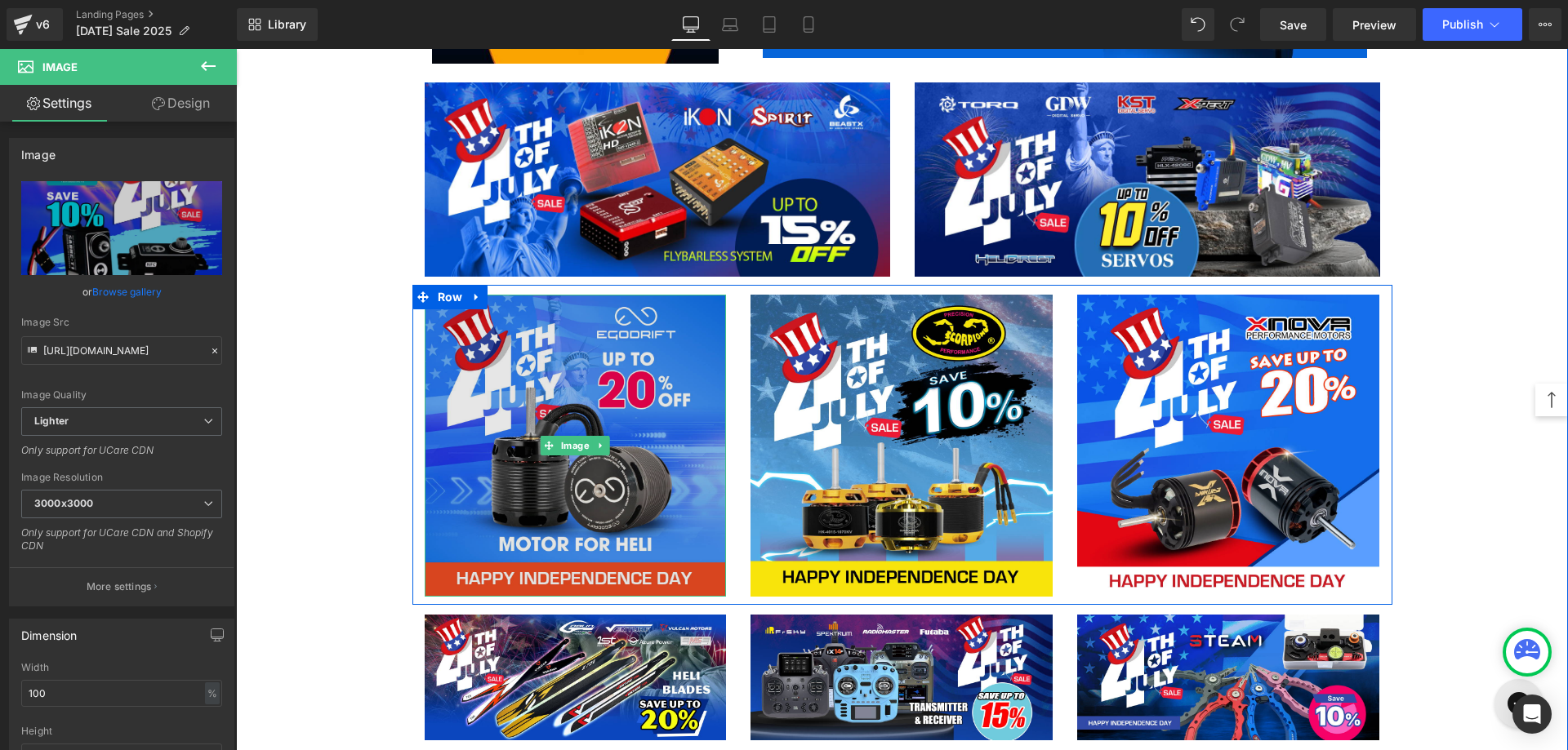
click at [570, 465] on img at bounding box center [576, 446] width 302 height 302
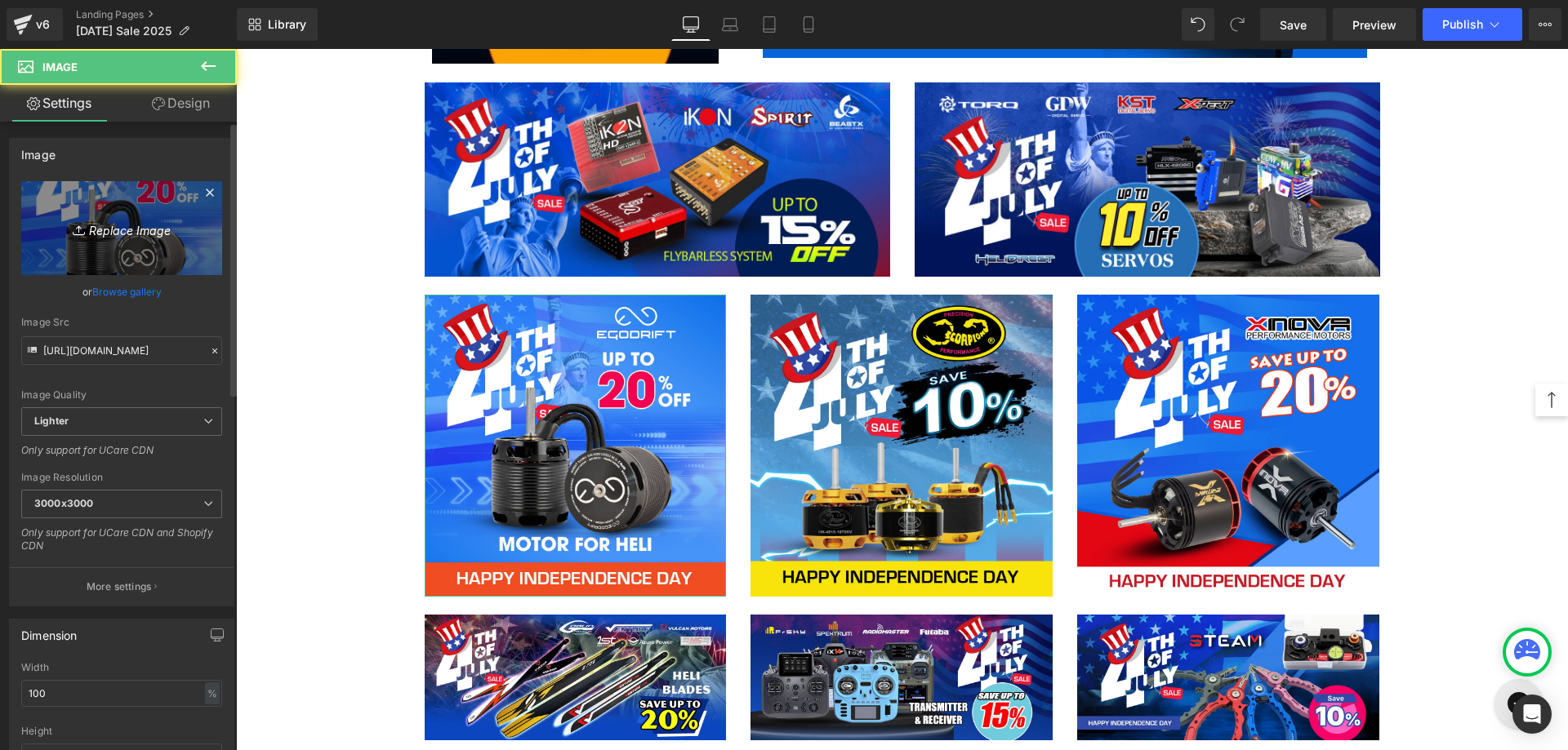
click at [111, 240] on link "Replace Image" at bounding box center [122, 228] width 201 height 94
type input "C:\fakepath\Motor-1080.jpg"
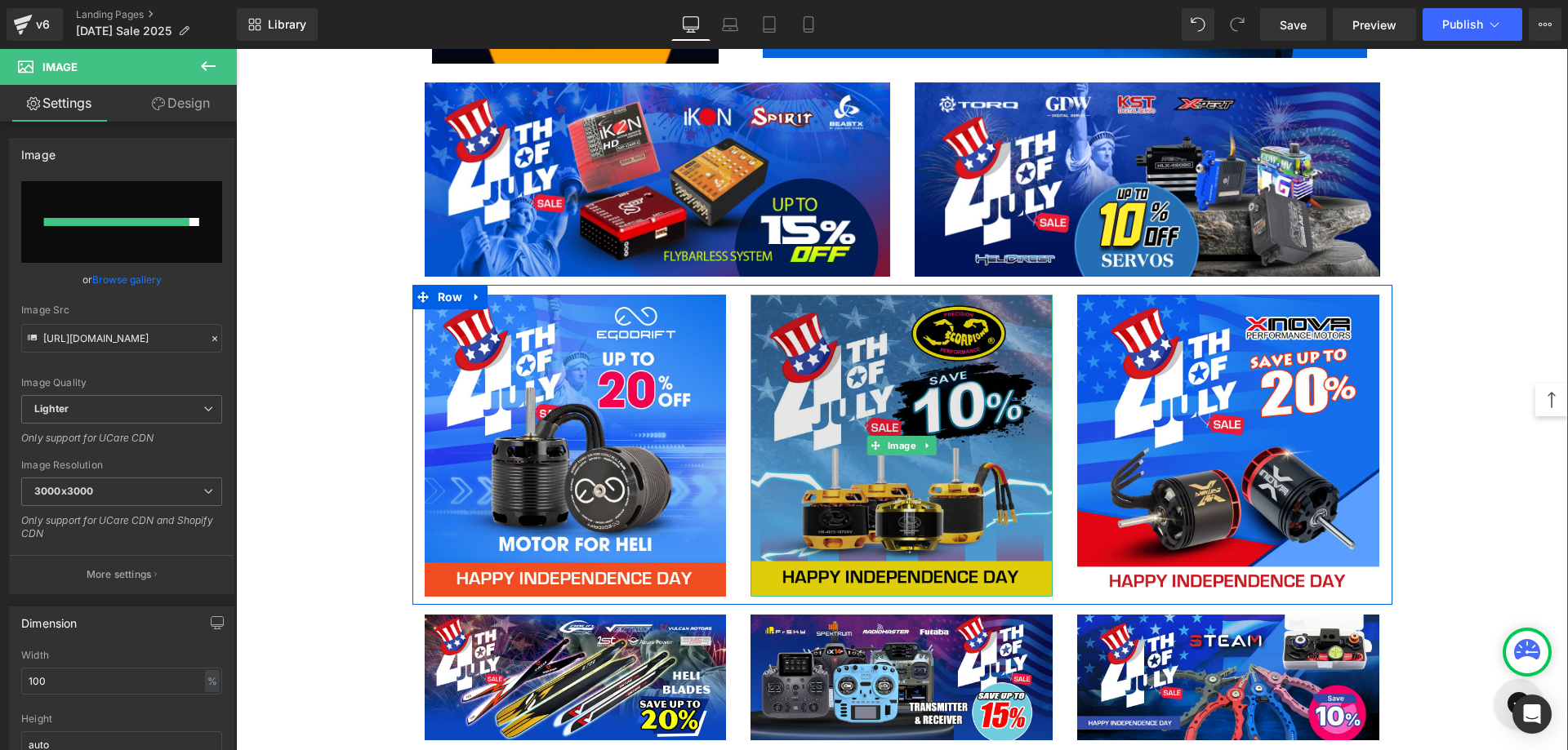
type input "[URL][DOMAIN_NAME]"
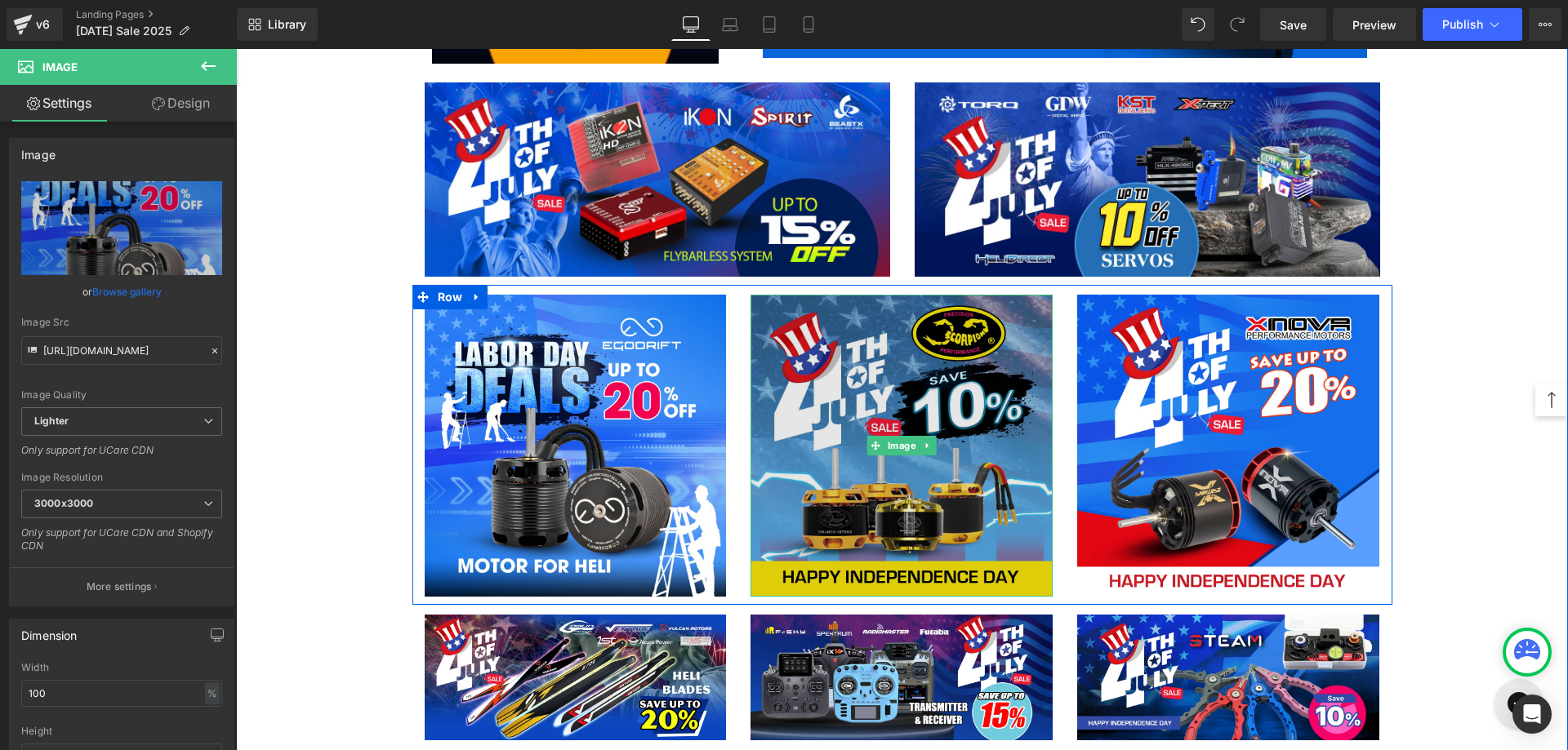
click at [916, 393] on img at bounding box center [901, 446] width 302 height 302
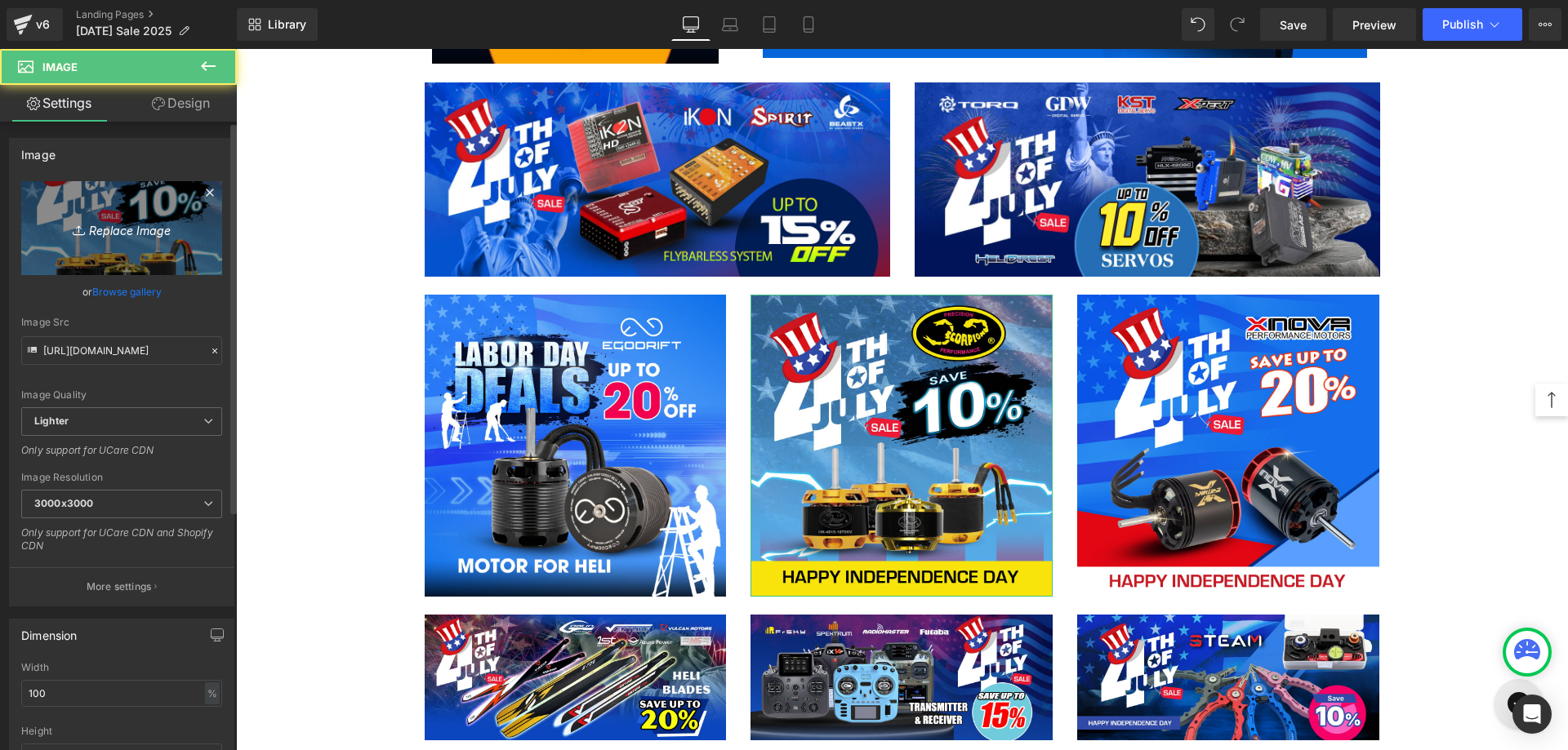
click at [78, 217] on link "Replace Image" at bounding box center [122, 228] width 201 height 94
type input "C:\fakepath\Scopion ESC-All-1080.jpg"
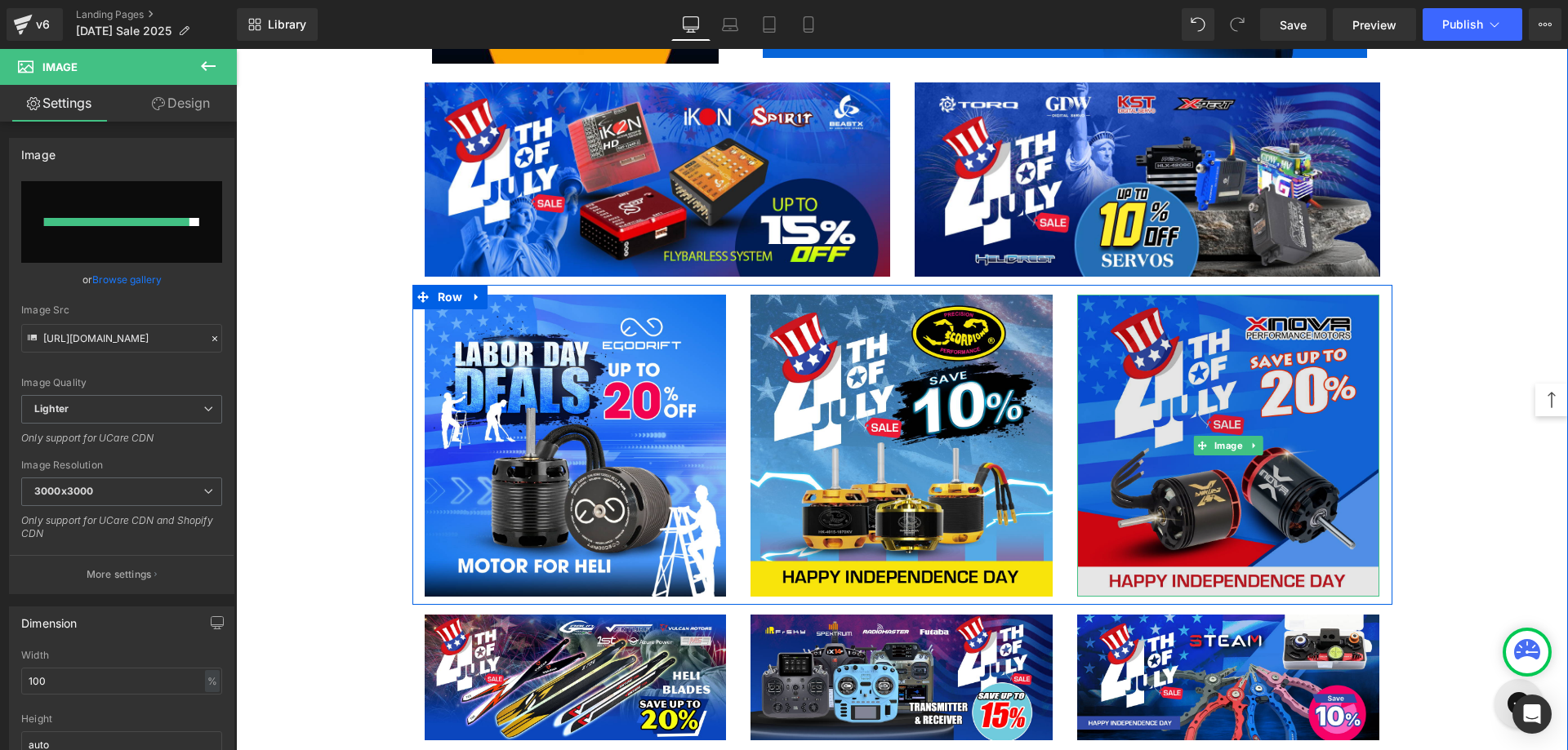
type input "[URL][DOMAIN_NAME]"
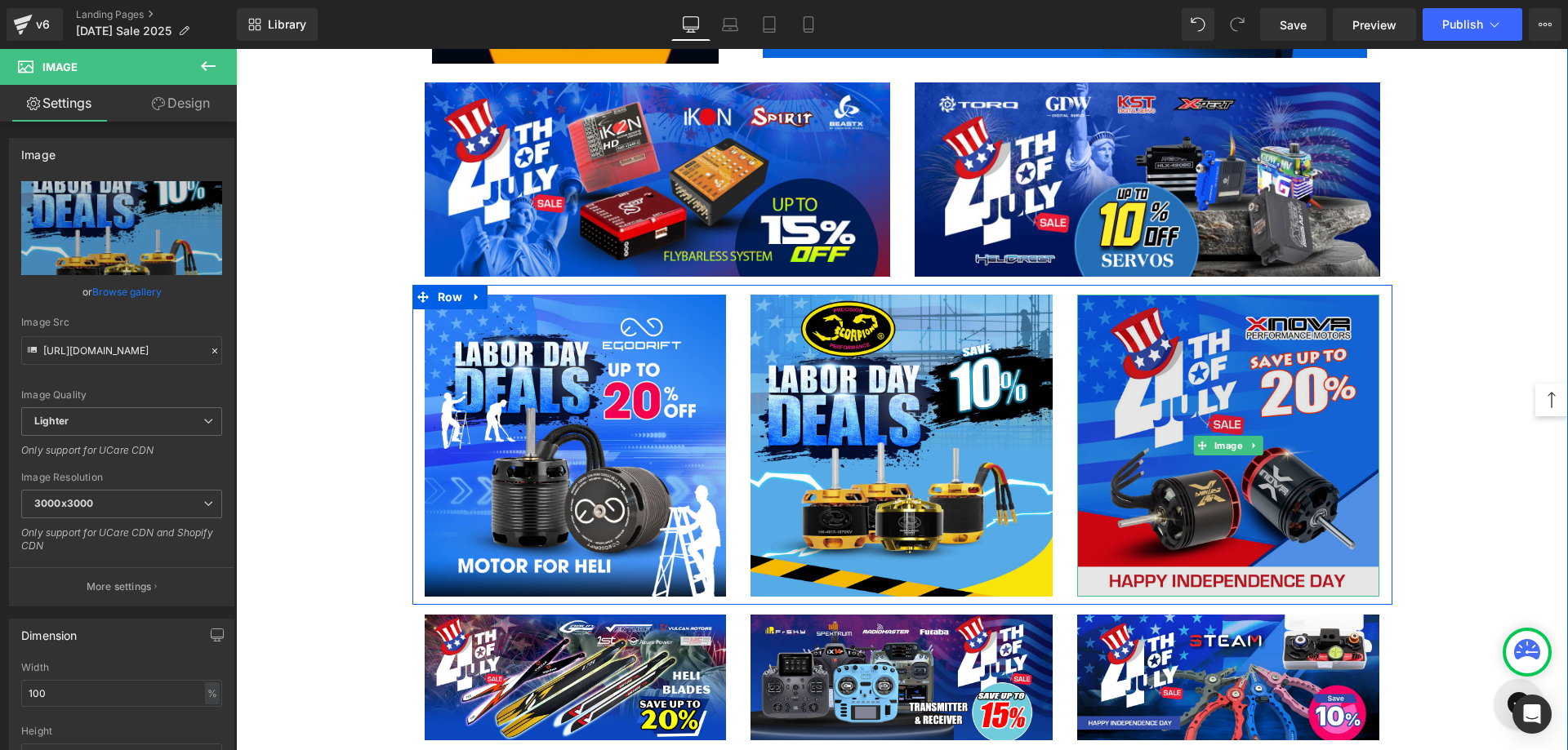
click at [1219, 382] on img at bounding box center [1228, 446] width 302 height 302
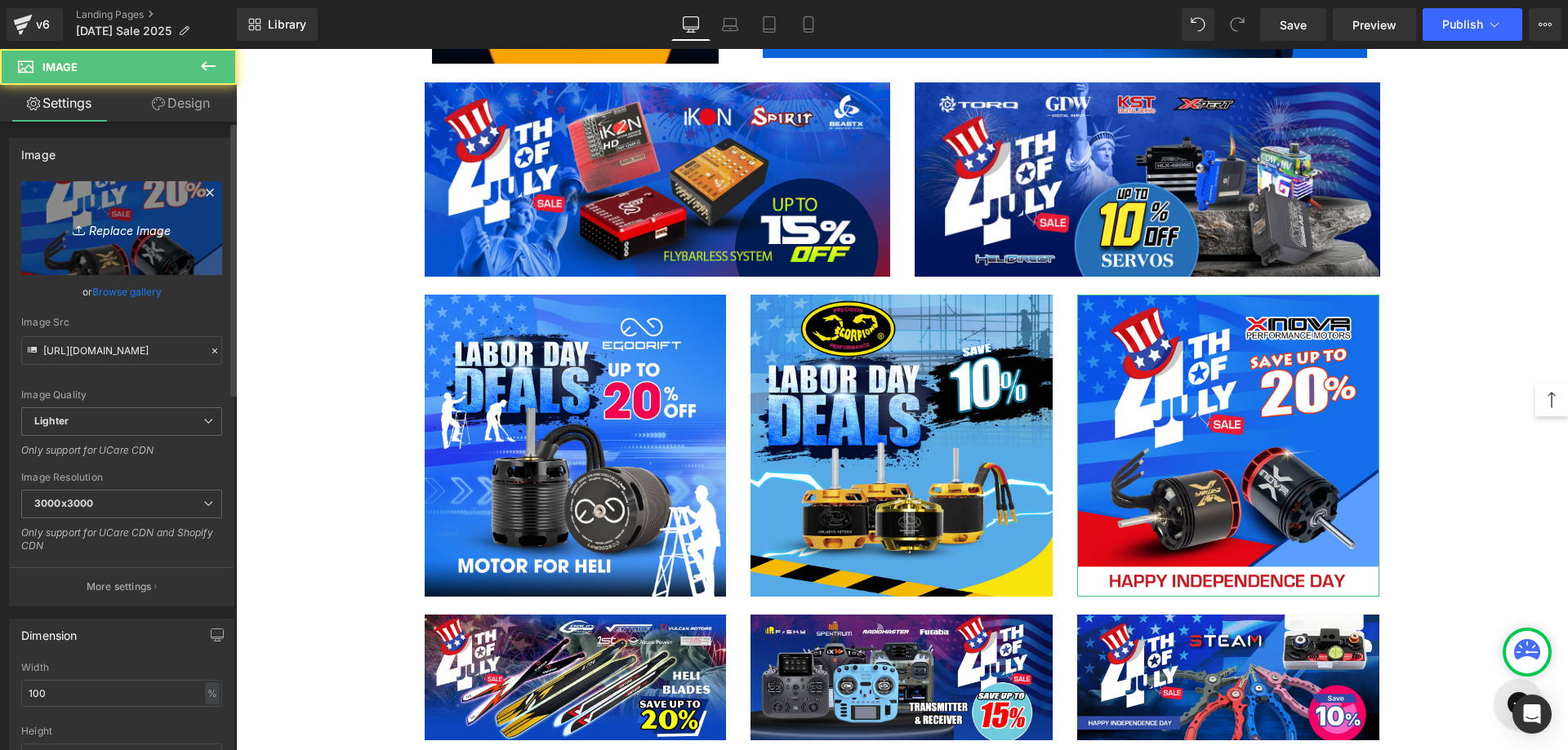
click at [148, 223] on icon "Replace Image" at bounding box center [122, 228] width 131 height 21
type input "C:\fakepath\Xnova -All size-1080.jpg"
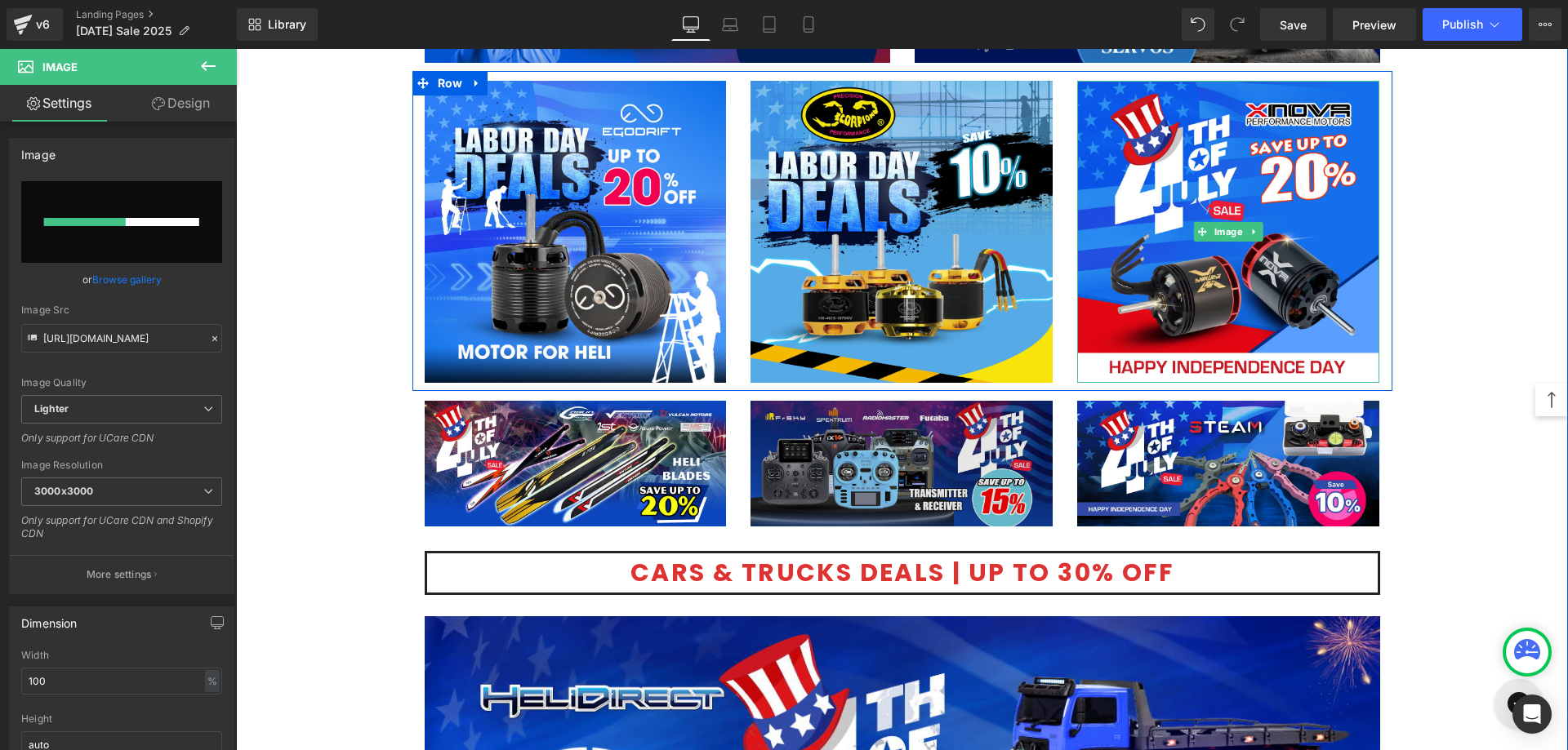
scroll to position [3184, 0]
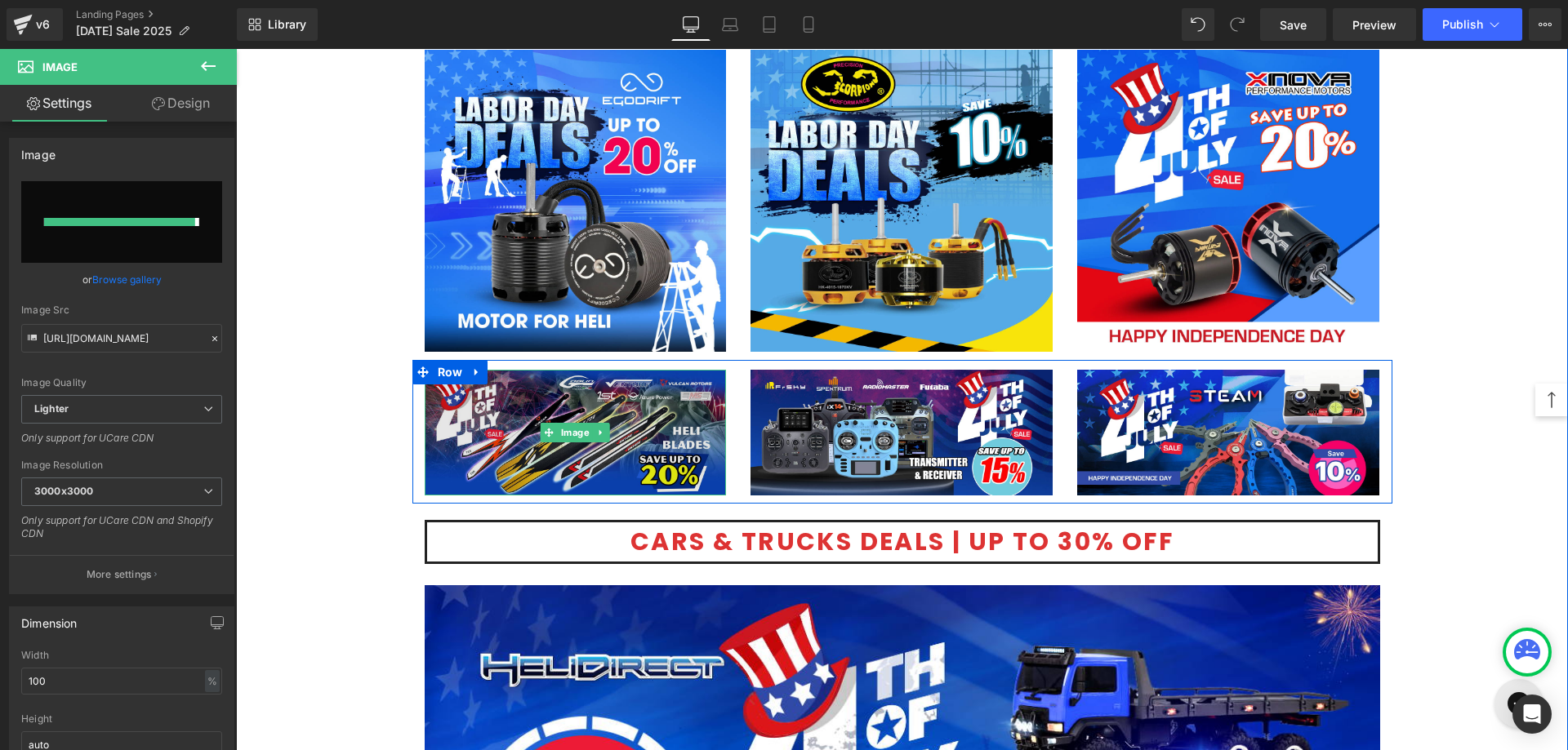
type input "[URL][DOMAIN_NAME]"
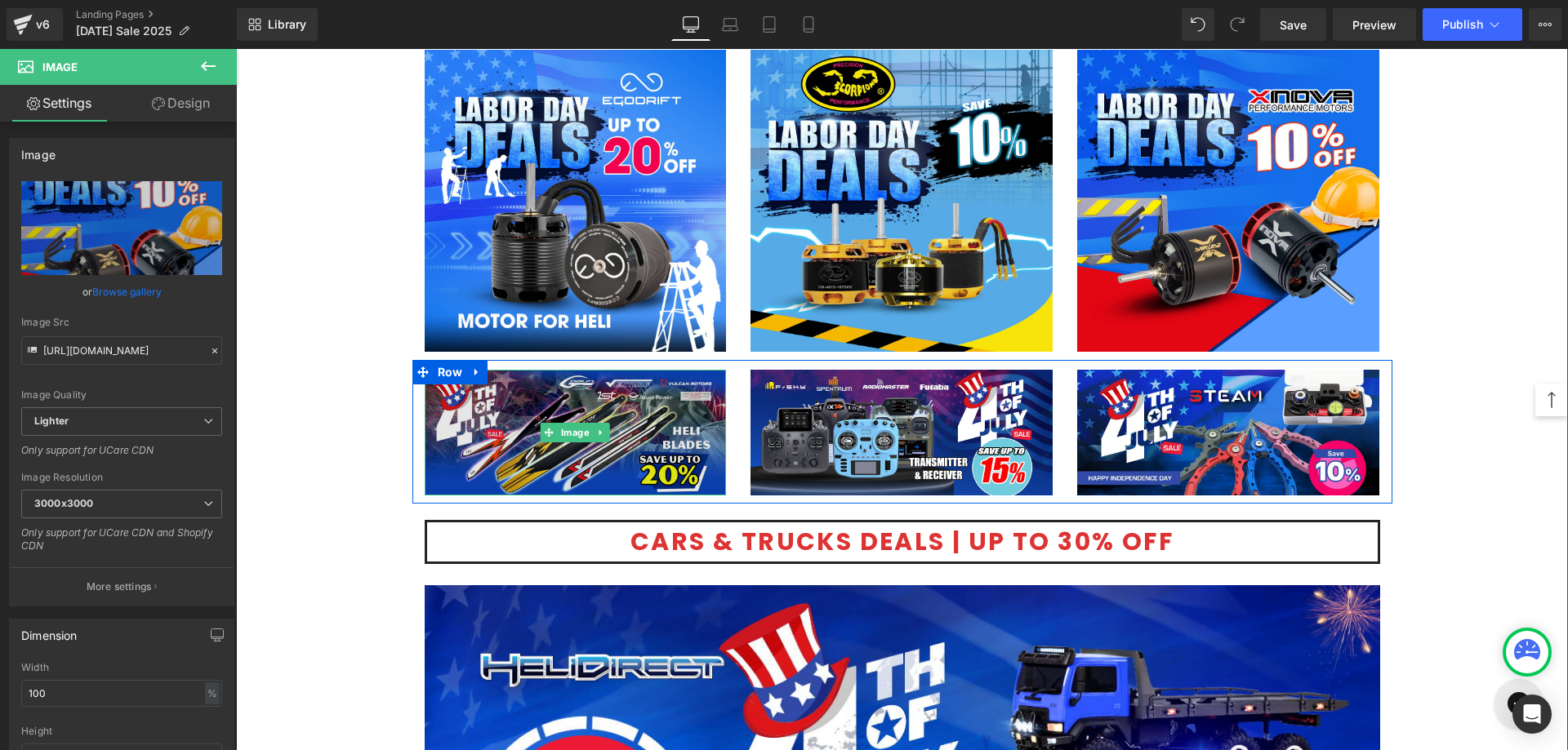
click at [479, 465] on img at bounding box center [576, 432] width 302 height 125
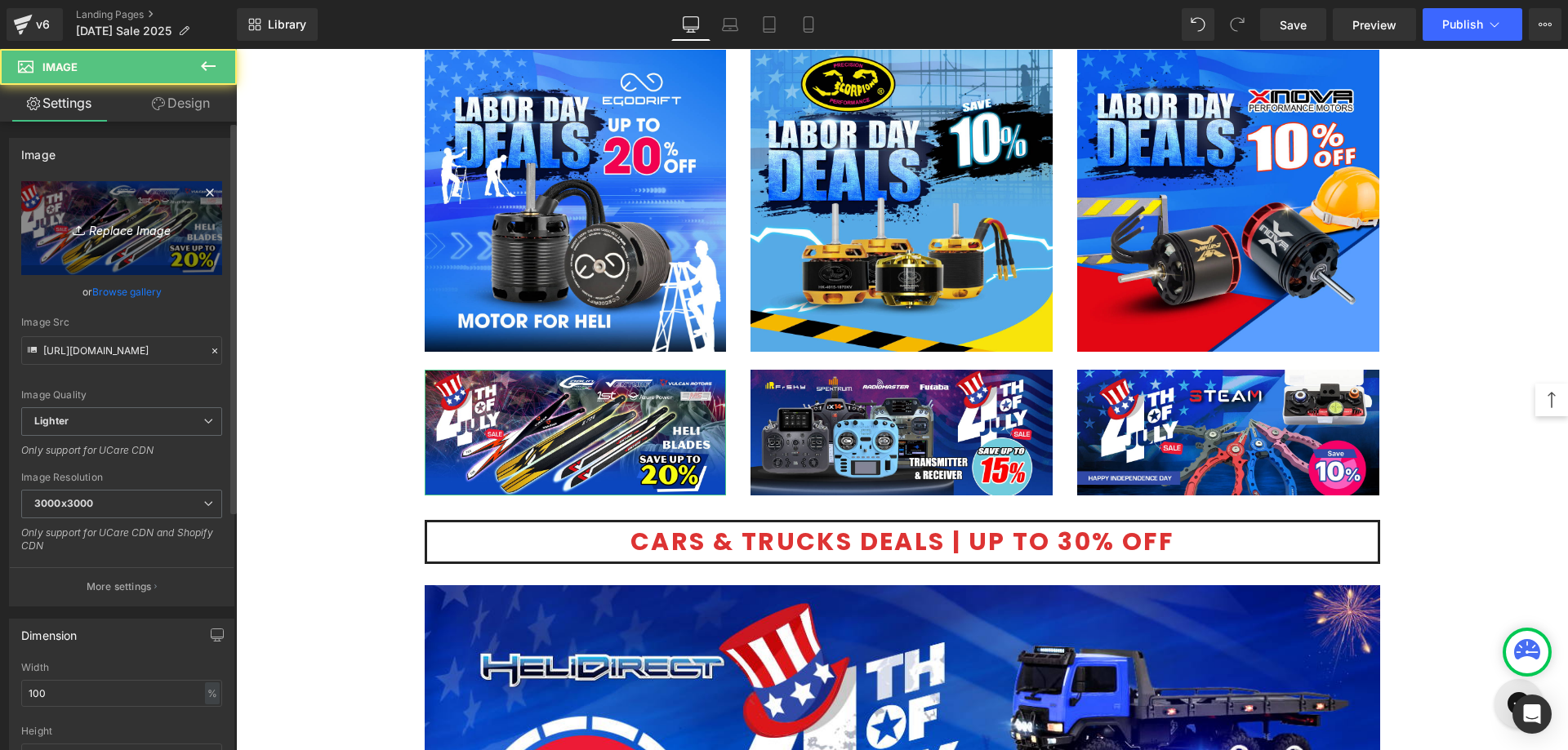
click at [110, 218] on icon "Replace Image" at bounding box center [122, 228] width 131 height 21
type input "C:\fakepath\Venture Blade-1080.jpg"
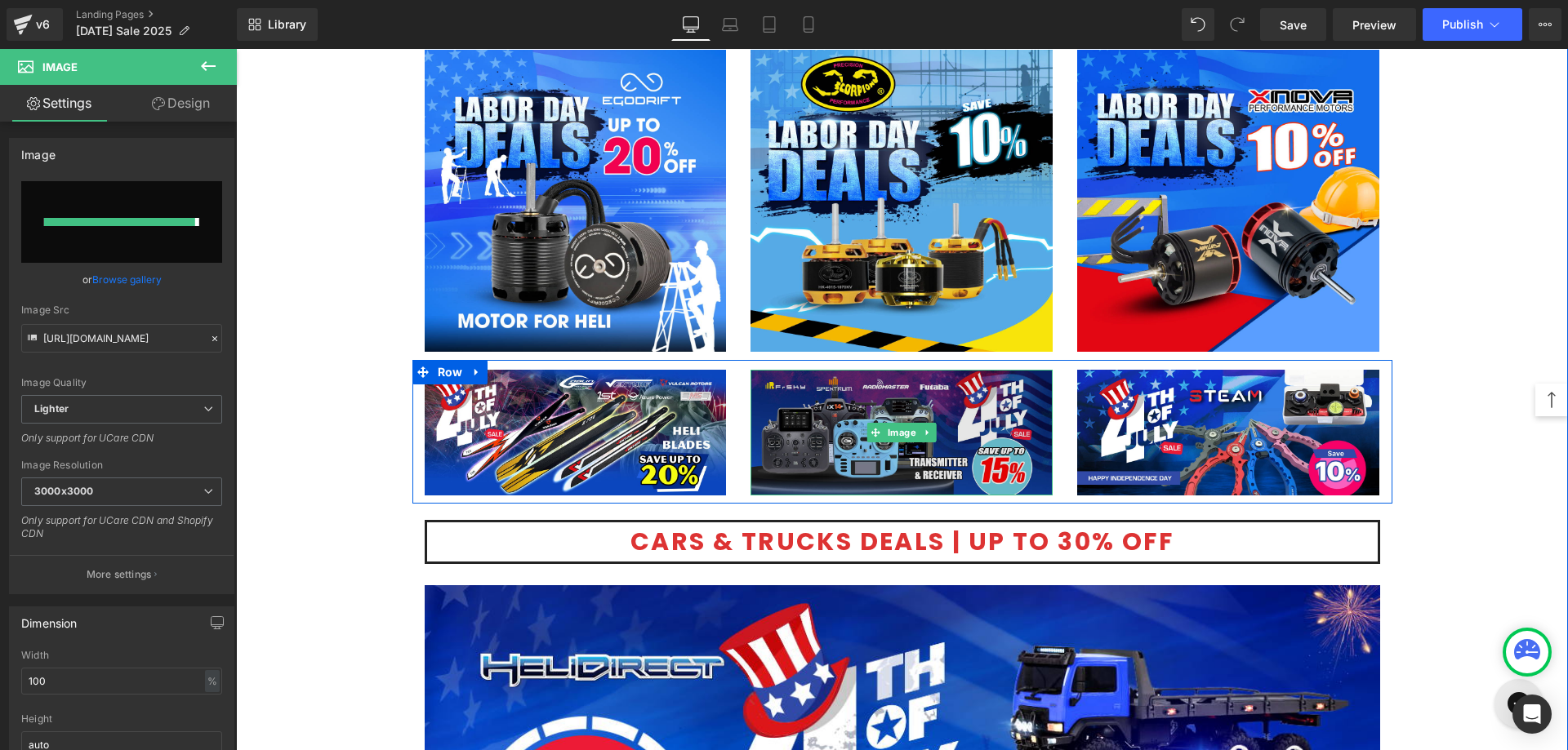
type input "[URL][DOMAIN_NAME]"
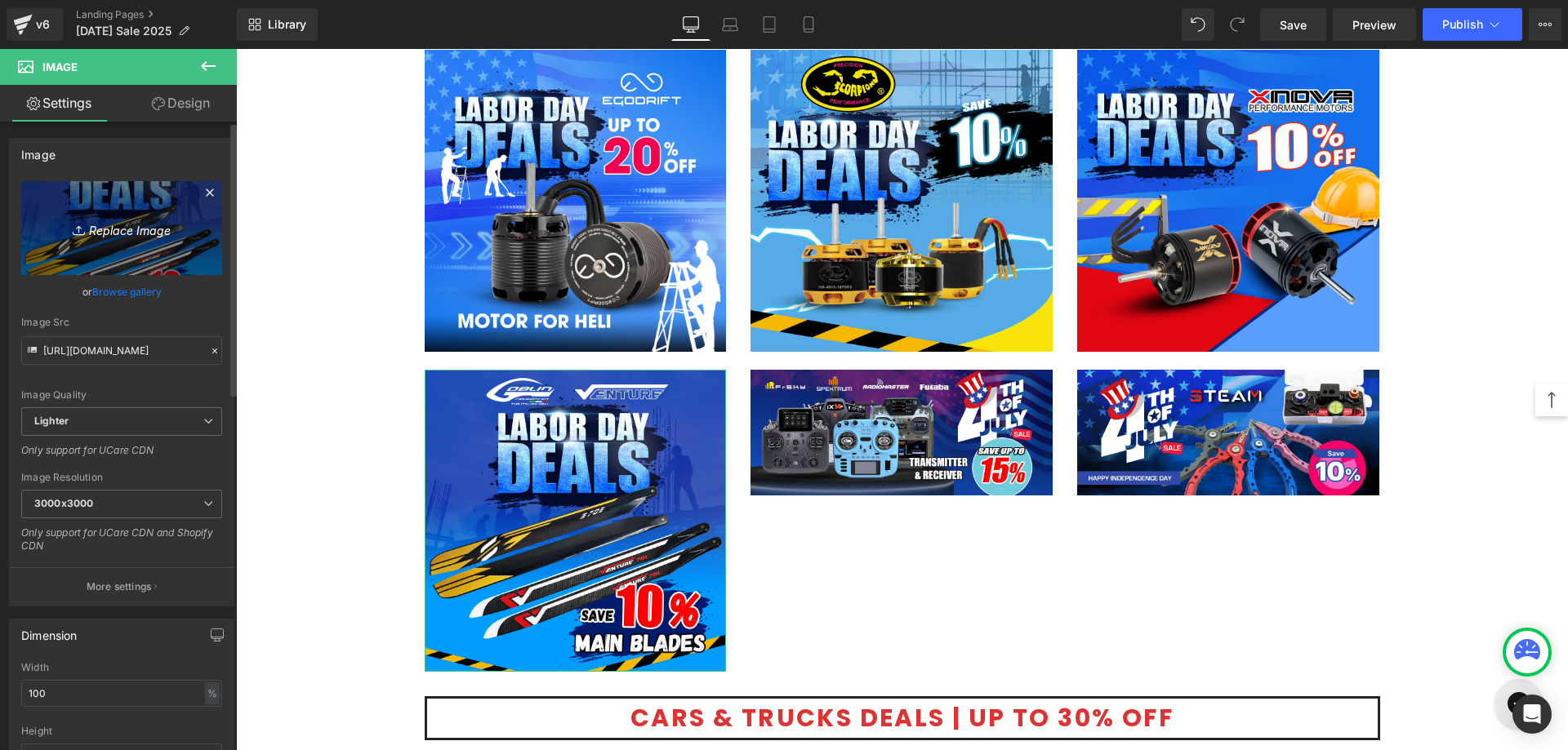
click at [119, 223] on icon "Replace Image" at bounding box center [122, 228] width 131 height 21
type input "C:\fakepath\Venture Blade-1200x500.jpg"
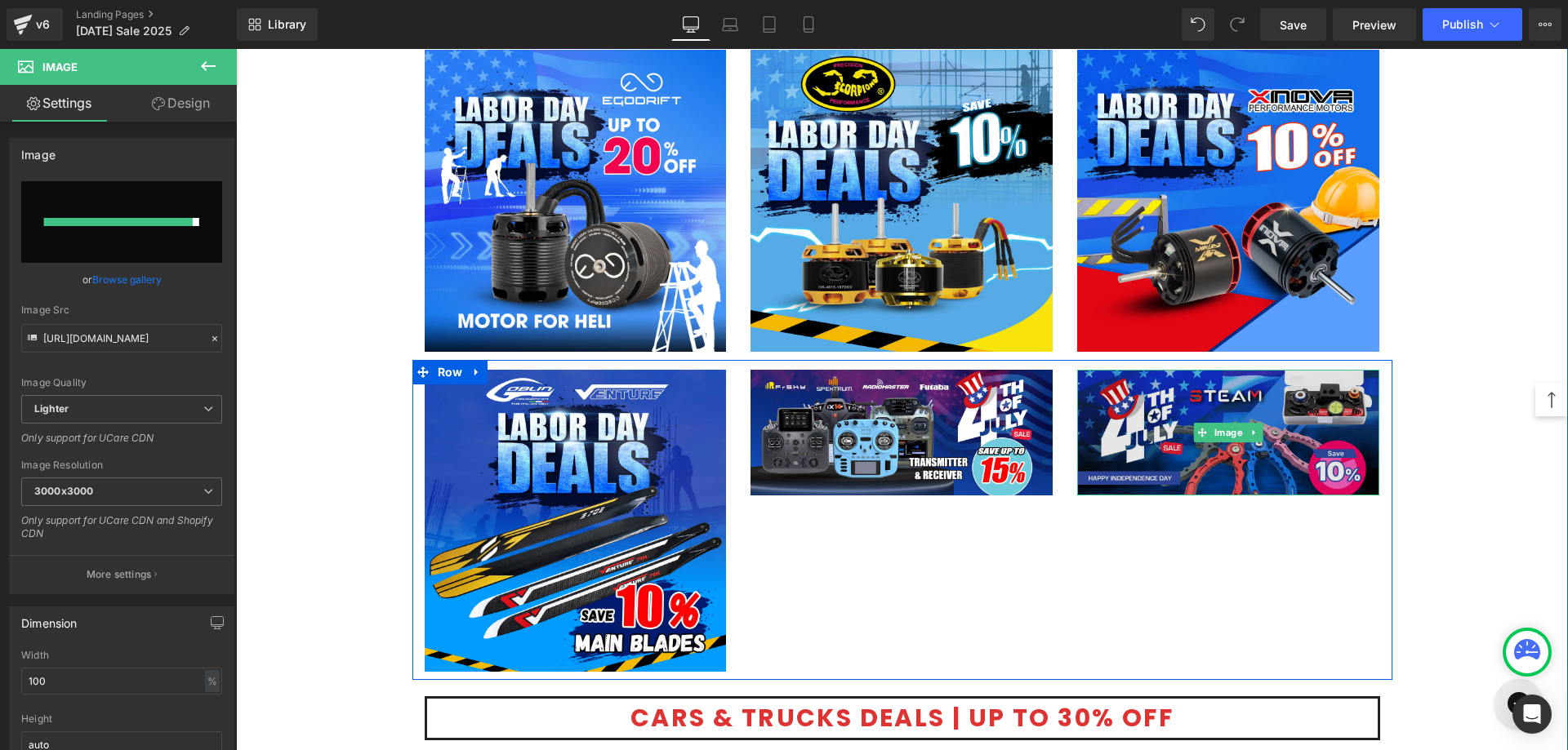
type input "[URL][DOMAIN_NAME]"
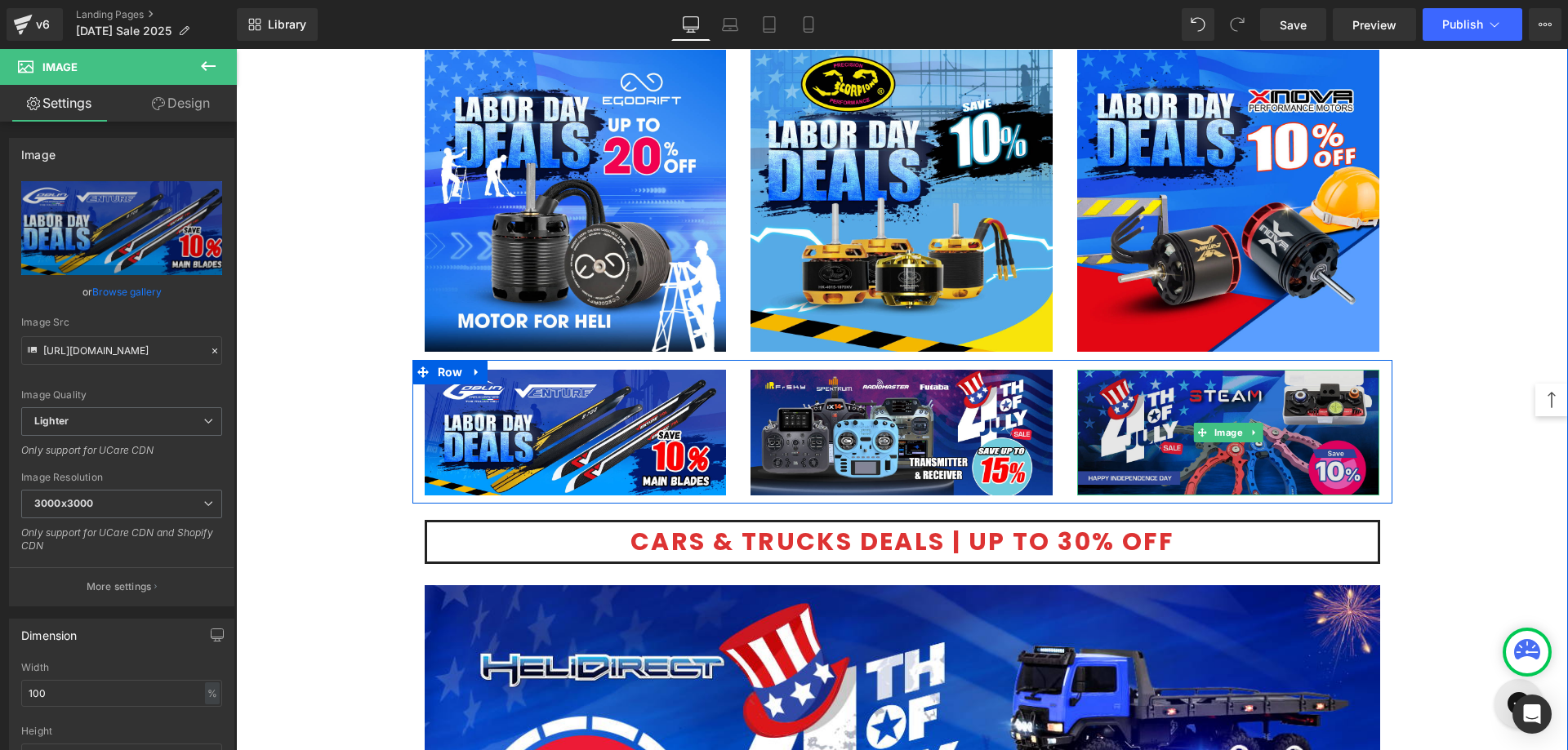
click at [1120, 453] on img at bounding box center [1228, 432] width 302 height 125
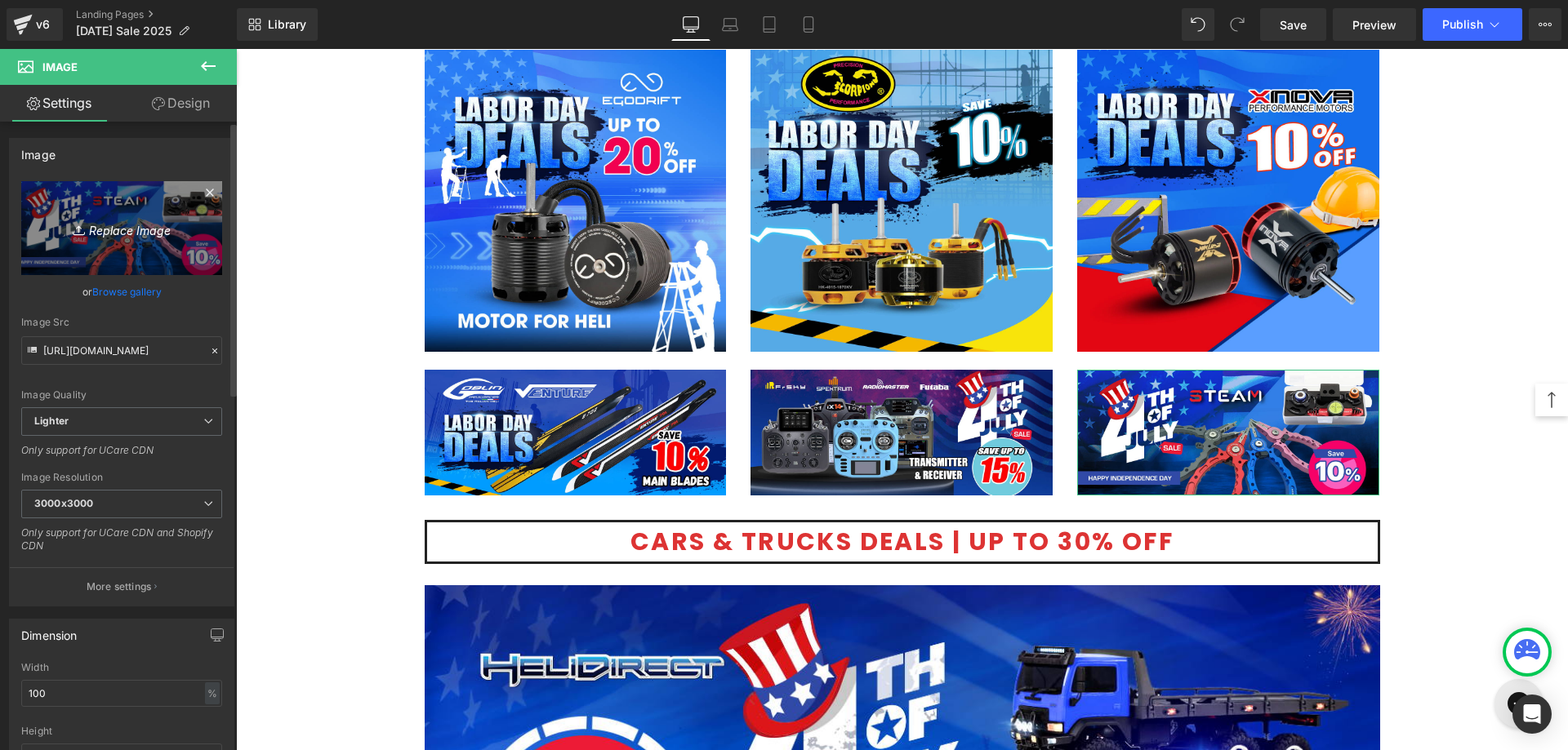
click at [127, 233] on icon "Replace Image" at bounding box center [122, 228] width 131 height 21
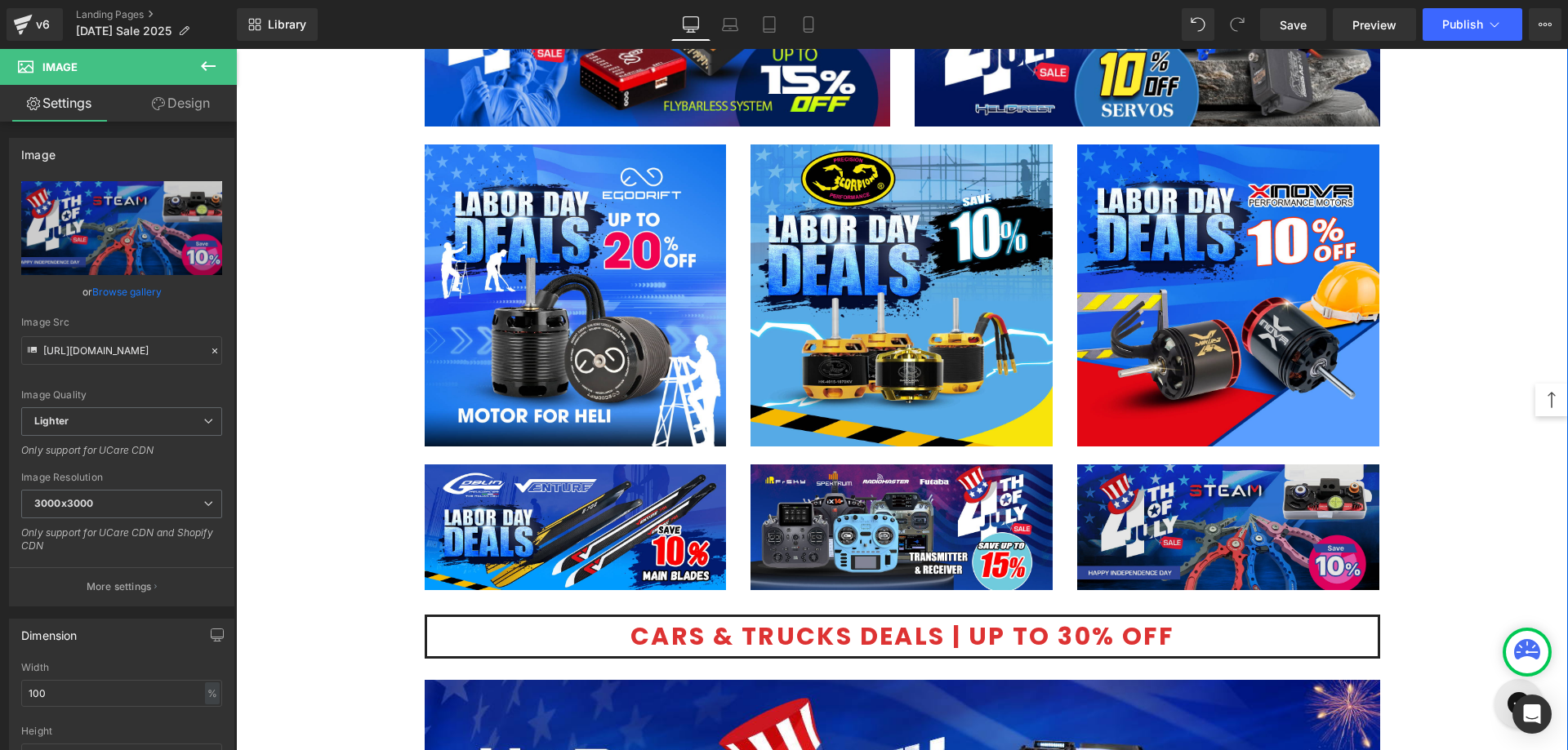
scroll to position [2939, 0]
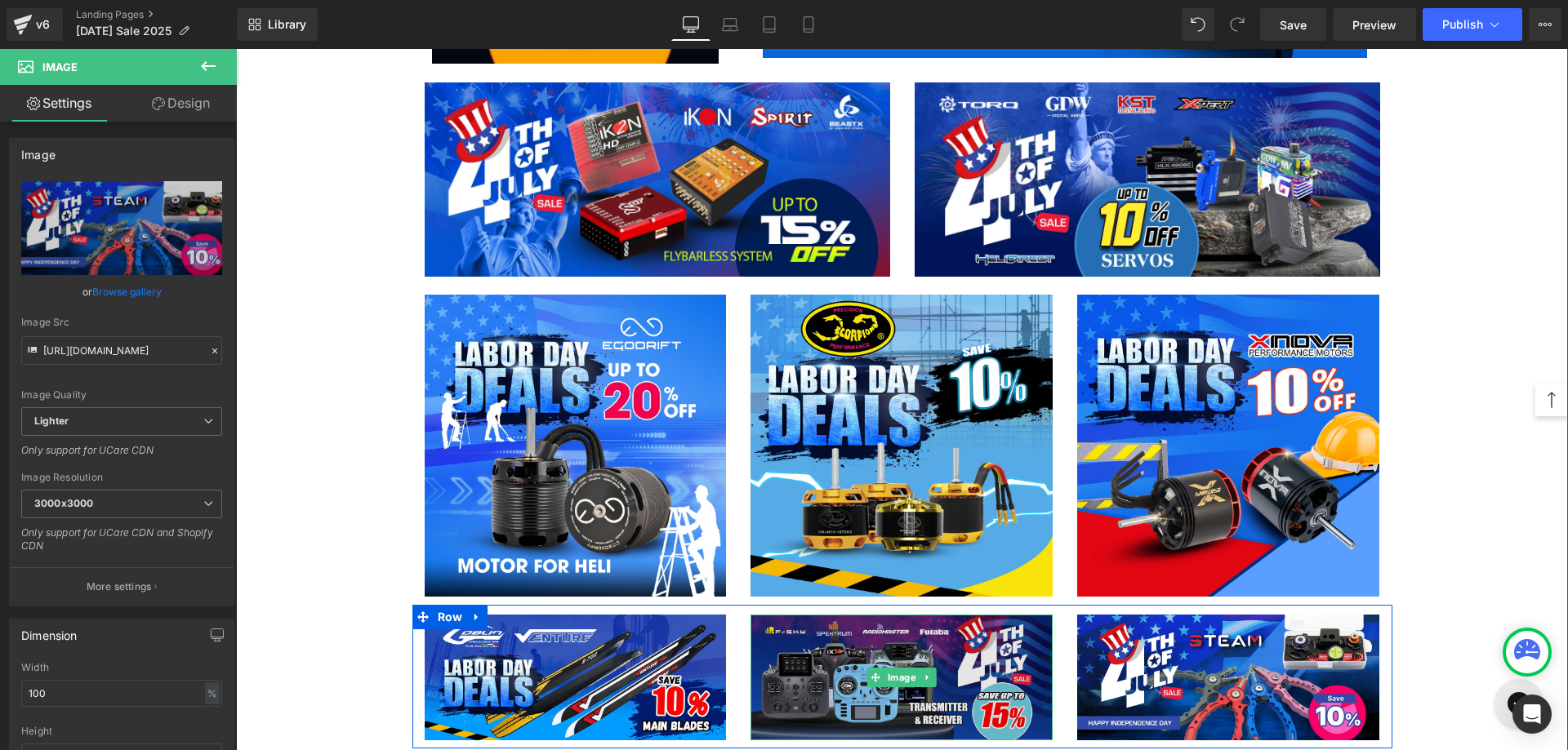
click at [997, 649] on img at bounding box center [901, 677] width 302 height 125
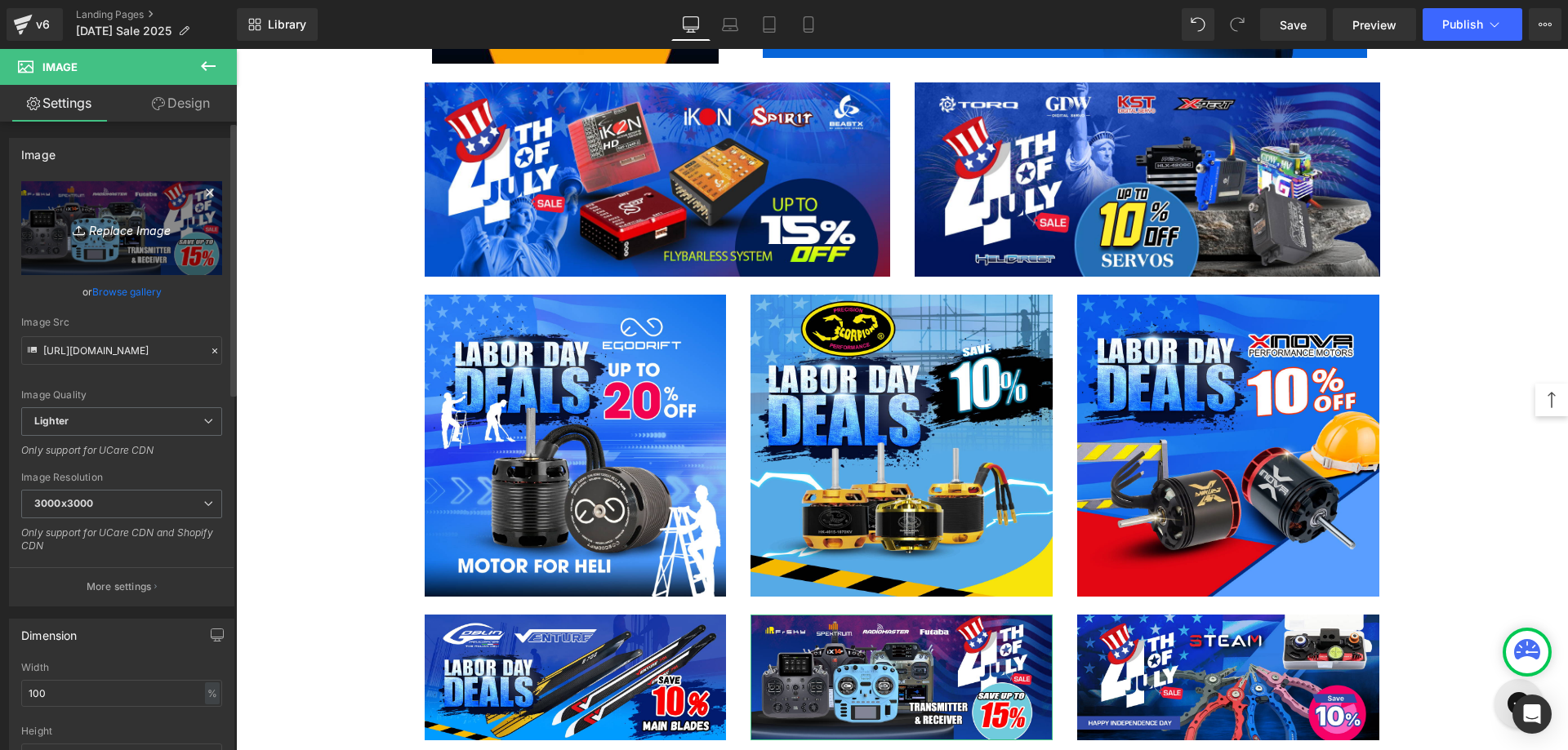
click at [111, 236] on icon "Replace Image" at bounding box center [122, 228] width 131 height 21
type input "C:\fakepath\Motor Quantum -All size-1200x500.jpg"
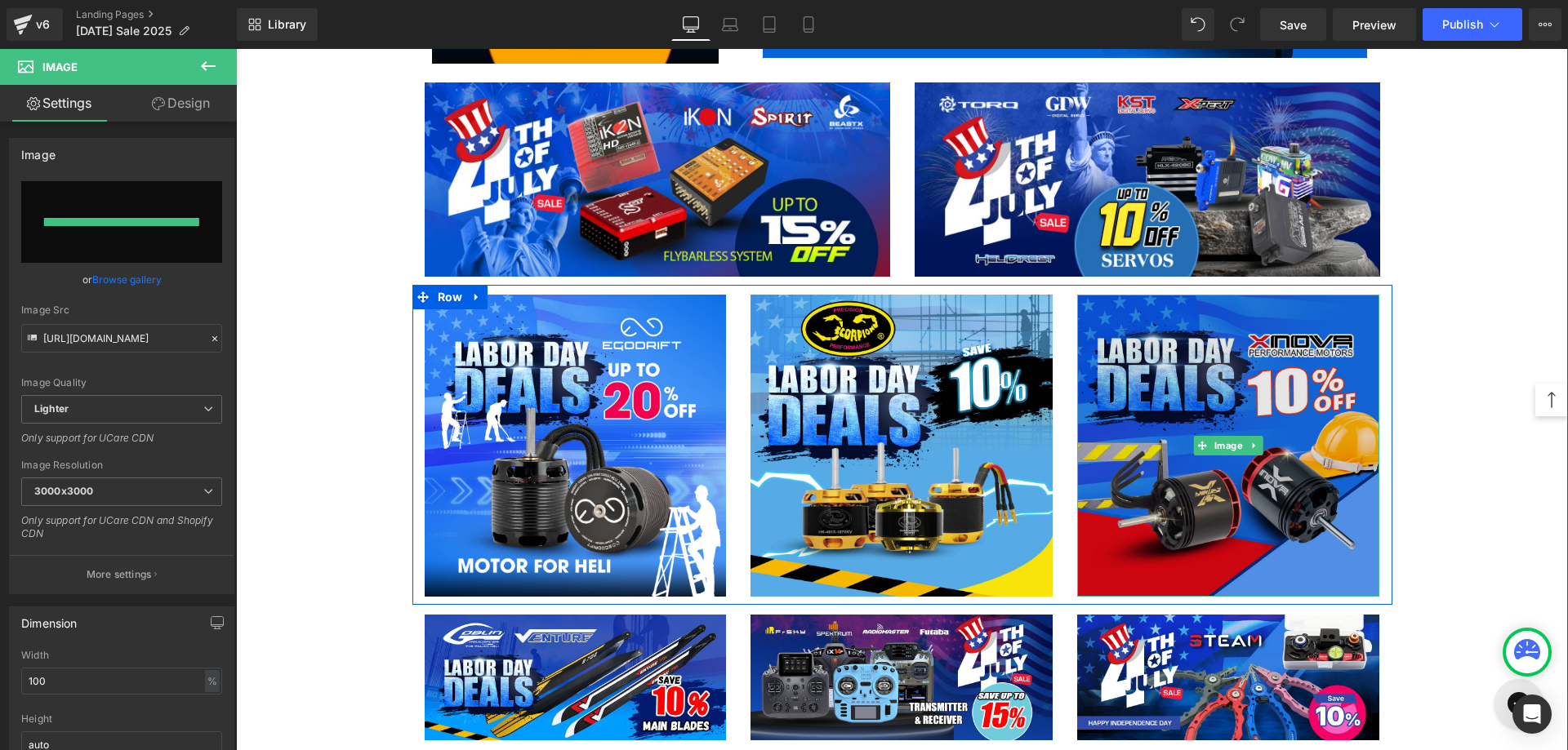
type input "[URL][DOMAIN_NAME]"
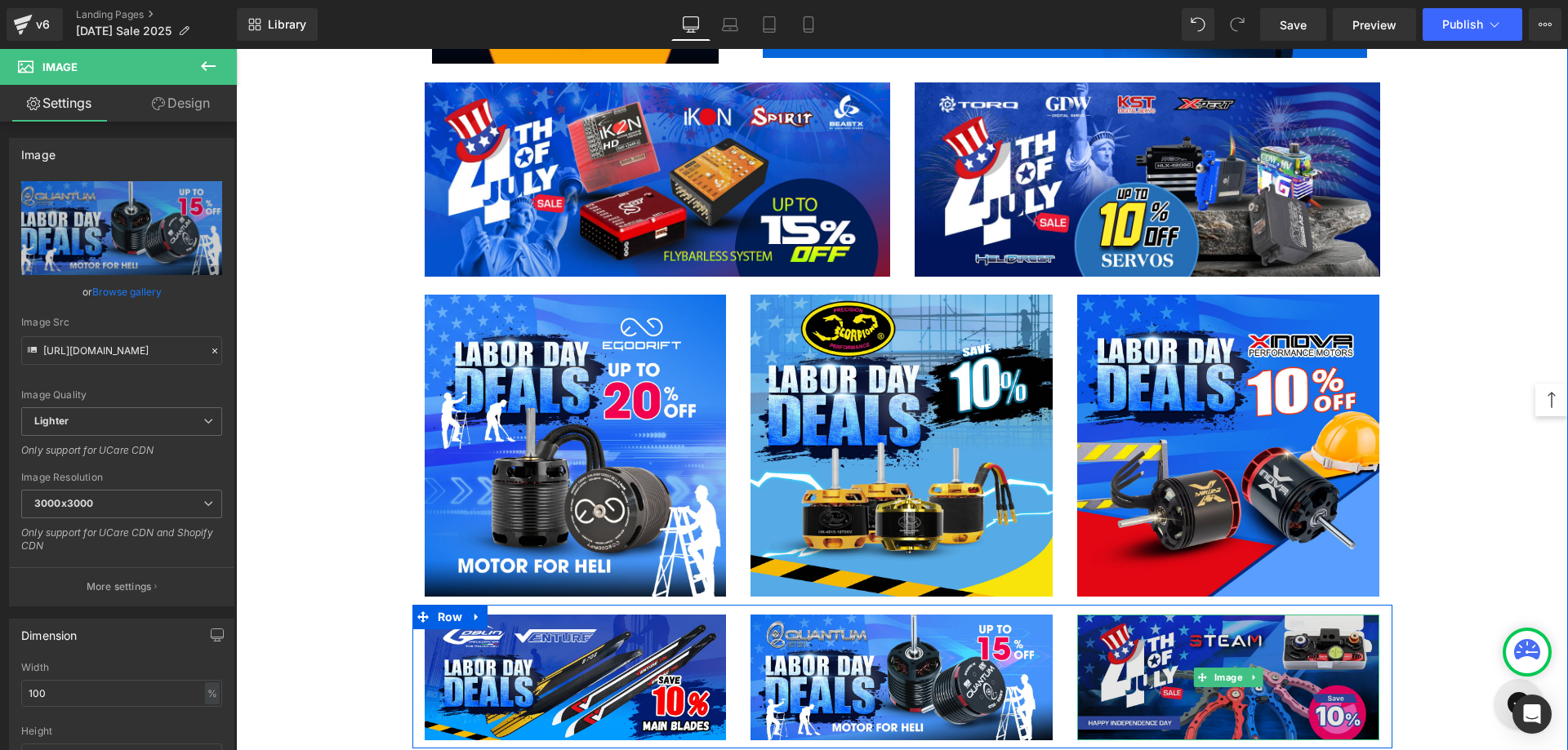
click at [1148, 665] on img at bounding box center [1228, 677] width 302 height 125
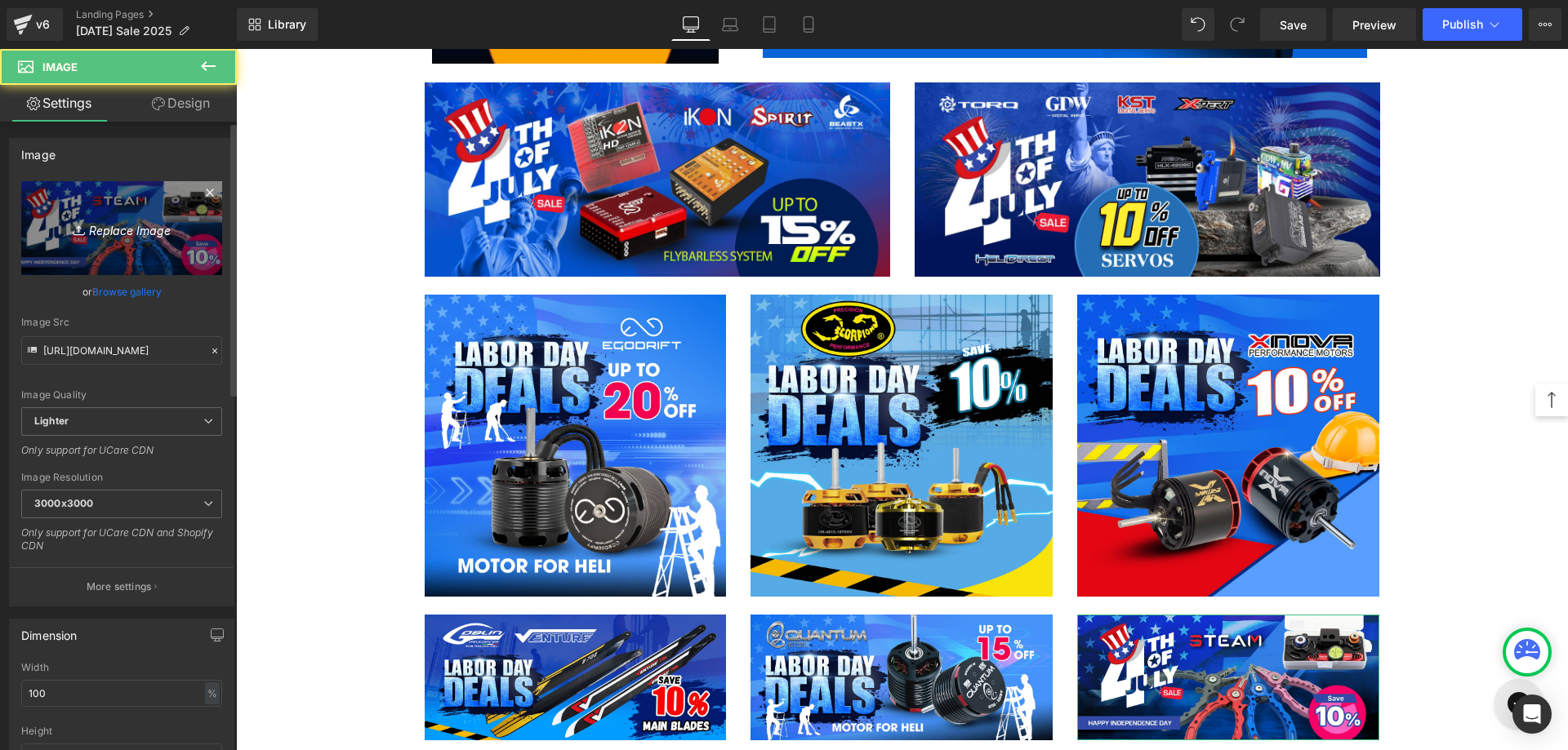
click at [136, 231] on icon "Replace Image" at bounding box center [122, 228] width 131 height 21
type input "C:\fakepath\Theta Servos-1200x500.jpg"
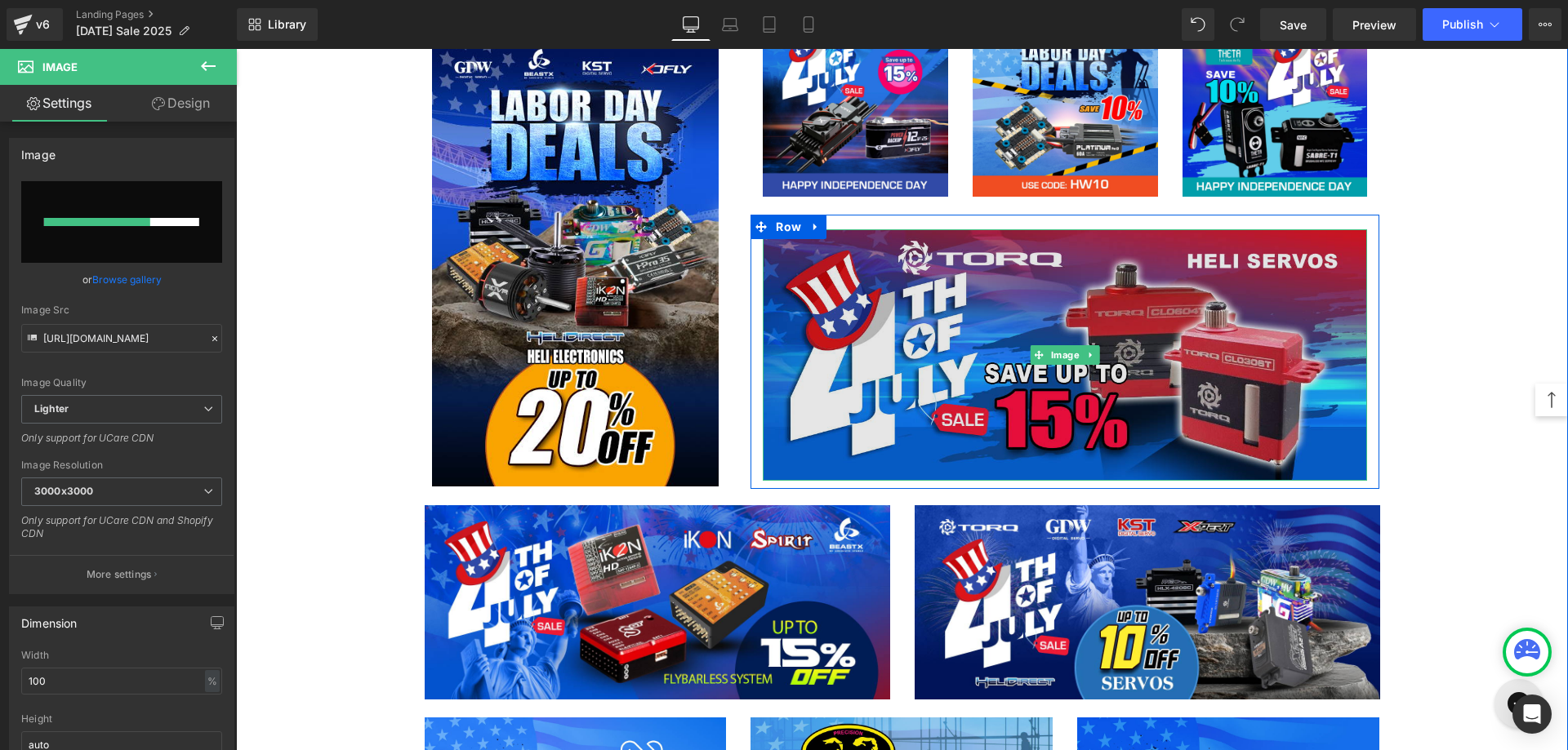
scroll to position [2368, 0]
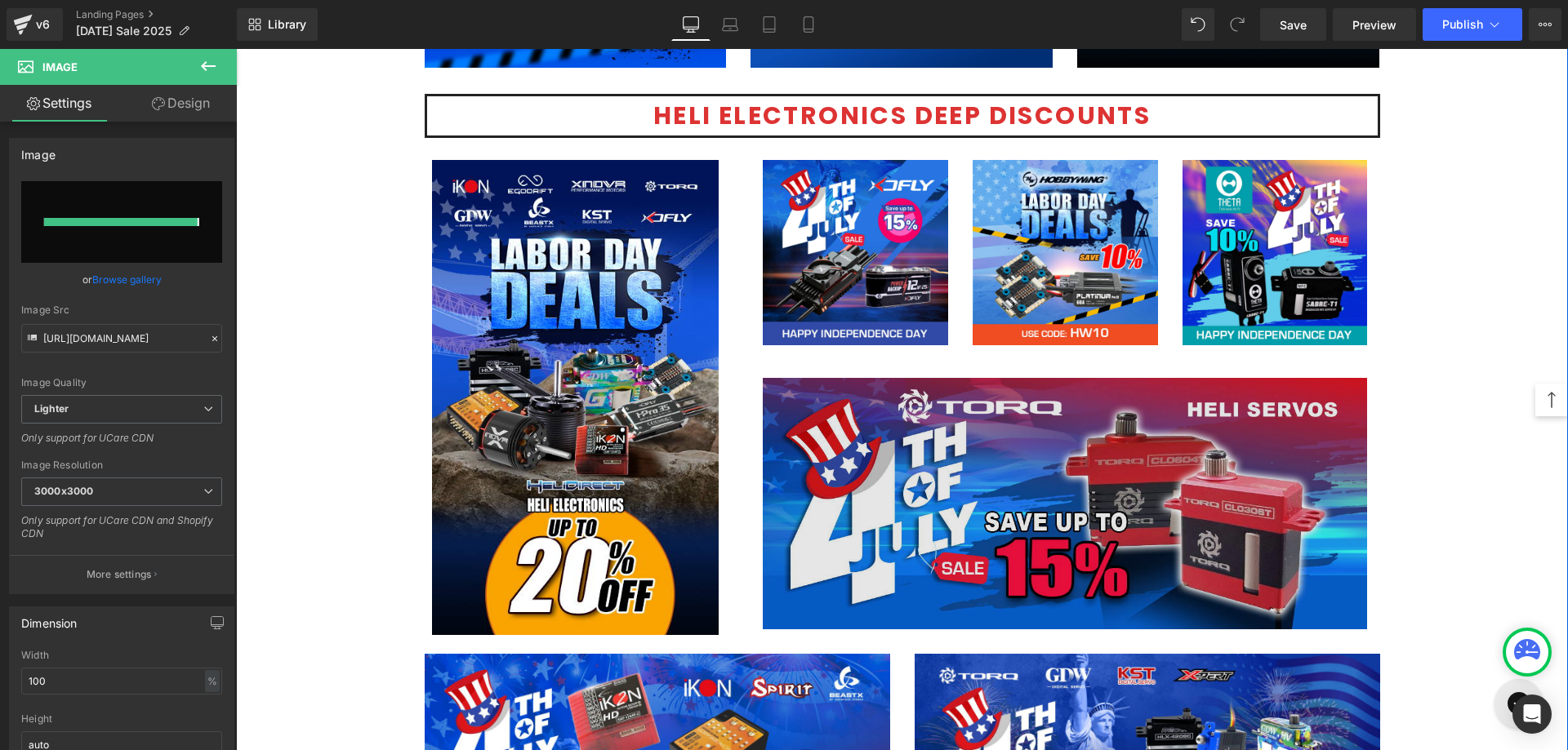
type input "[URL][DOMAIN_NAME]"
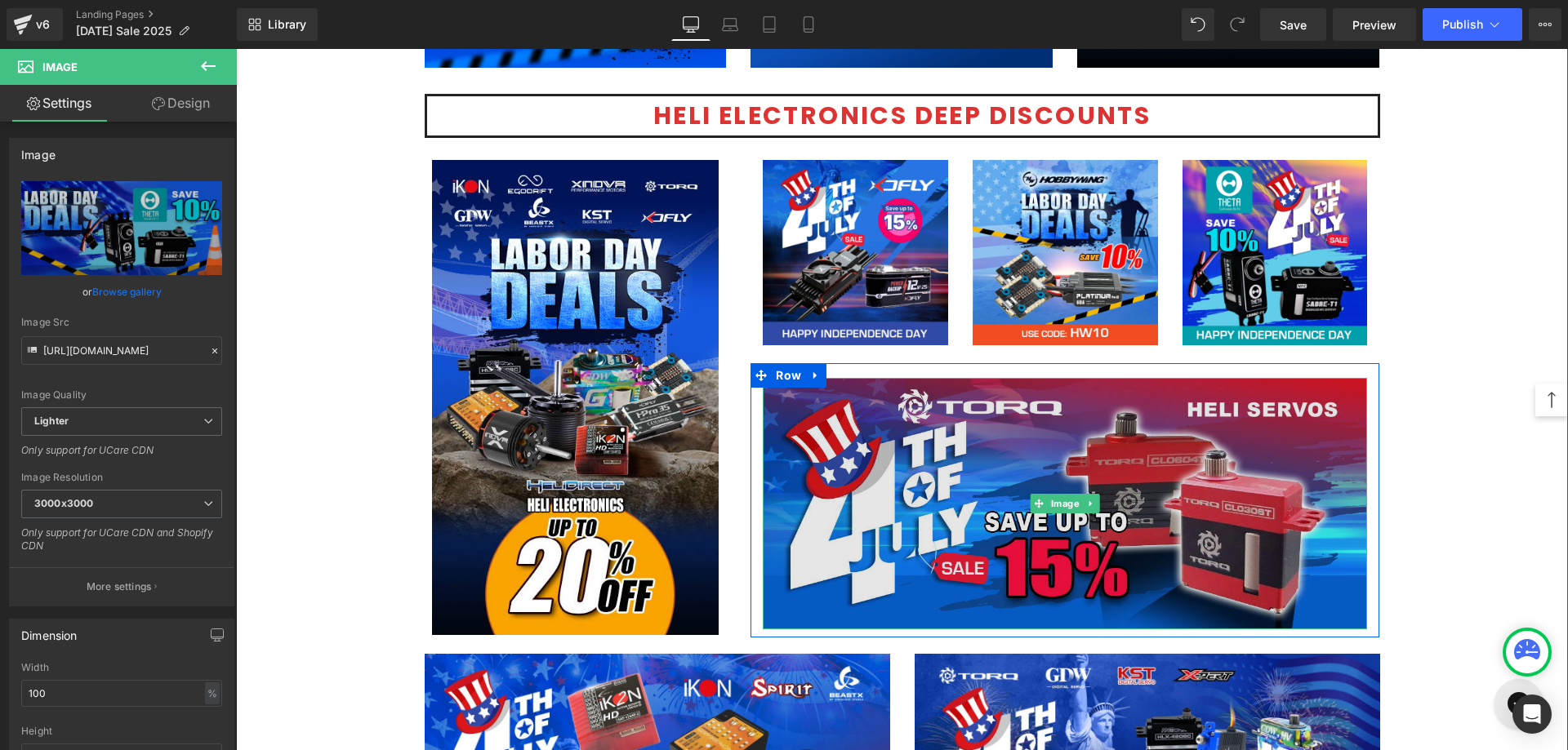
click at [951, 448] on img at bounding box center [1064, 503] width 604 height 252
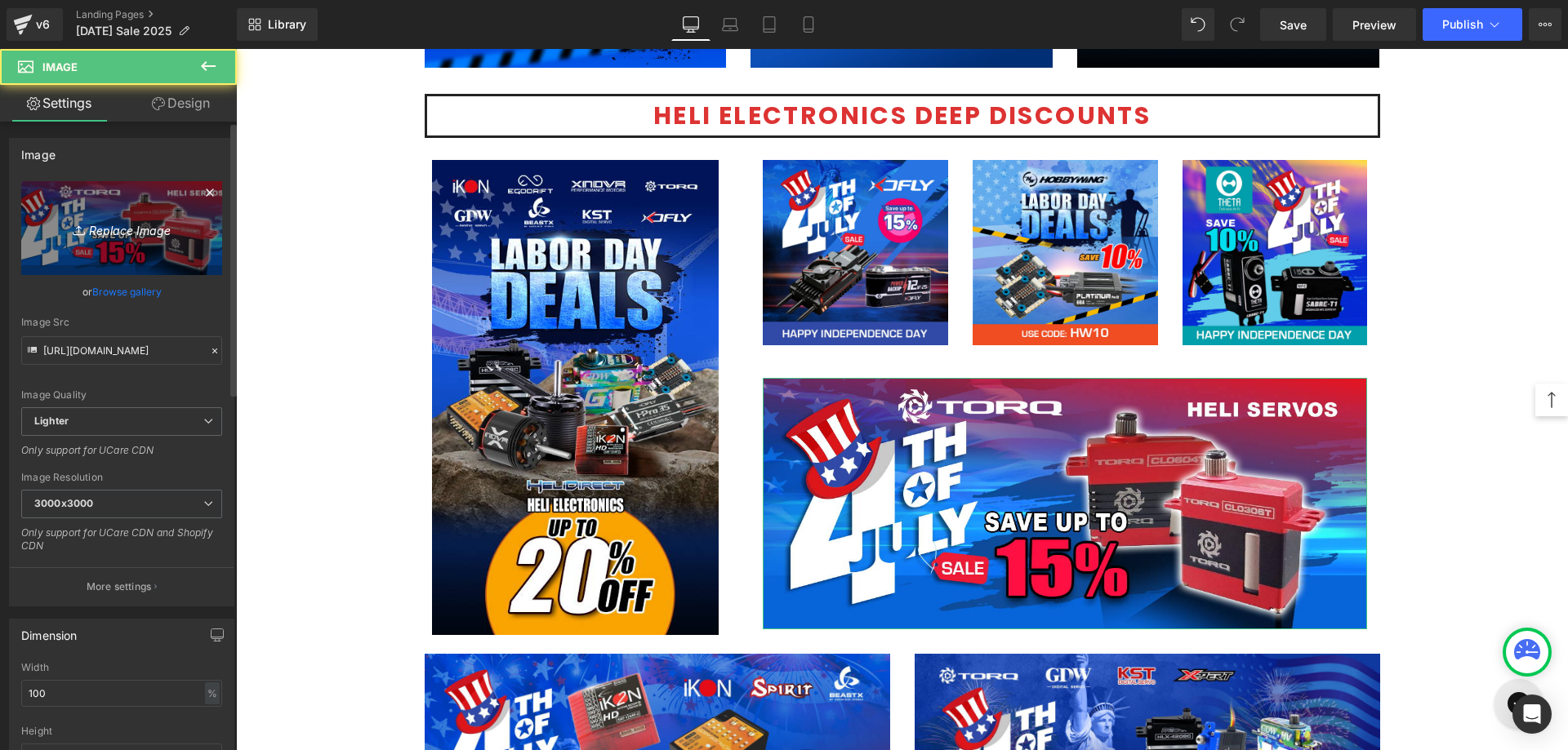
click at [138, 220] on icon "Replace Image" at bounding box center [122, 228] width 131 height 21
type input "C:\fakepath\TORQ-servo-1080.jpg"
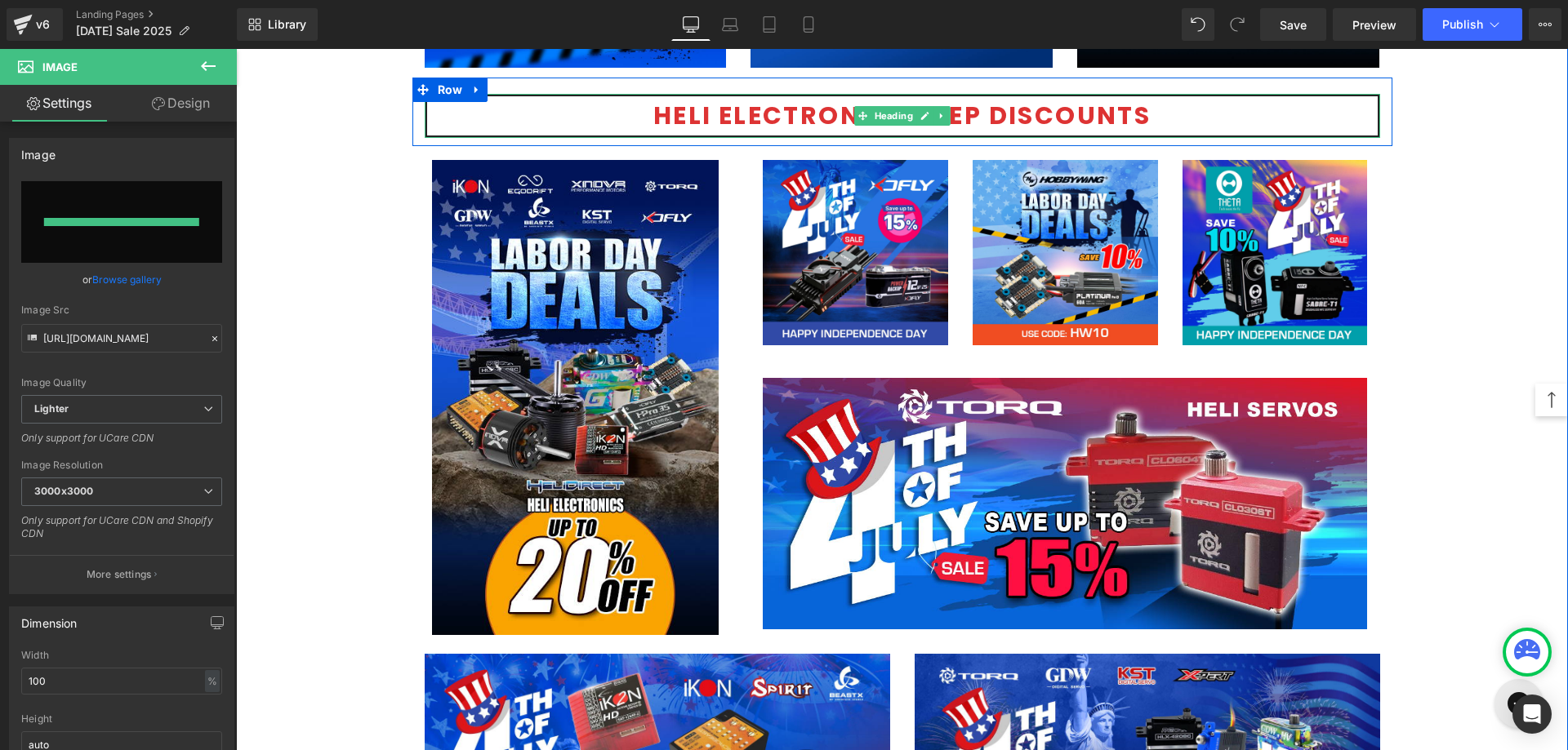
type input "[URL][DOMAIN_NAME]"
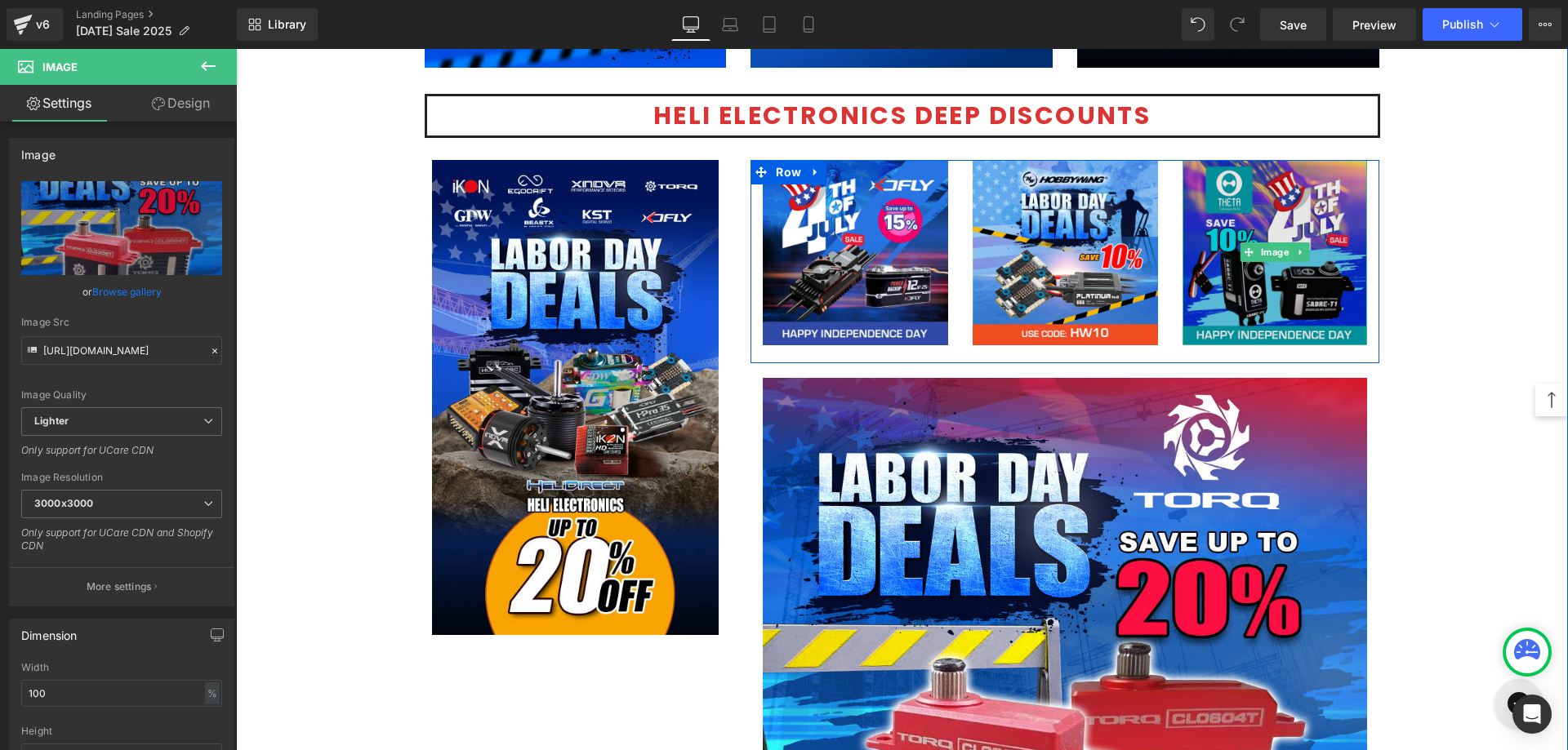
click at [1249, 224] on img at bounding box center [1275, 253] width 186 height 186
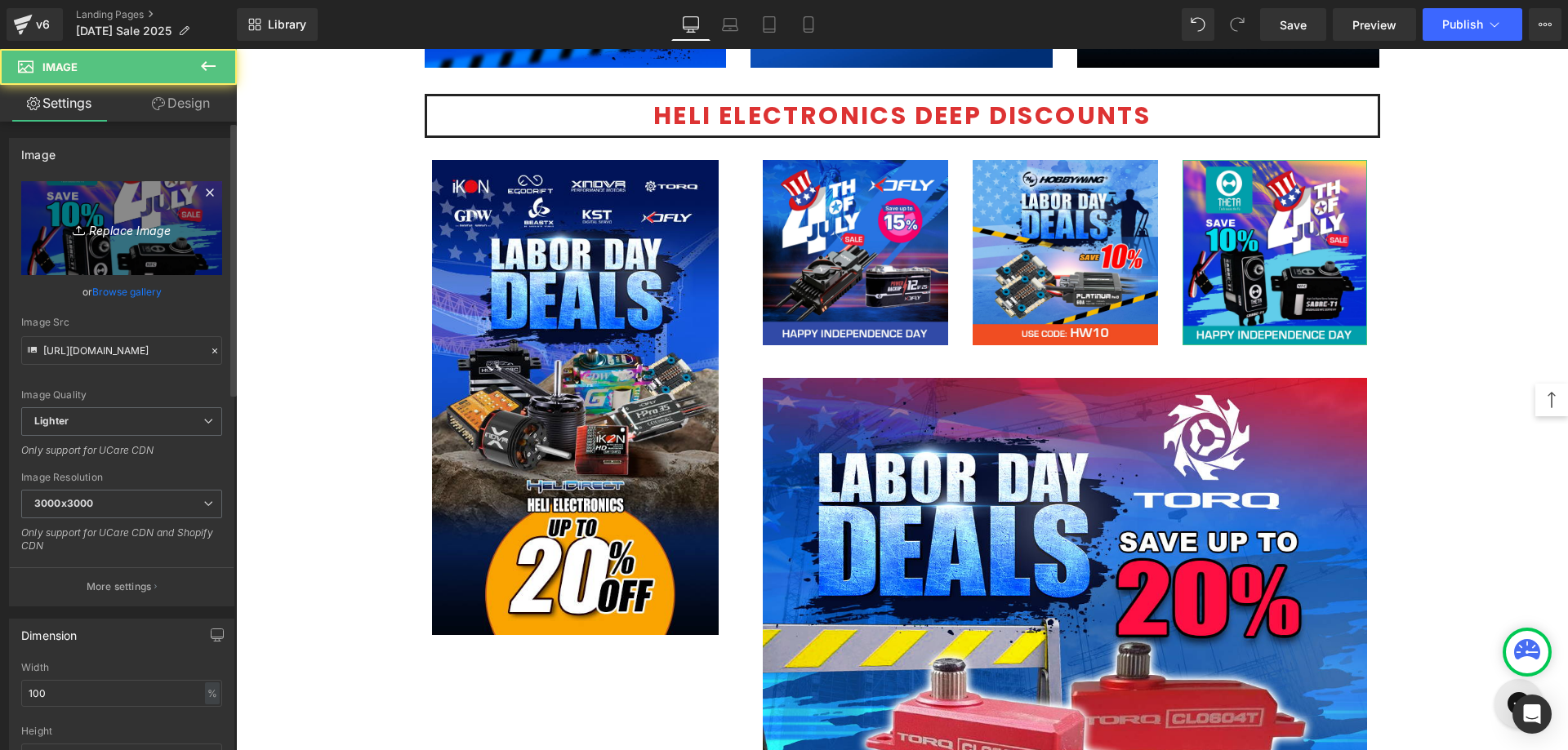
click at [89, 192] on link "Replace Image" at bounding box center [122, 228] width 201 height 94
type input "C:\fakepath\Theta Servos-1200x500.jpg"
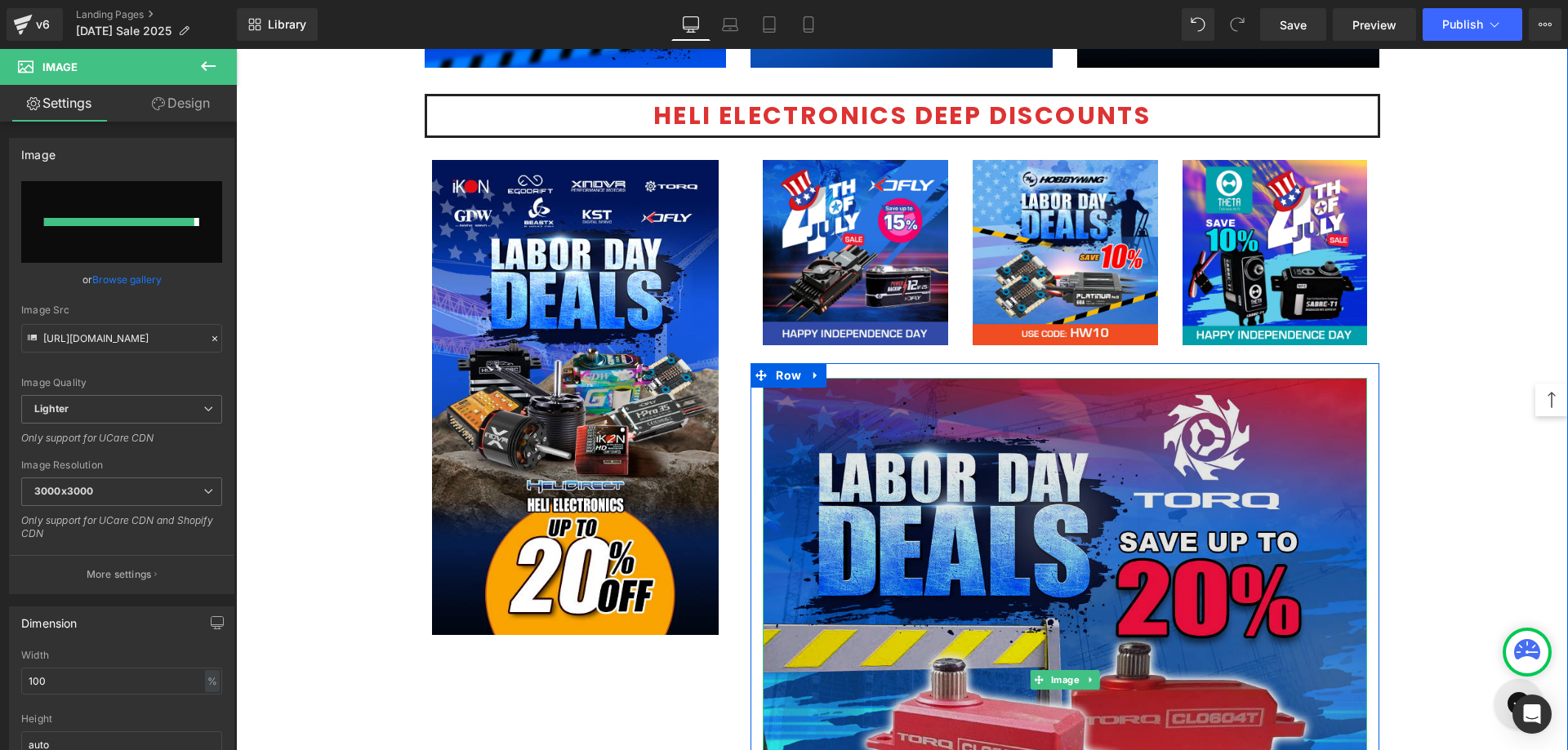
type input "[URL][DOMAIN_NAME]"
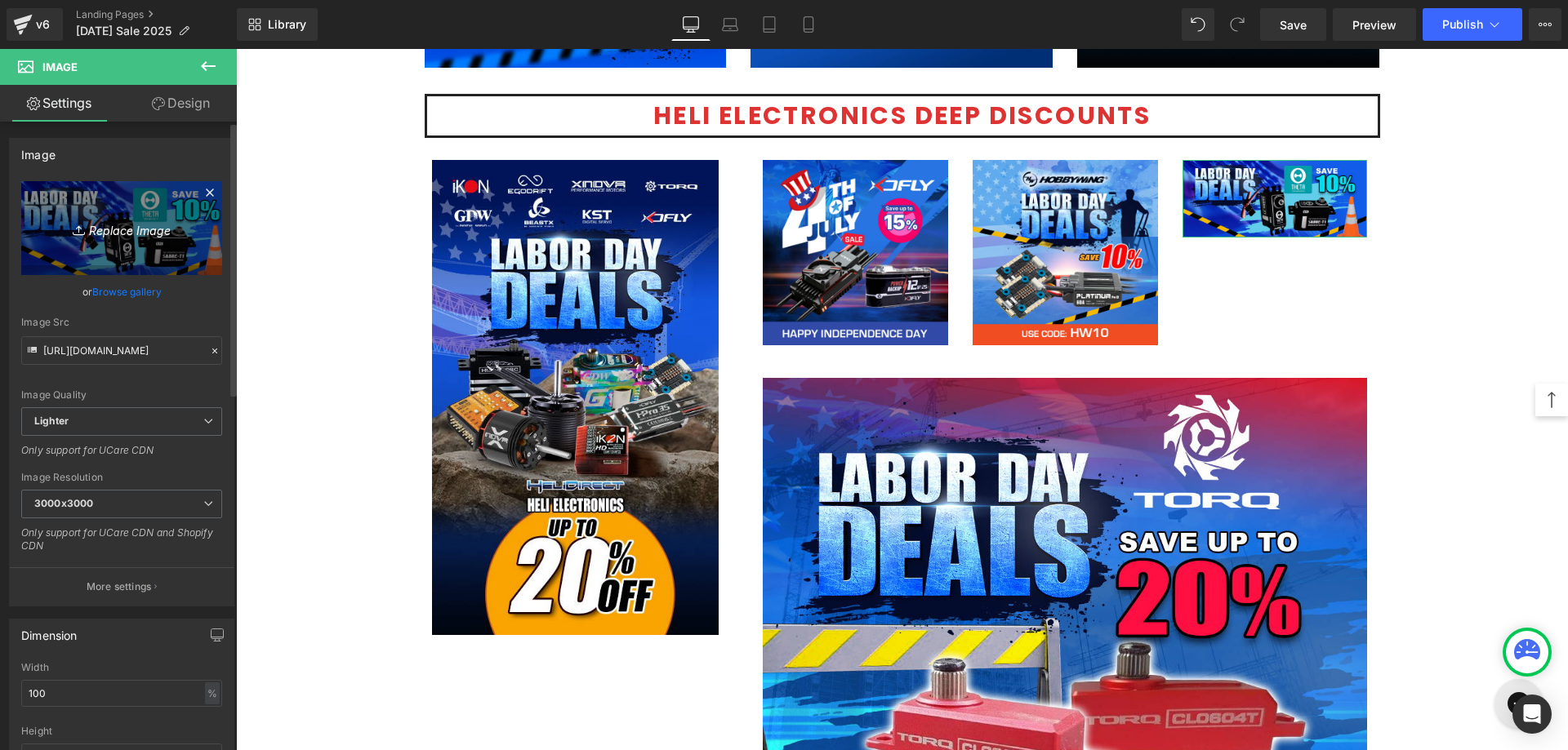
click at [138, 236] on icon "Replace Image" at bounding box center [122, 228] width 131 height 21
type input "C:\fakepath\Theta Servos 1080.jpg"
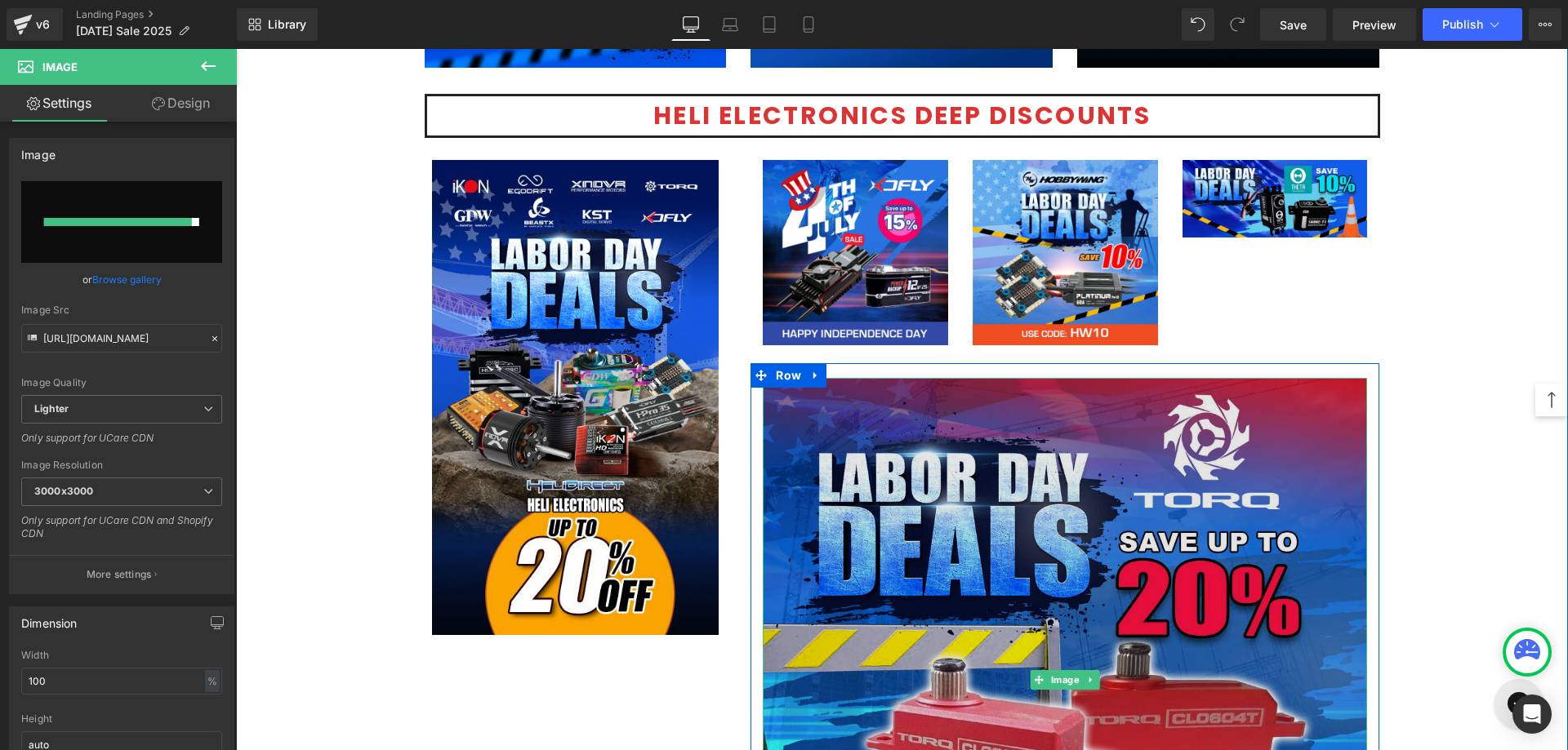
type input "[URL][DOMAIN_NAME]"
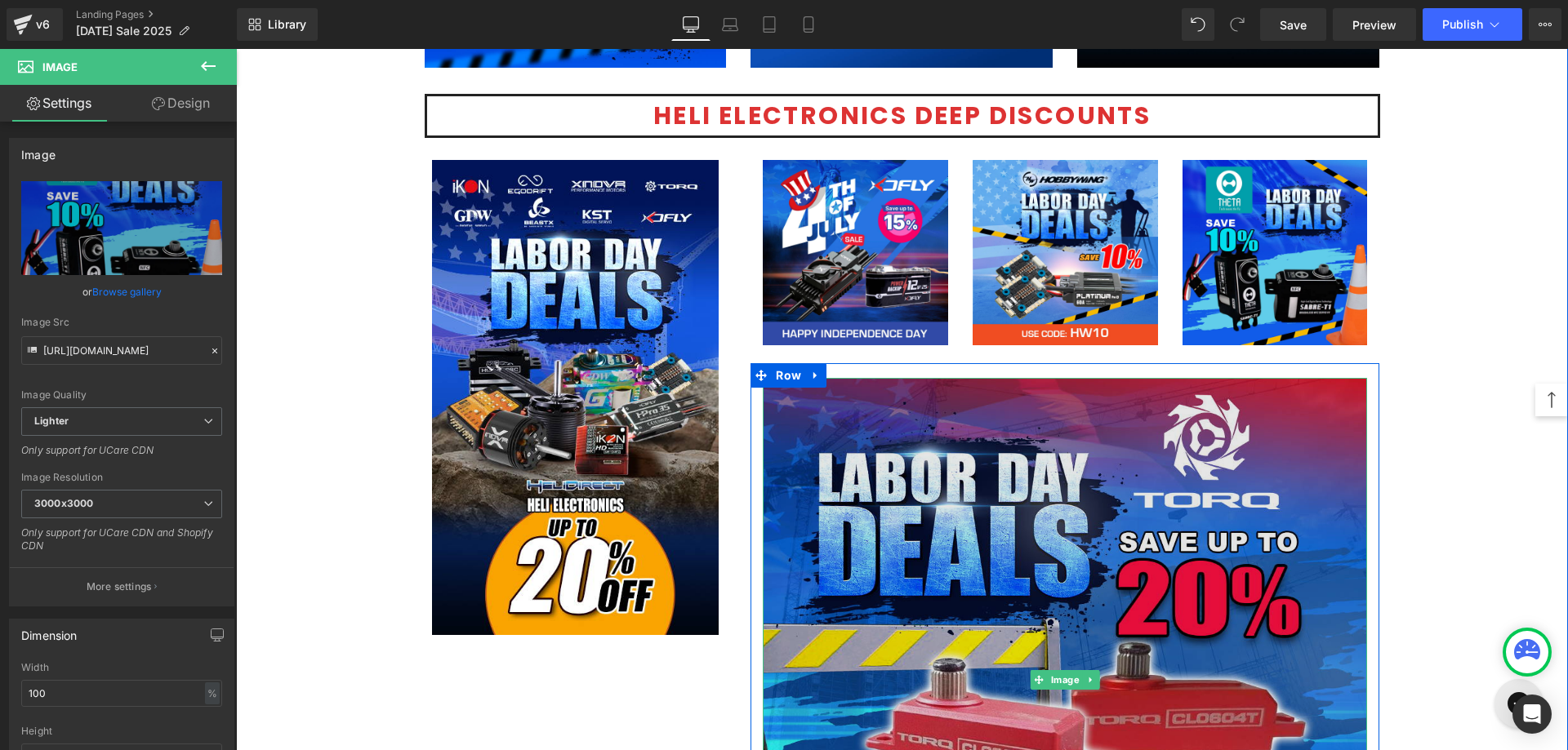
click at [1164, 506] on img at bounding box center [1064, 679] width 604 height 604
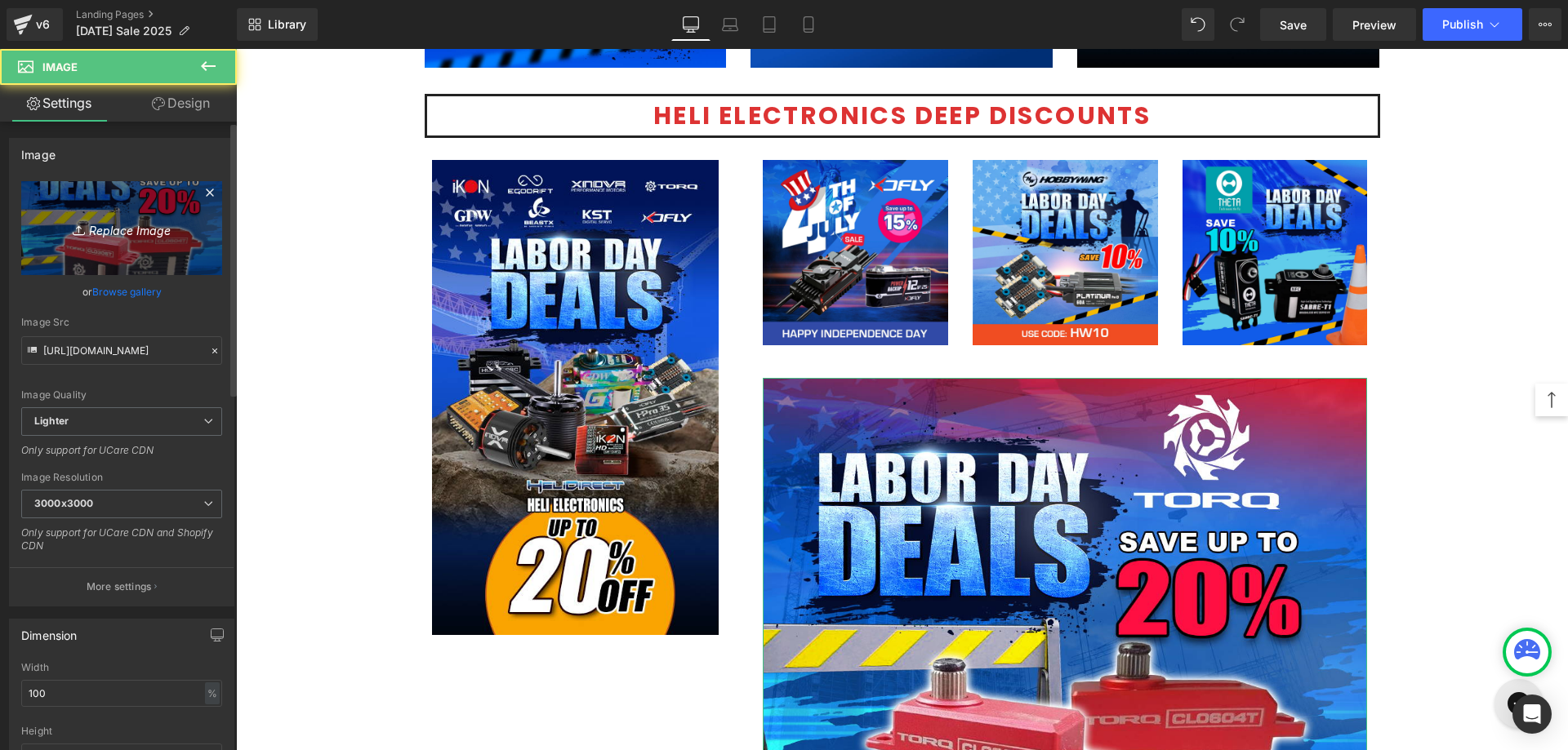
click at [157, 226] on icon "Replace Image" at bounding box center [122, 228] width 131 height 21
type input "C:\fakepath\TORQ-servo-1200x500.jpg"
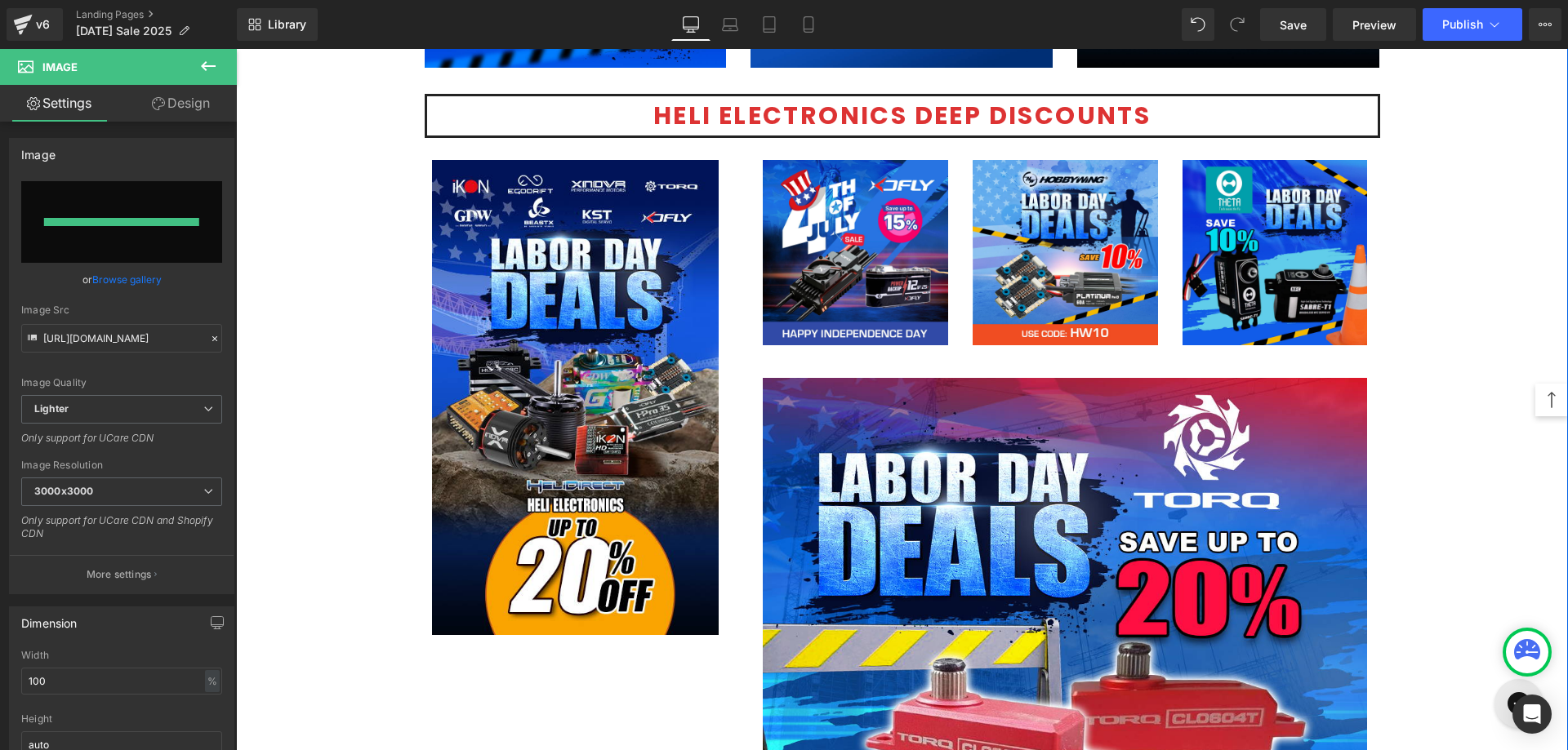
type input "[URL][DOMAIN_NAME]"
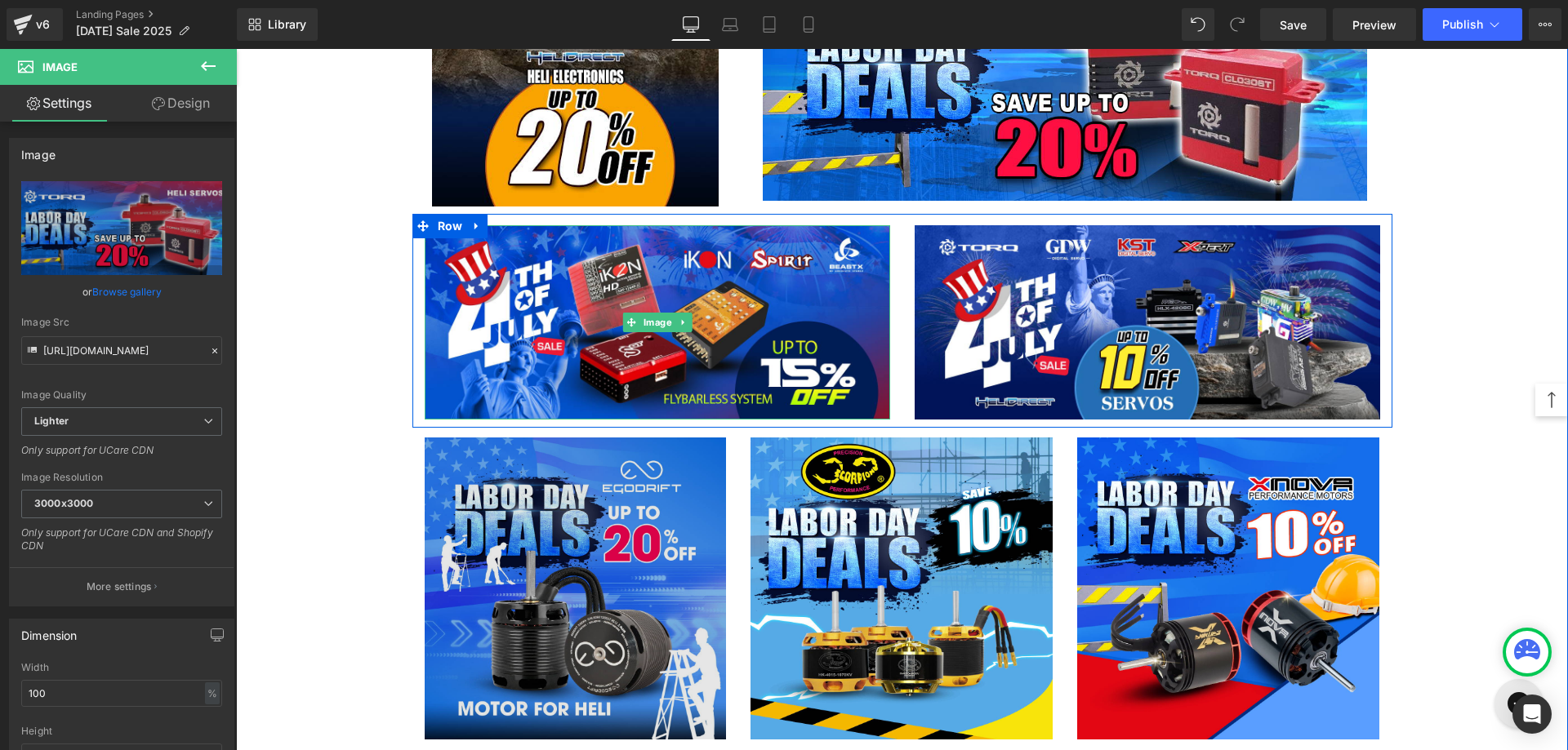
scroll to position [3021, 0]
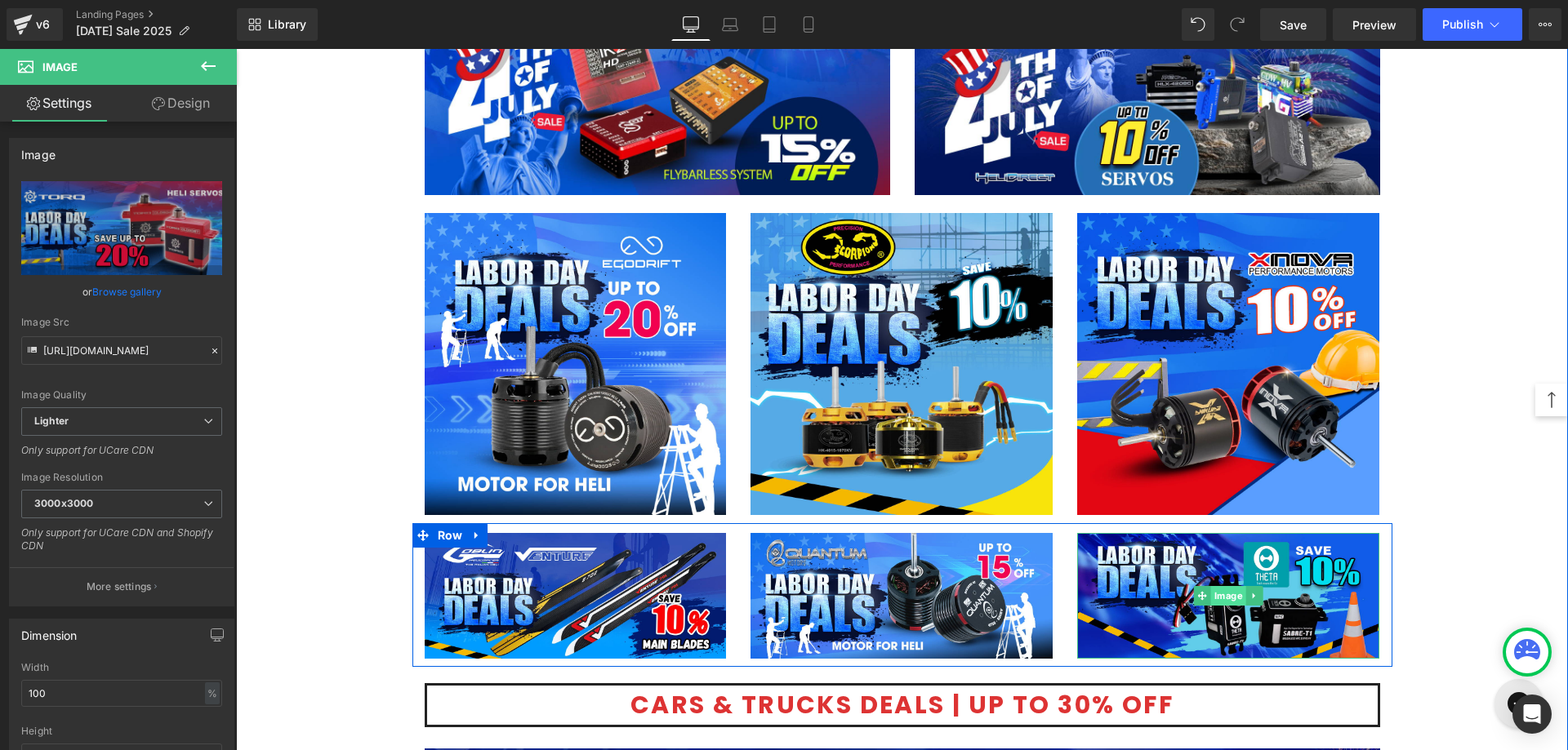
click at [1217, 597] on span "Image" at bounding box center [1228, 595] width 35 height 20
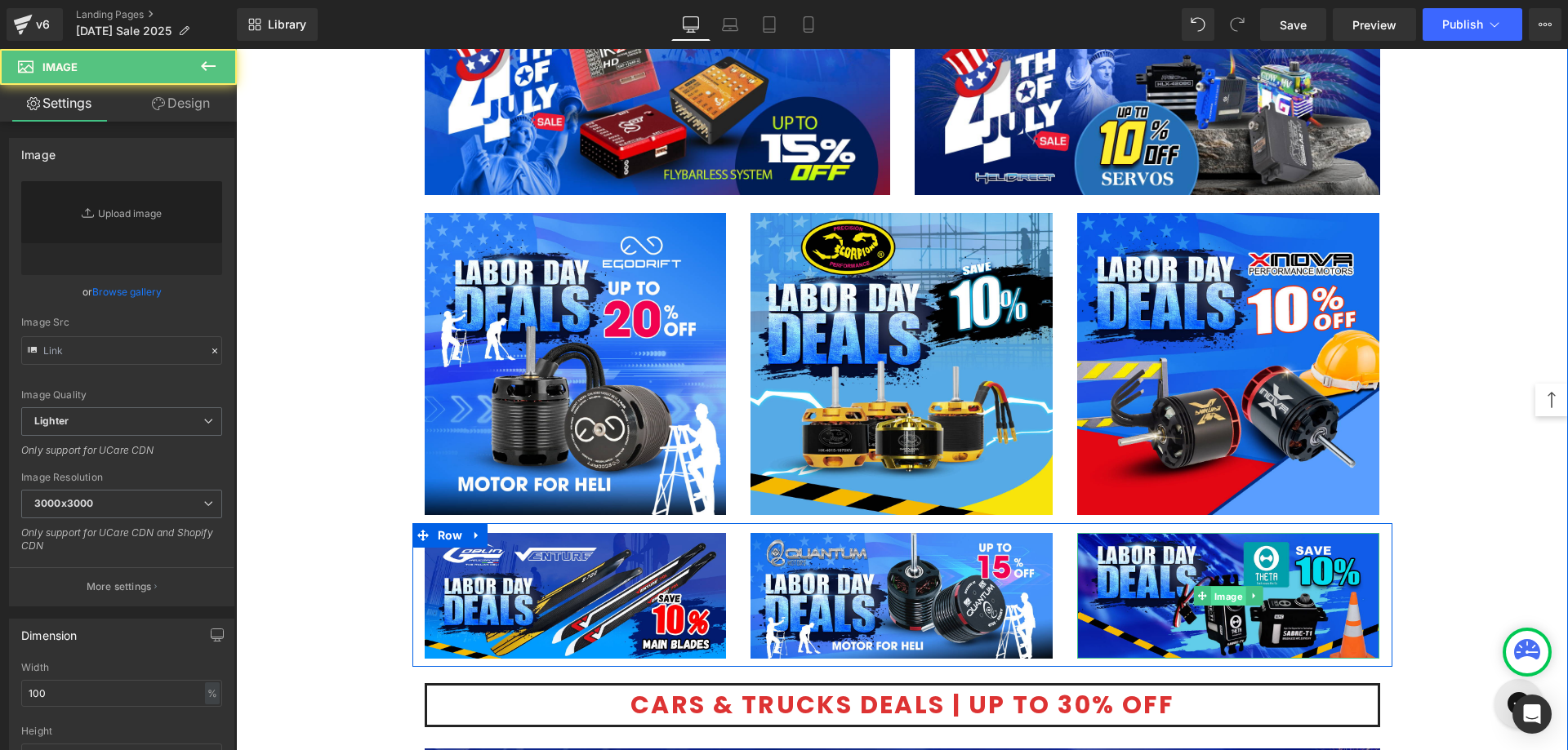
type input "[URL][DOMAIN_NAME]"
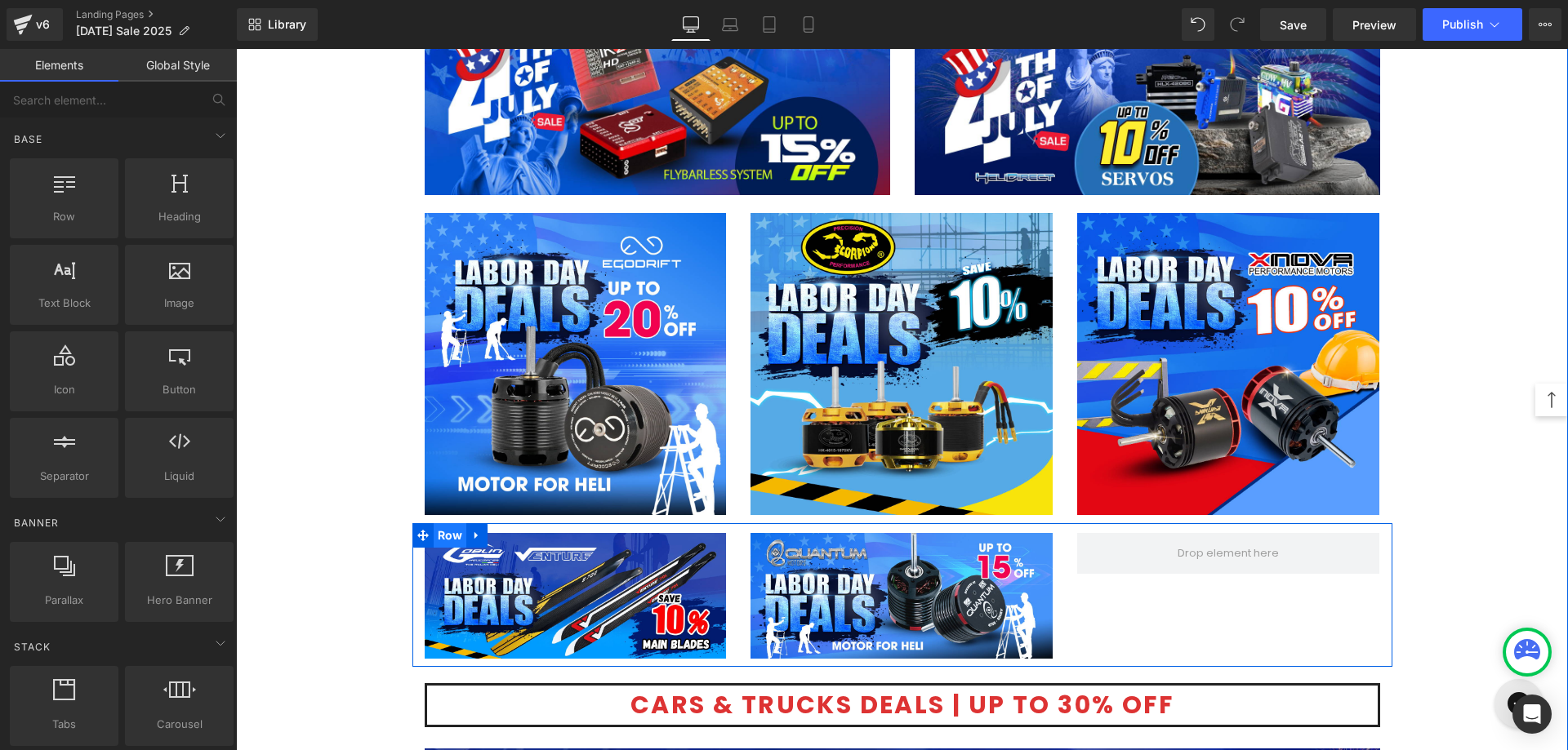
click at [433, 530] on span "Row" at bounding box center [450, 535] width 34 height 24
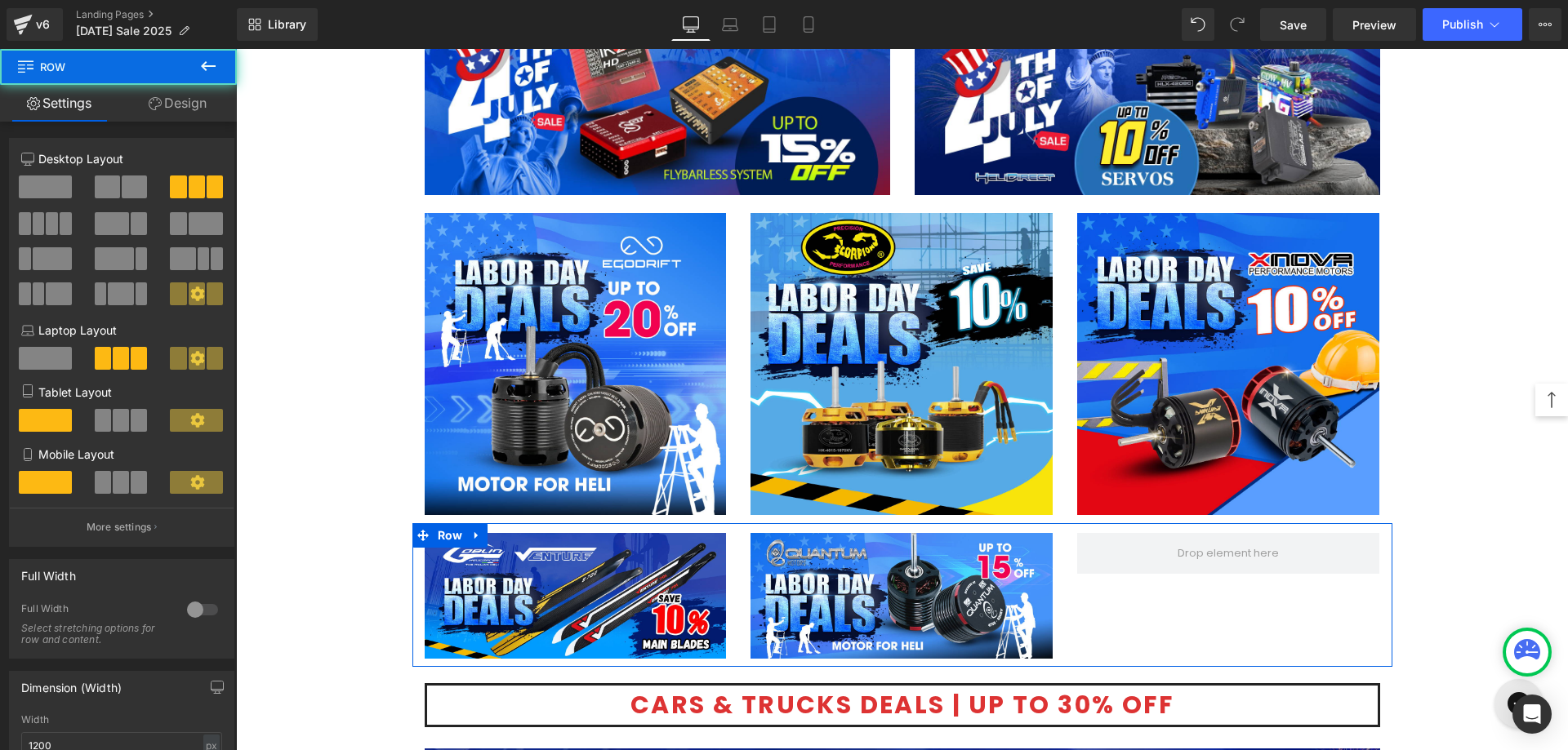
drag, startPoint x: 125, startPoint y: 187, endPoint x: 22, endPoint y: 168, distance: 104.7
click at [125, 187] on span at bounding box center [134, 187] width 25 height 23
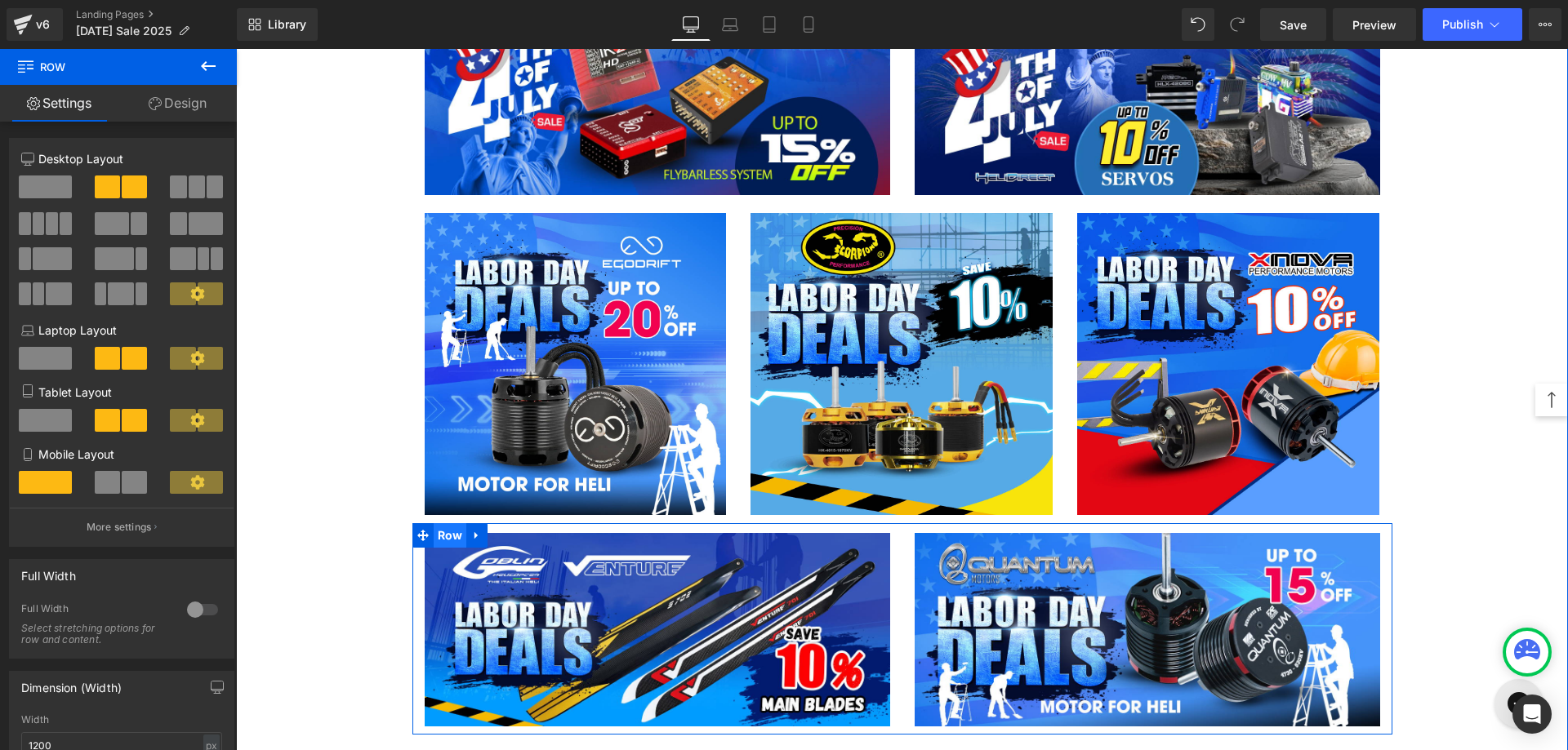
click at [438, 534] on span "Row" at bounding box center [450, 535] width 34 height 24
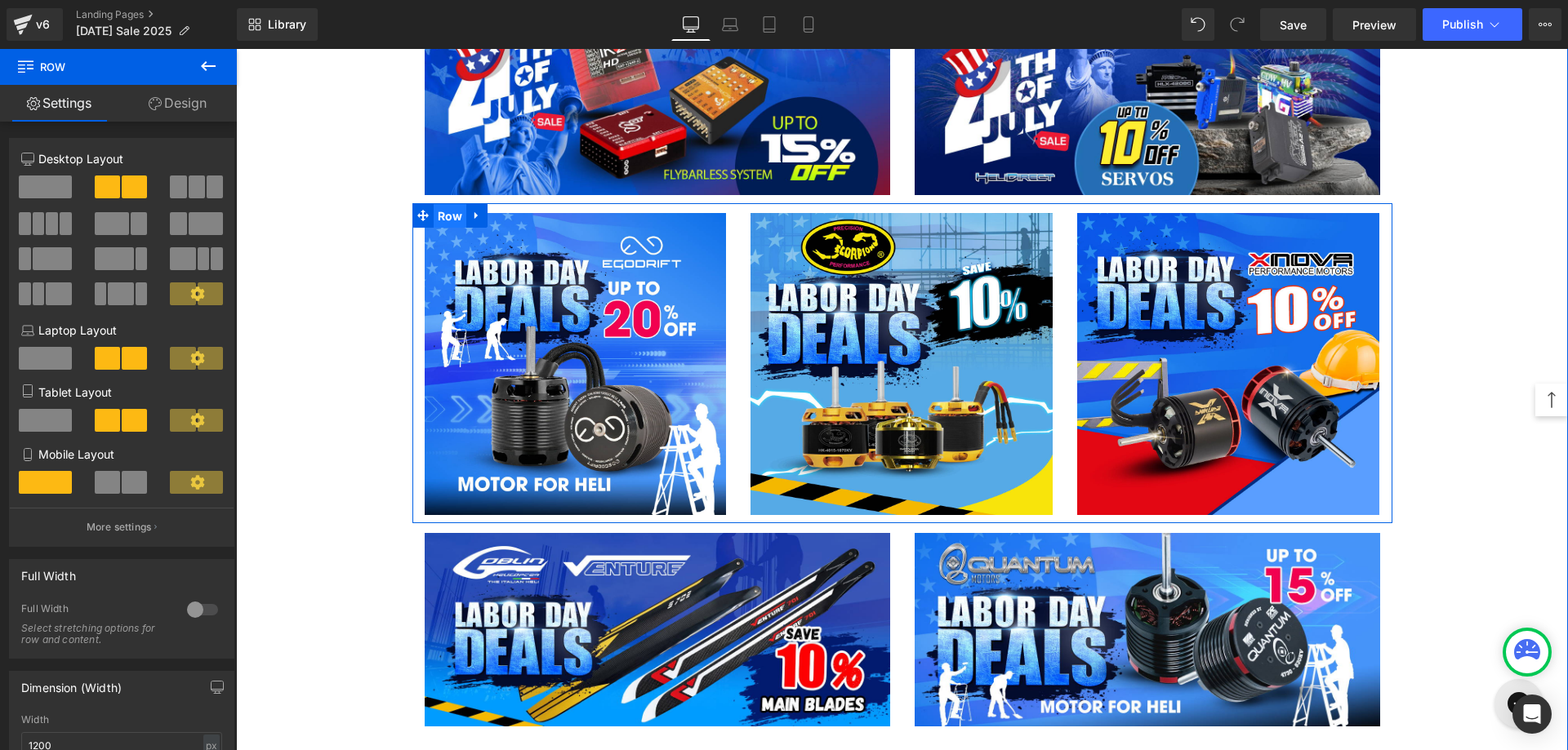
click at [445, 219] on span "Row" at bounding box center [450, 217] width 34 height 24
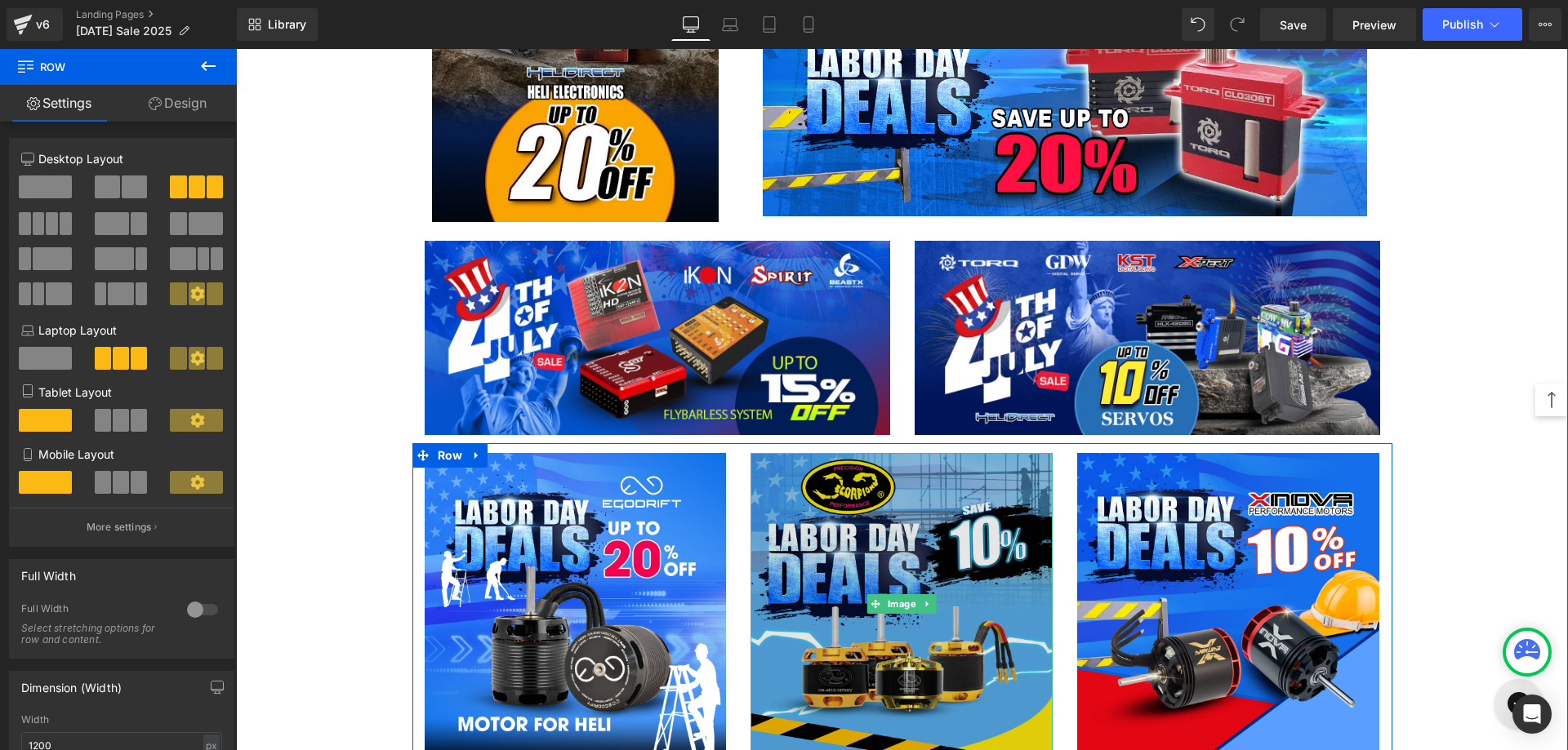
scroll to position [2776, 0]
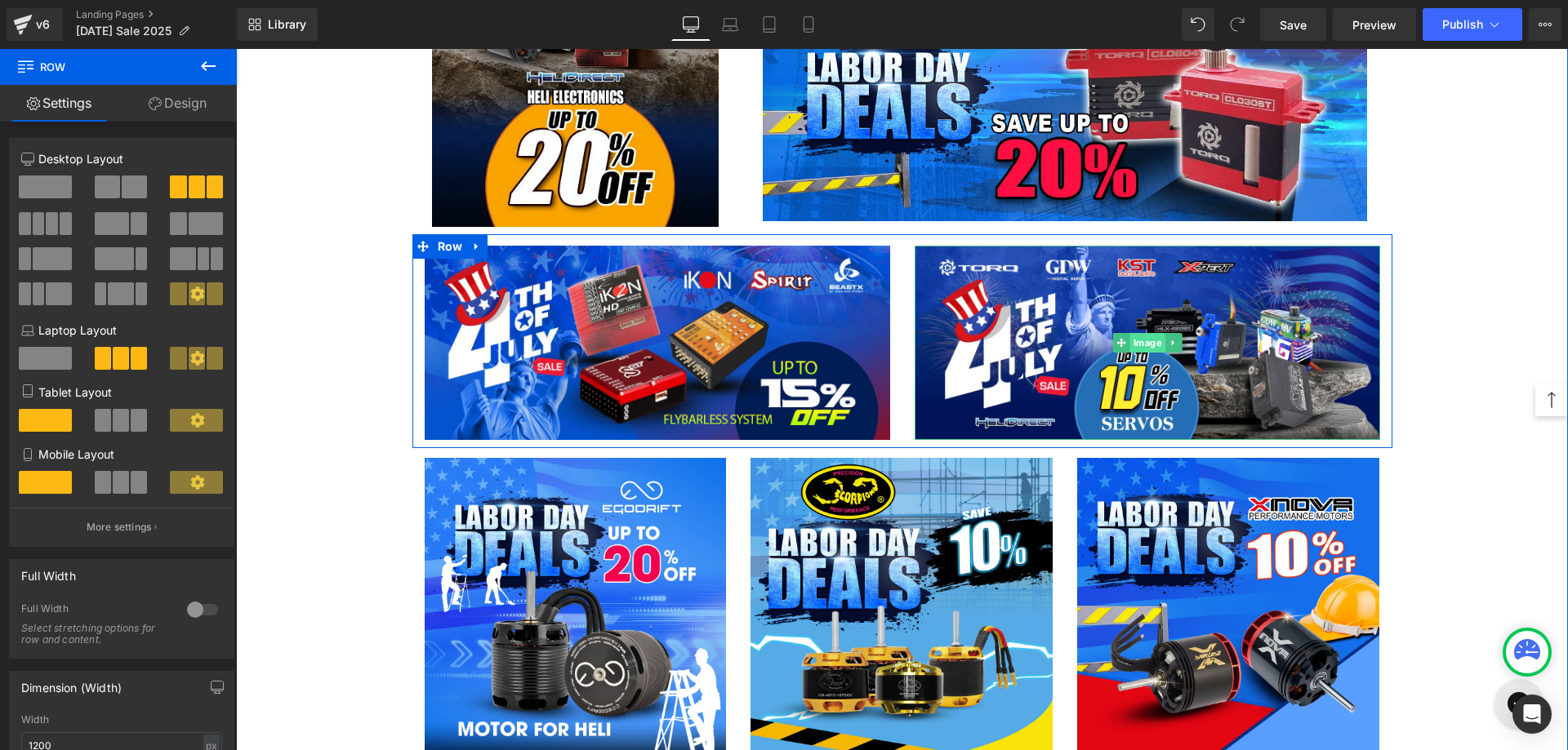
click at [1129, 346] on span "Image" at bounding box center [1146, 343] width 35 height 20
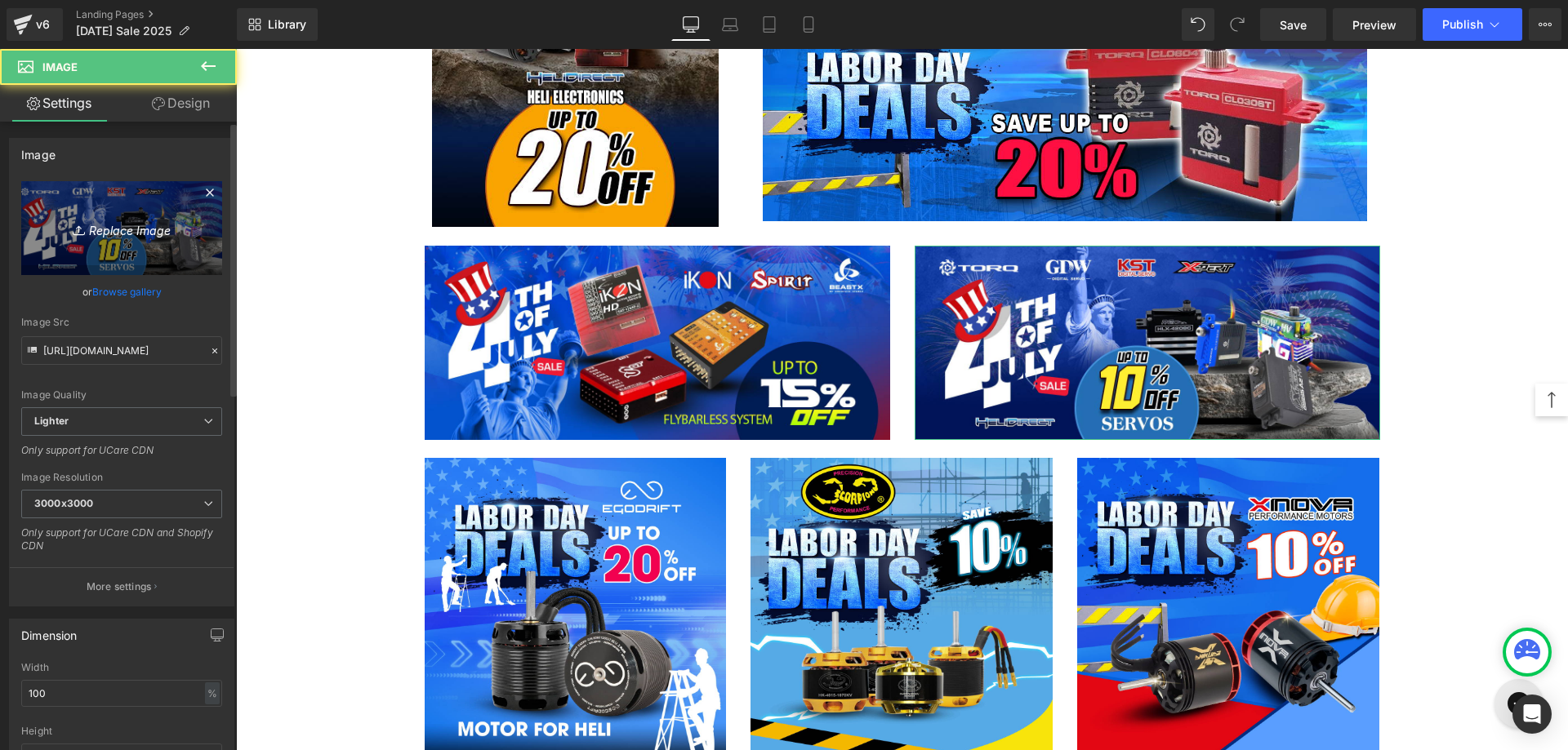
click at [122, 229] on icon "Replace Image" at bounding box center [122, 228] width 131 height 21
type input "C:\fakepath\Sale- vulcan blades-1200x500.jpg"
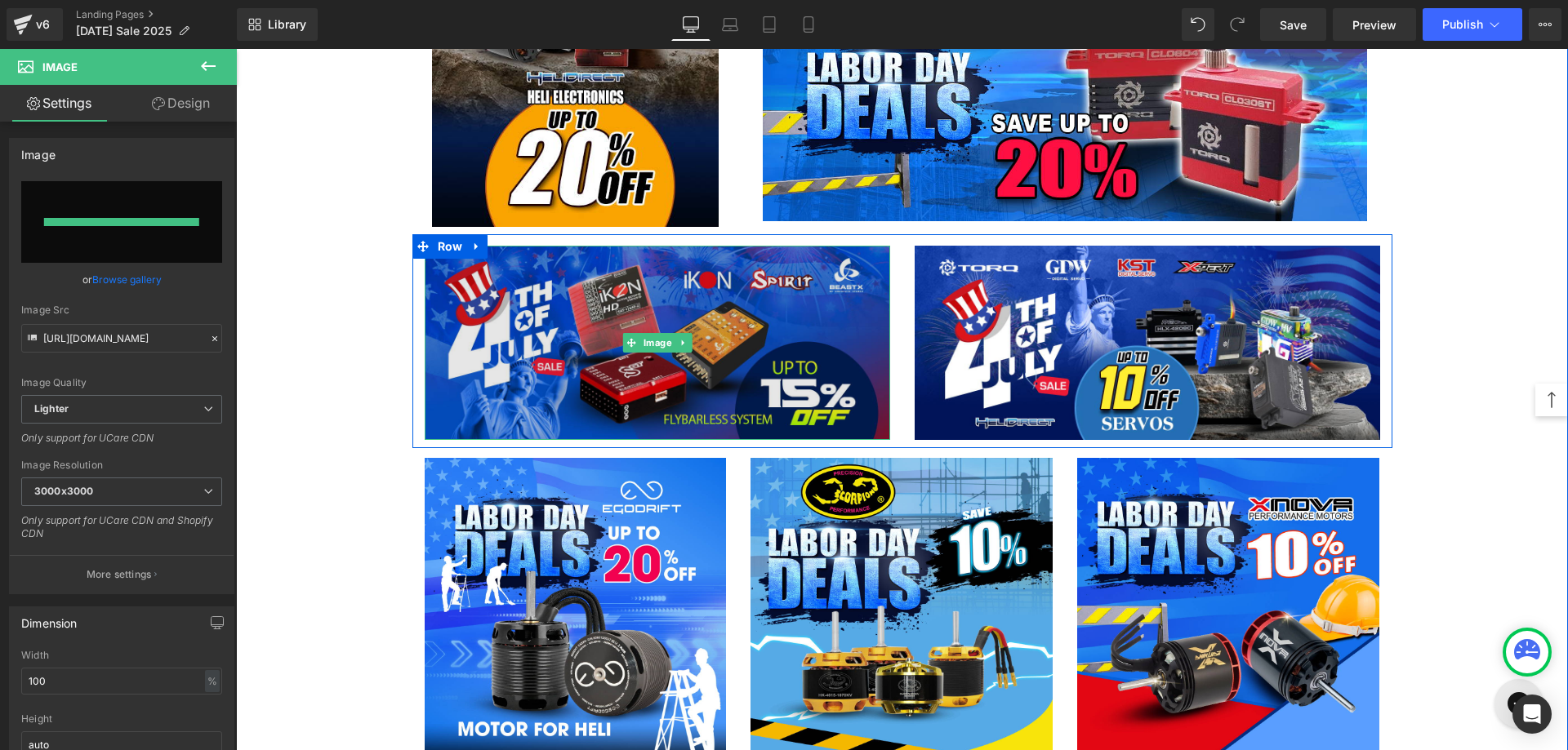
type input "[URL][DOMAIN_NAME]"
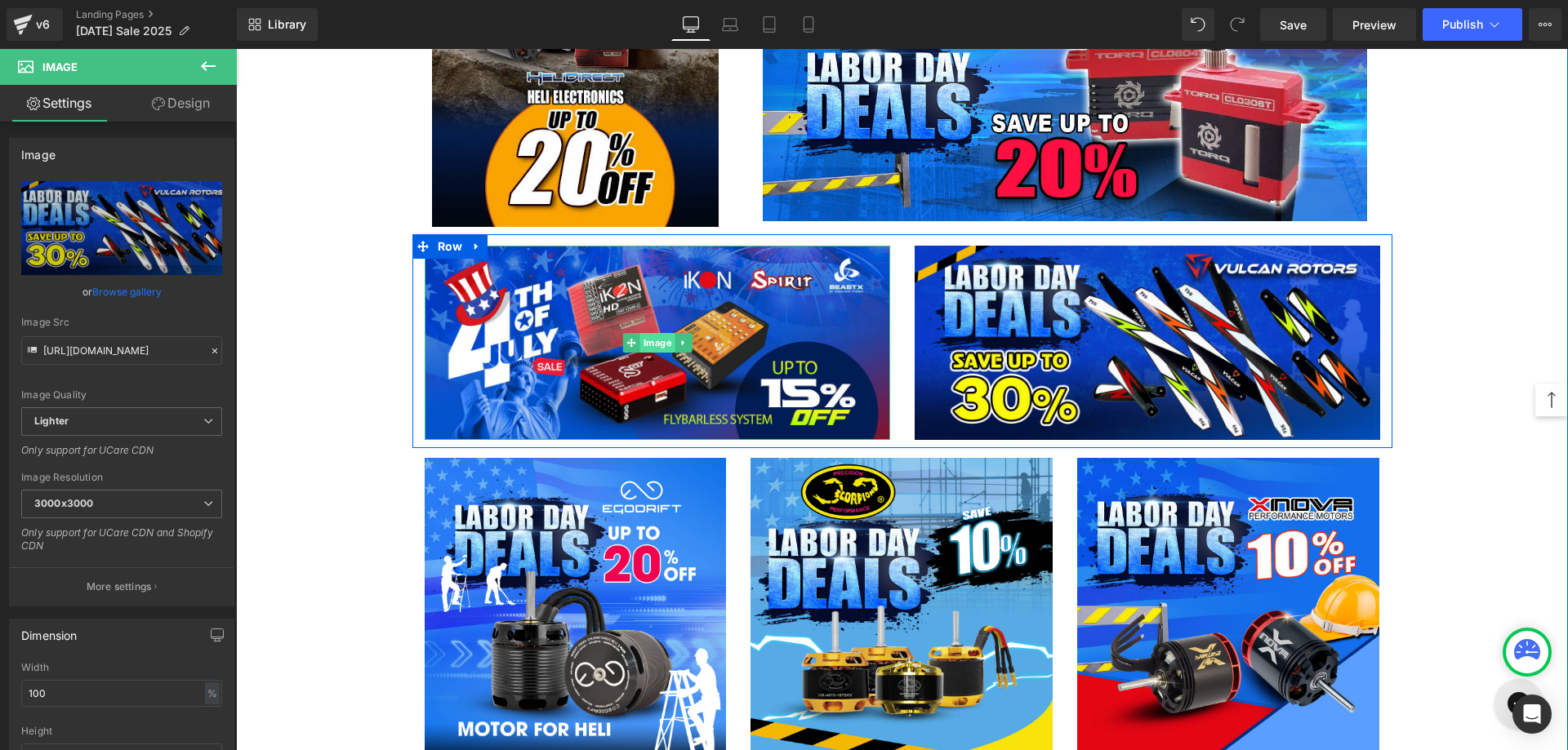
click at [649, 340] on span "Image" at bounding box center [656, 343] width 35 height 20
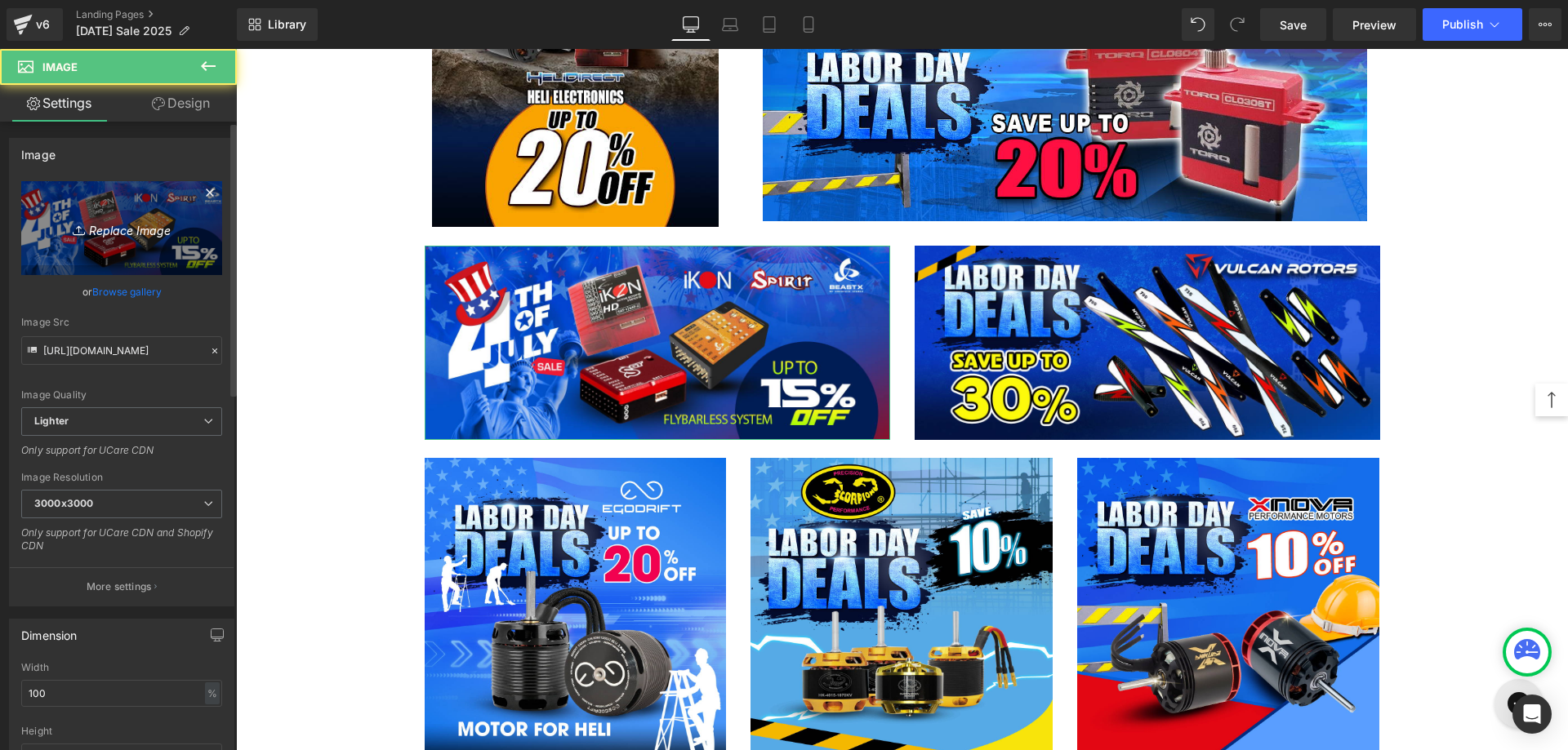
click at [122, 227] on icon "Replace Image" at bounding box center [122, 228] width 131 height 21
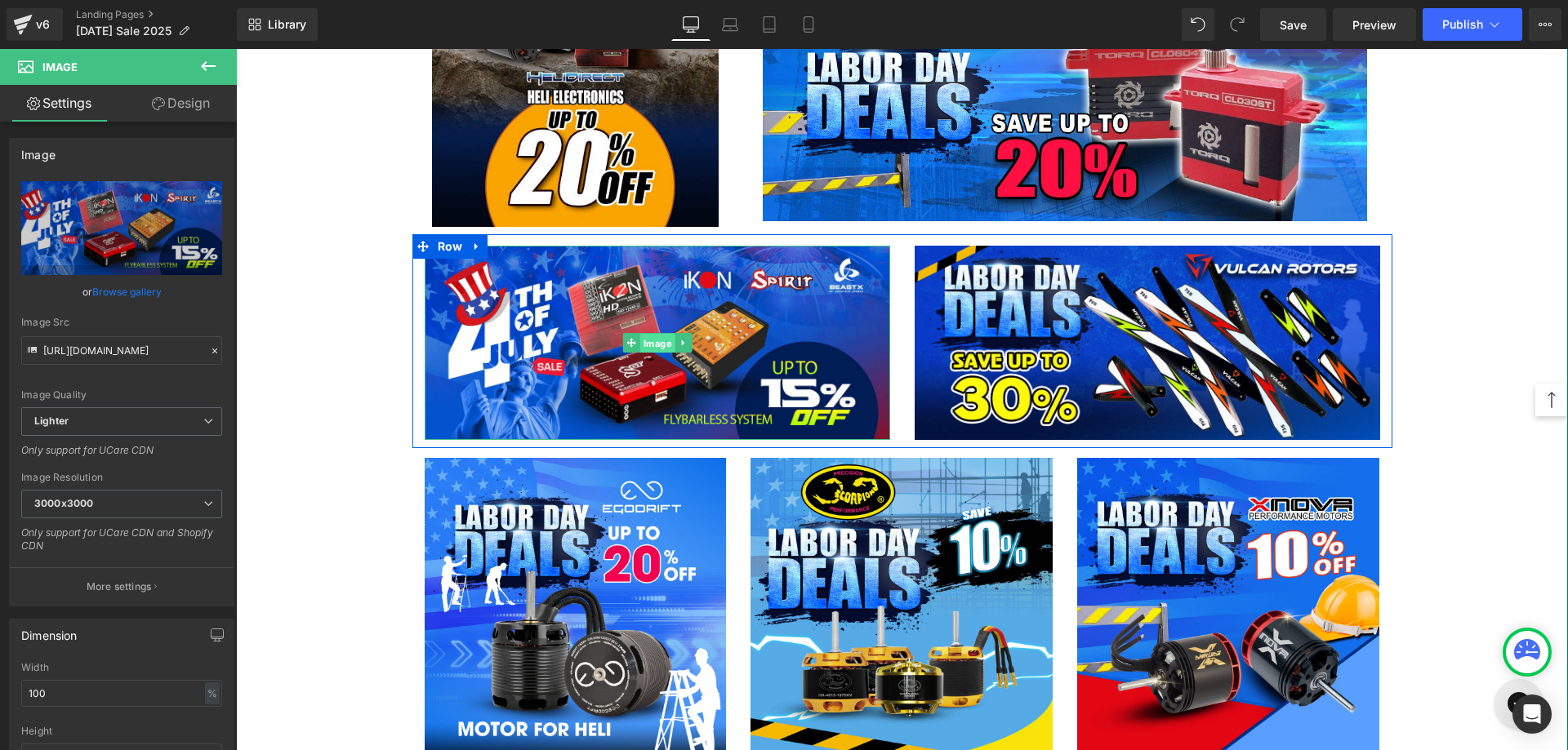
click at [655, 345] on span "Image" at bounding box center [656, 343] width 35 height 20
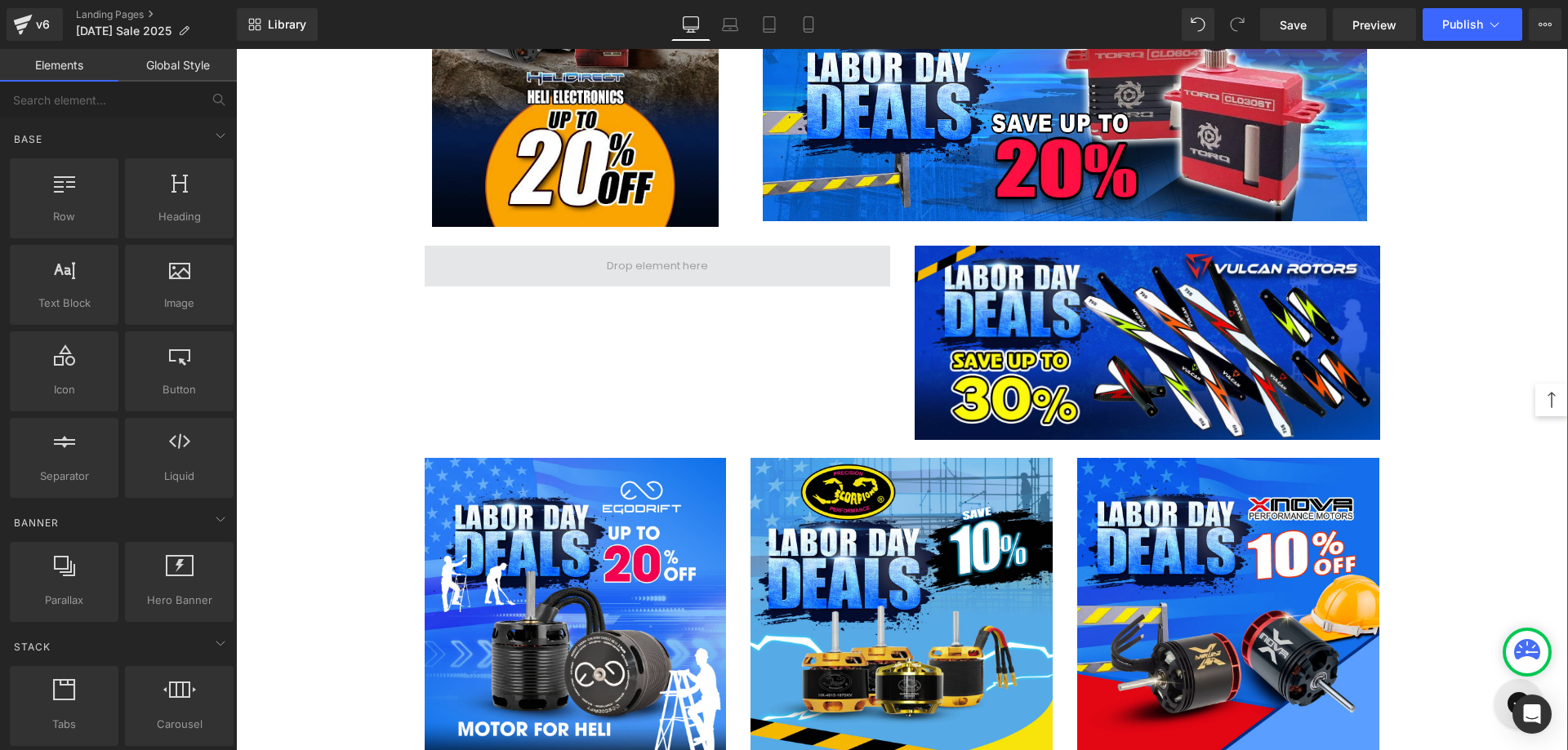
click at [549, 267] on span at bounding box center [658, 266] width 466 height 41
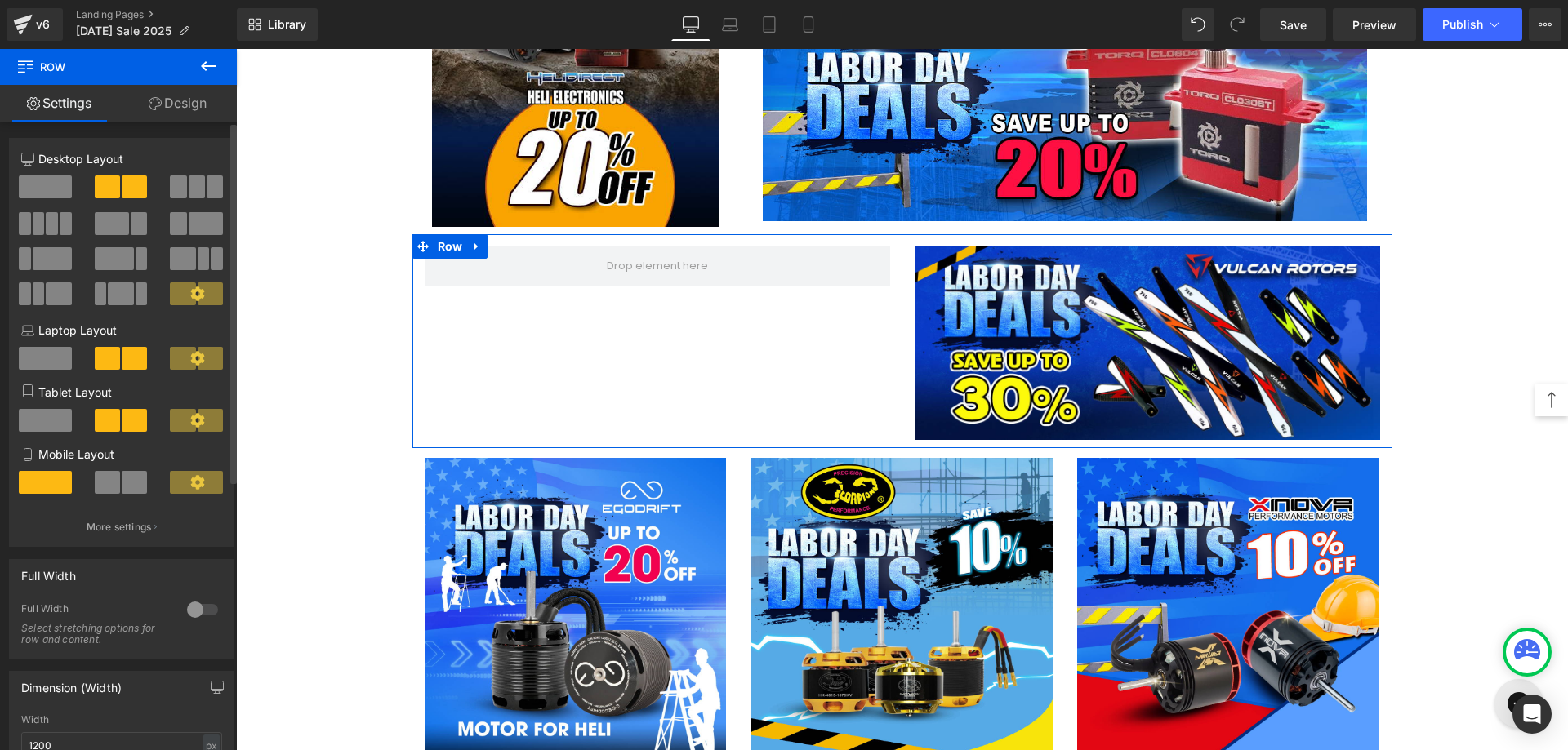
click at [213, 185] on span at bounding box center [214, 187] width 16 height 23
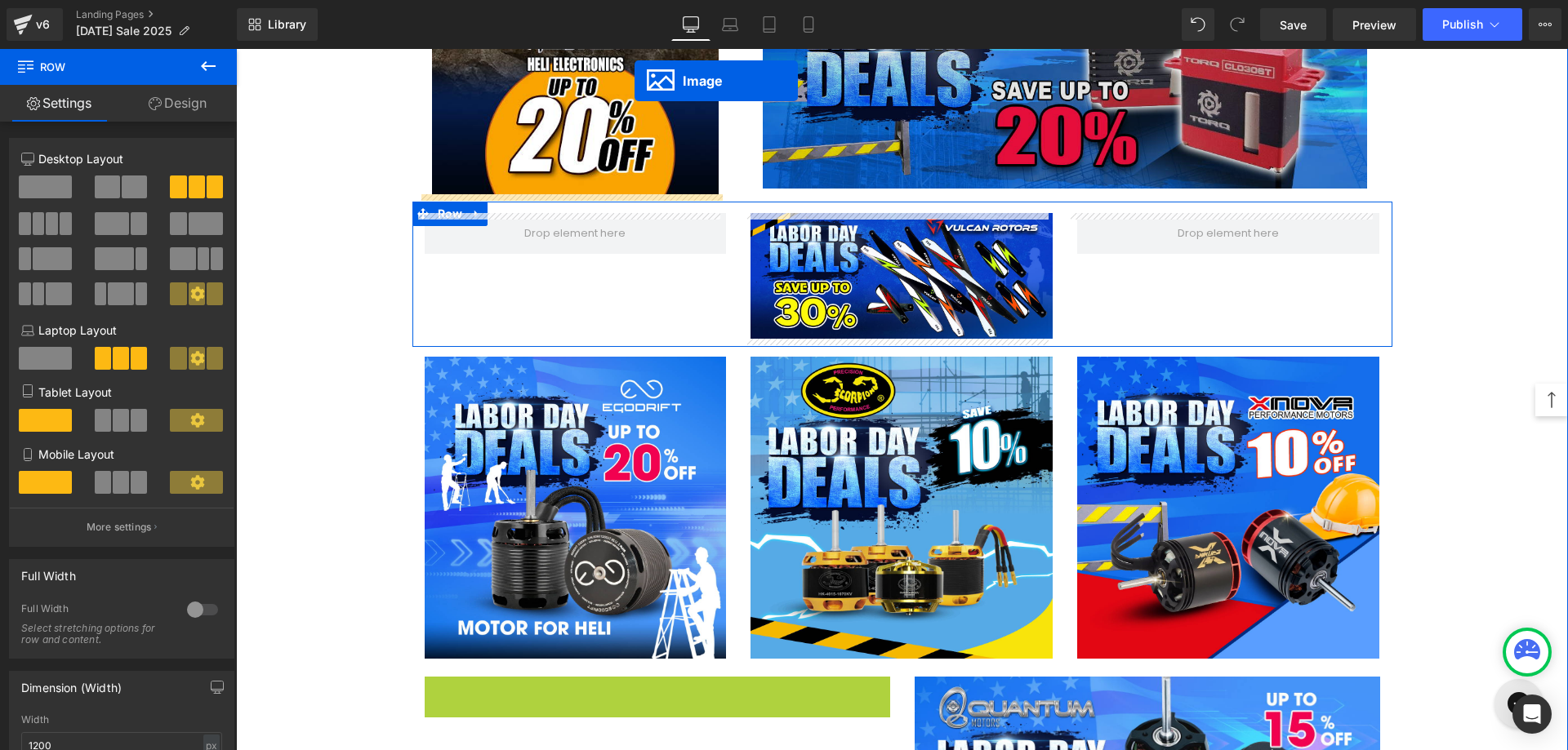
scroll to position [2743, 0]
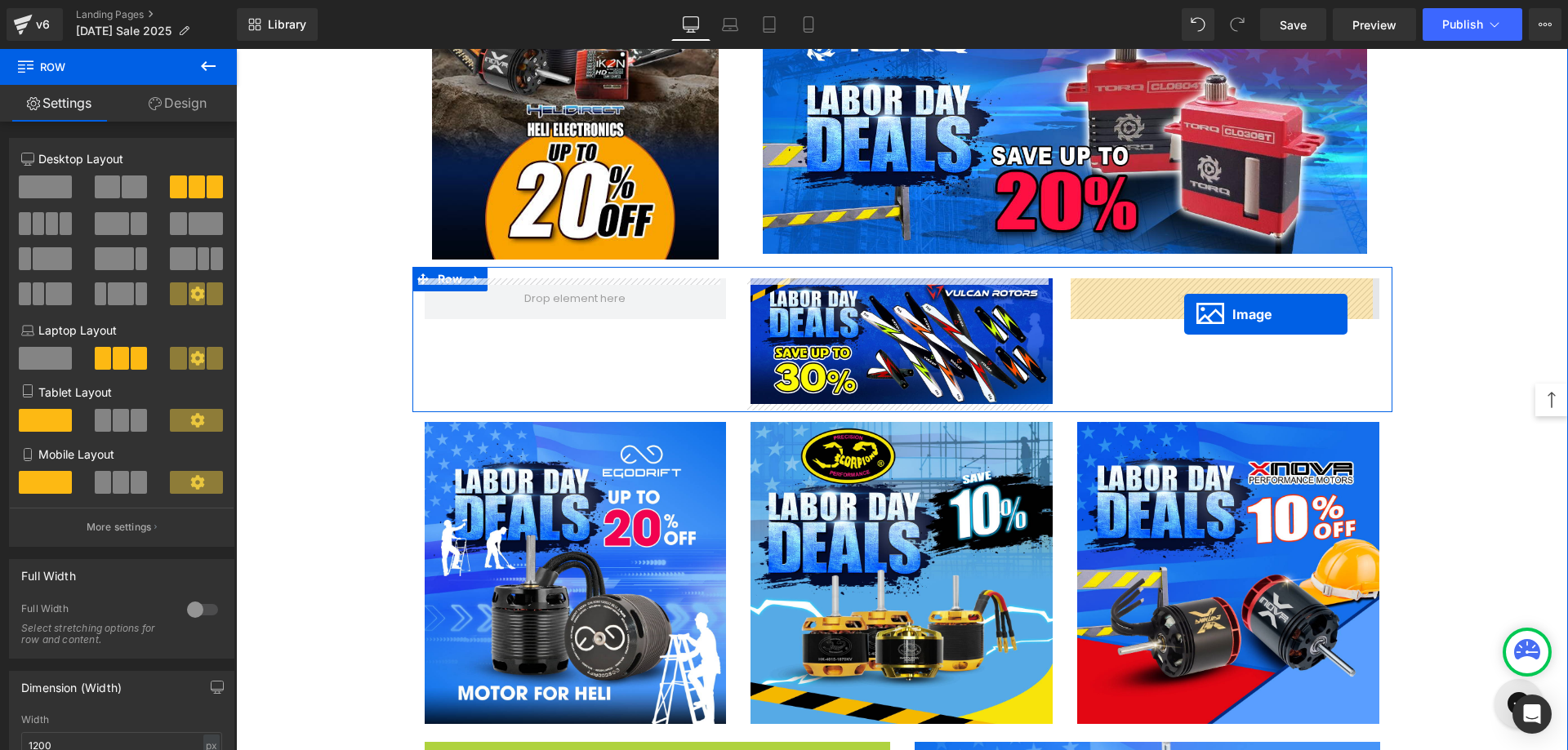
drag, startPoint x: 625, startPoint y: 480, endPoint x: 1184, endPoint y: 315, distance: 582.8
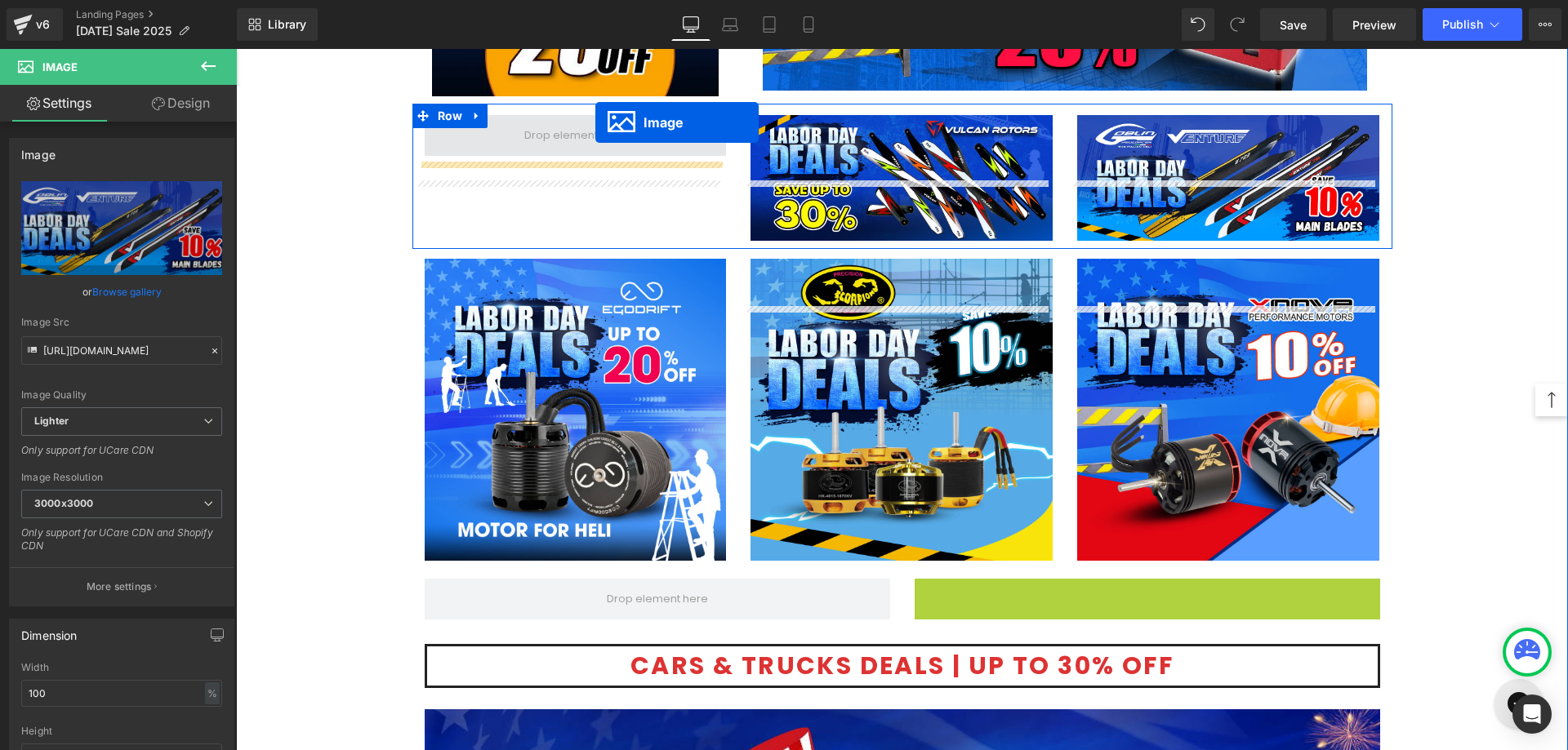
scroll to position [2841, 0]
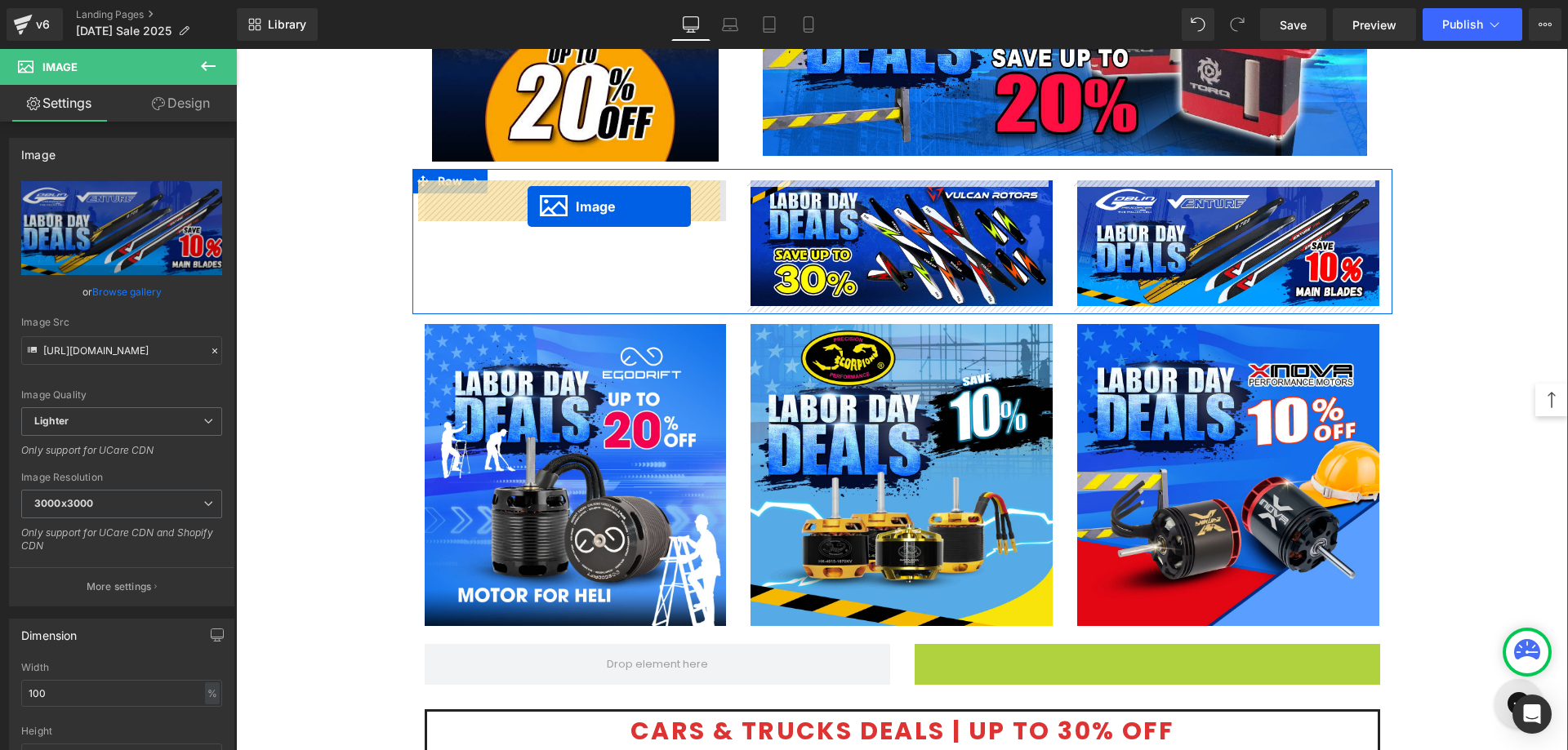
drag, startPoint x: 1109, startPoint y: 425, endPoint x: 528, endPoint y: 206, distance: 620.9
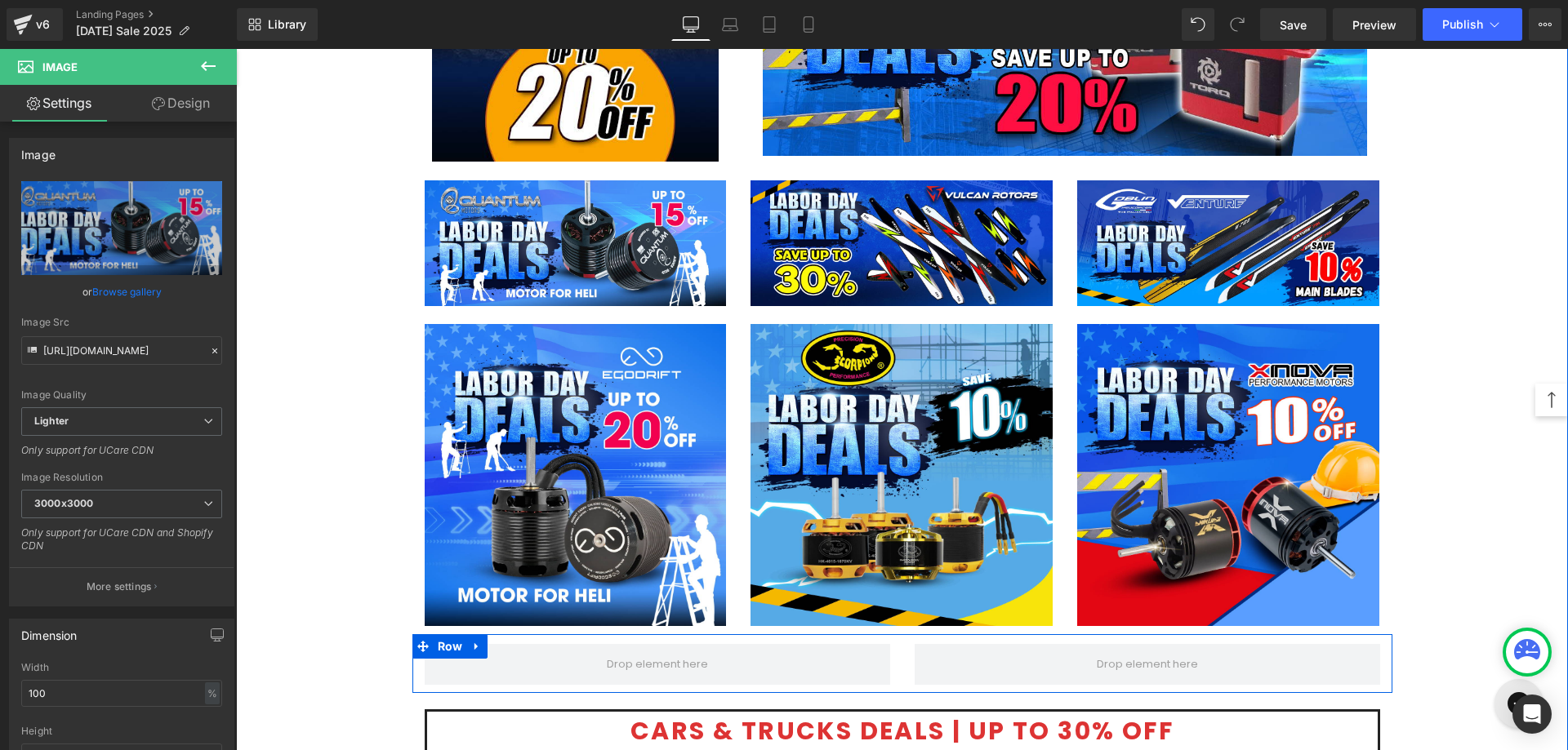
click at [420, 656] on span at bounding box center [423, 646] width 22 height 24
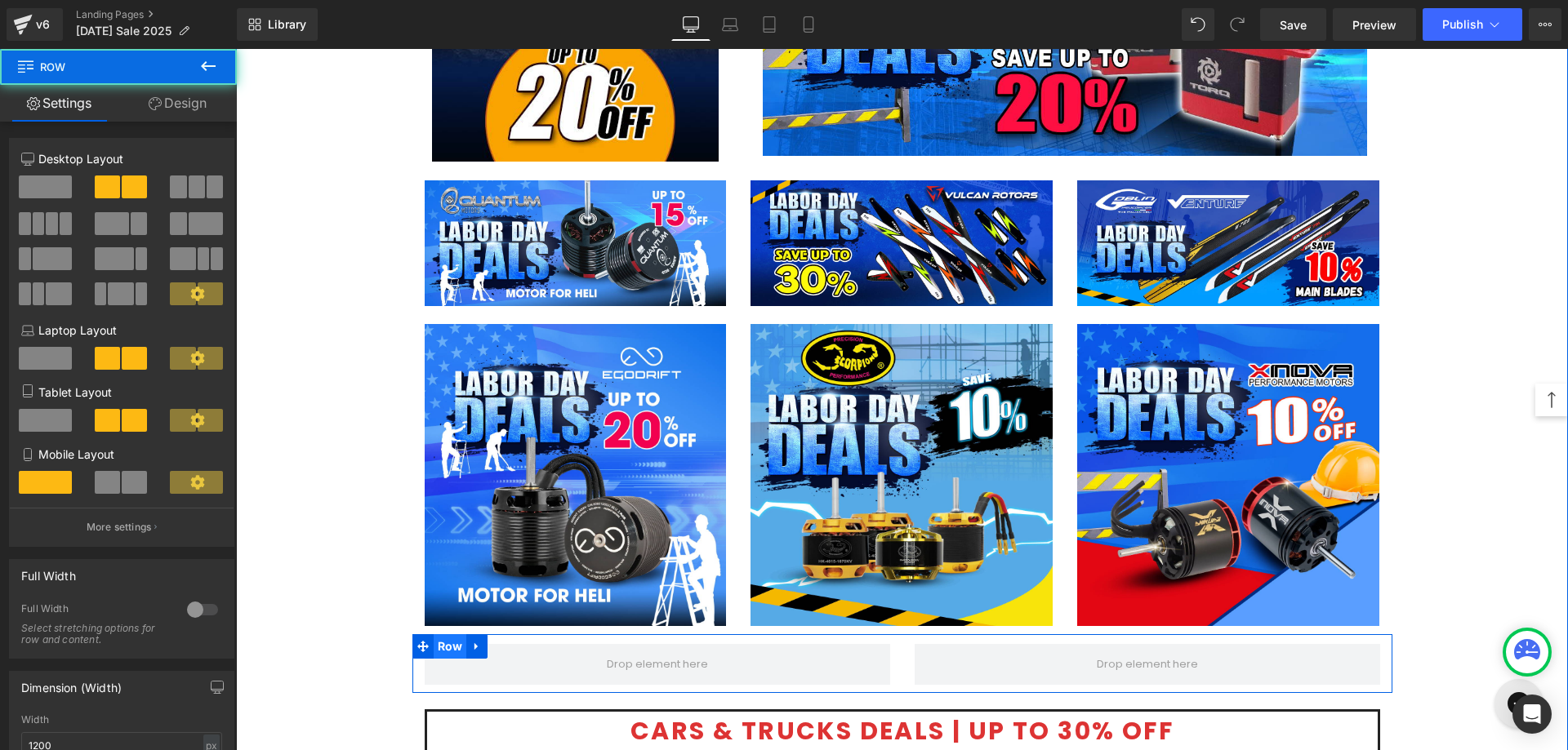
click at [441, 646] on span "Row" at bounding box center [450, 646] width 34 height 24
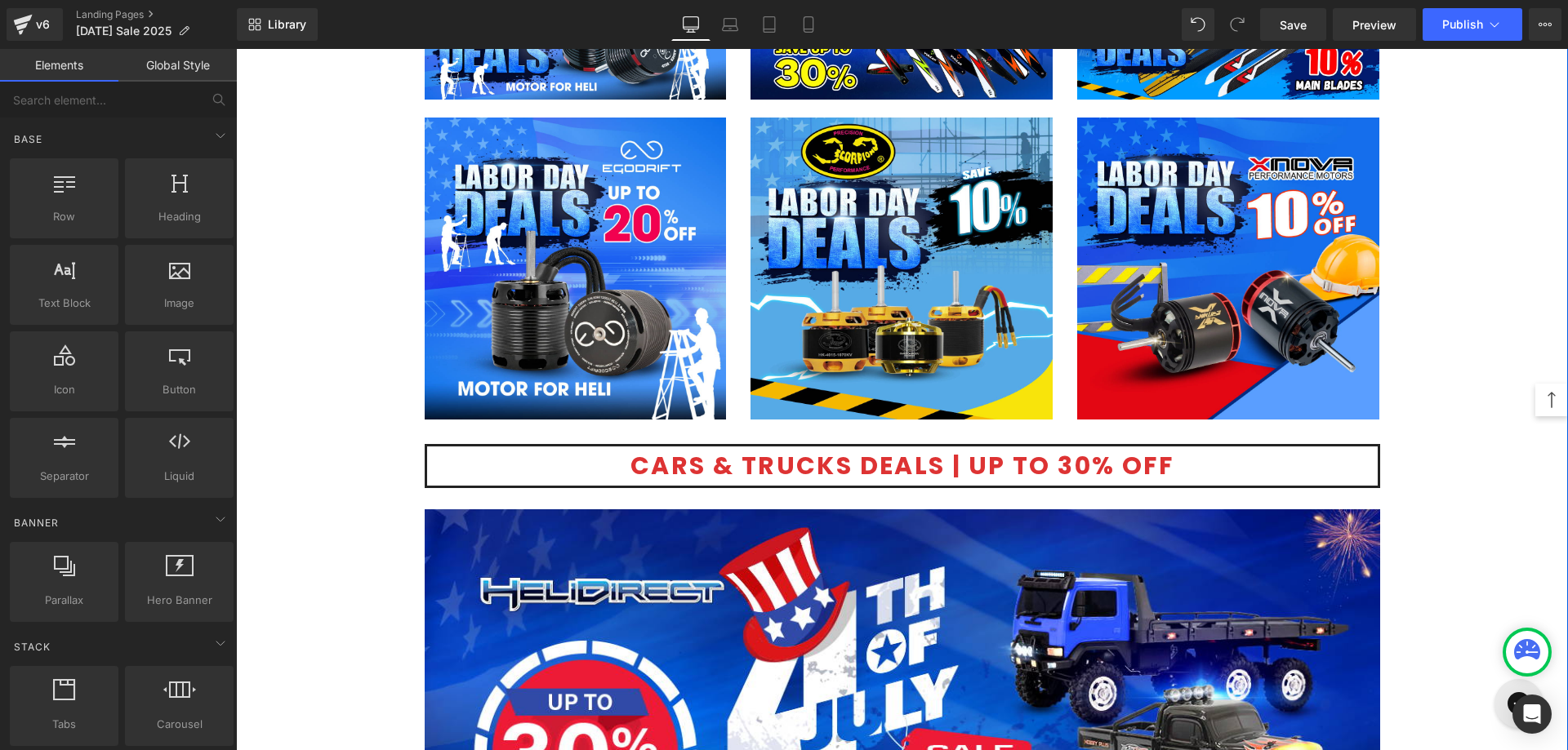
scroll to position [3331, 0]
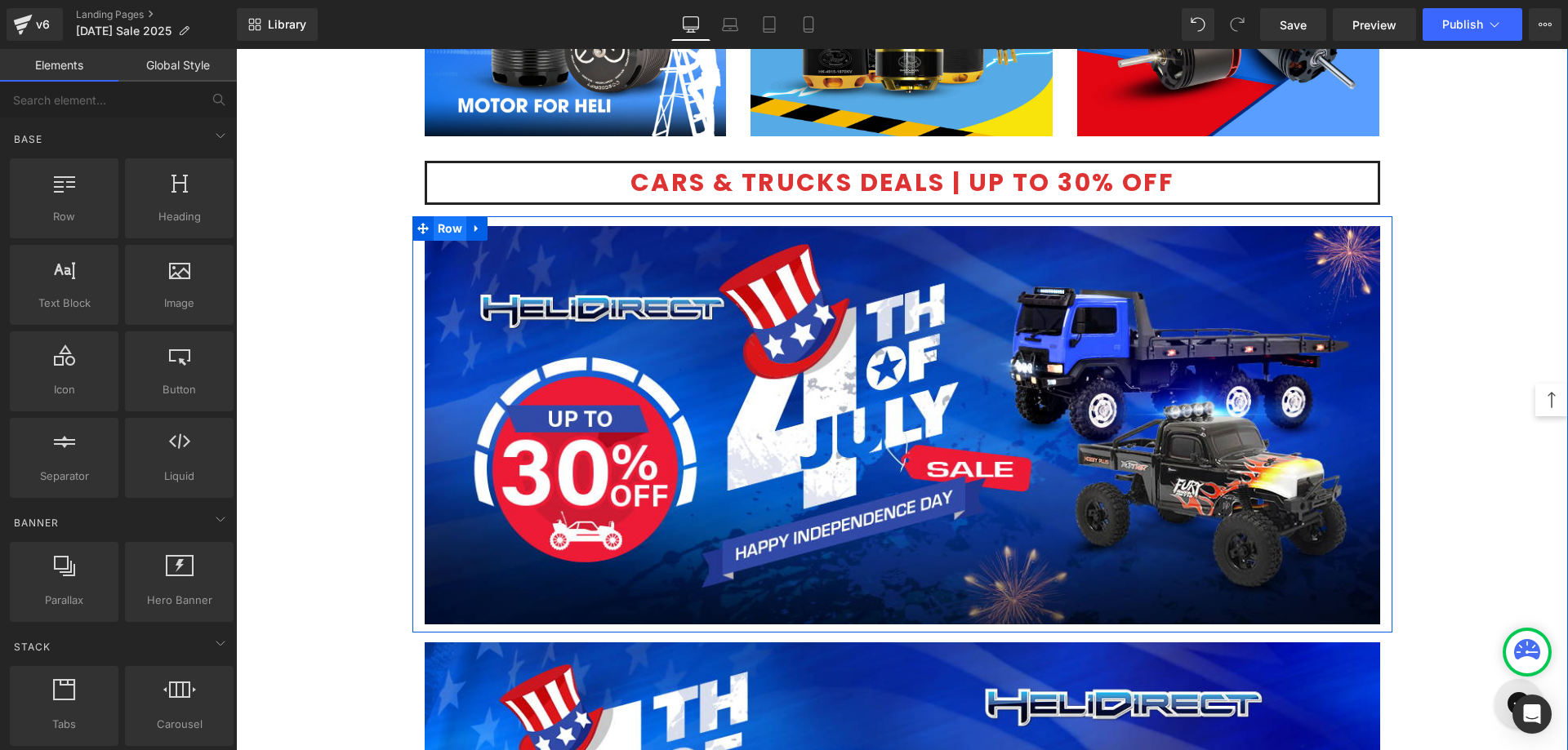
click at [449, 230] on span "Row" at bounding box center [450, 229] width 34 height 24
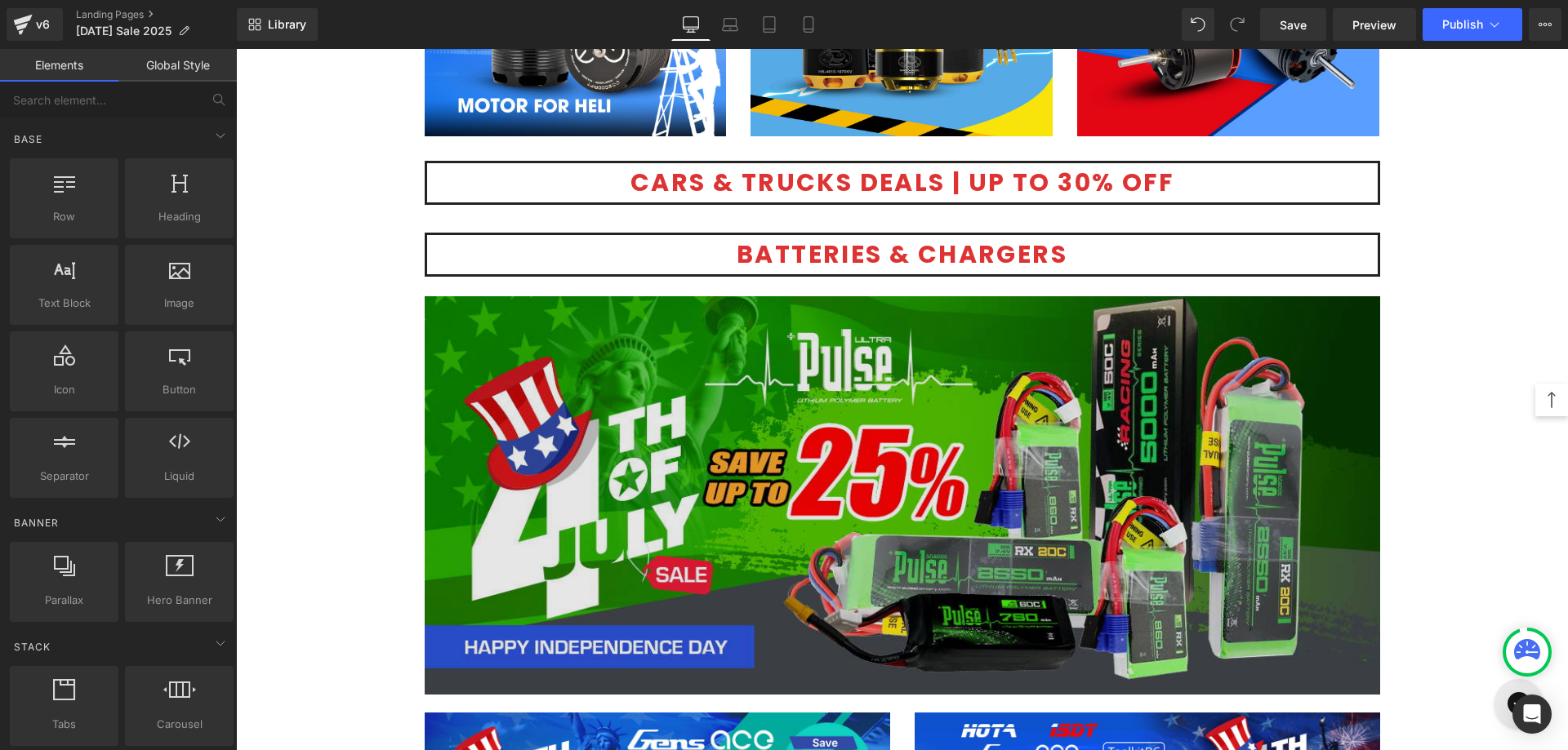
click at [676, 461] on img at bounding box center [903, 496] width 956 height 399
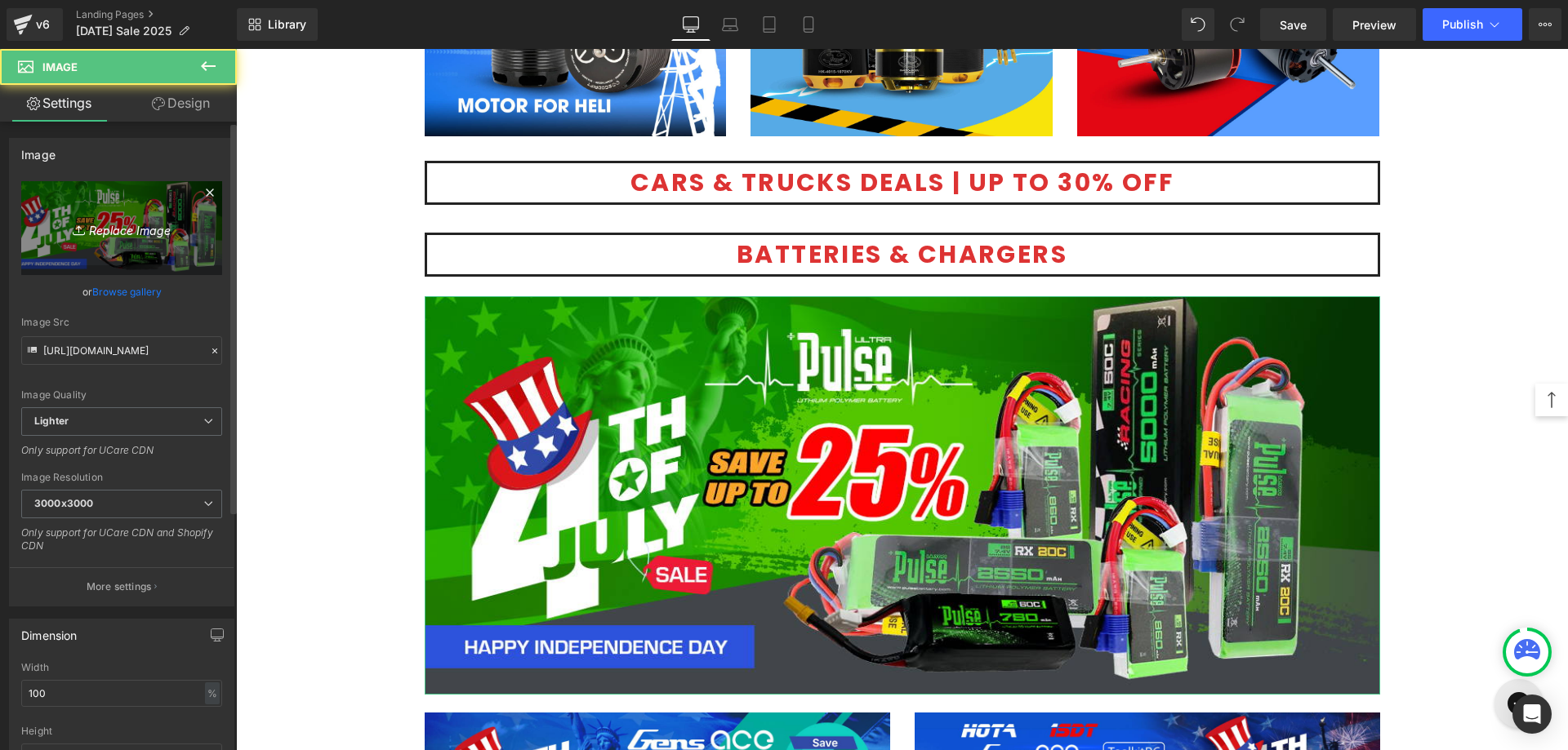
click at [138, 232] on icon "Replace Image" at bounding box center [122, 228] width 131 height 21
type input "C:\fakepath\Gens Ace-1200x500.jpg"
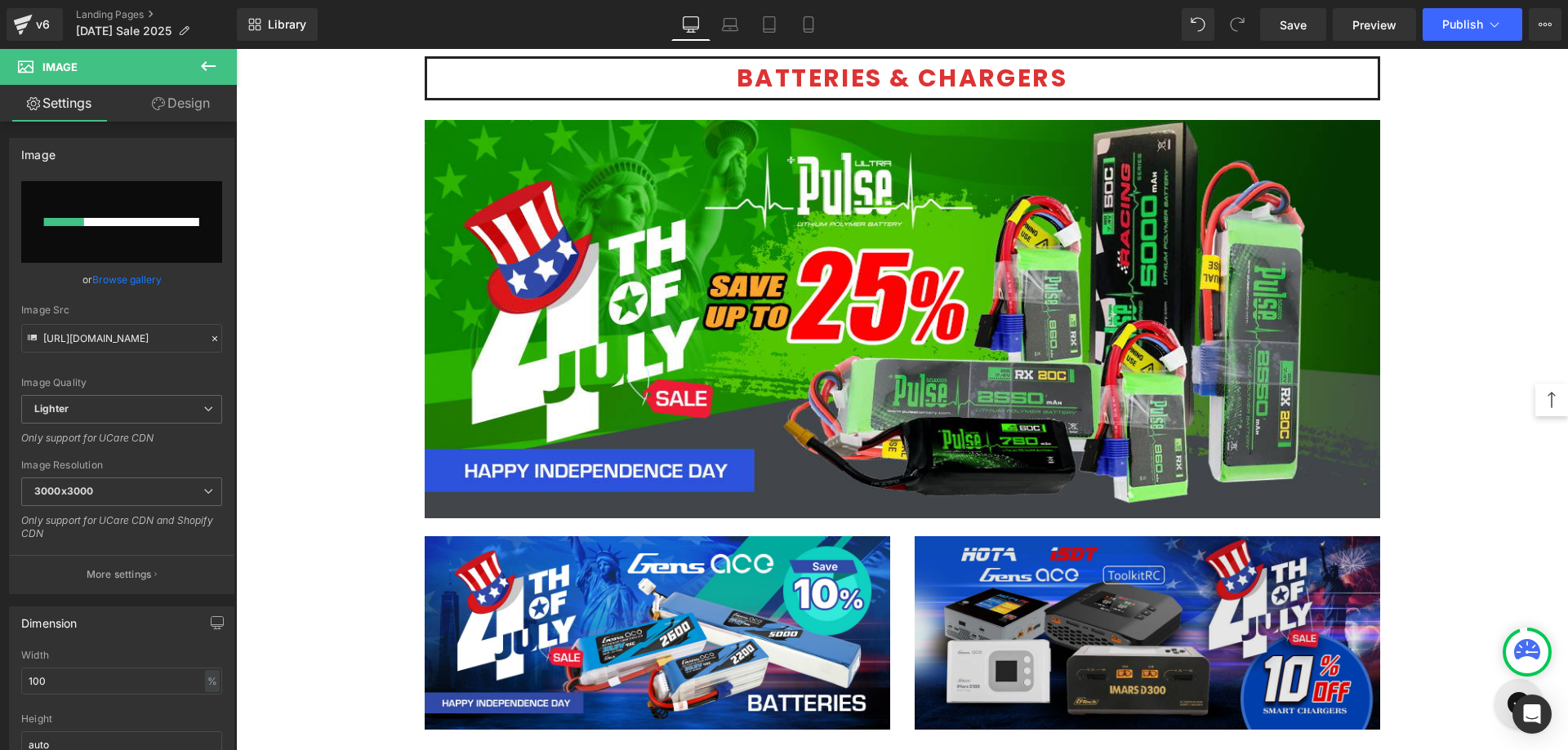
scroll to position [3658, 0]
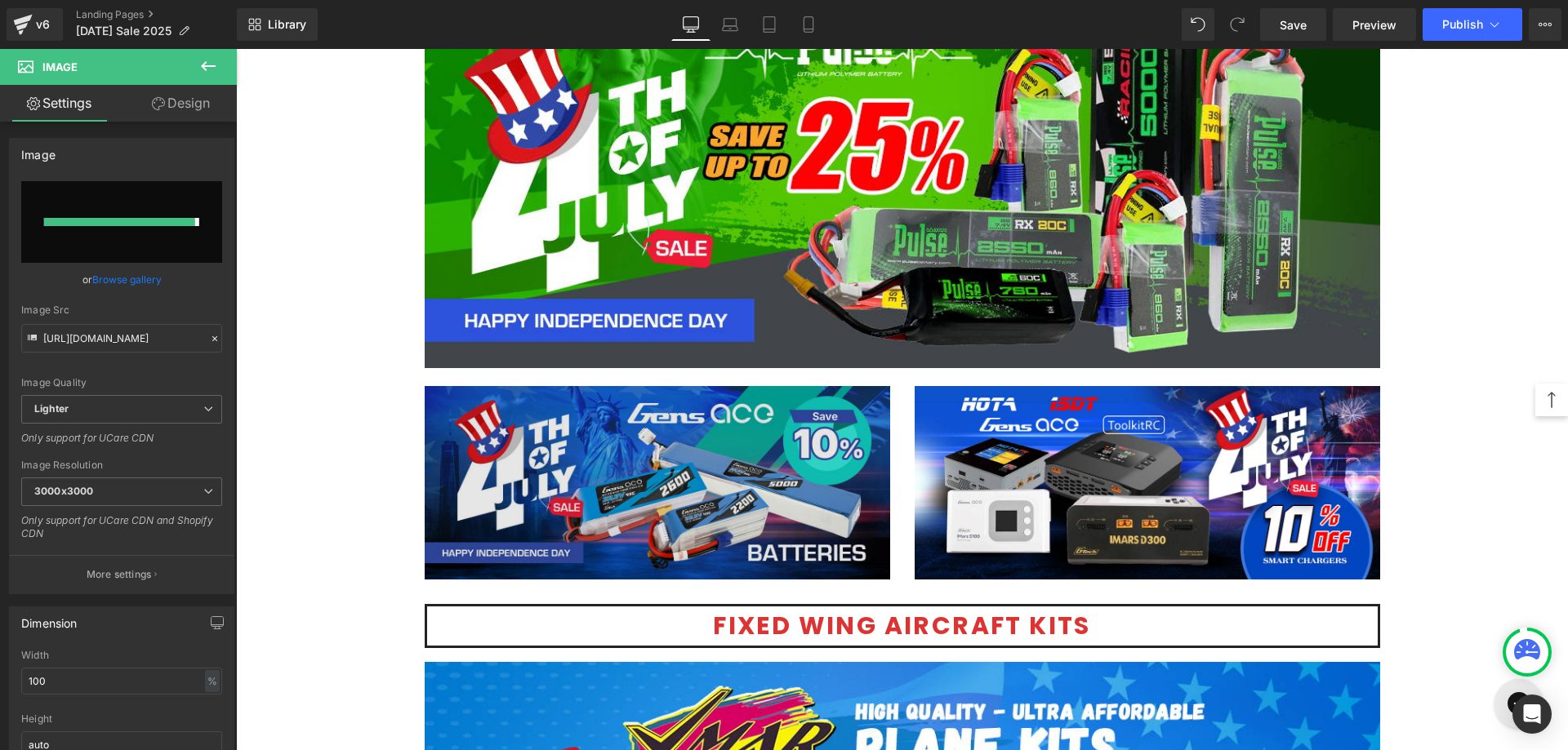
type input "[URL][DOMAIN_NAME]"
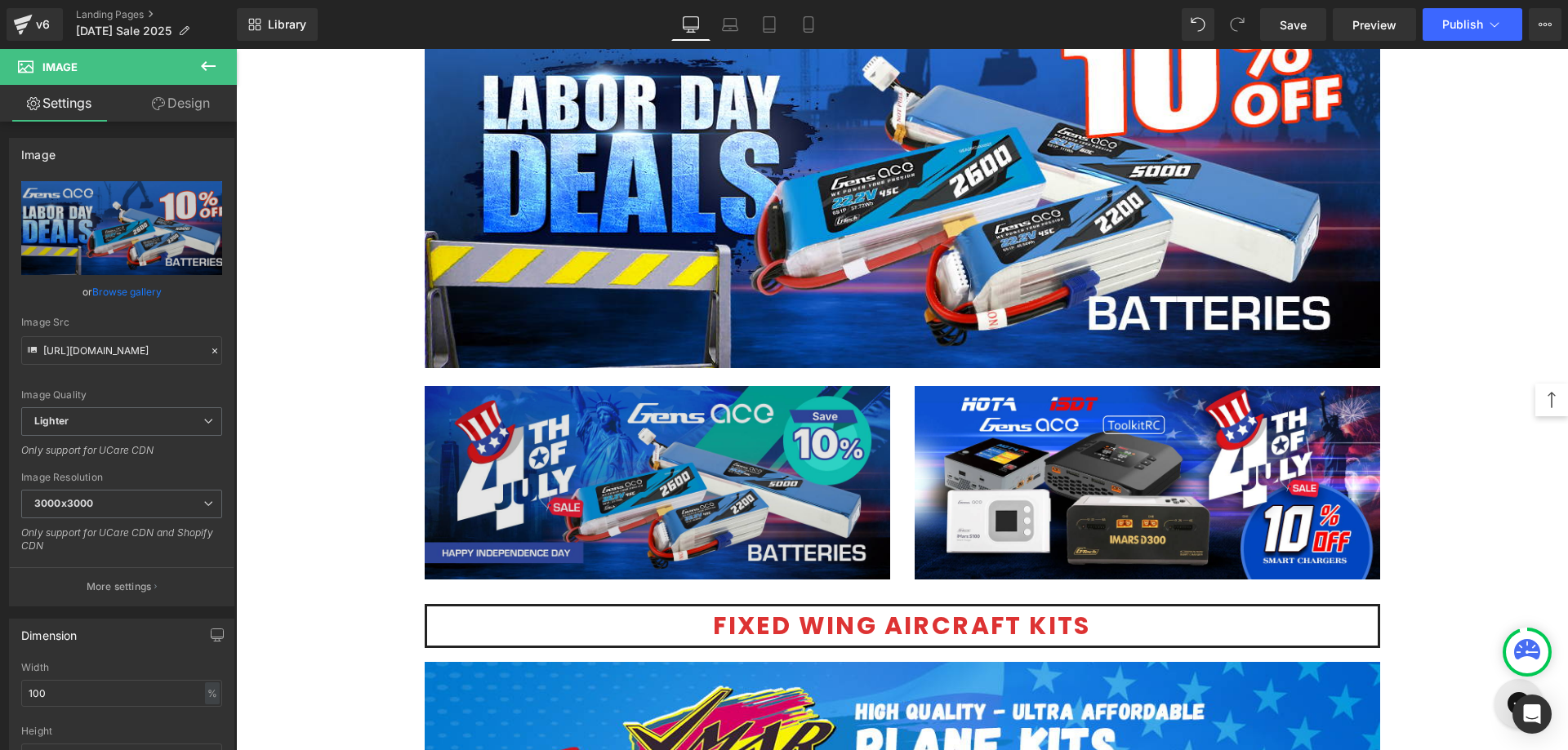
click at [657, 474] on div "Image" at bounding box center [658, 483] width 466 height 194
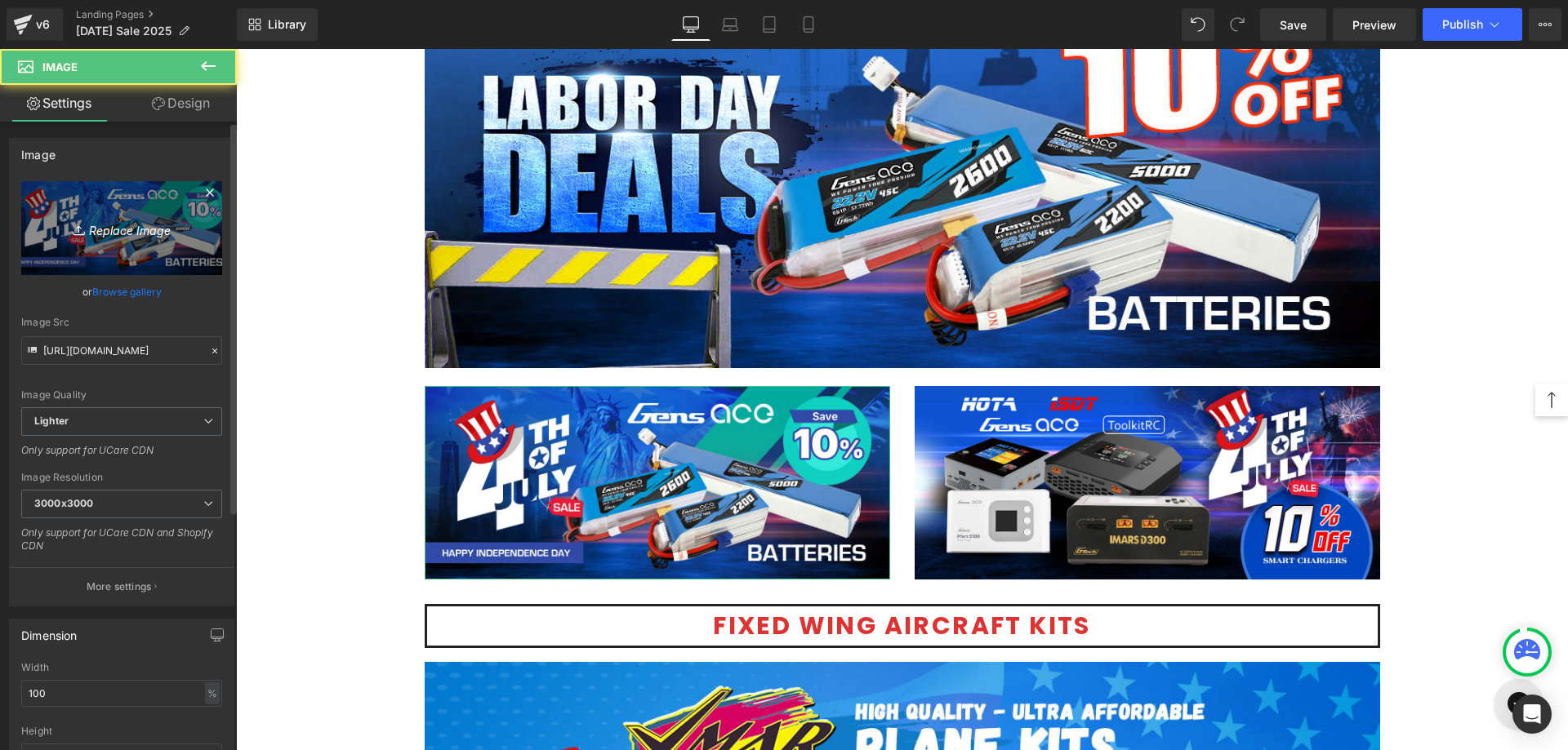
click at [136, 236] on icon "Replace Image" at bounding box center [122, 228] width 131 height 21
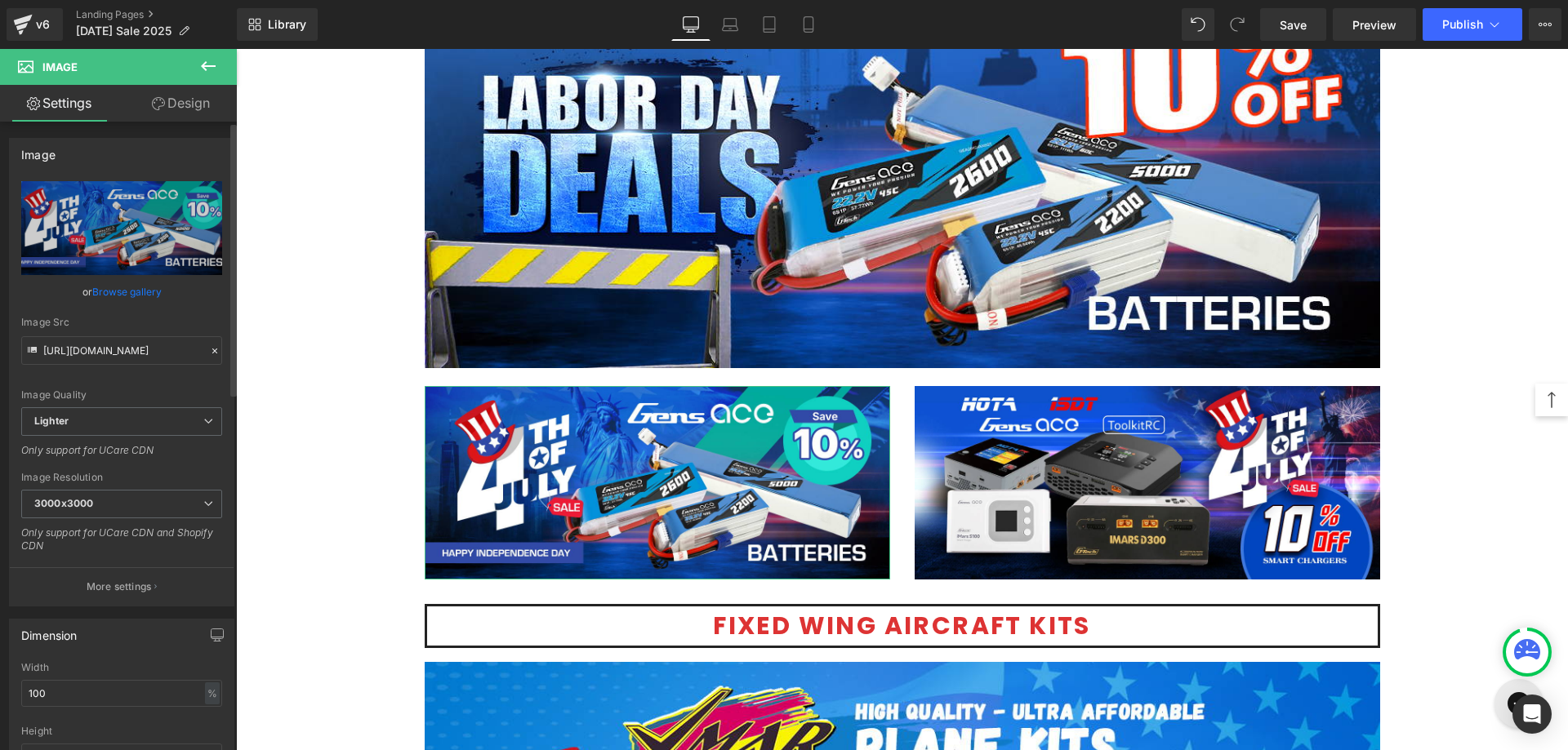
click at [129, 285] on link "Browse gallery" at bounding box center [127, 292] width 70 height 28
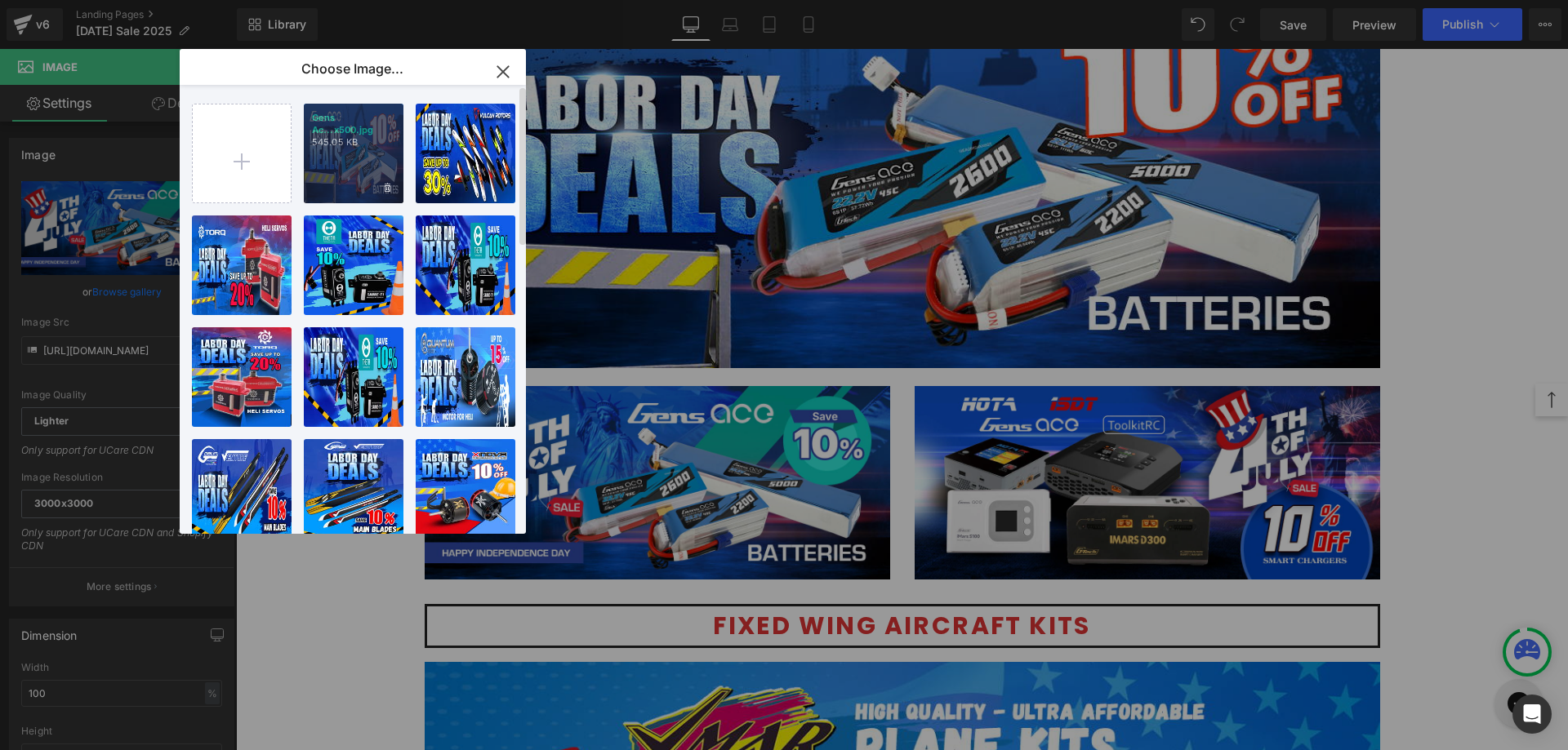
click at [351, 166] on div "Gens Ac...x500.jpg 545.05 KB" at bounding box center [353, 154] width 100 height 100
type input "[URL][DOMAIN_NAME]"
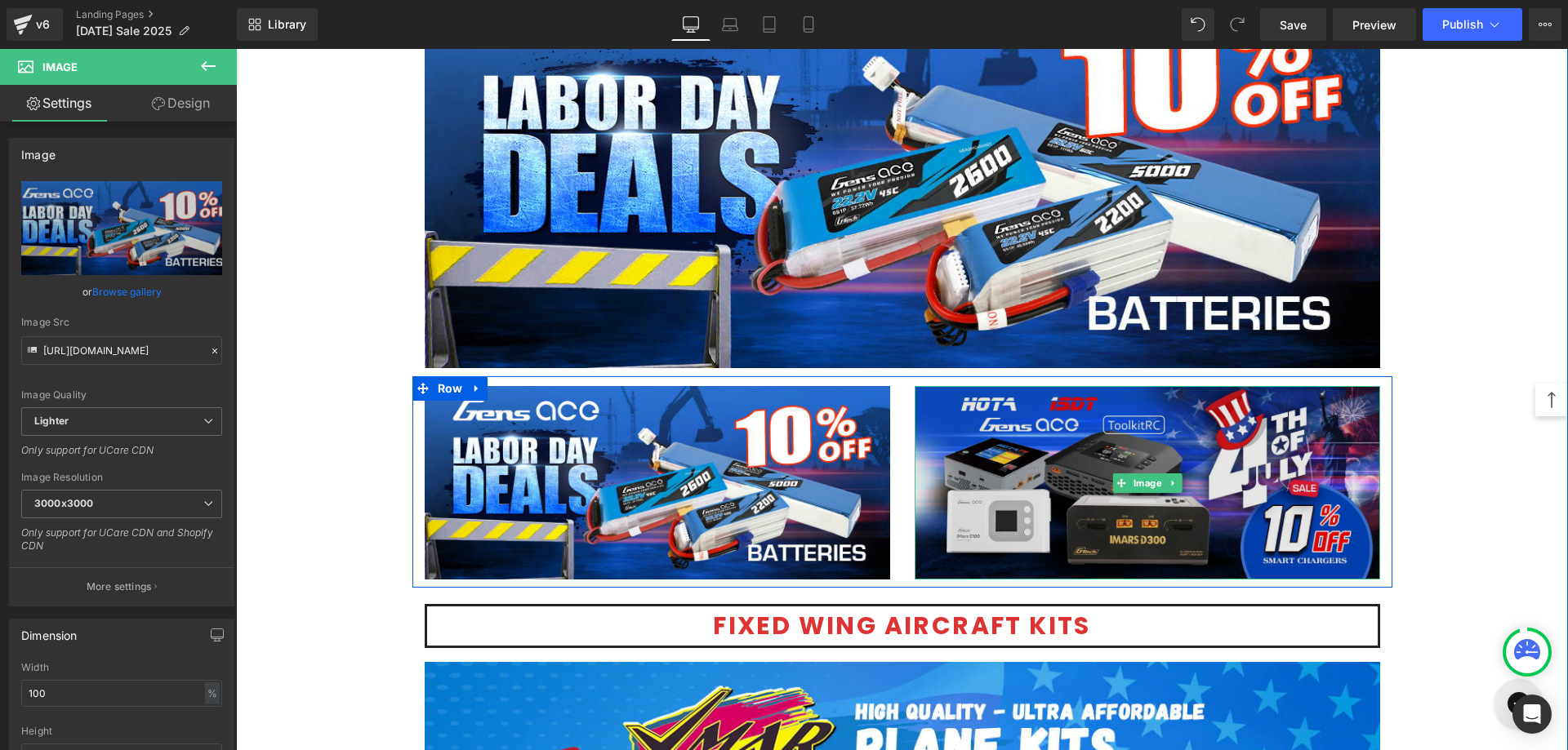
click at [1041, 473] on img at bounding box center [1147, 483] width 466 height 194
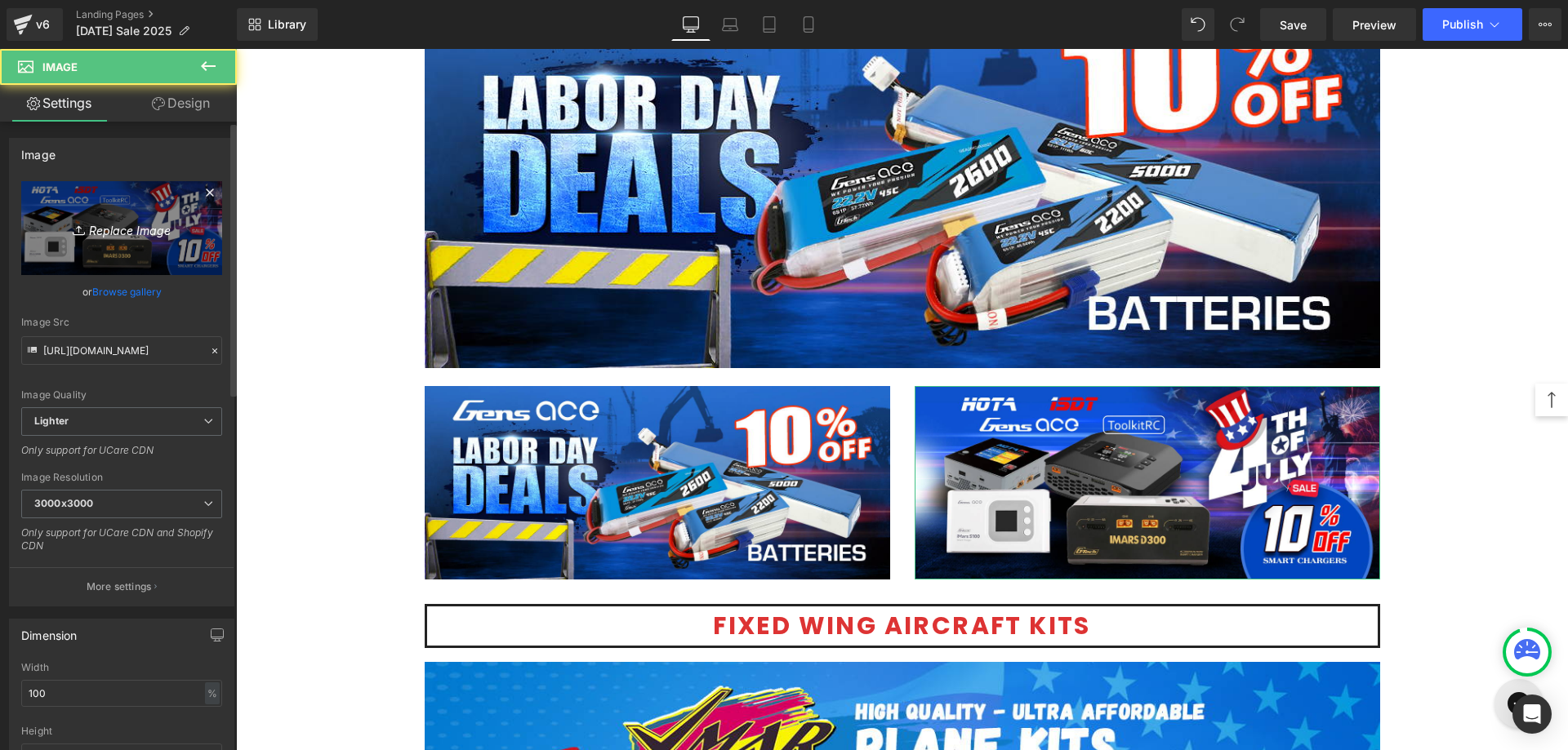
click at [40, 187] on link "Replace Image" at bounding box center [122, 228] width 201 height 94
type input "C:\fakepath\Charger-Sale-1200x500.jpg"
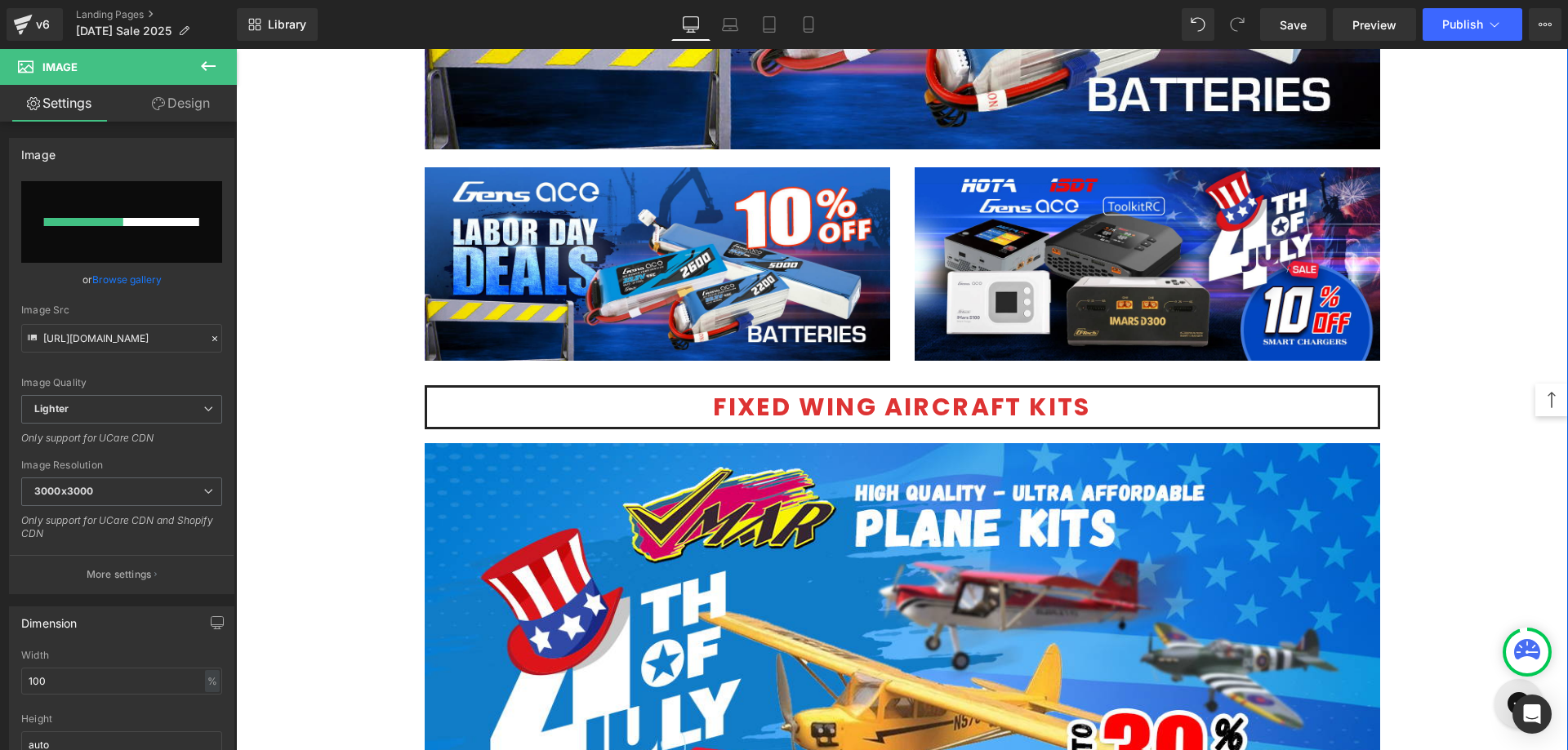
scroll to position [3984, 0]
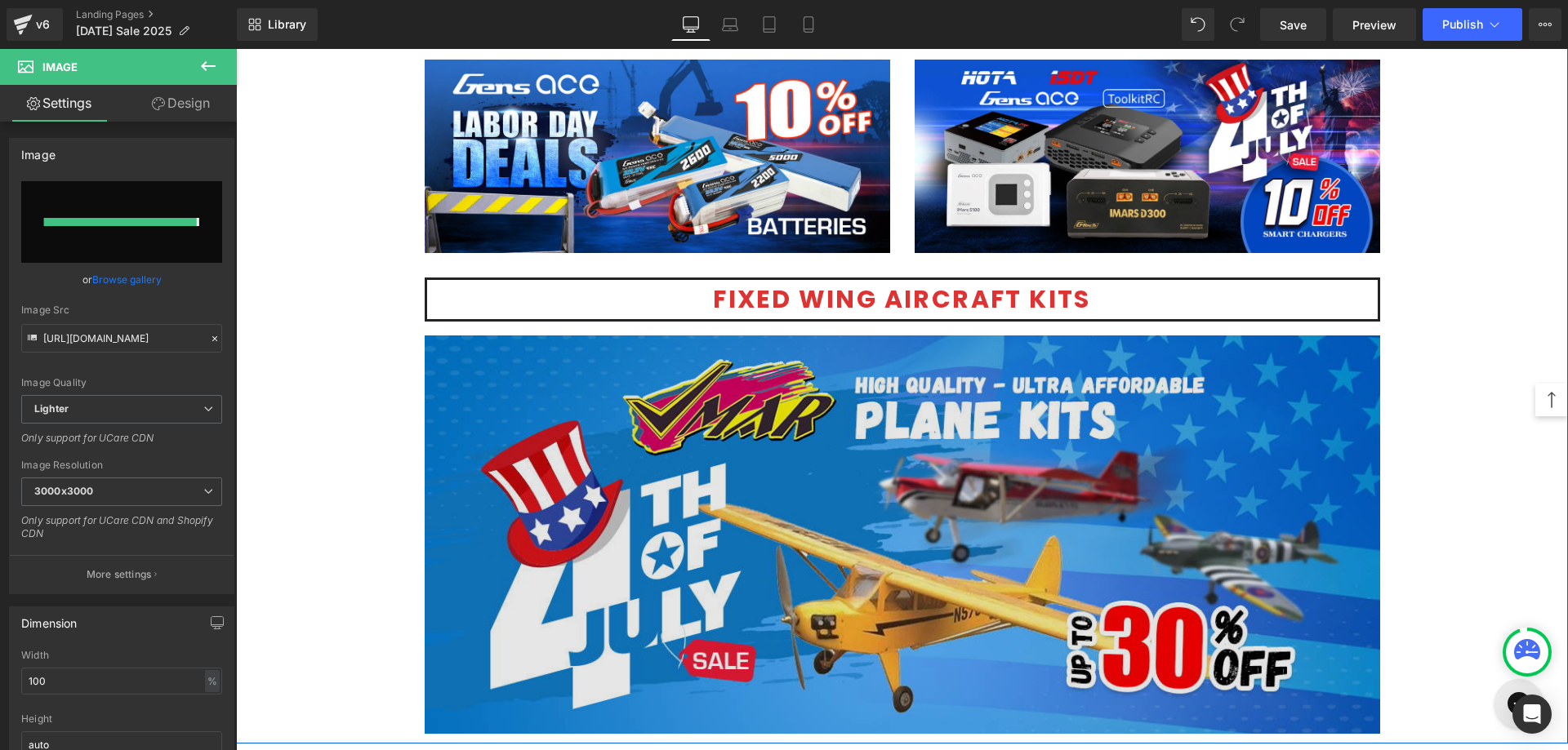
type input "[URL][DOMAIN_NAME]"
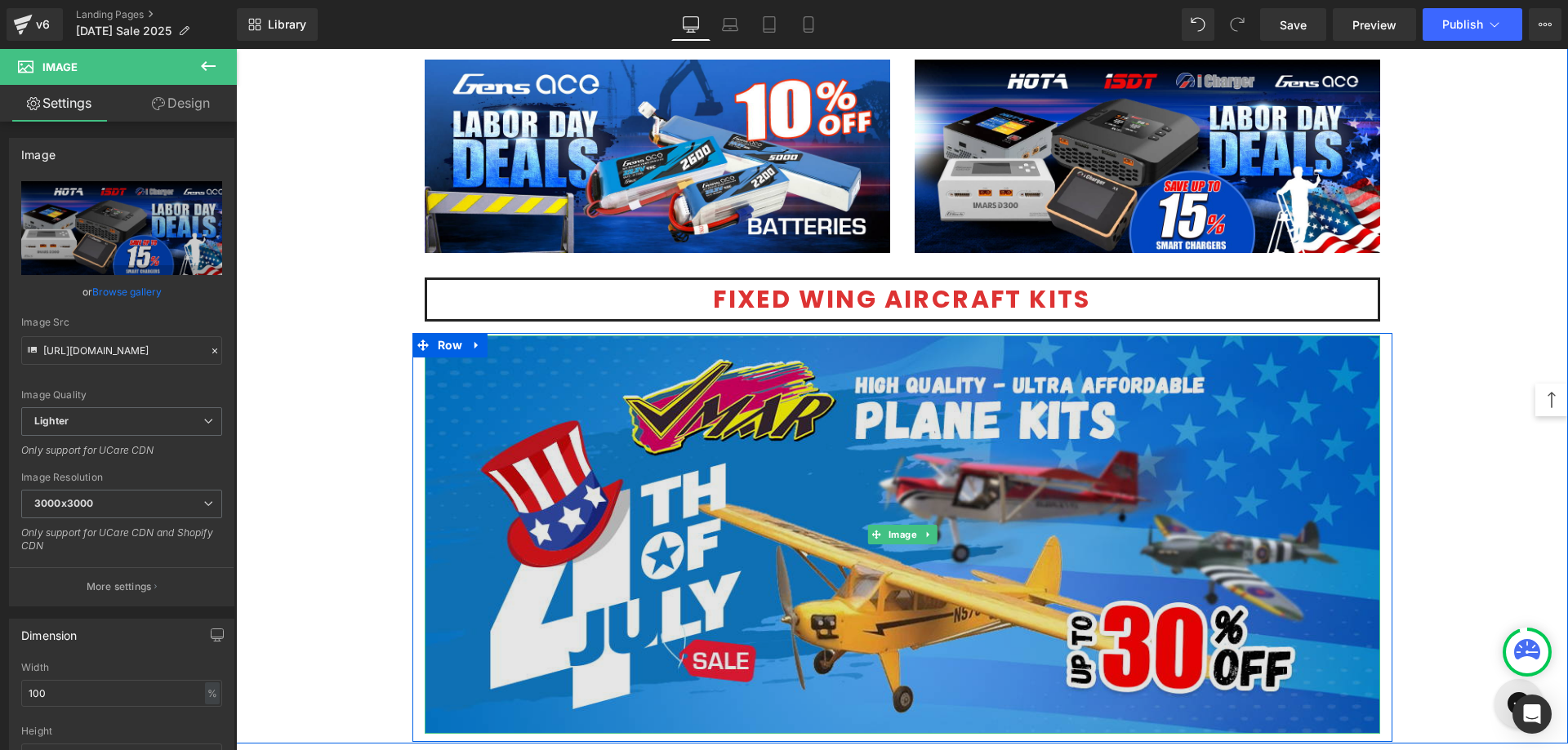
click at [1084, 472] on img at bounding box center [903, 534] width 956 height 399
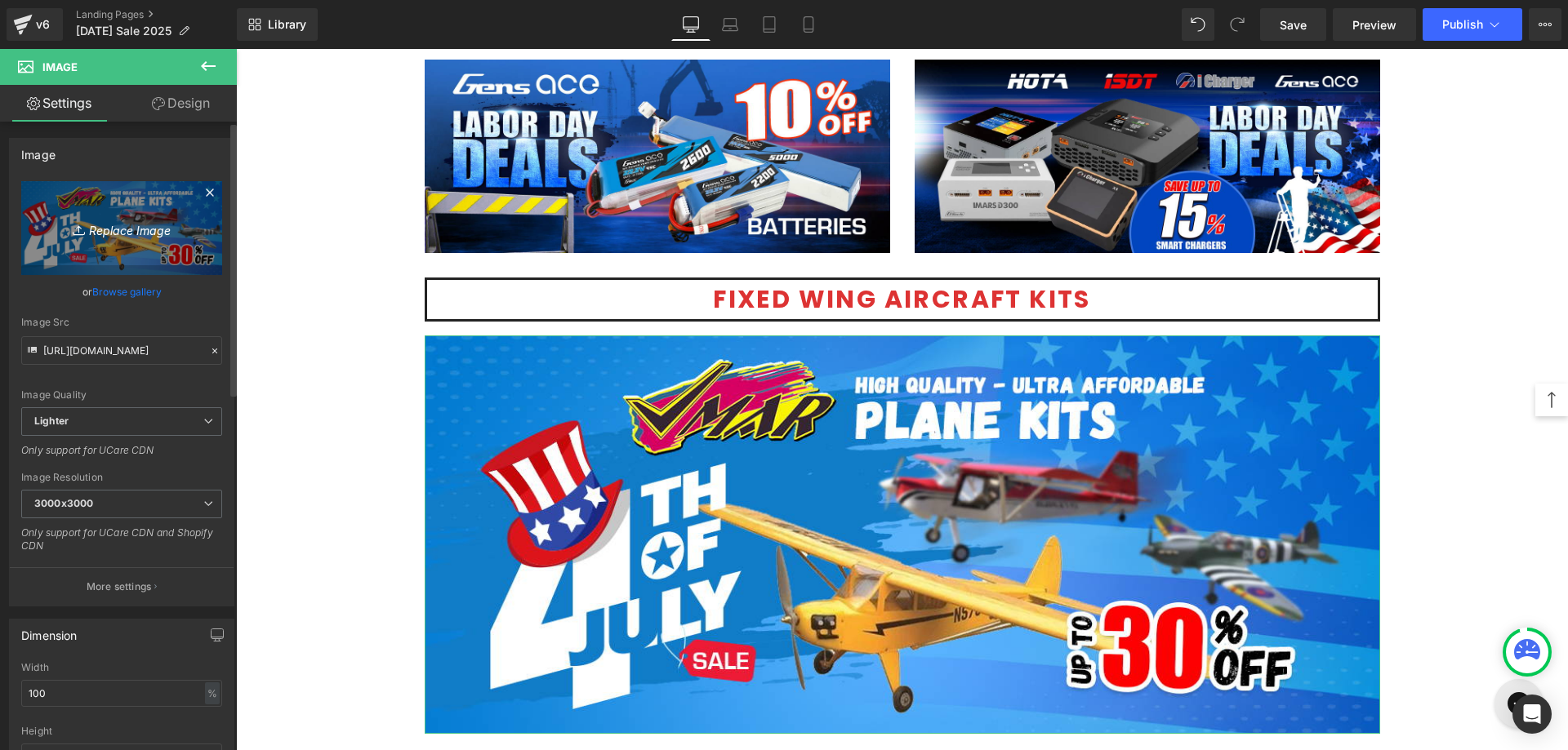
click at [82, 222] on icon at bounding box center [80, 230] width 16 height 16
